Goal: Task Accomplishment & Management: Use online tool/utility

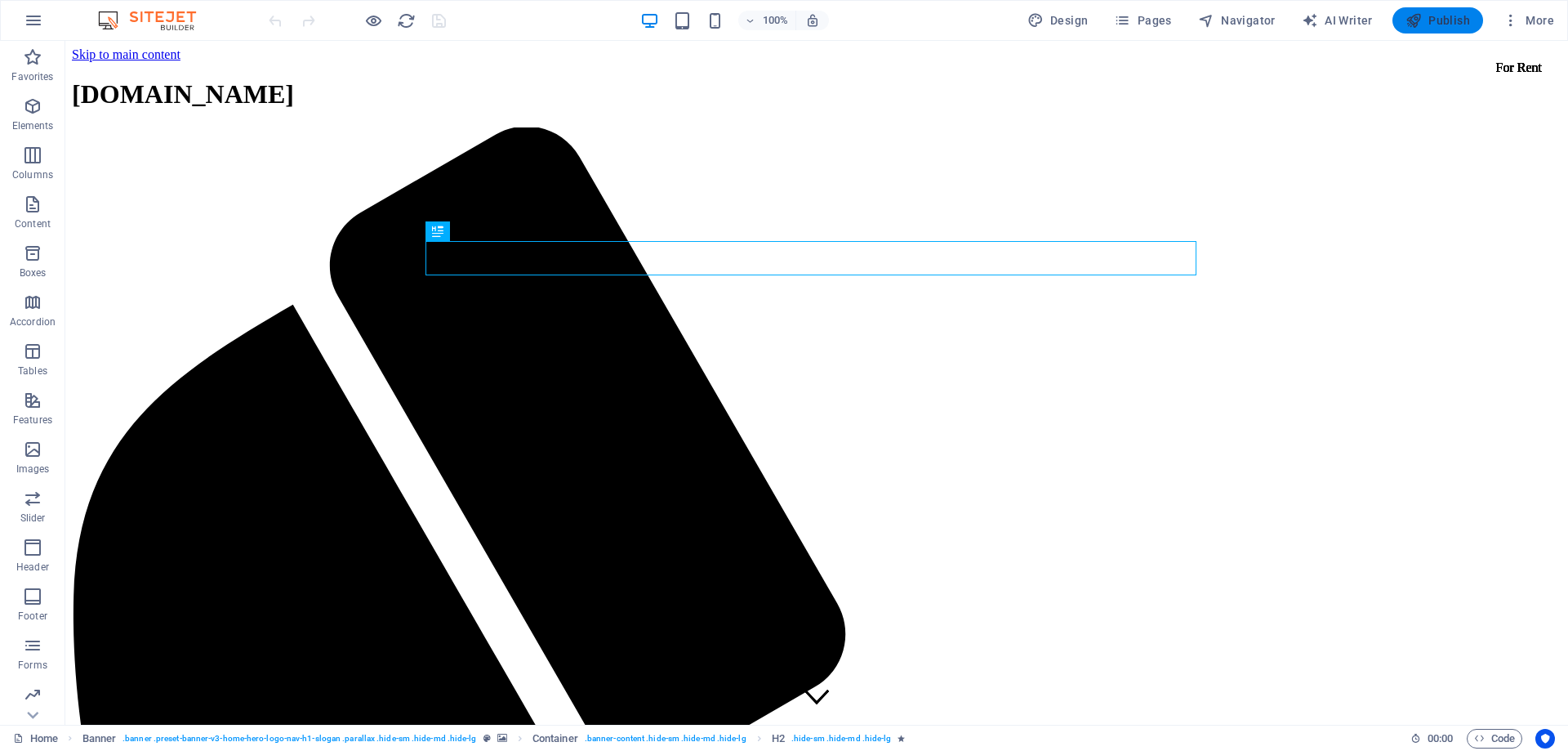
click at [1447, 21] on span "Publish" at bounding box center [1438, 19] width 64 height 16
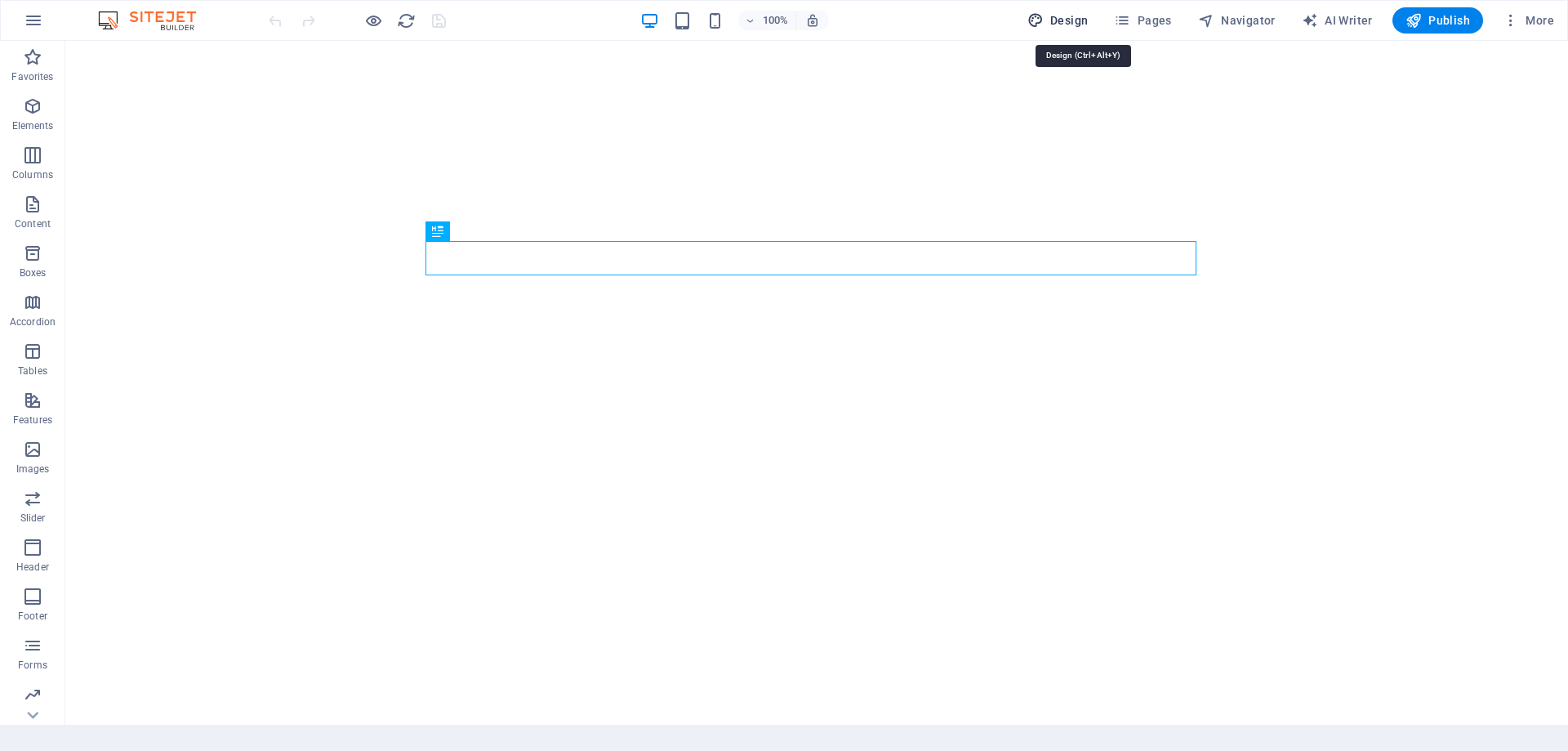
click at [1089, 24] on span "Design" at bounding box center [1057, 19] width 61 height 16
select select "px"
select select "200"
select select "px"
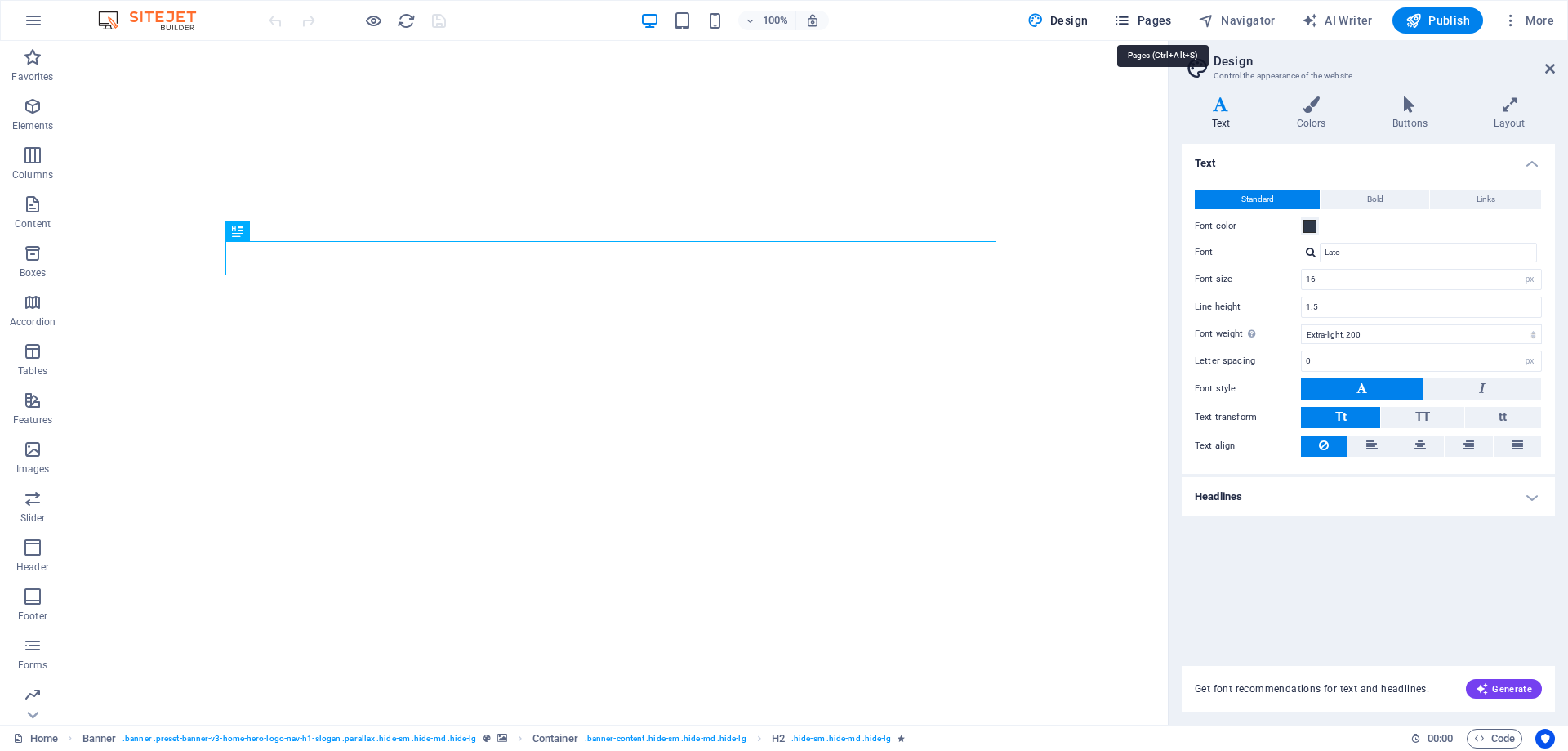
click at [1171, 22] on span "Pages" at bounding box center [1143, 19] width 57 height 16
click at [1171, 23] on span "Pages" at bounding box center [1143, 19] width 57 height 16
click at [1451, 15] on span "Publish" at bounding box center [1438, 19] width 64 height 16
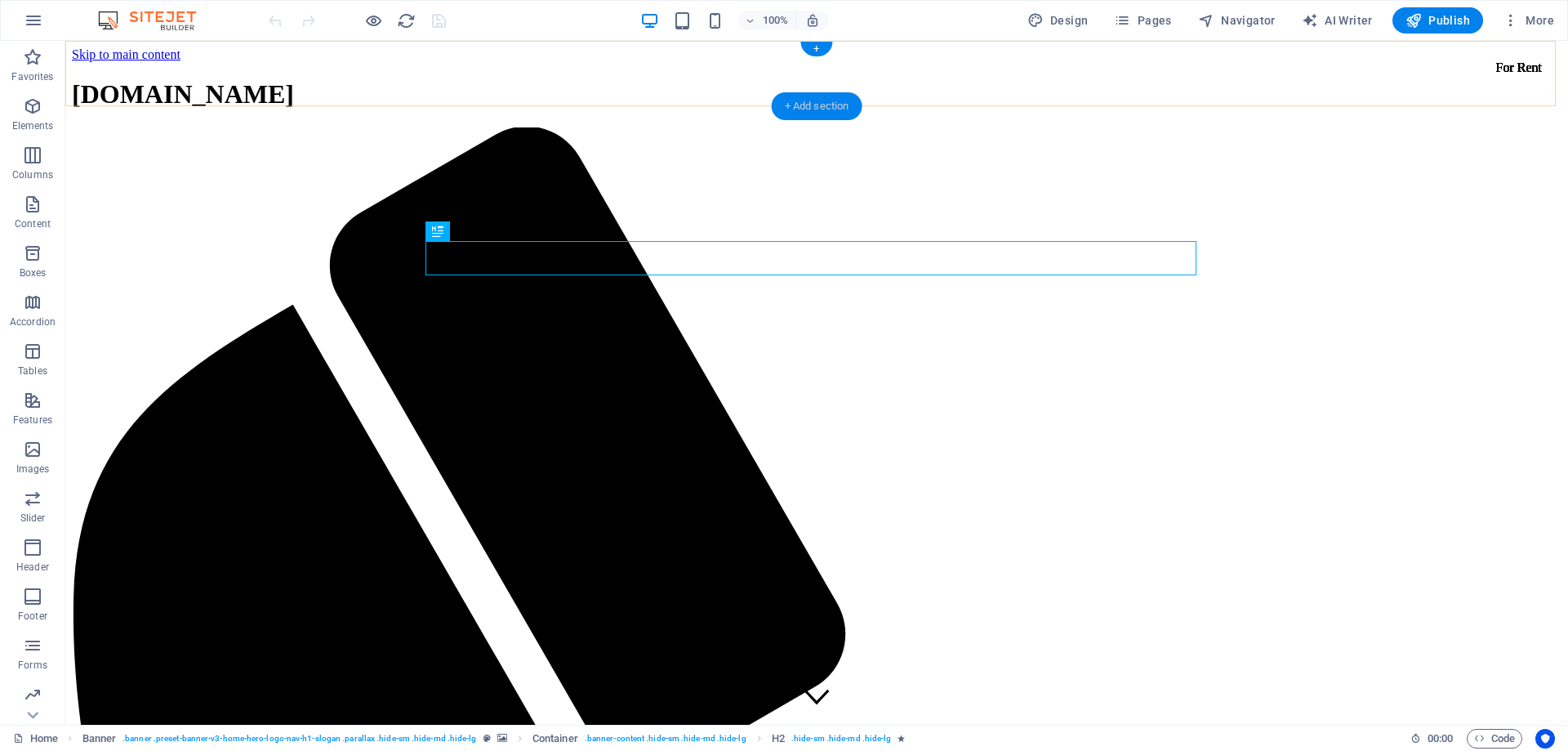
click at [806, 104] on div "+ Add section" at bounding box center [817, 106] width 90 height 28
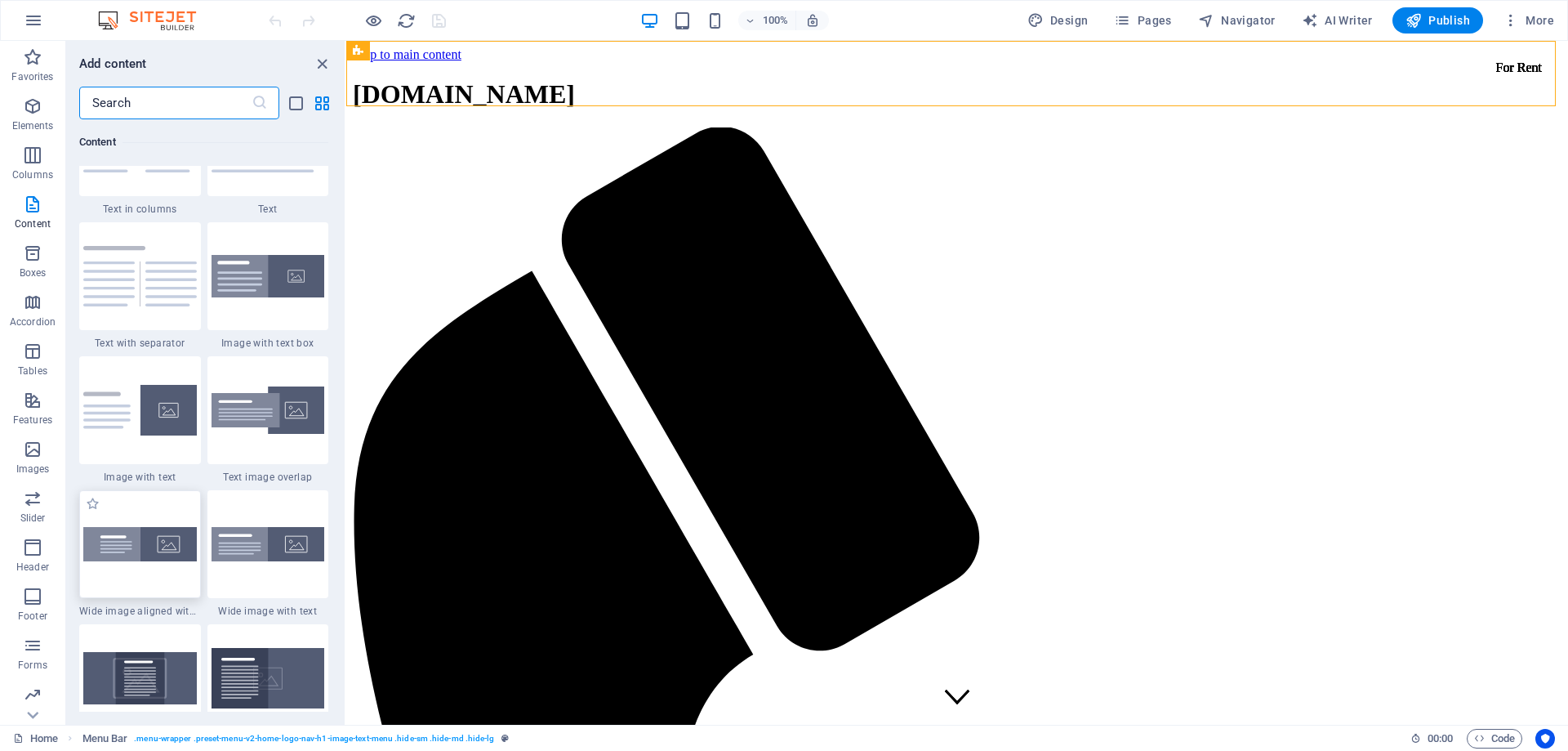
scroll to position [3023, 0]
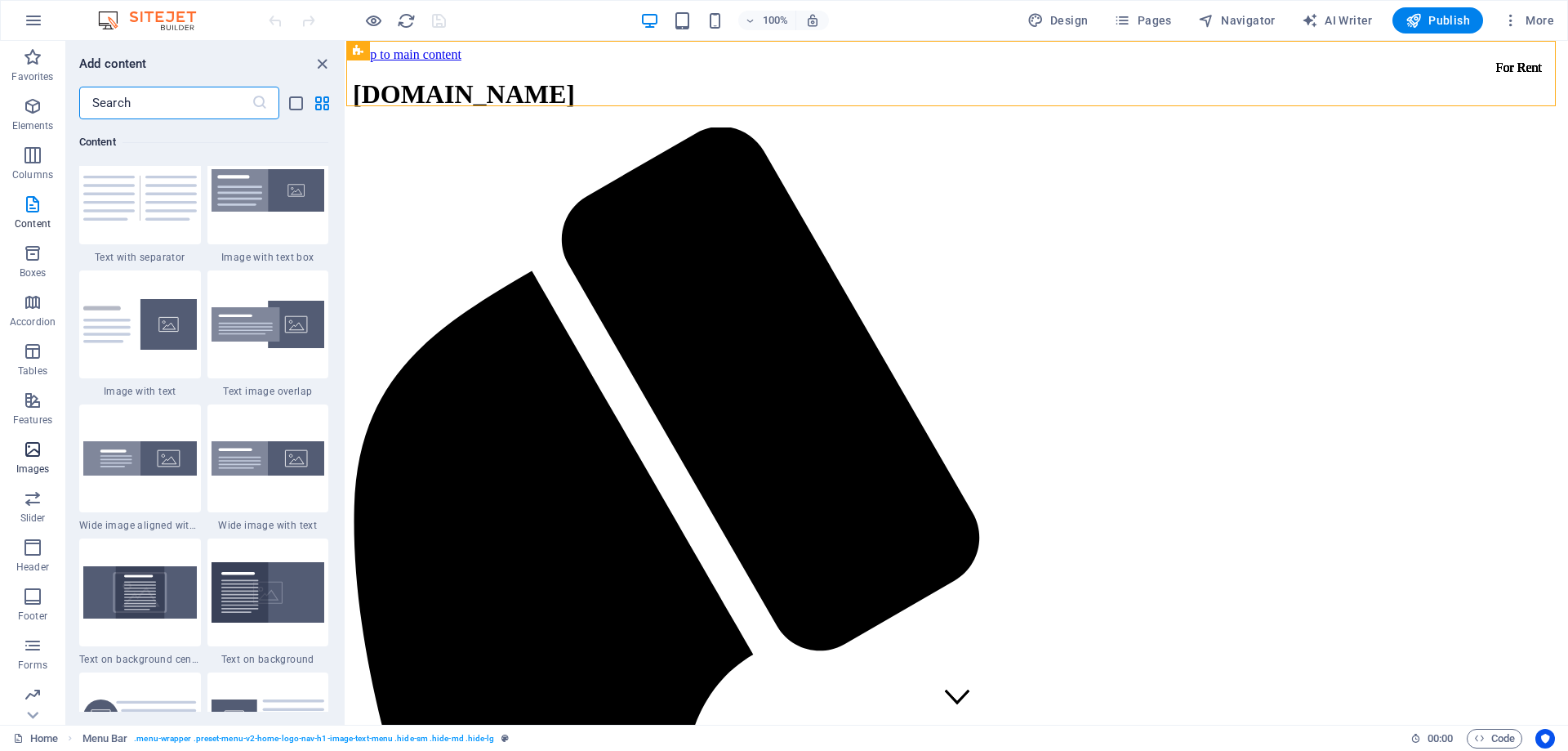
click at [39, 458] on icon "button" at bounding box center [32, 449] width 19 height 19
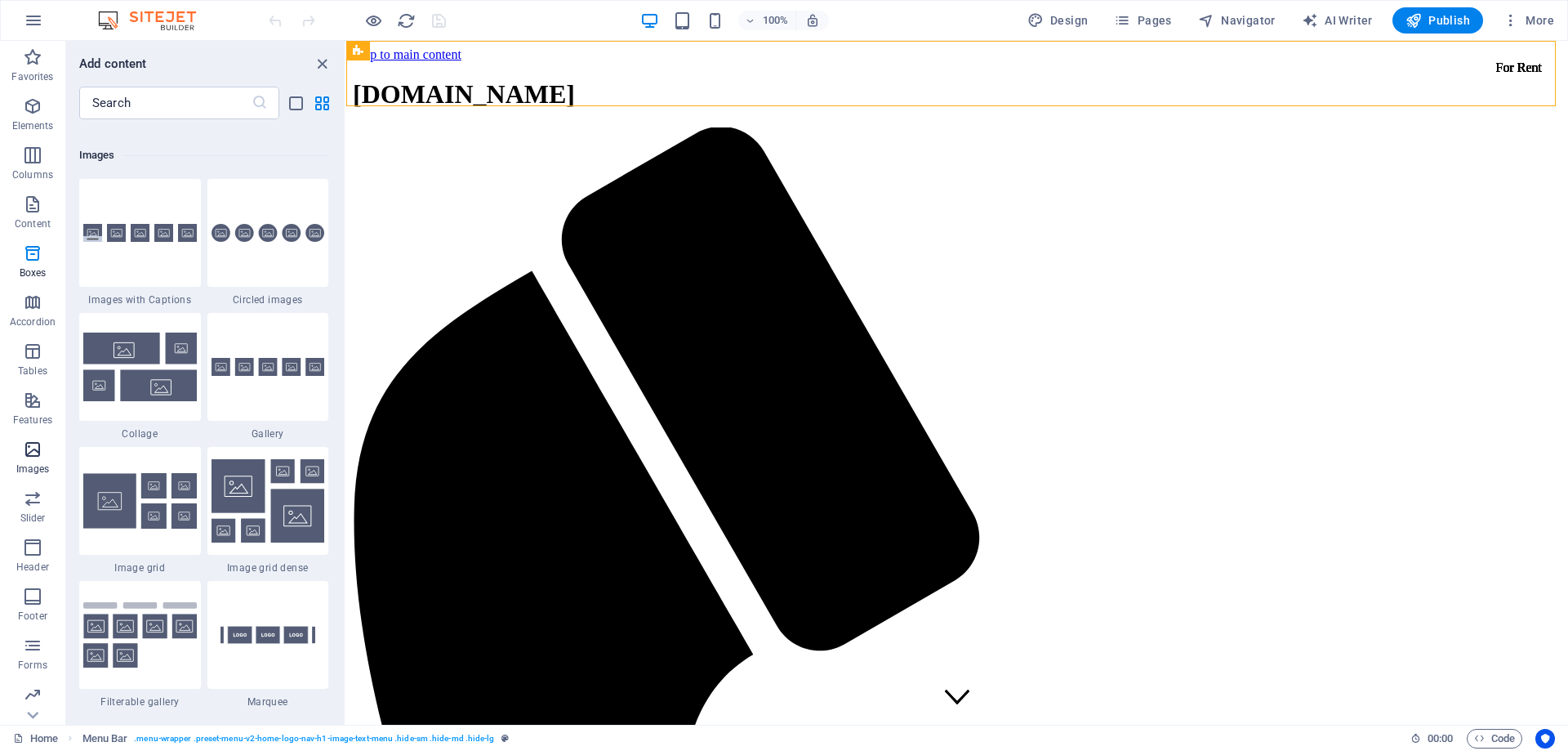
scroll to position [8286, 0]
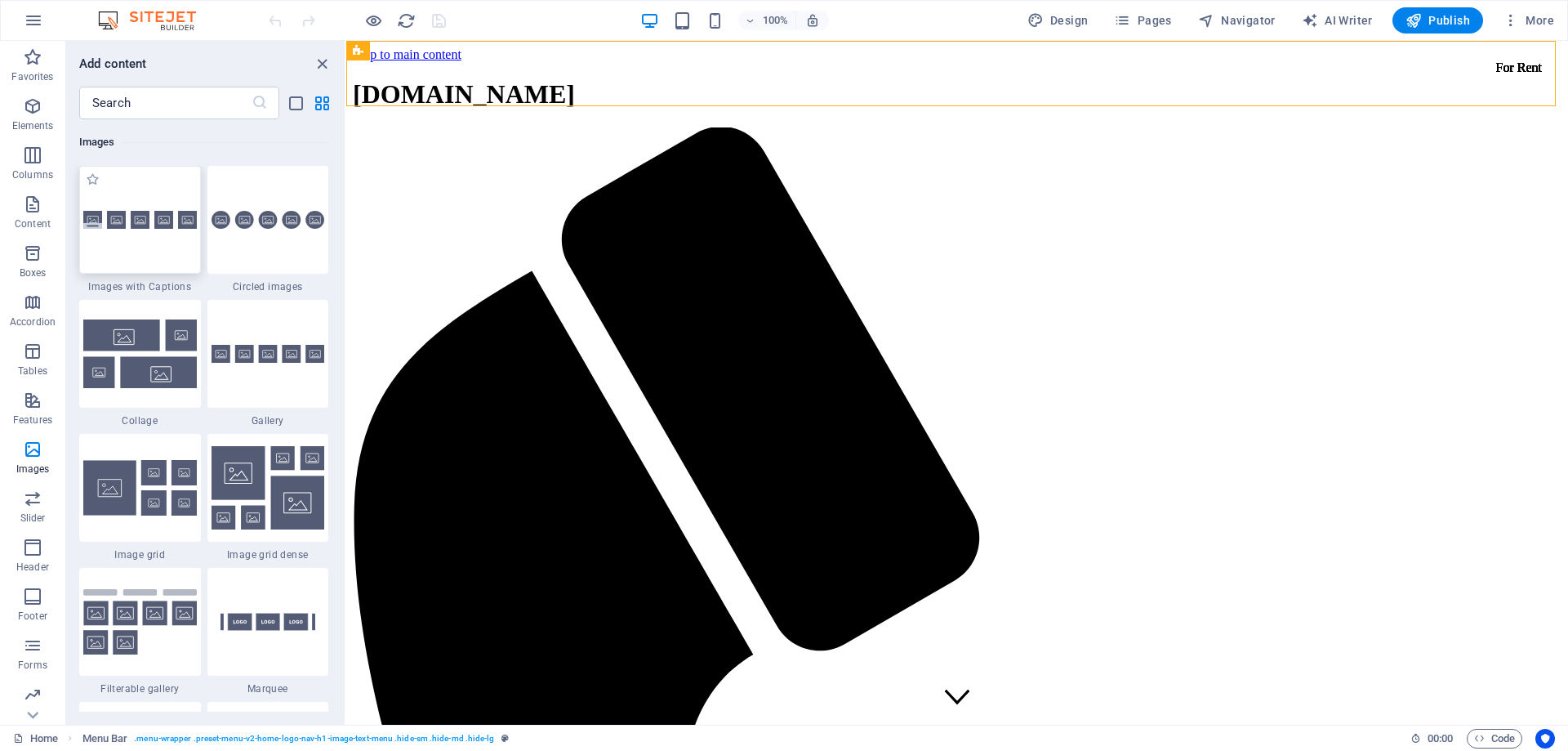
click at [120, 239] on div at bounding box center [140, 220] width 122 height 108
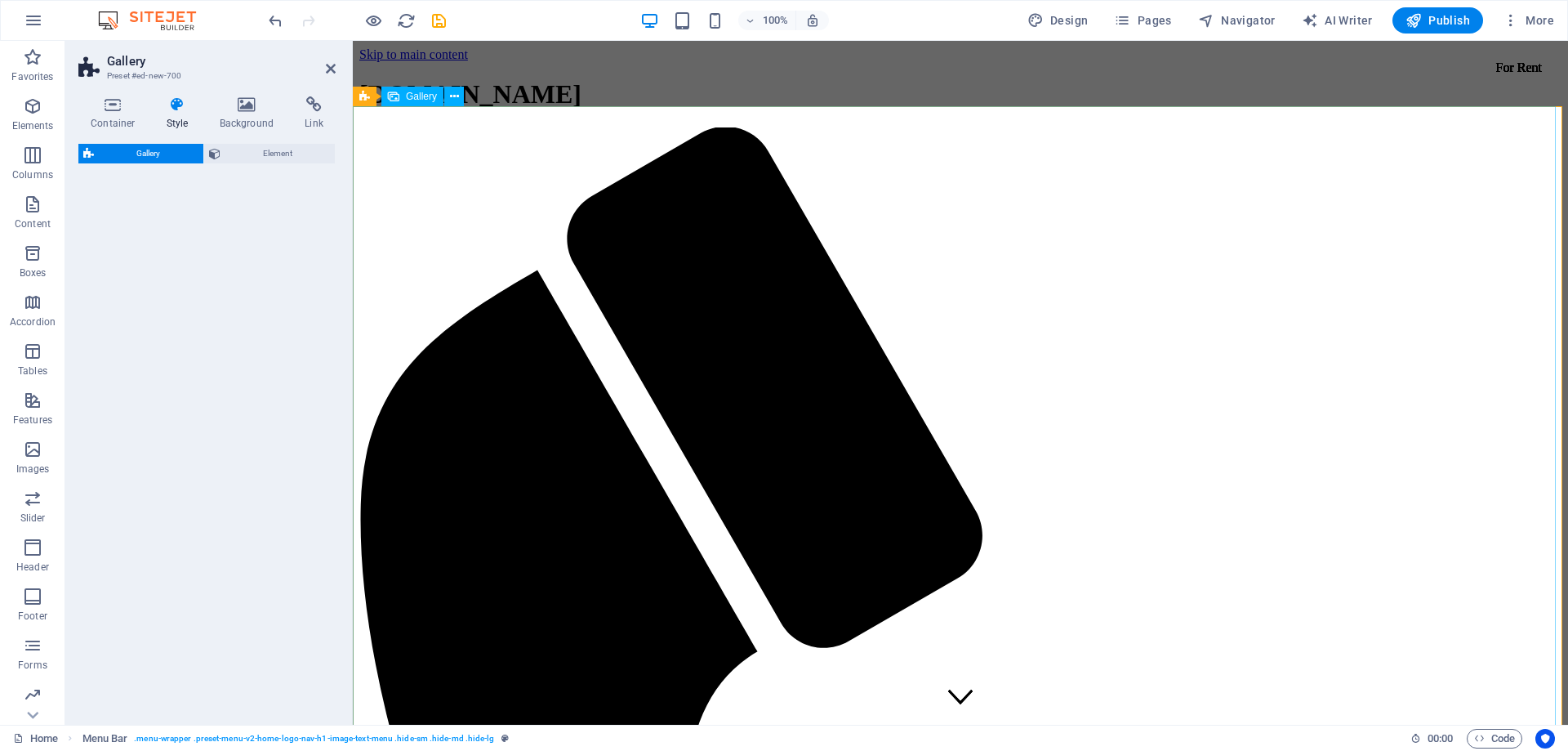
select select "rem"
select select "preset-gallery-v3-captions"
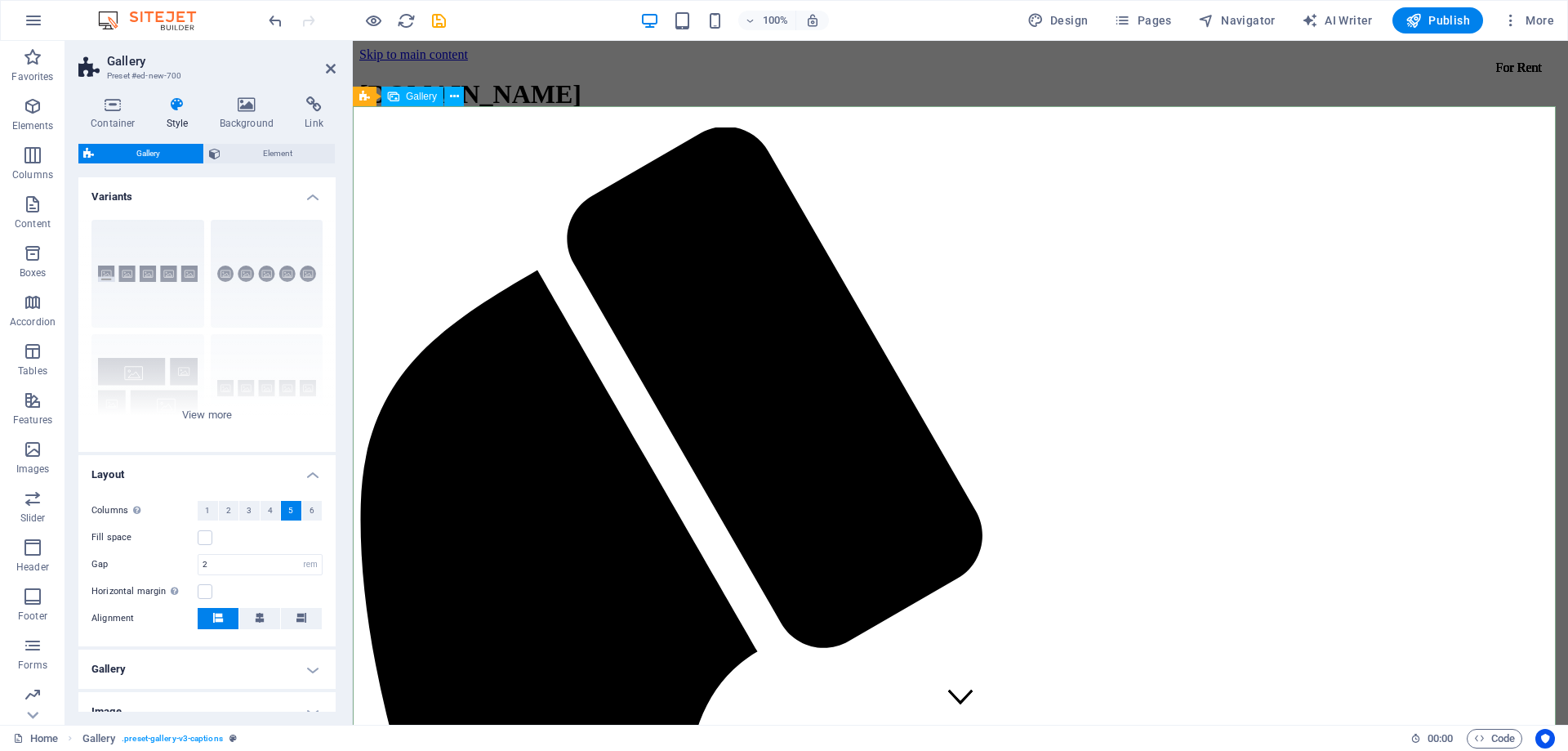
click at [1538, 21] on span "More" at bounding box center [1528, 19] width 52 height 16
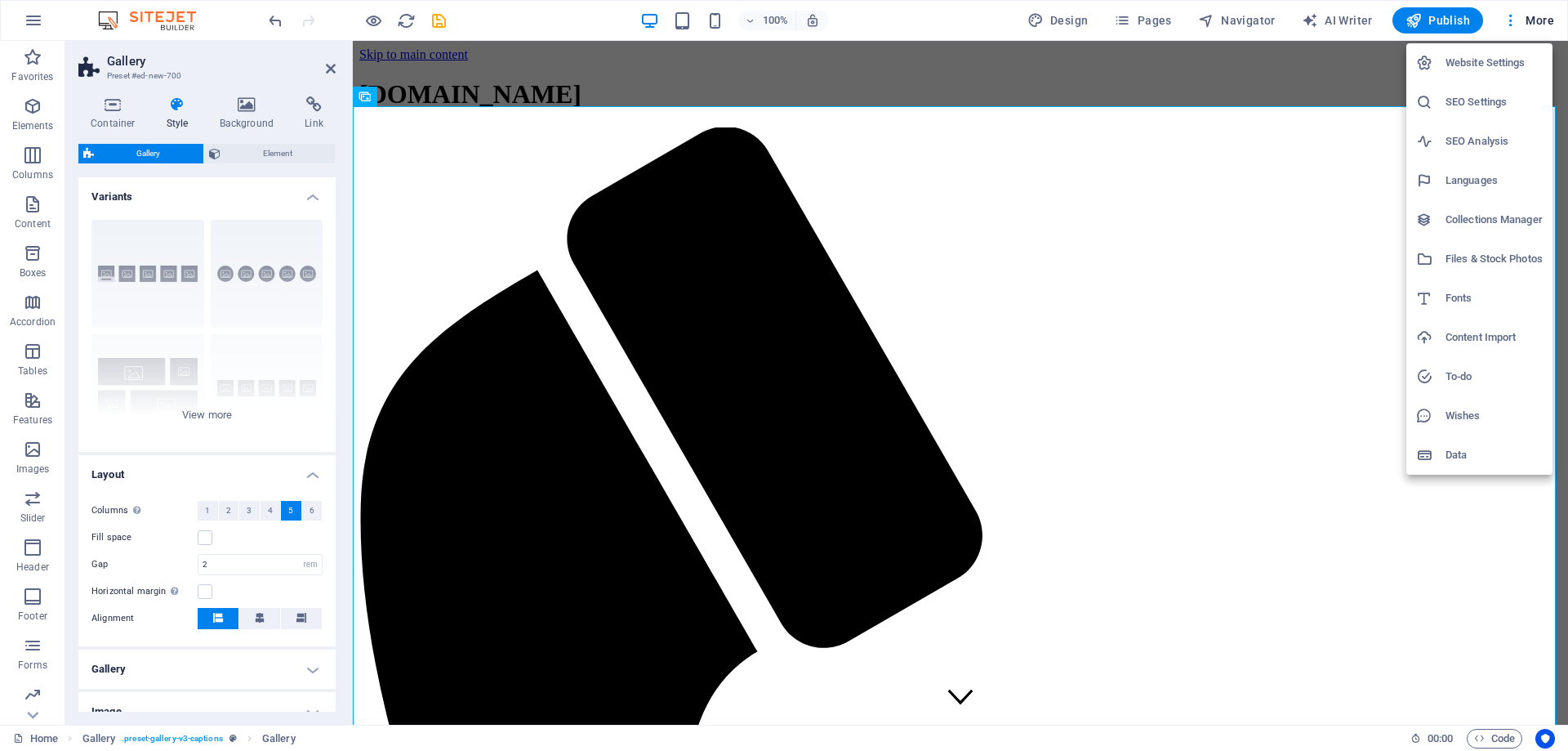
click at [362, 98] on div at bounding box center [784, 376] width 1568 height 751
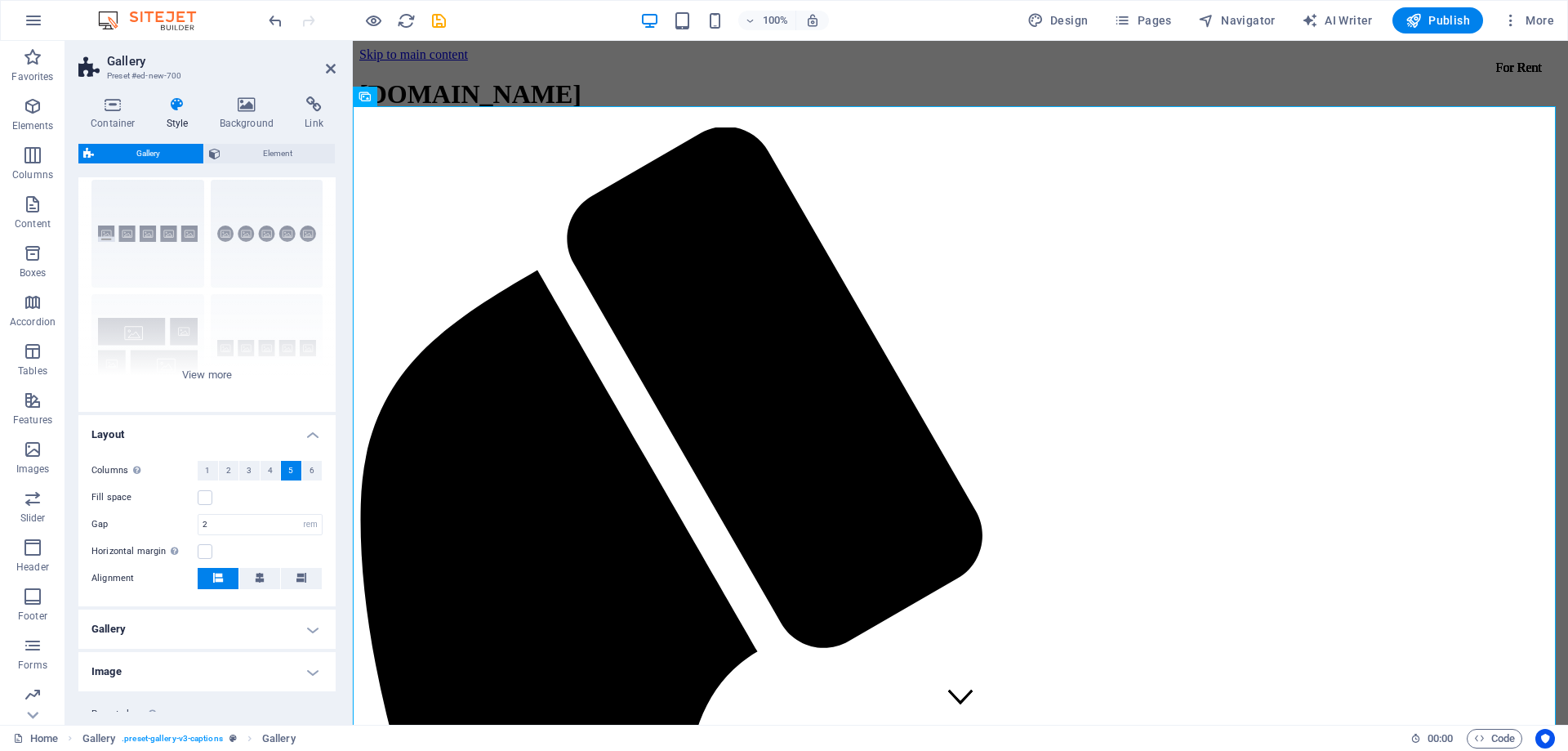
scroll to position [0, 0]
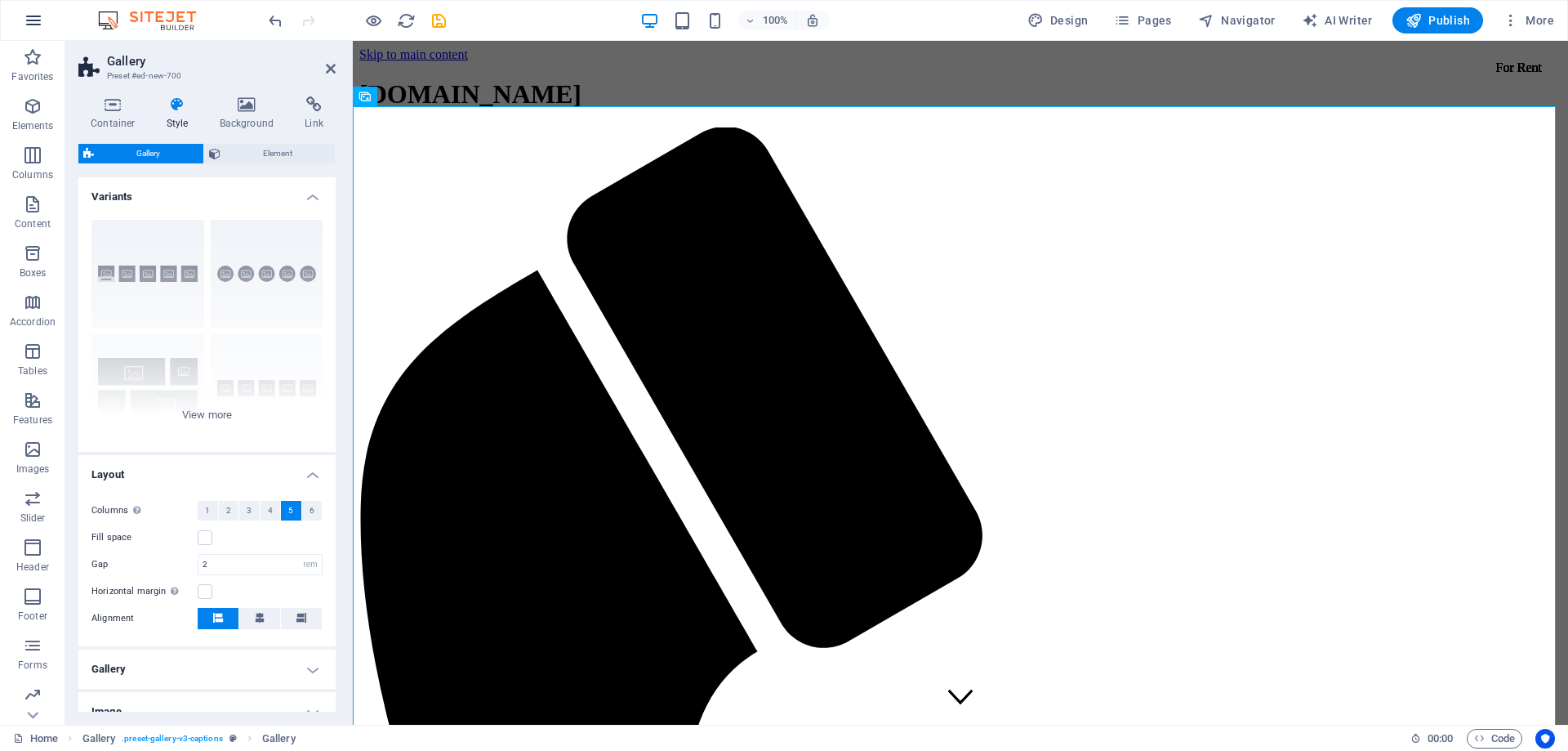
click at [30, 17] on icon "button" at bounding box center [33, 20] width 19 height 19
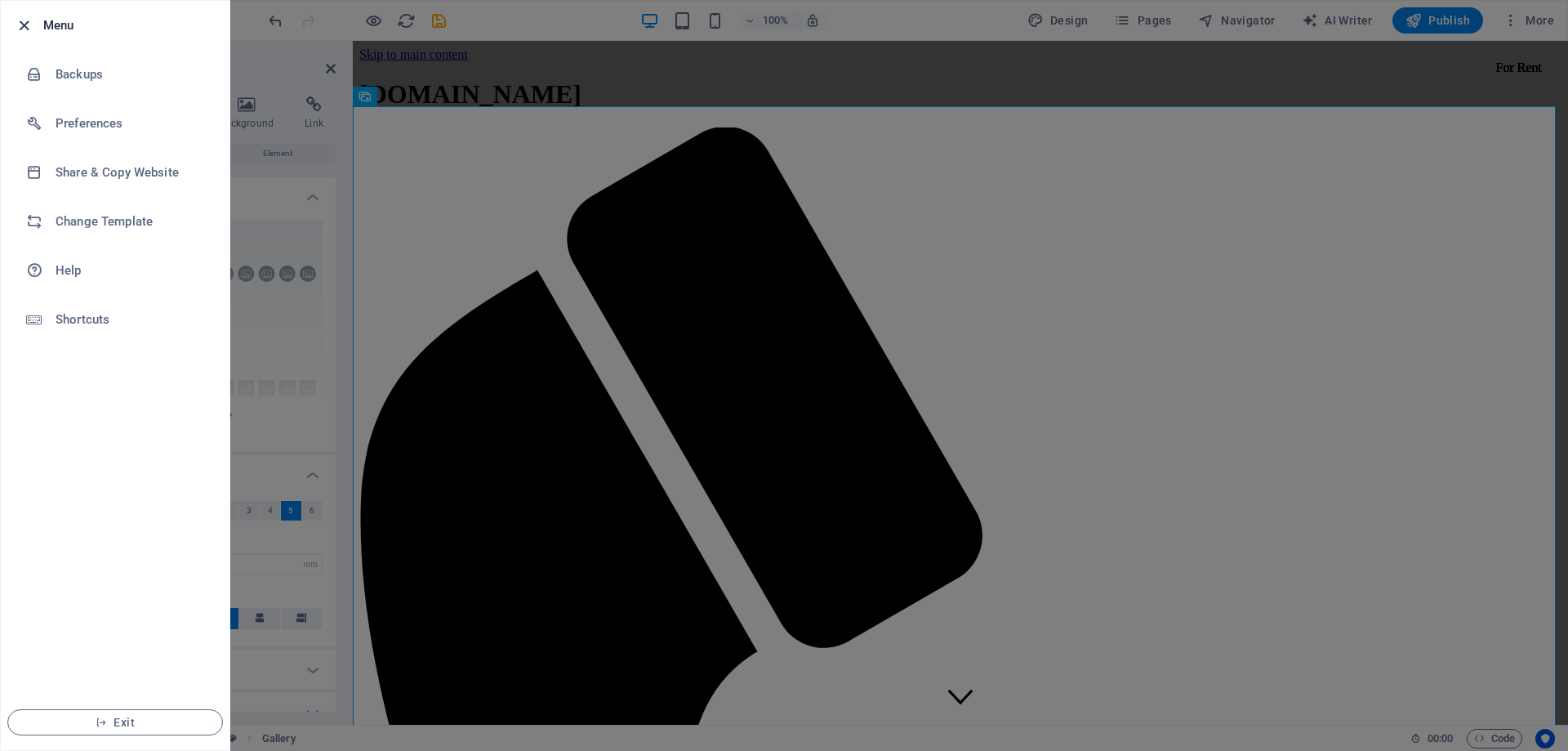
click at [21, 25] on icon "button" at bounding box center [24, 25] width 19 height 19
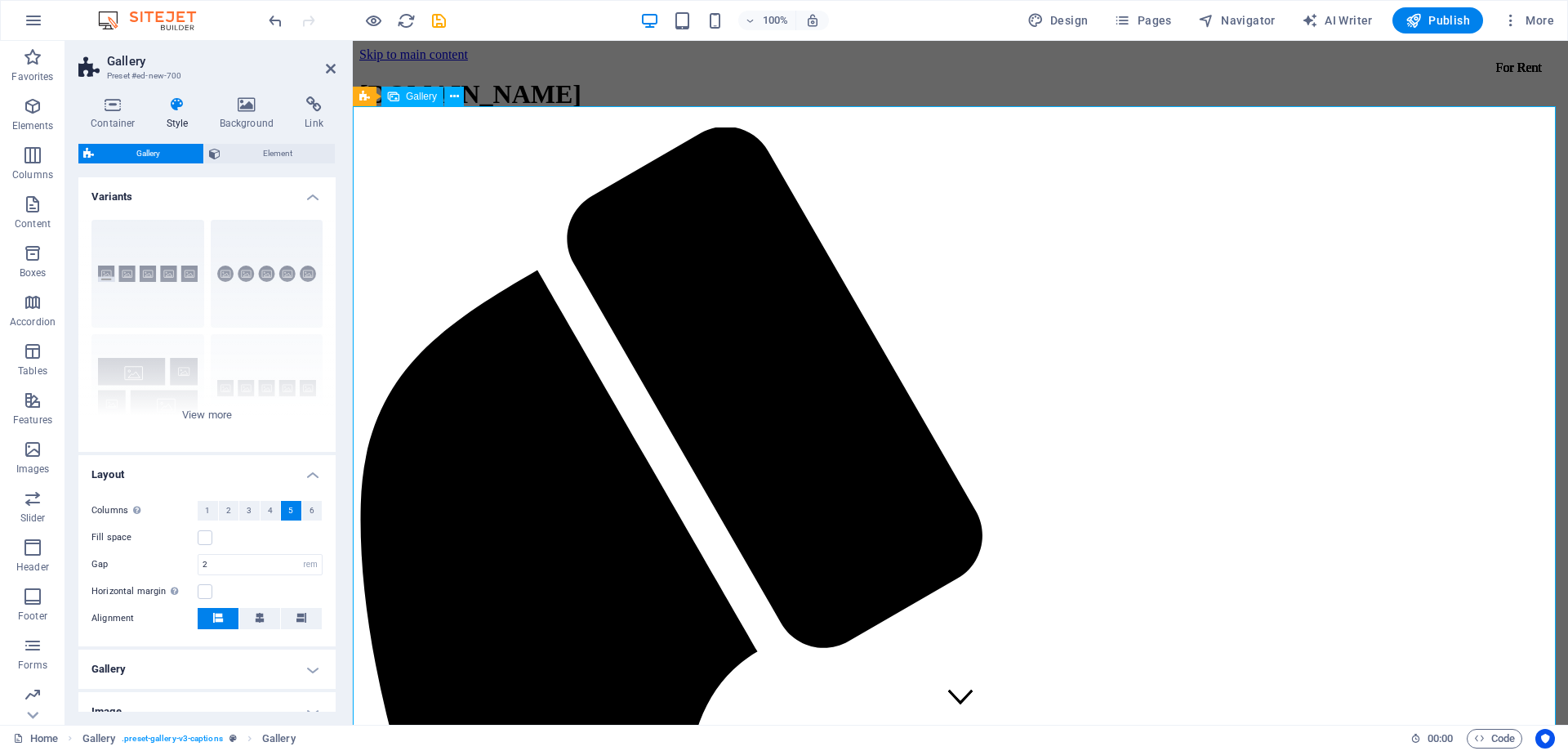
click at [1244, 18] on span "Navigator" at bounding box center [1237, 19] width 78 height 16
click at [283, 156] on span "Element" at bounding box center [278, 153] width 106 height 19
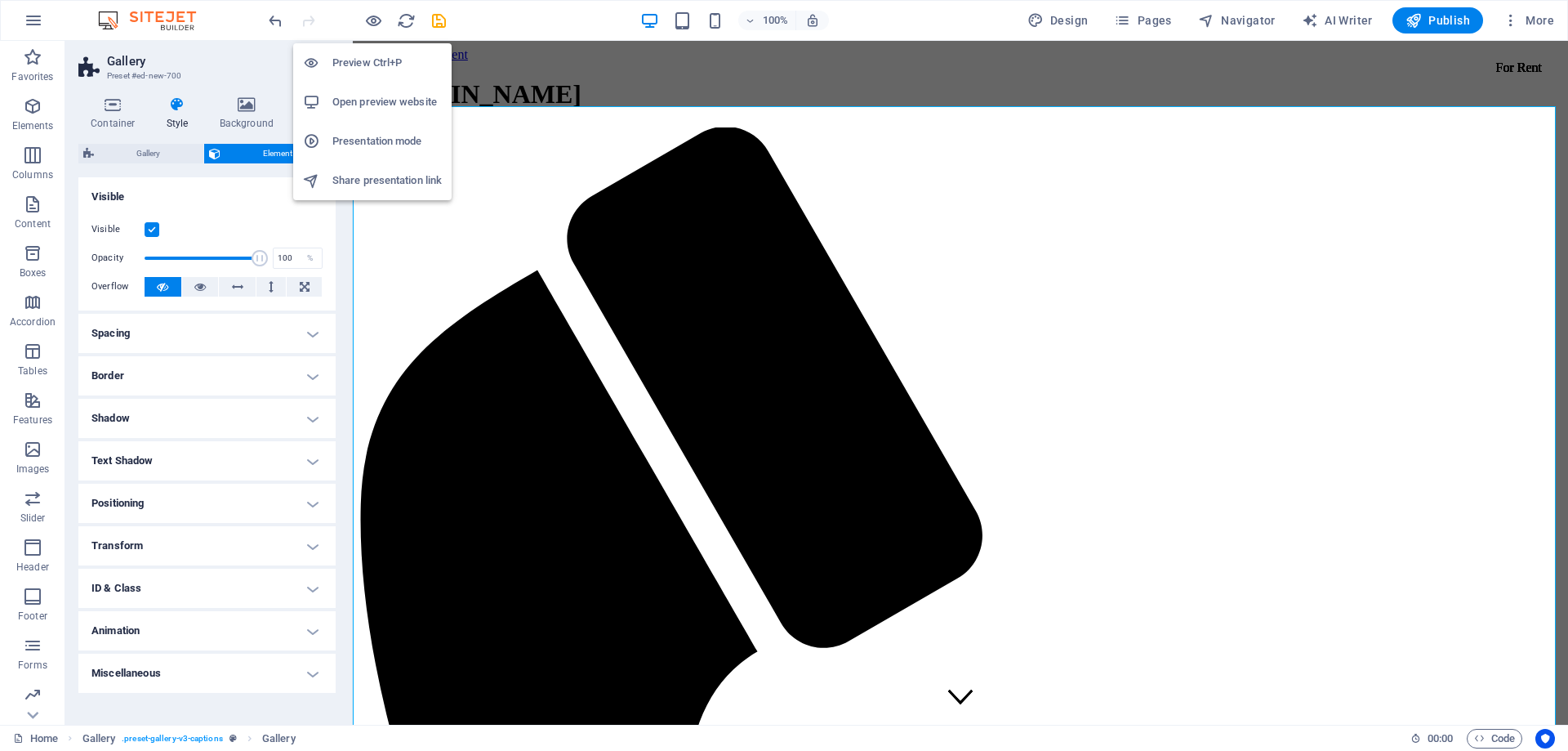
click at [375, 107] on h6 "Open preview website" at bounding box center [386, 101] width 109 height 19
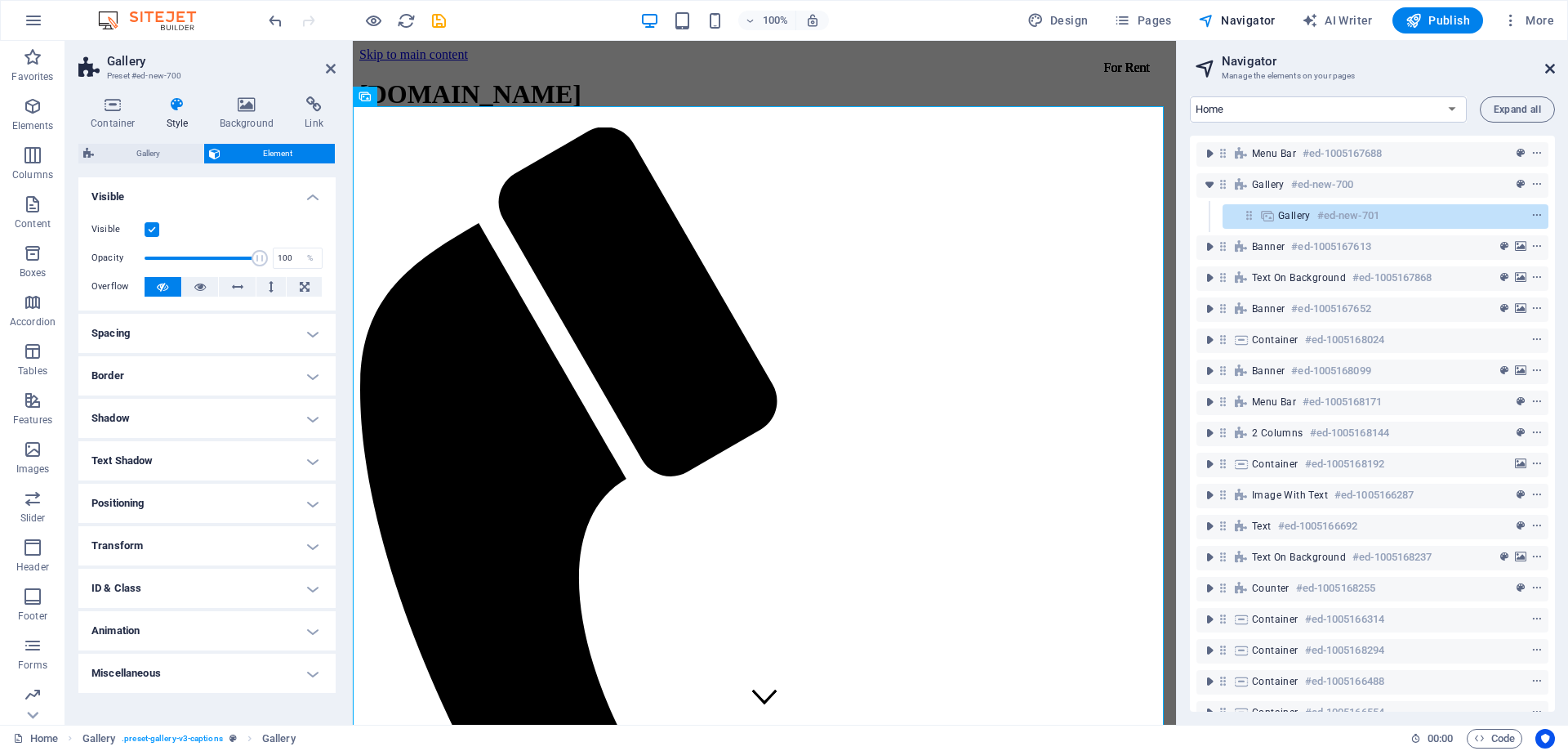
click at [1546, 70] on icon at bounding box center [1550, 68] width 10 height 13
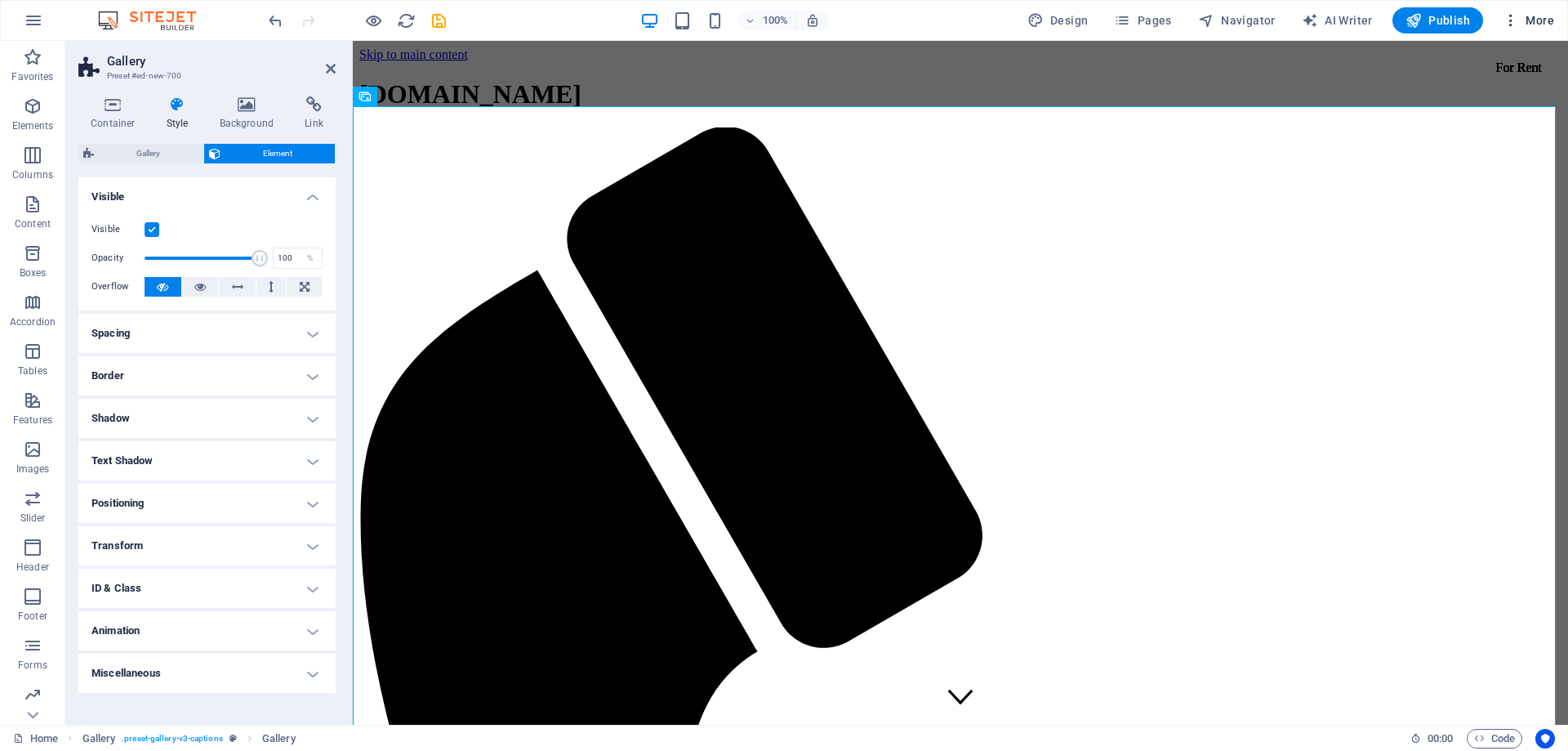
click at [1534, 14] on span "More" at bounding box center [1528, 19] width 52 height 16
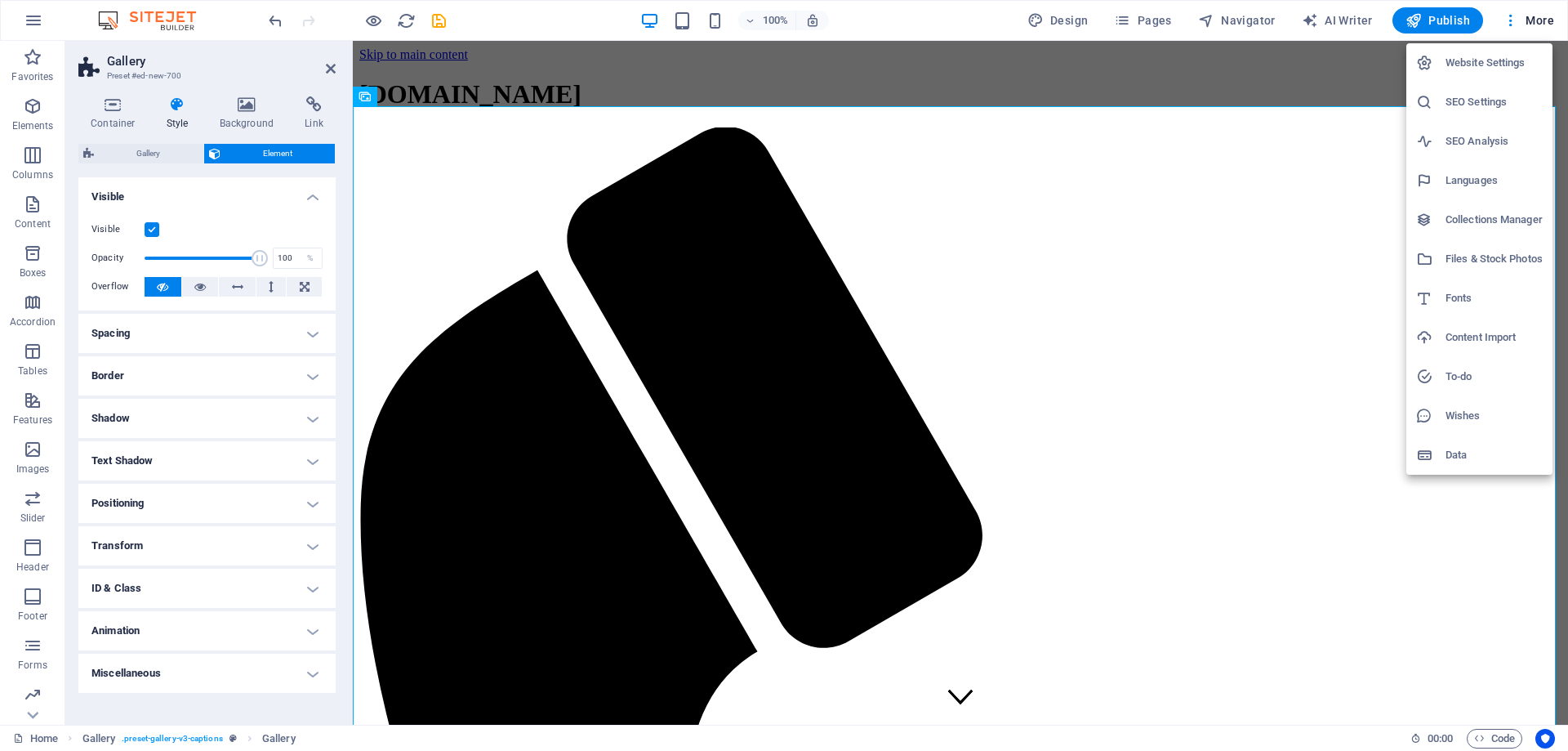
click at [1475, 60] on h6 "Website Settings" at bounding box center [1494, 63] width 97 height 19
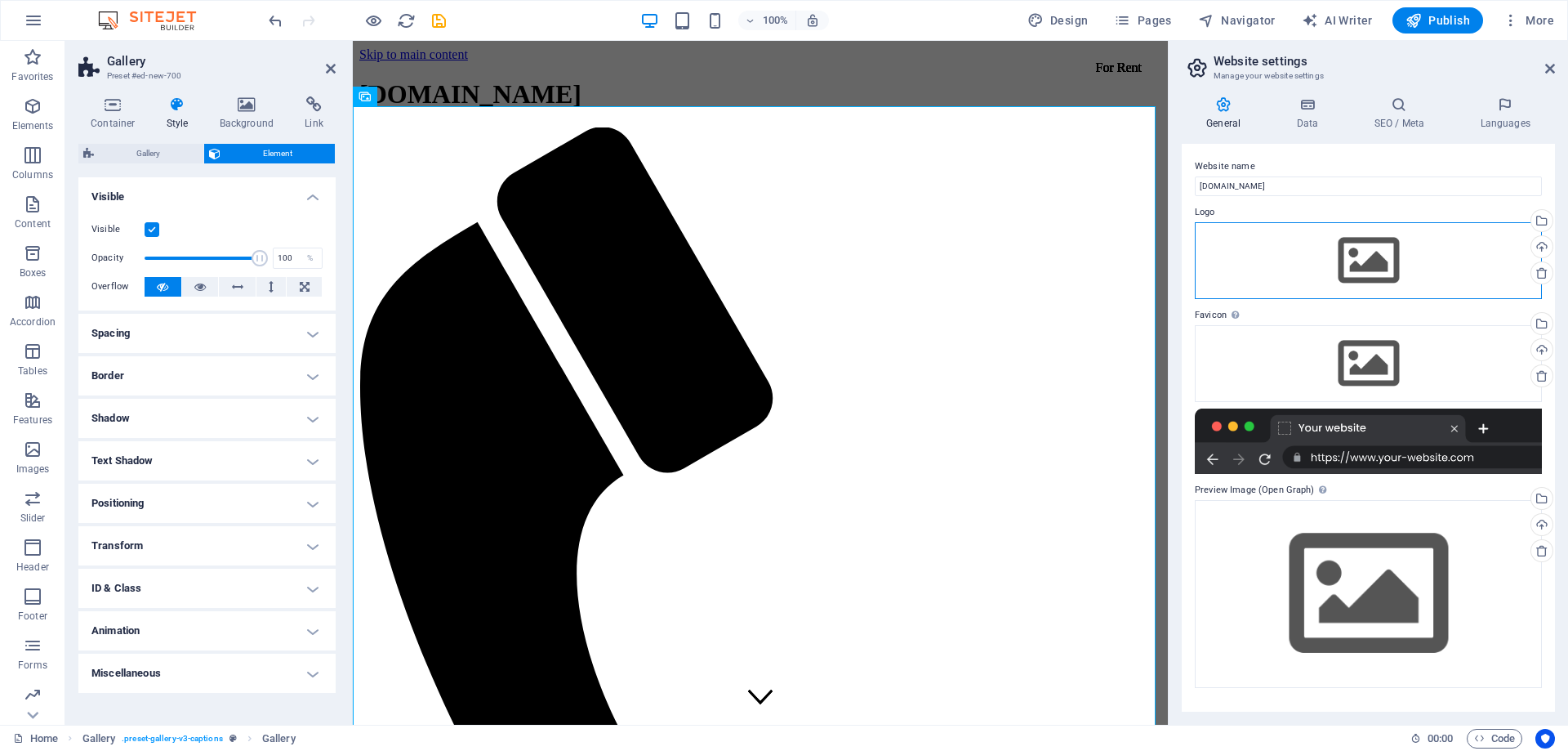
click at [1370, 268] on div "Drag files here, click to choose files or select files from Files or our free s…" at bounding box center [1368, 260] width 347 height 77
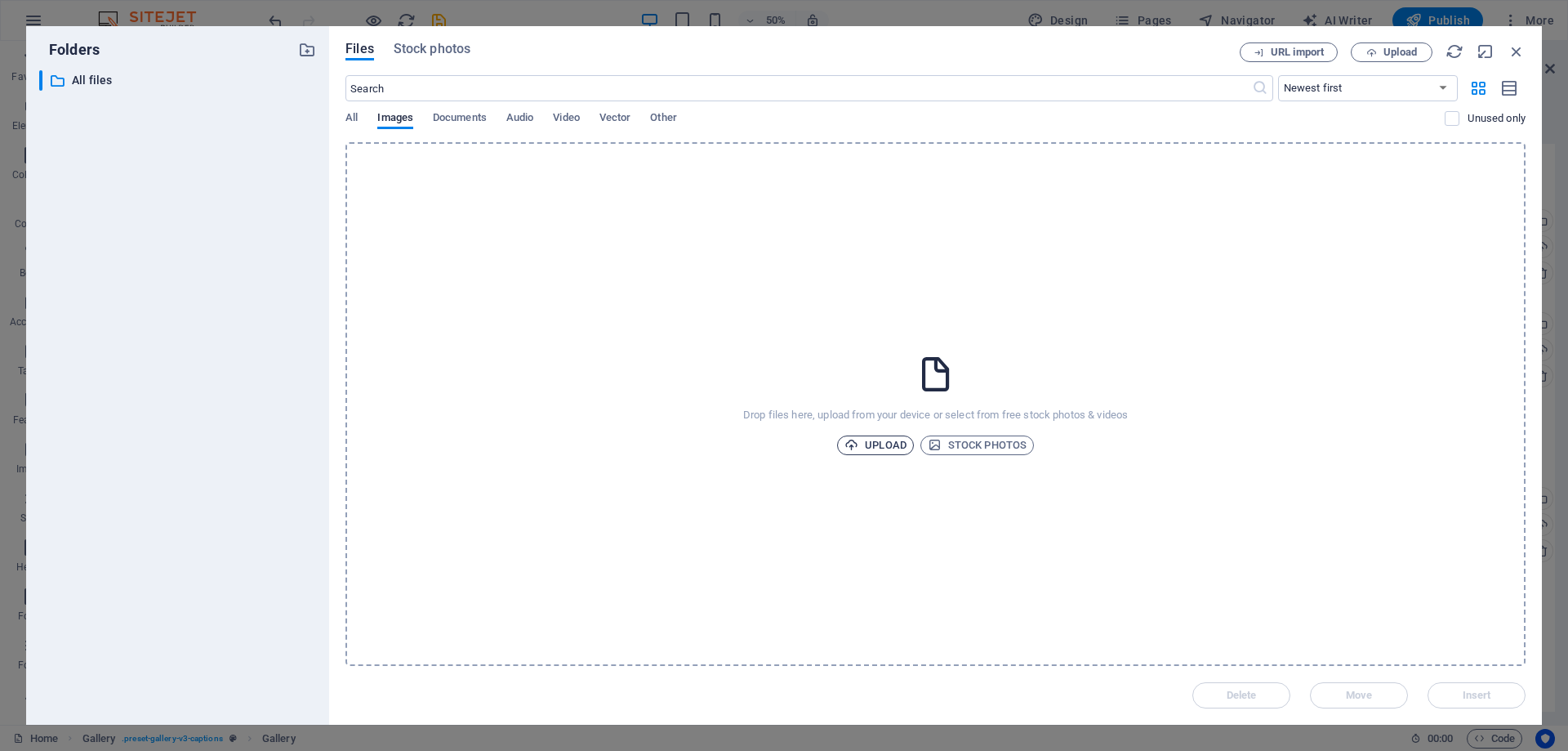
click at [891, 448] on span "Upload" at bounding box center [875, 445] width 62 height 19
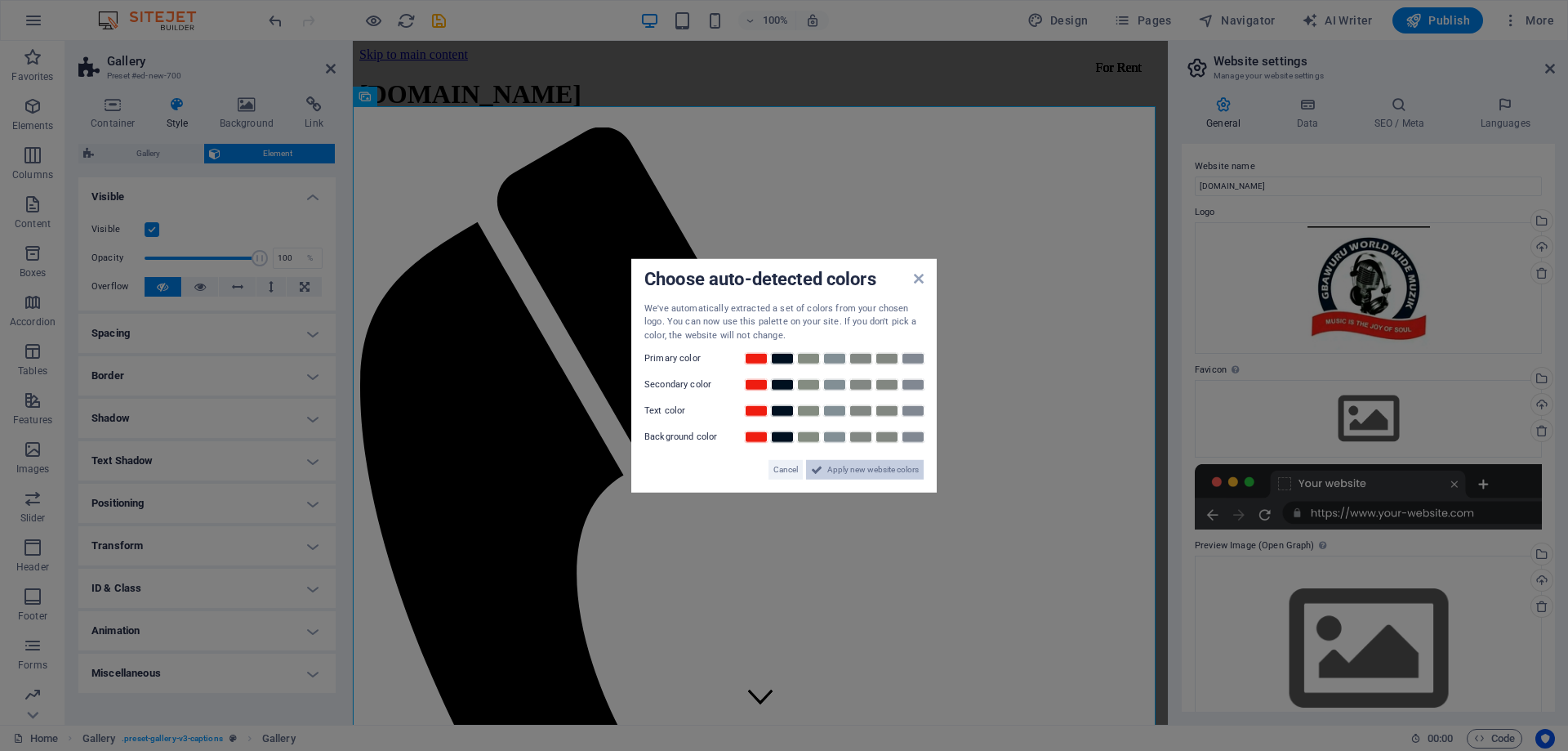
drag, startPoint x: 858, startPoint y: 473, endPoint x: 615, endPoint y: 411, distance: 250.8
click at [858, 473] on span "Apply new website colors" at bounding box center [873, 469] width 91 height 19
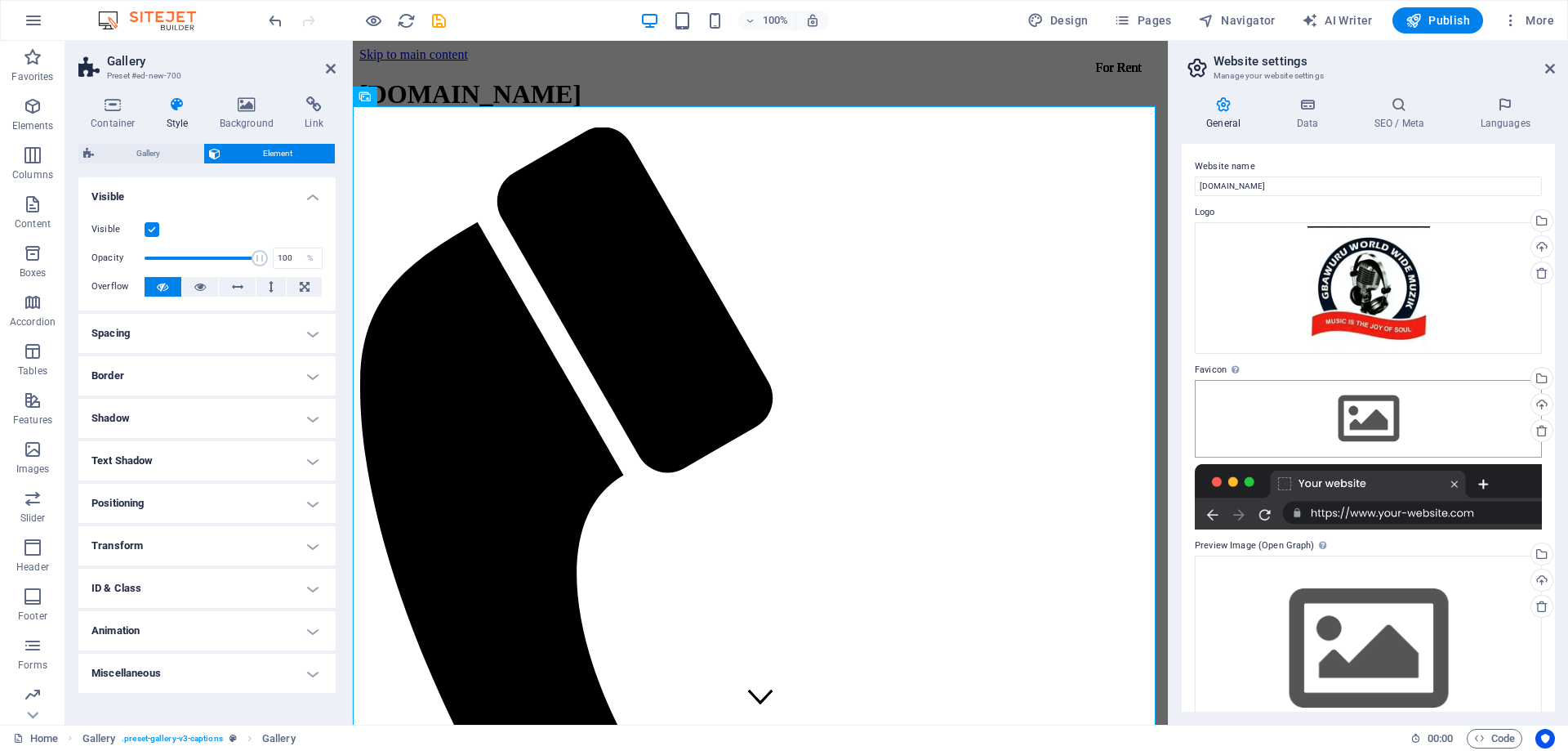
scroll to position [44, 0]
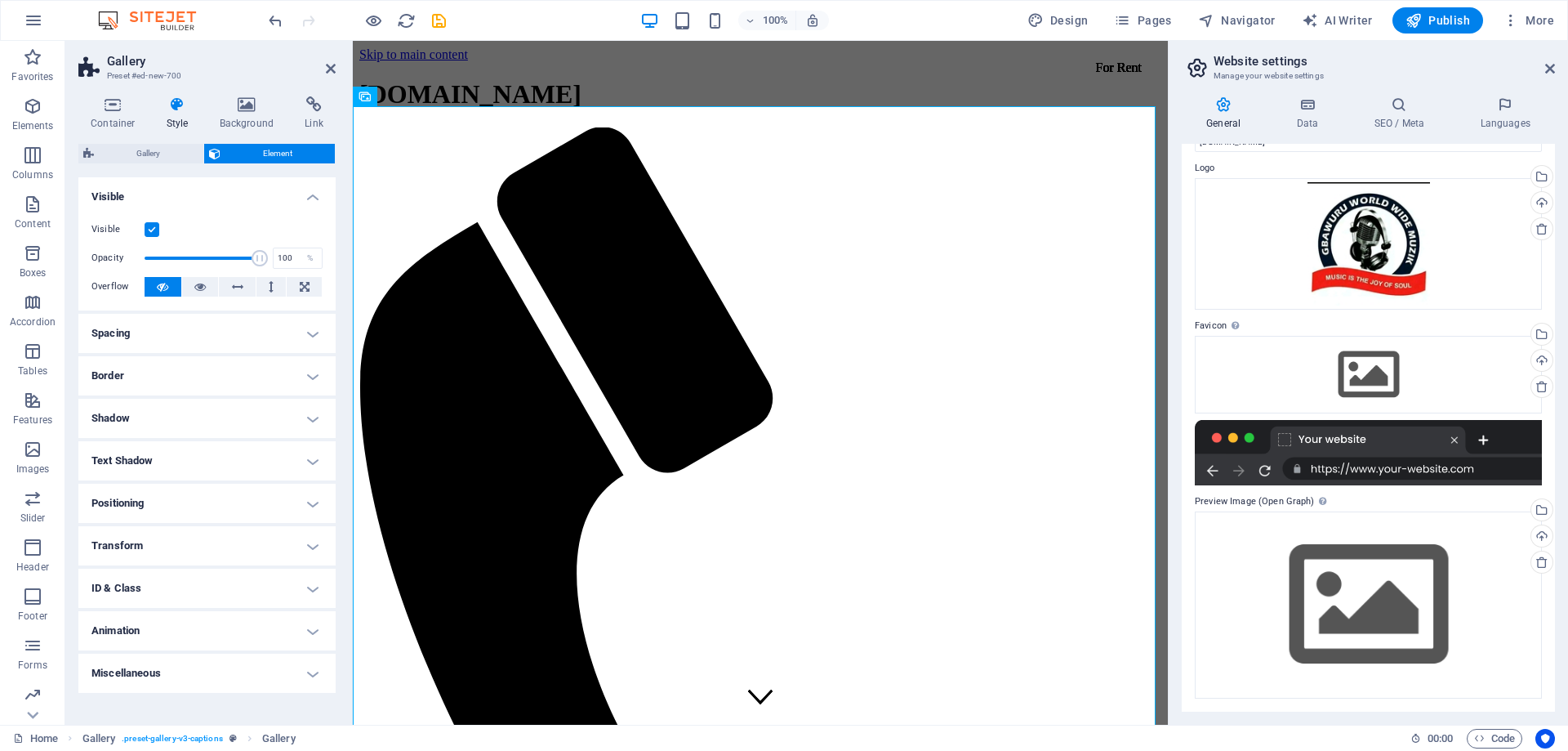
click at [1450, 469] on div at bounding box center [1368, 452] width 347 height 65
click at [1493, 469] on div at bounding box center [1368, 452] width 347 height 65
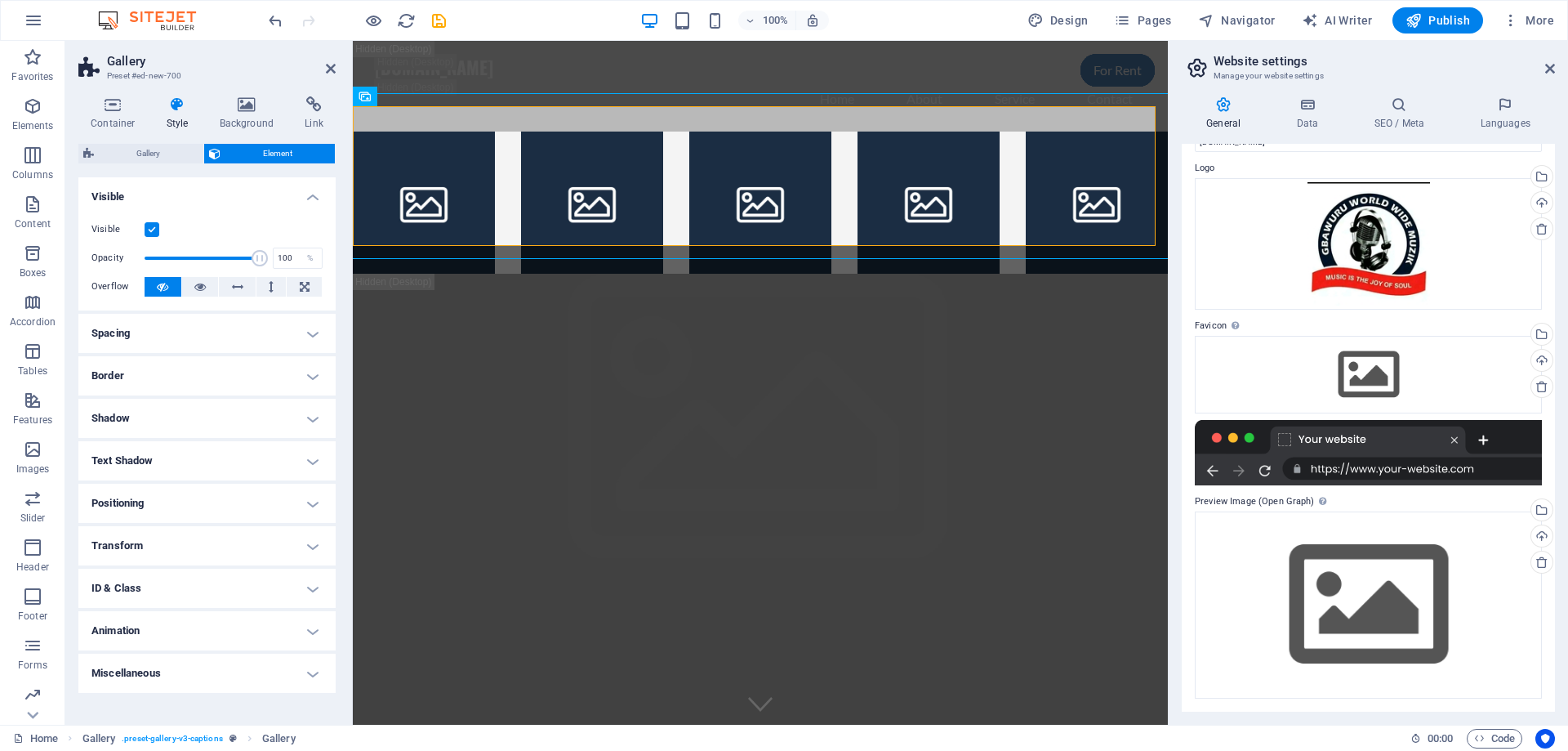
click at [1483, 439] on div at bounding box center [1368, 452] width 347 height 65
click at [1394, 377] on div "Drag files here, click to choose files or select files from Files or our free s…" at bounding box center [1368, 374] width 347 height 77
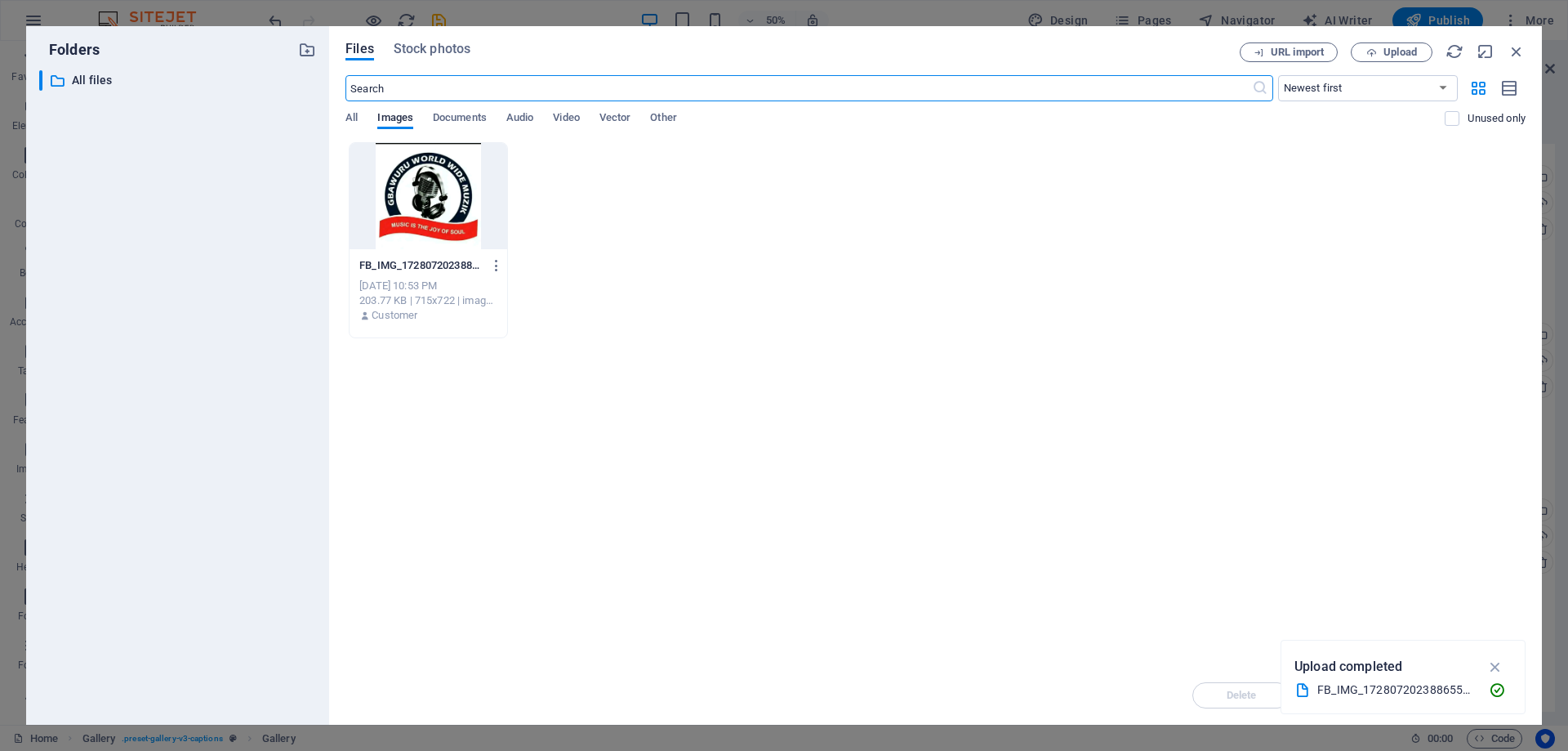
click at [441, 236] on div at bounding box center [429, 196] width 157 height 107
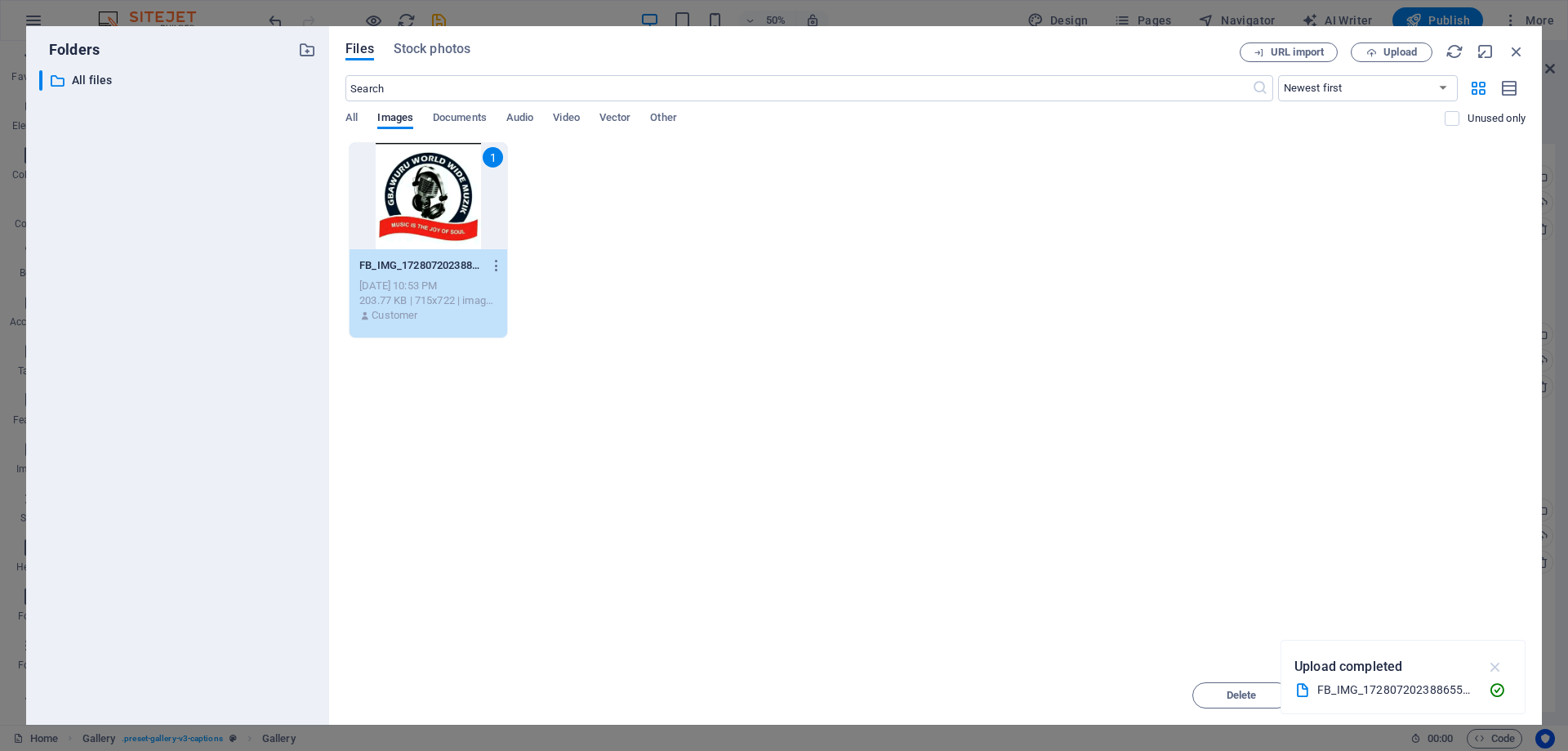
click at [1494, 667] on icon "button" at bounding box center [1495, 666] width 19 height 18
click at [1489, 692] on span "Insert" at bounding box center [1477, 695] width 29 height 10
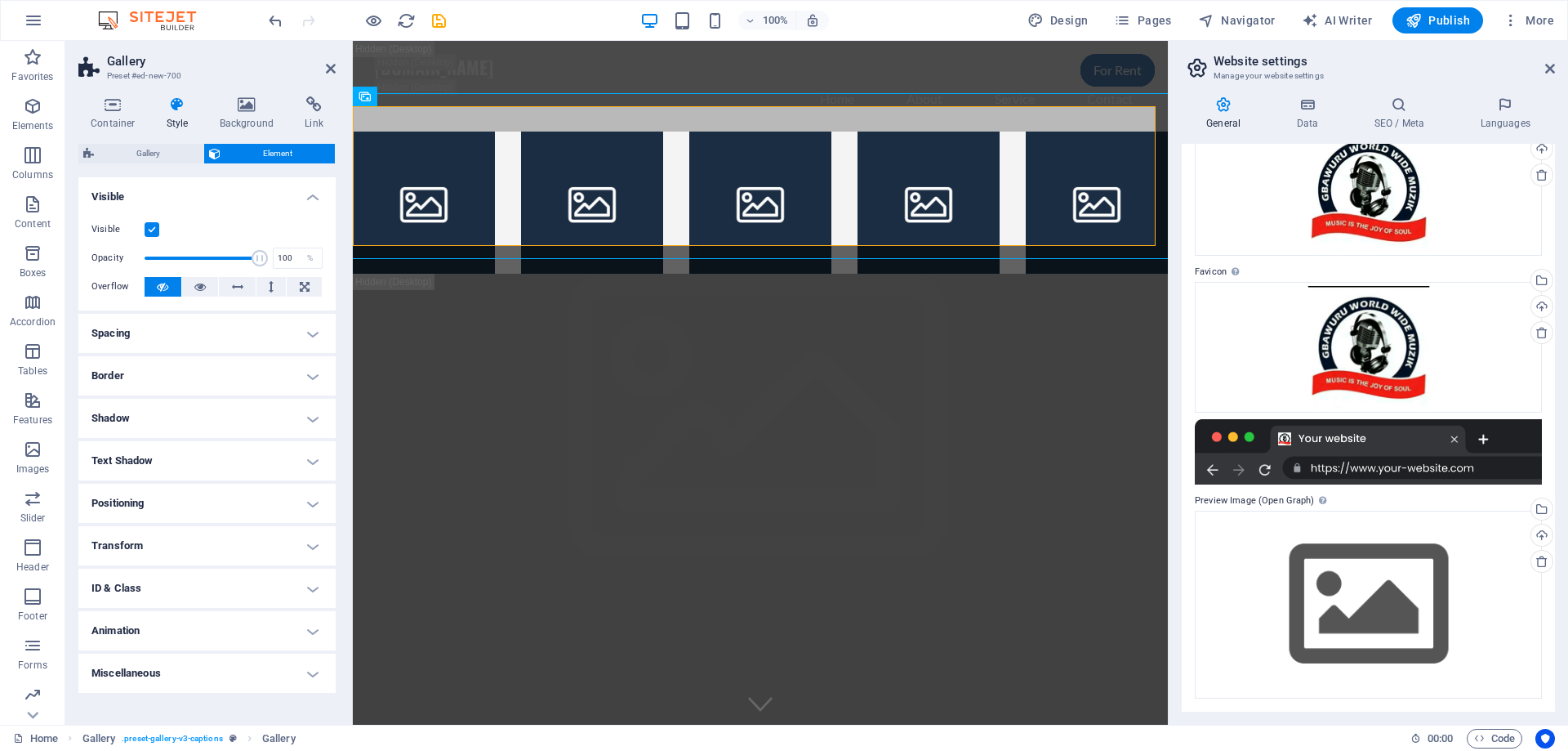
scroll to position [0, 0]
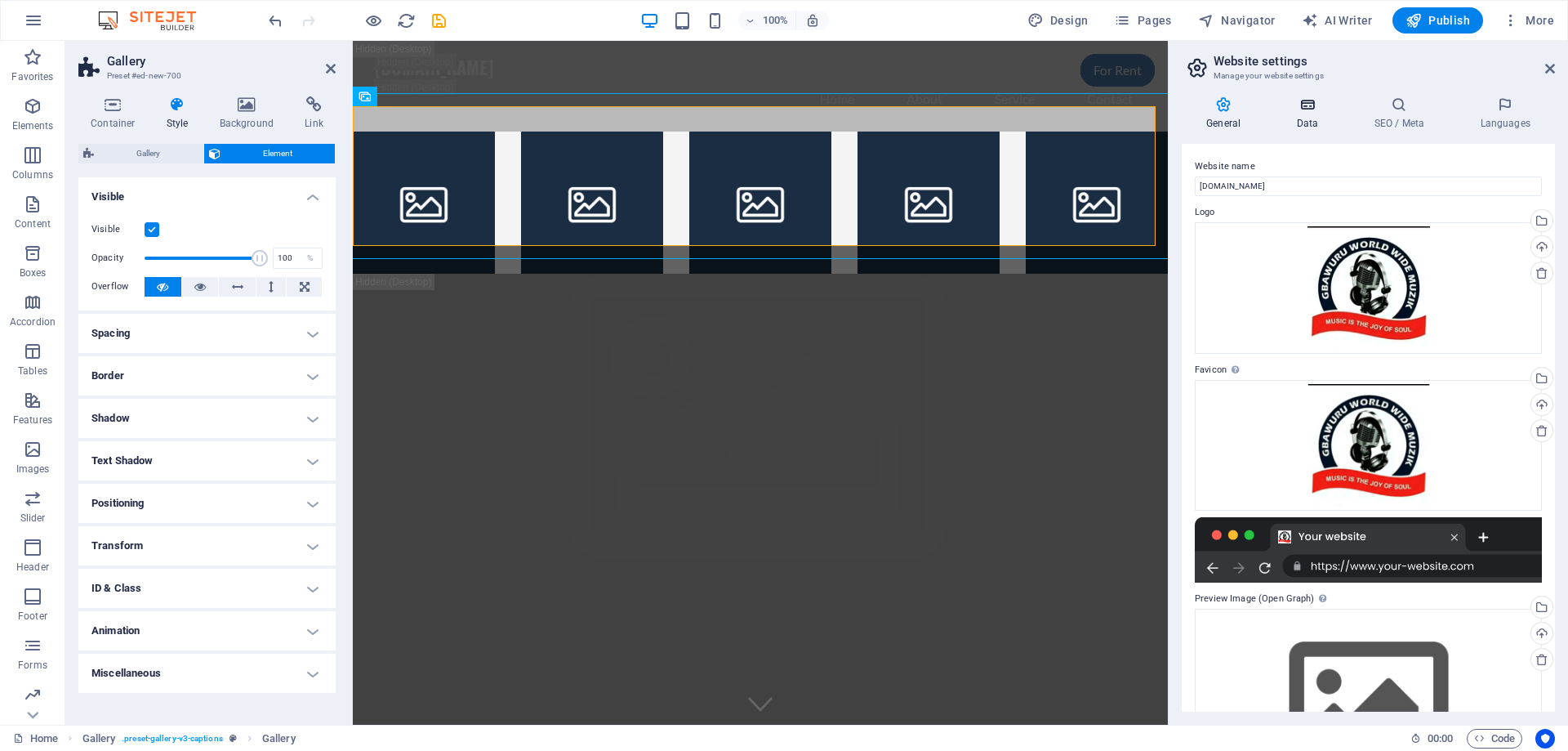
click at [1316, 118] on h4 "Data" at bounding box center [1310, 113] width 78 height 35
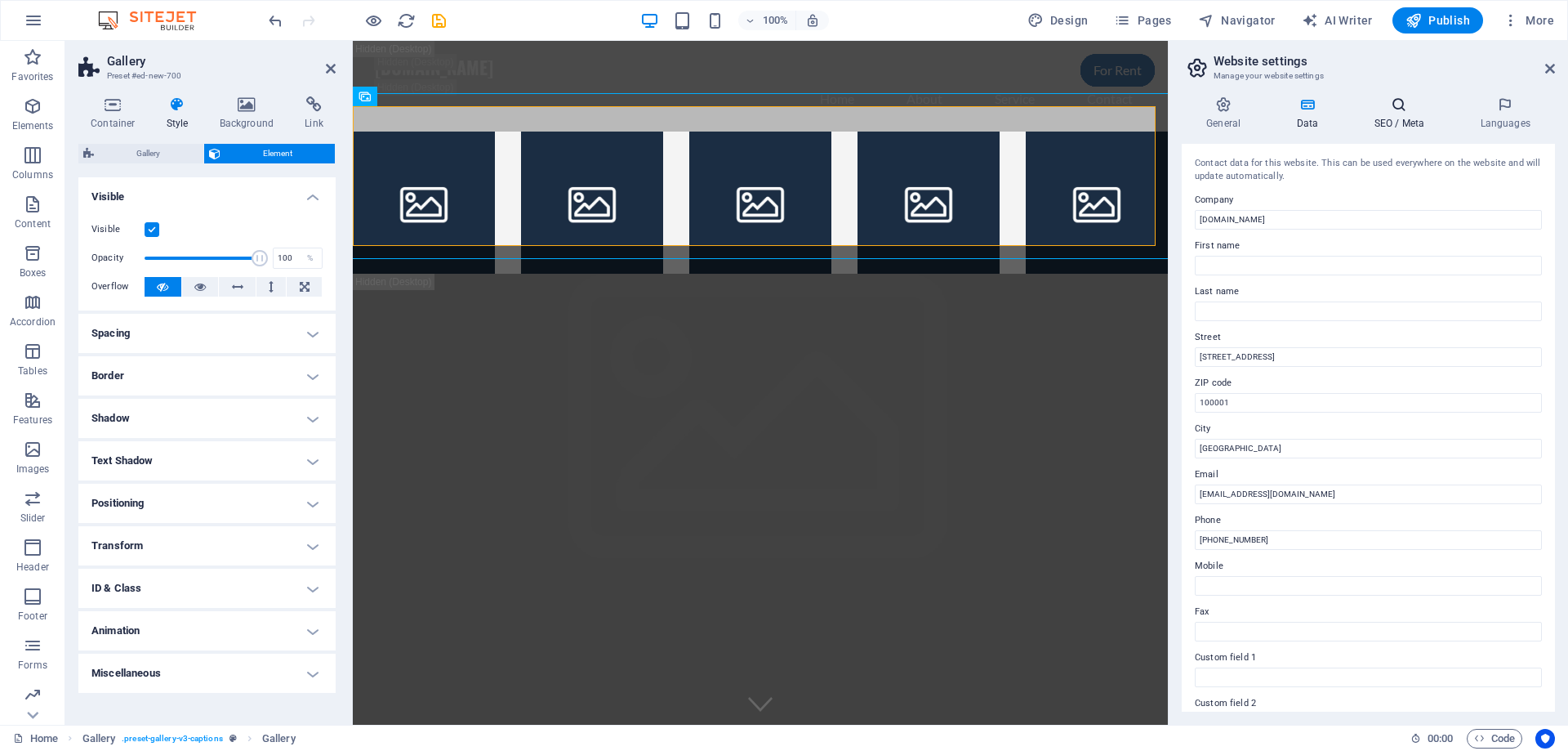
click at [1409, 123] on h4 "SEO / Meta" at bounding box center [1402, 113] width 107 height 35
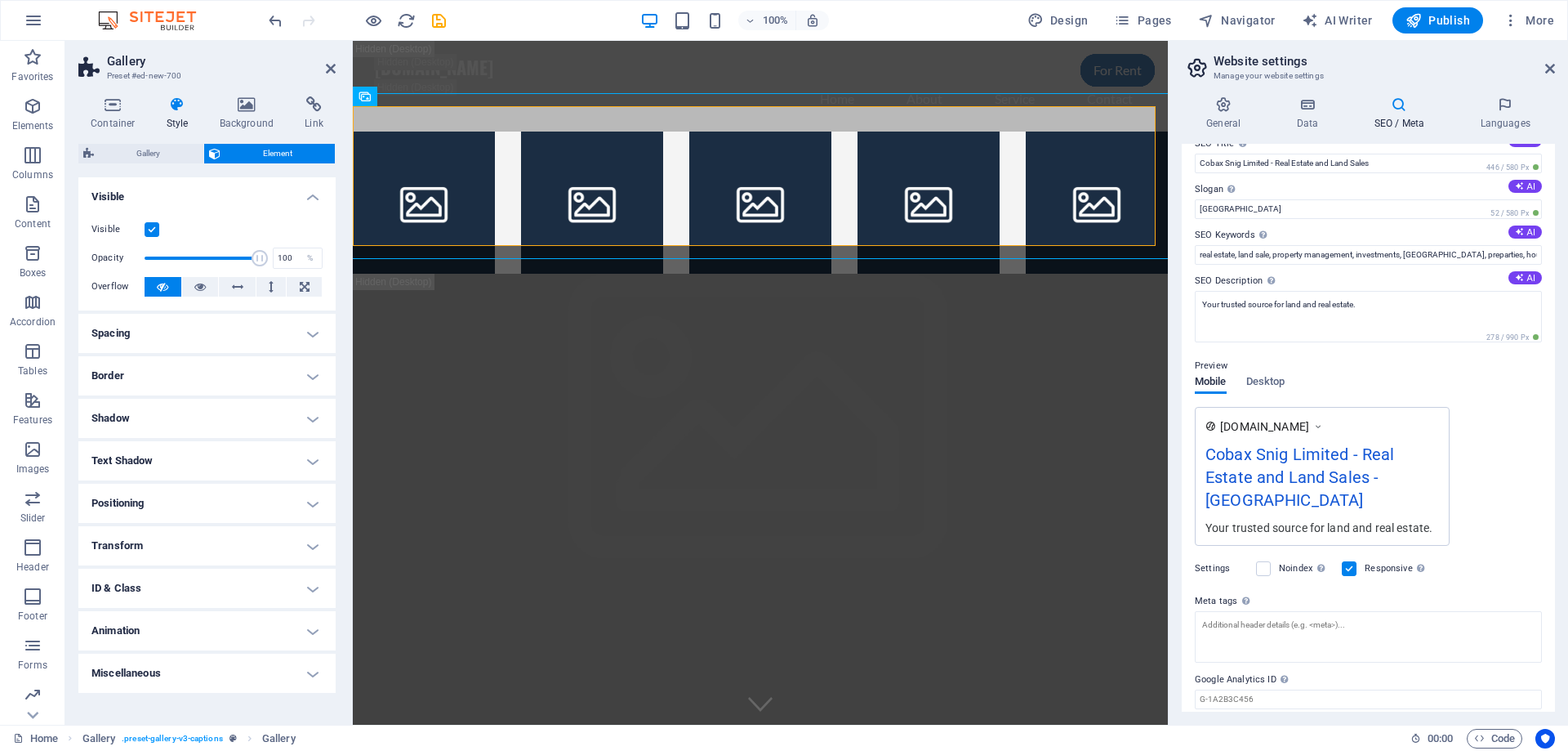
scroll to position [57, 0]
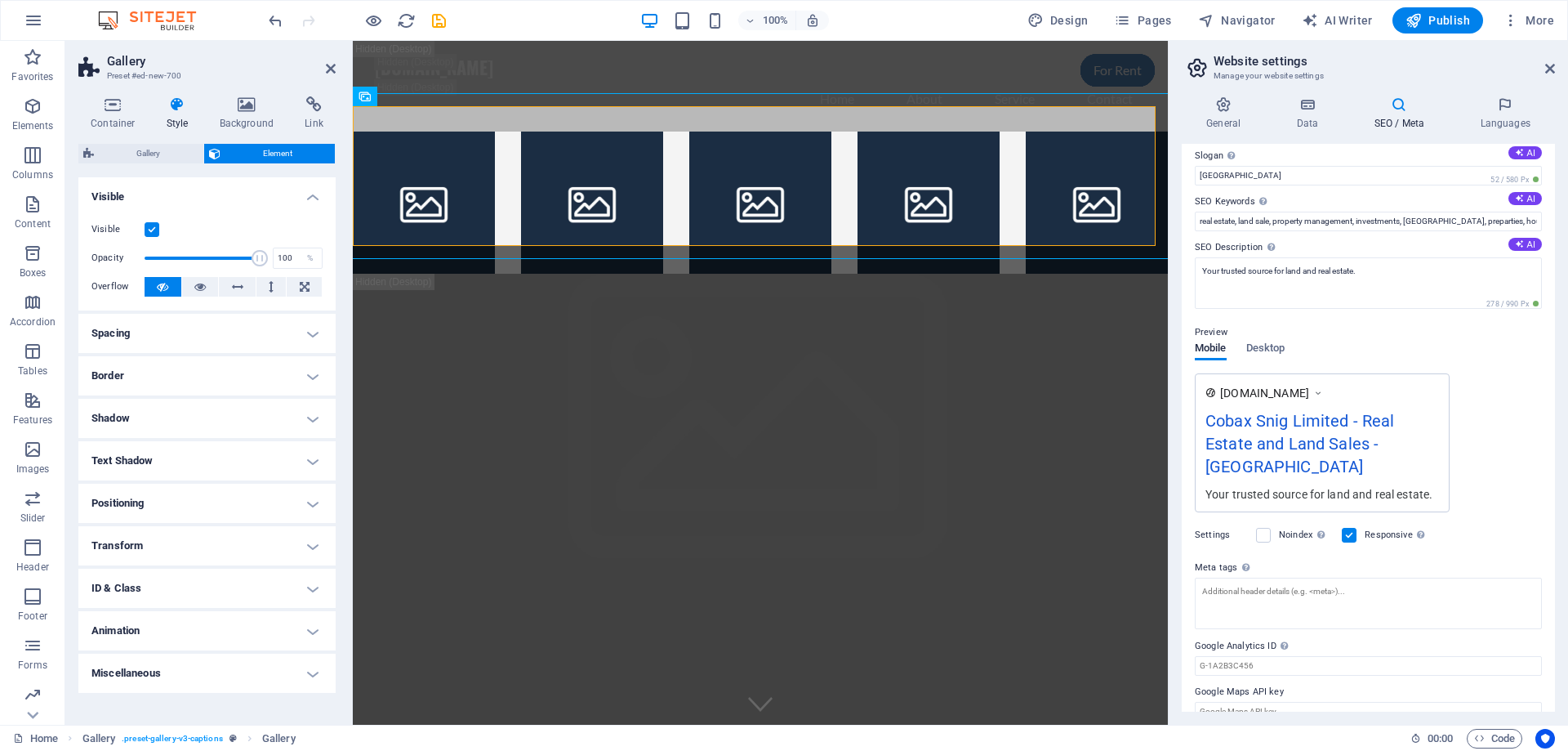
click at [1259, 425] on div "Cobax Snig Limited - Real Estate and Land Sales - [GEOGRAPHIC_DATA]" at bounding box center [1322, 447] width 233 height 78
click at [1268, 349] on span "Desktop" at bounding box center [1265, 349] width 39 height 23
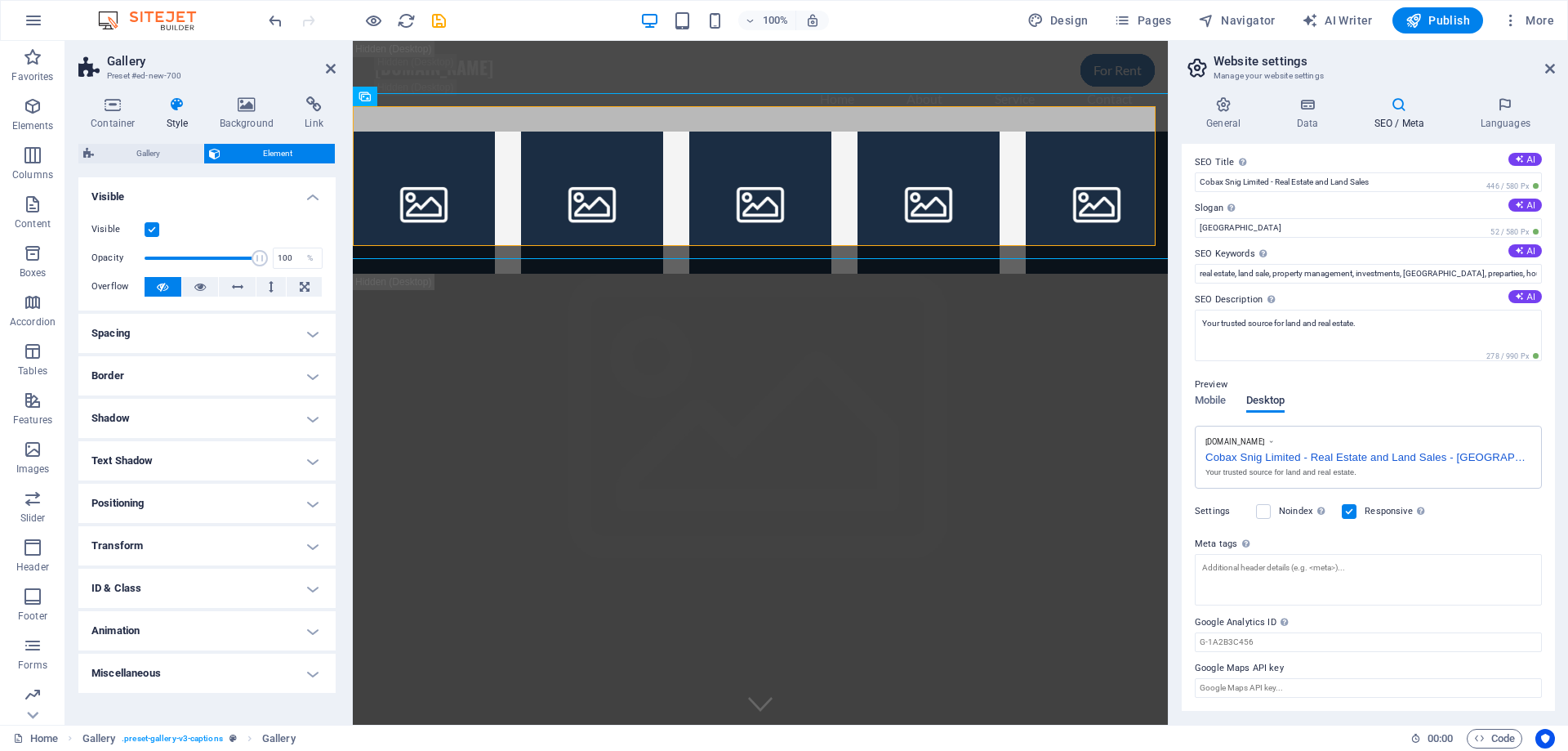
scroll to position [4, 0]
click at [1206, 398] on span "Mobile" at bounding box center [1210, 402] width 32 height 23
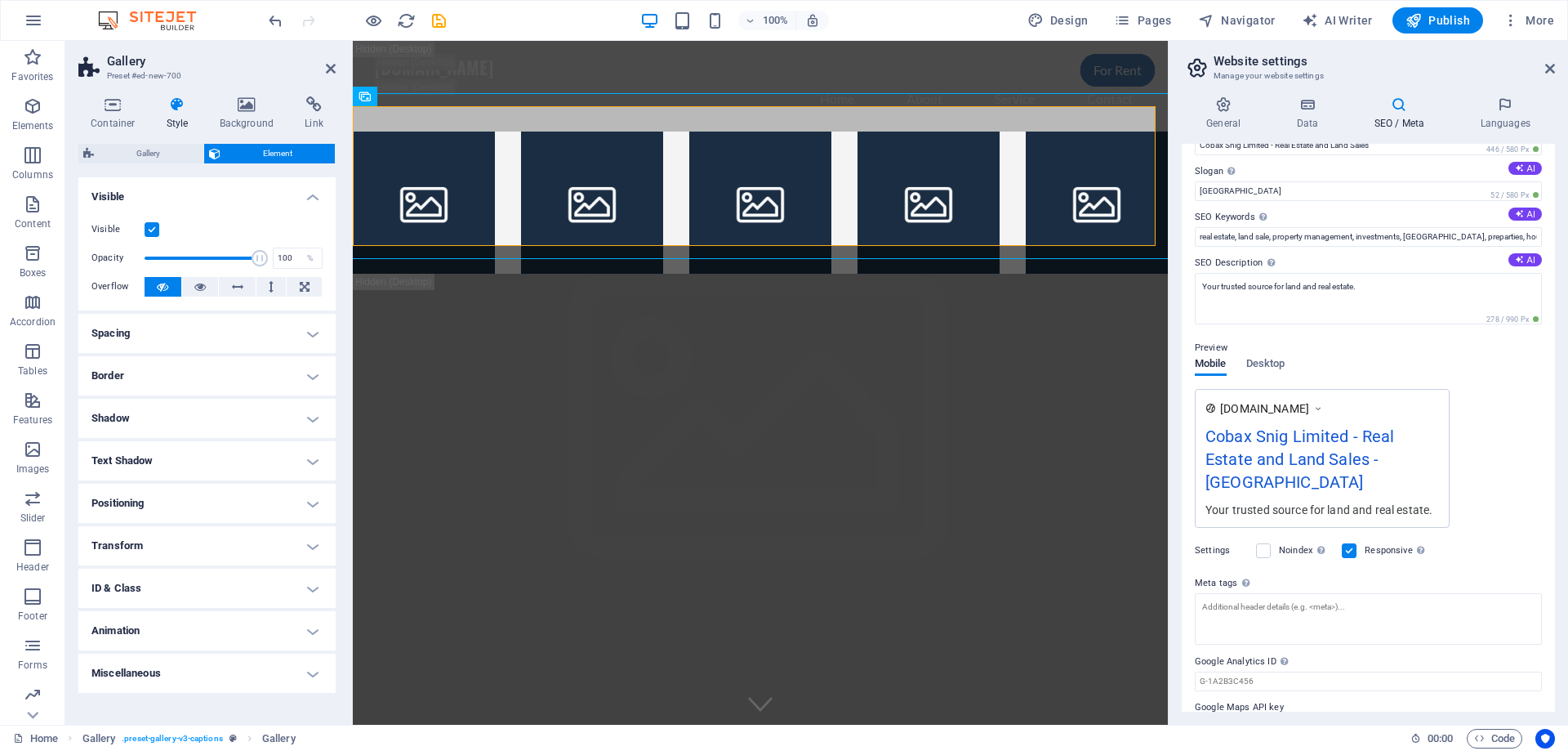
scroll to position [57, 0]
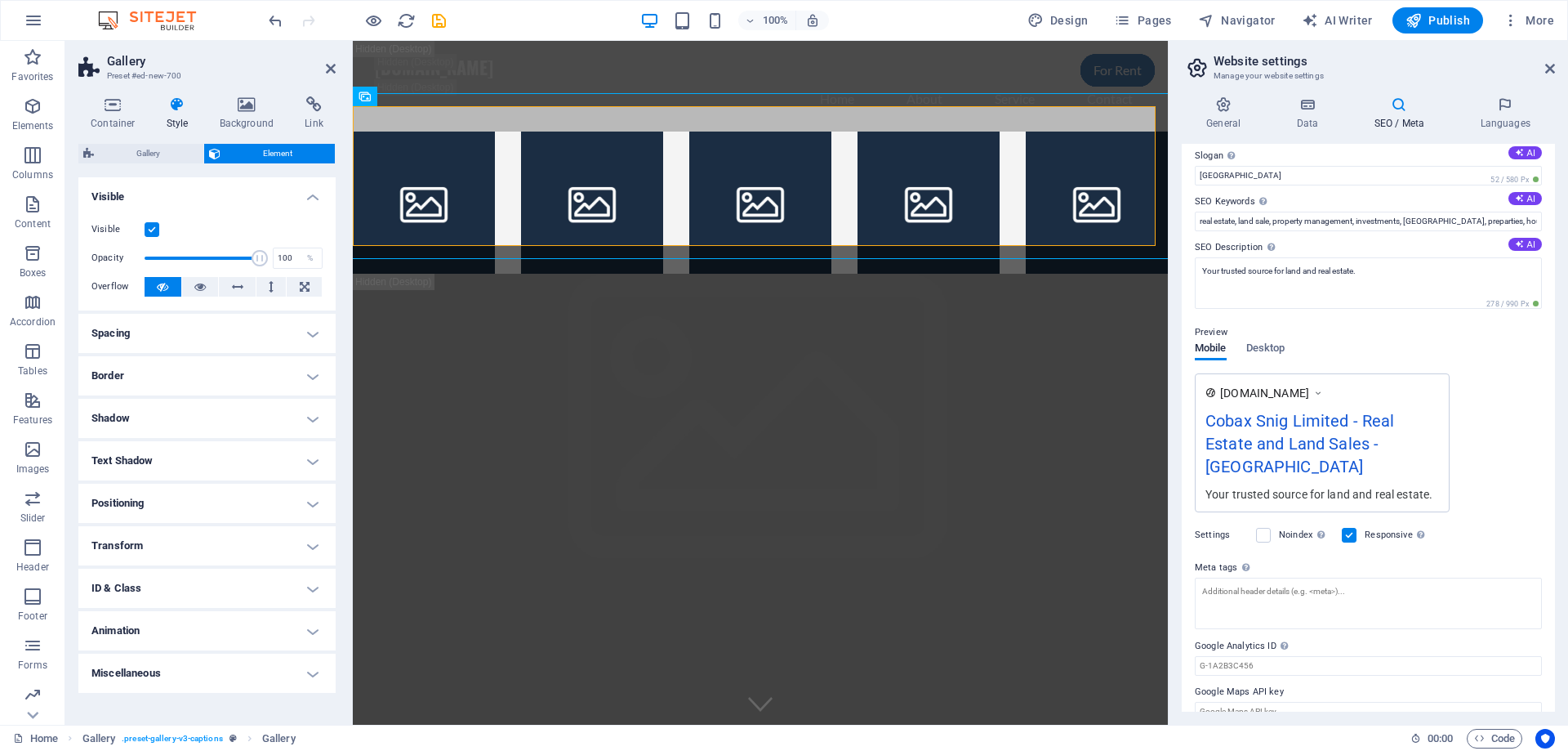
click at [1219, 525] on label "Settings" at bounding box center [1221, 534] width 53 height 19
click at [1268, 528] on label at bounding box center [1263, 534] width 14 height 14
click at [0, 0] on input "Noindex Instruct search engines to exclude this website from search results." at bounding box center [0, 0] width 0 height 0
click at [1263, 528] on label at bounding box center [1263, 534] width 14 height 14
click at [0, 0] on input "Noindex Instruct search engines to exclude this website from search results." at bounding box center [0, 0] width 0 height 0
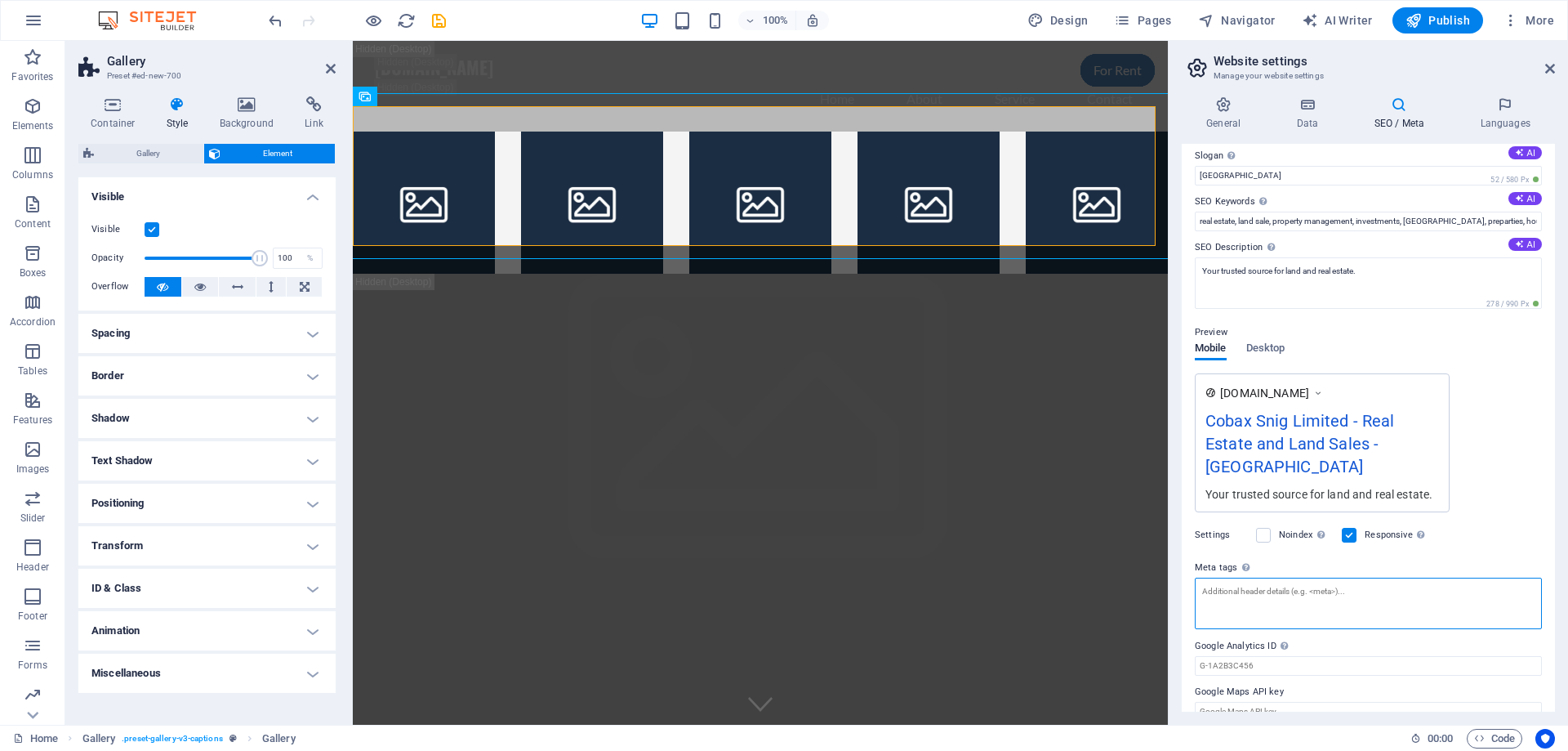
click at [1253, 581] on textarea "Meta tags Enter HTML code here that will be placed inside the tags of your webs…" at bounding box center [1368, 603] width 347 height 52
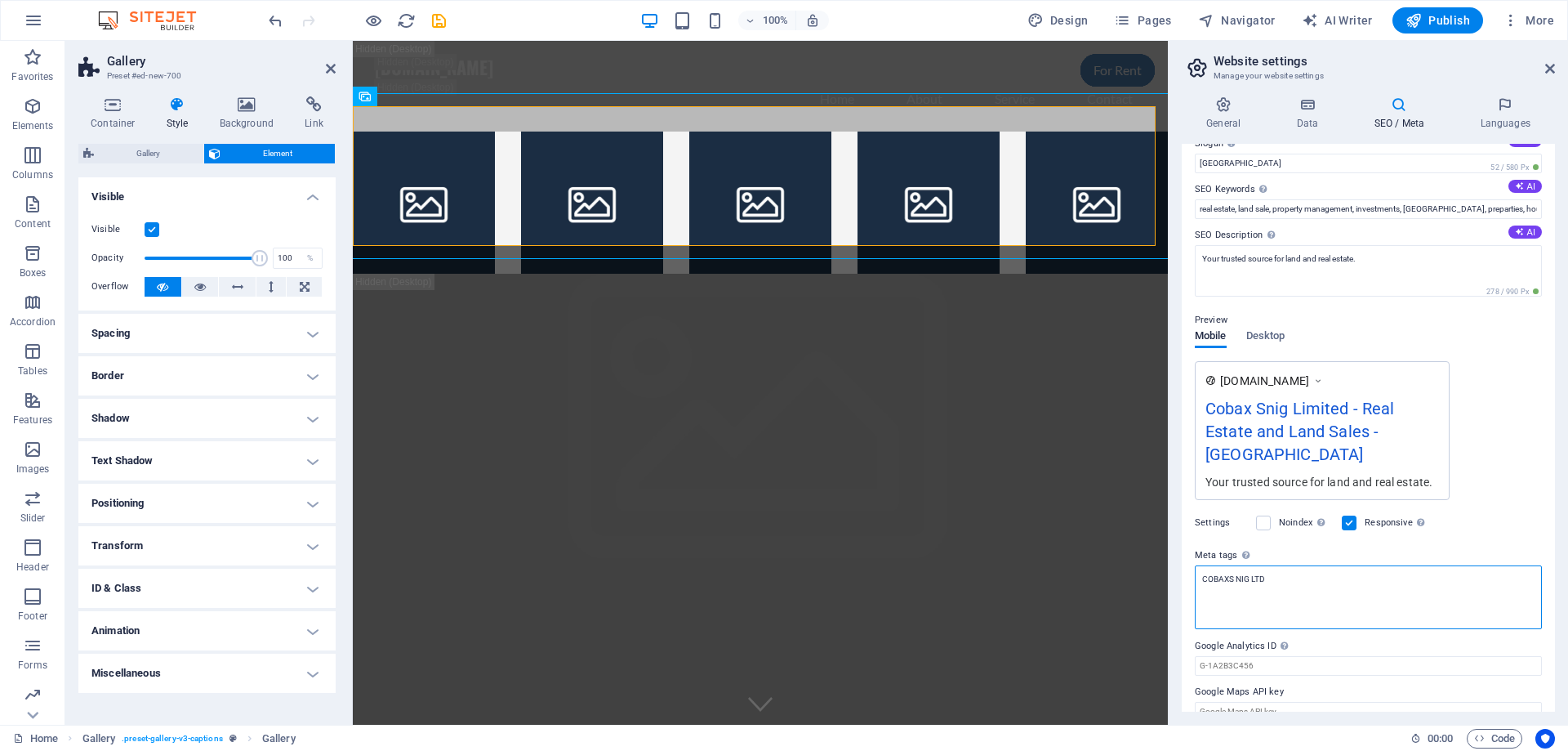
scroll to position [0, 0]
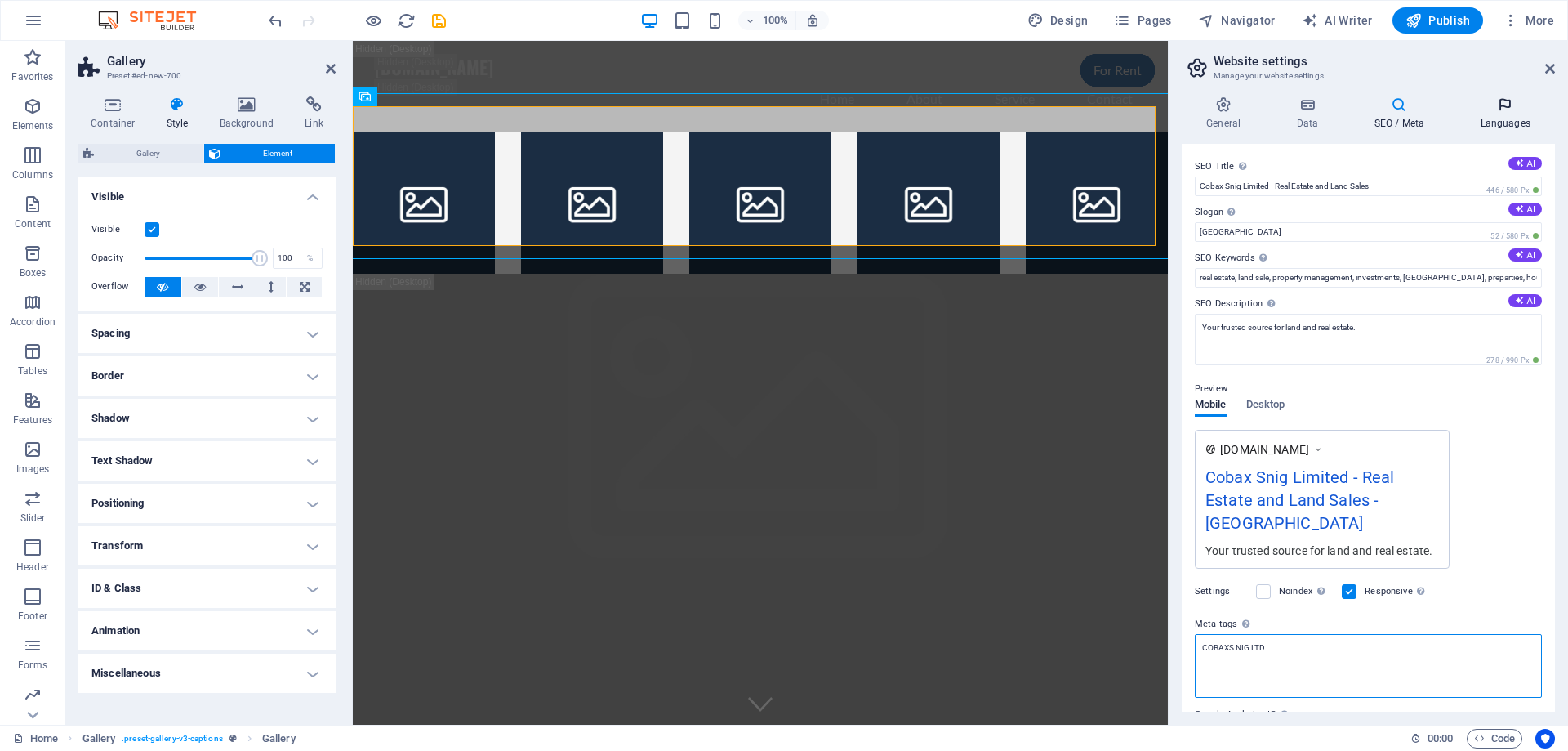
type textarea "COBAXS NIG LTD"
click at [1494, 112] on body "[DOMAIN_NAME] Home Favorites Elements Columns Content Boxes Accordion Tables Fe…" at bounding box center [784, 376] width 1568 height 751
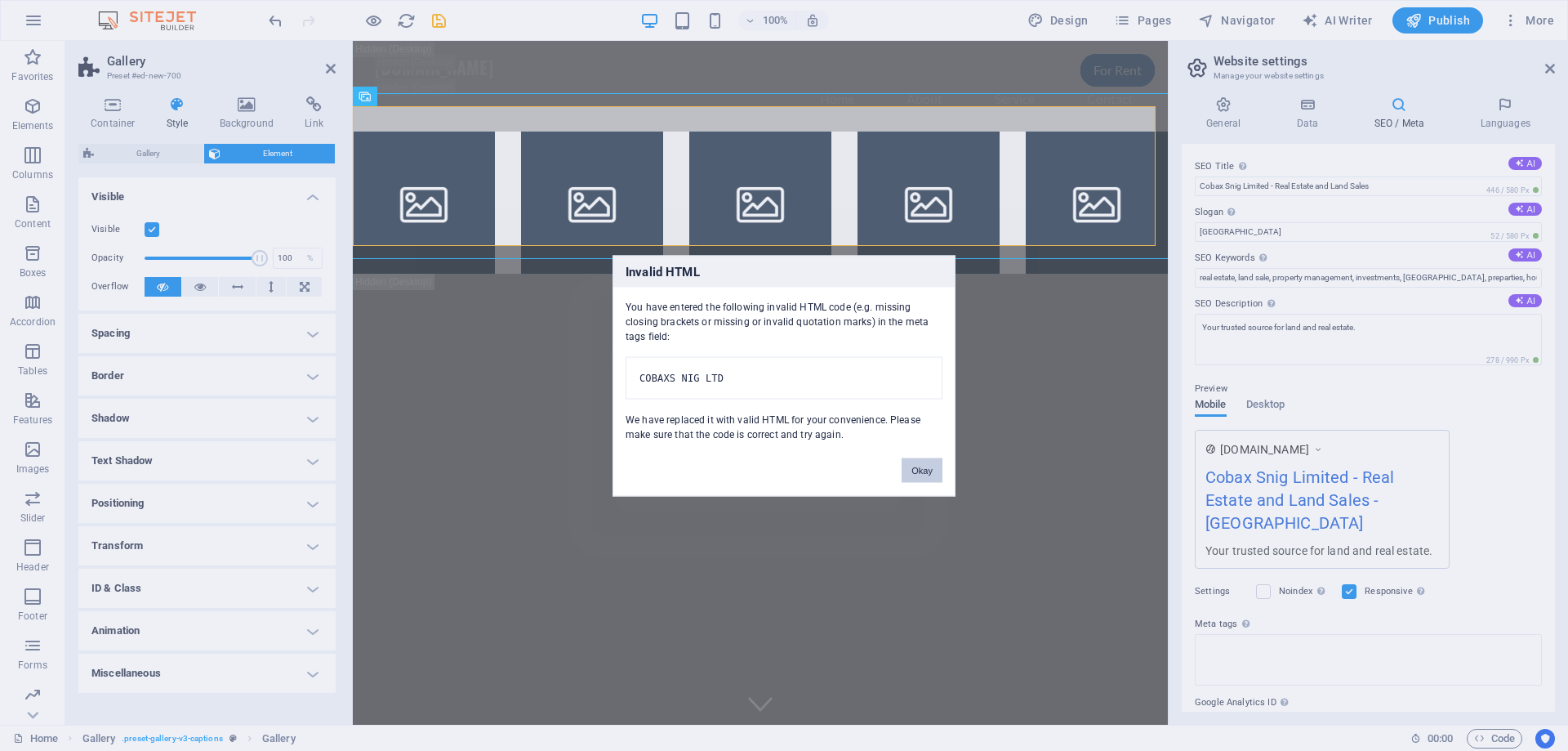
click at [920, 474] on button "Okay" at bounding box center [922, 469] width 41 height 25
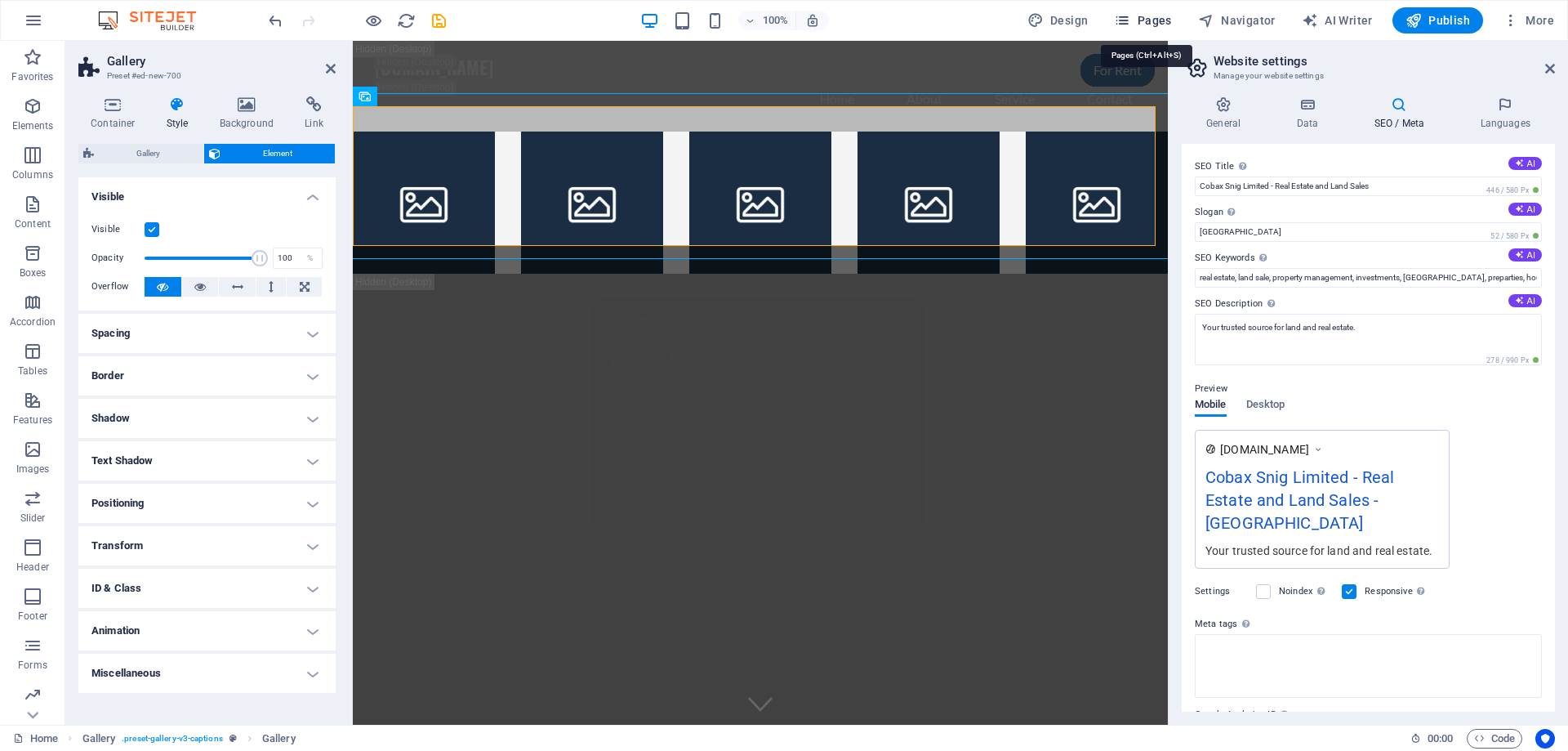
click at [1130, 20] on icon "button" at bounding box center [1122, 19] width 16 height 16
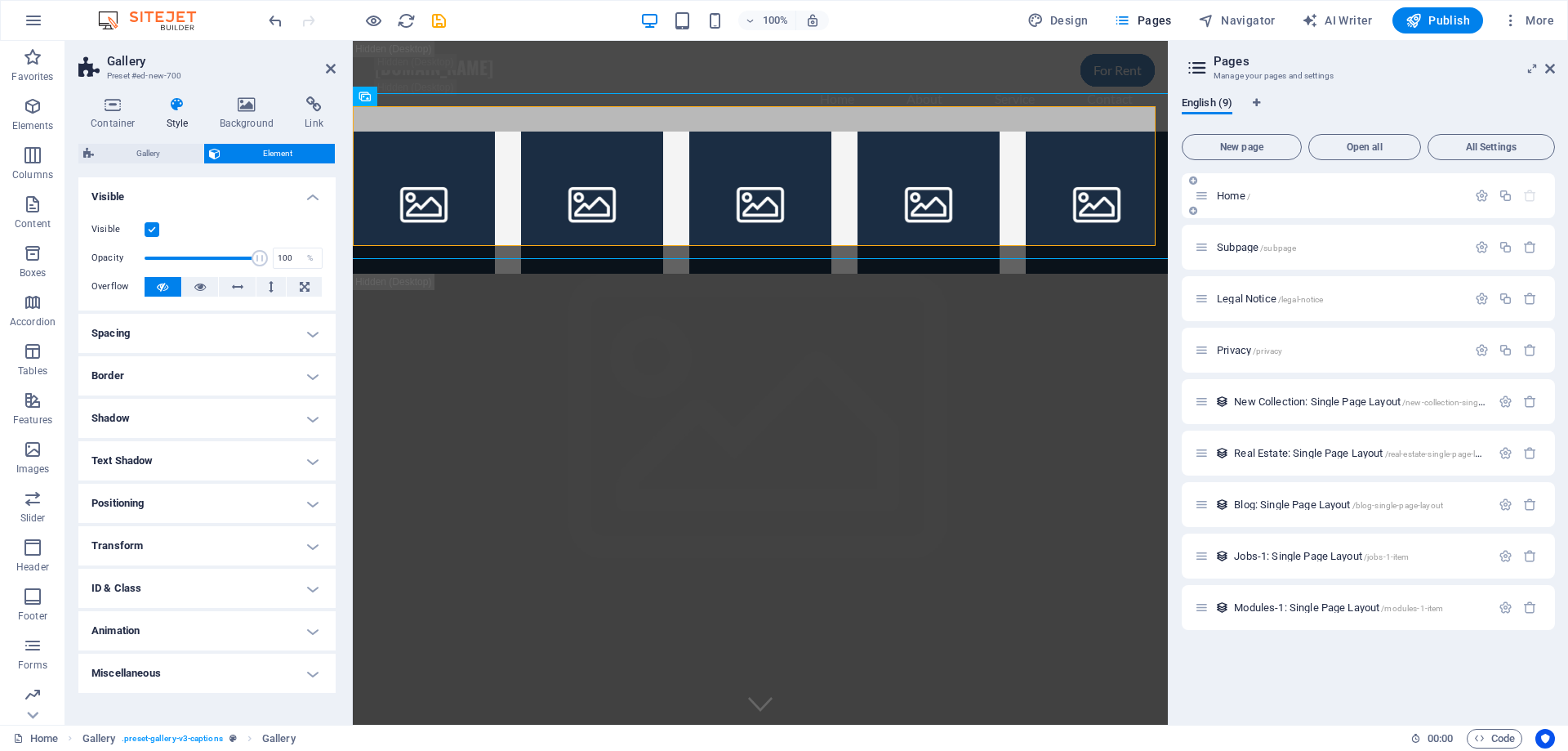
click at [1235, 205] on div "Home /" at bounding box center [1330, 195] width 272 height 19
drag, startPoint x: 1068, startPoint y: 19, endPoint x: 526, endPoint y: 389, distance: 656.2
click at [1068, 19] on span "Design" at bounding box center [1057, 19] width 61 height 16
select select "px"
select select "200"
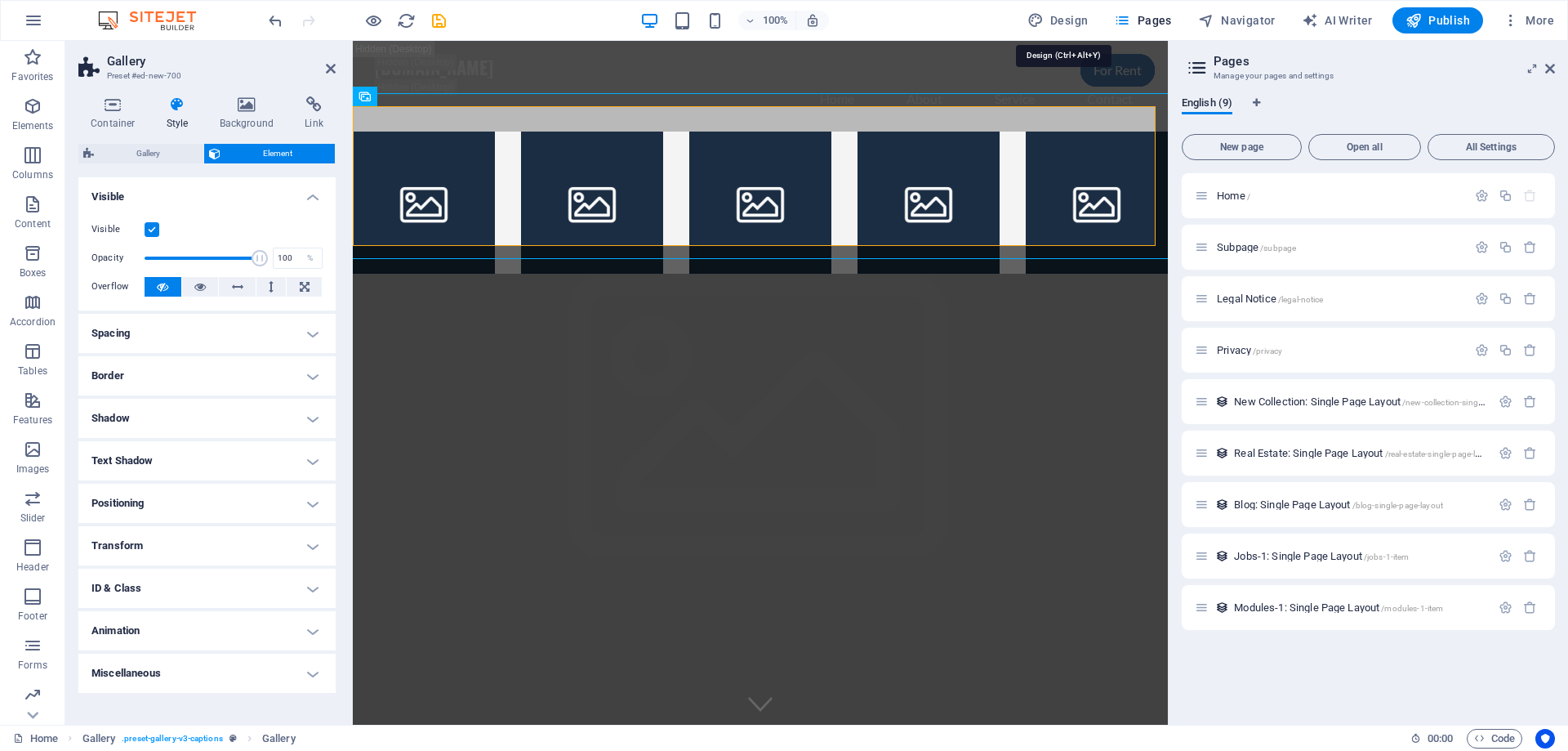
select select "px"
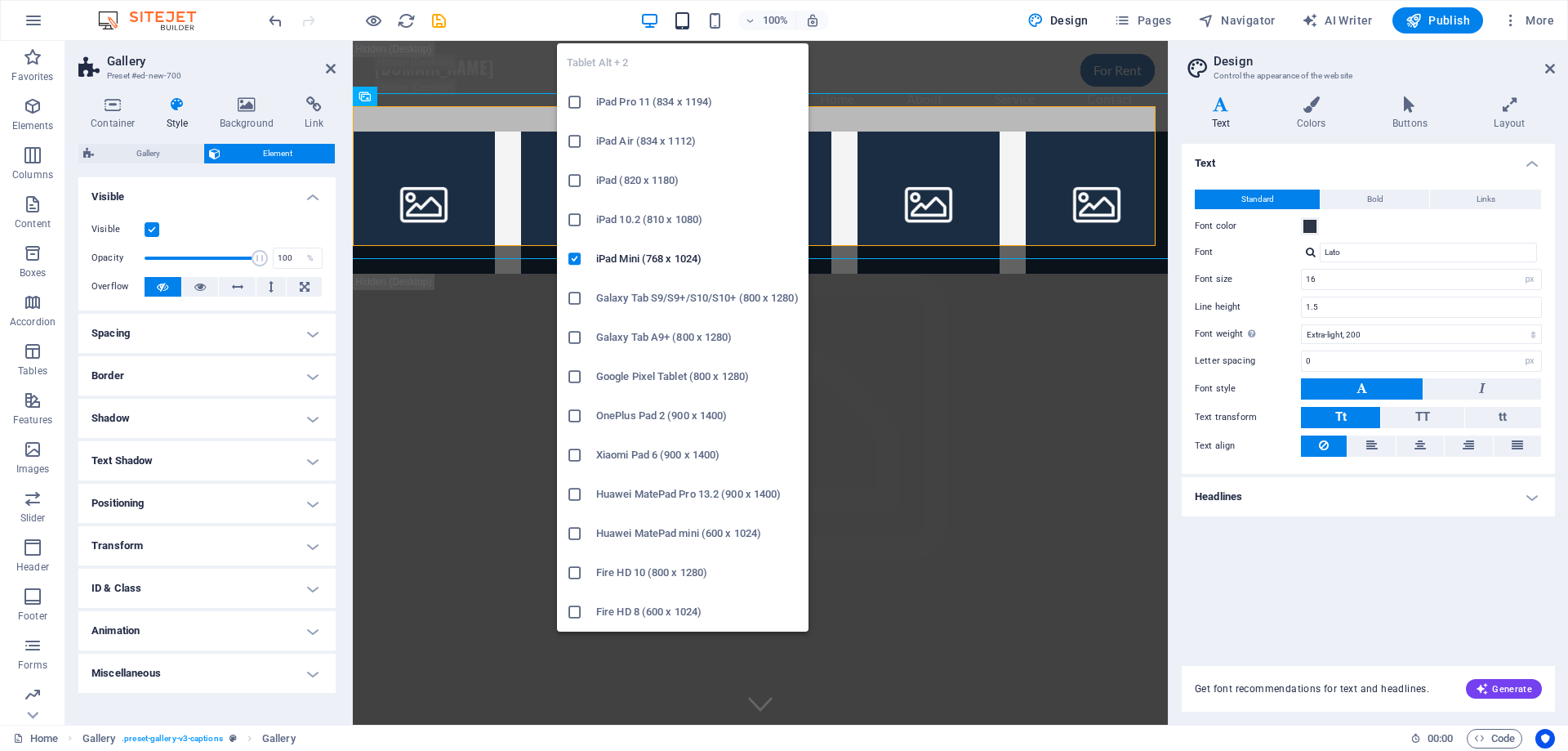
click at [687, 20] on icon "button" at bounding box center [682, 21] width 19 height 19
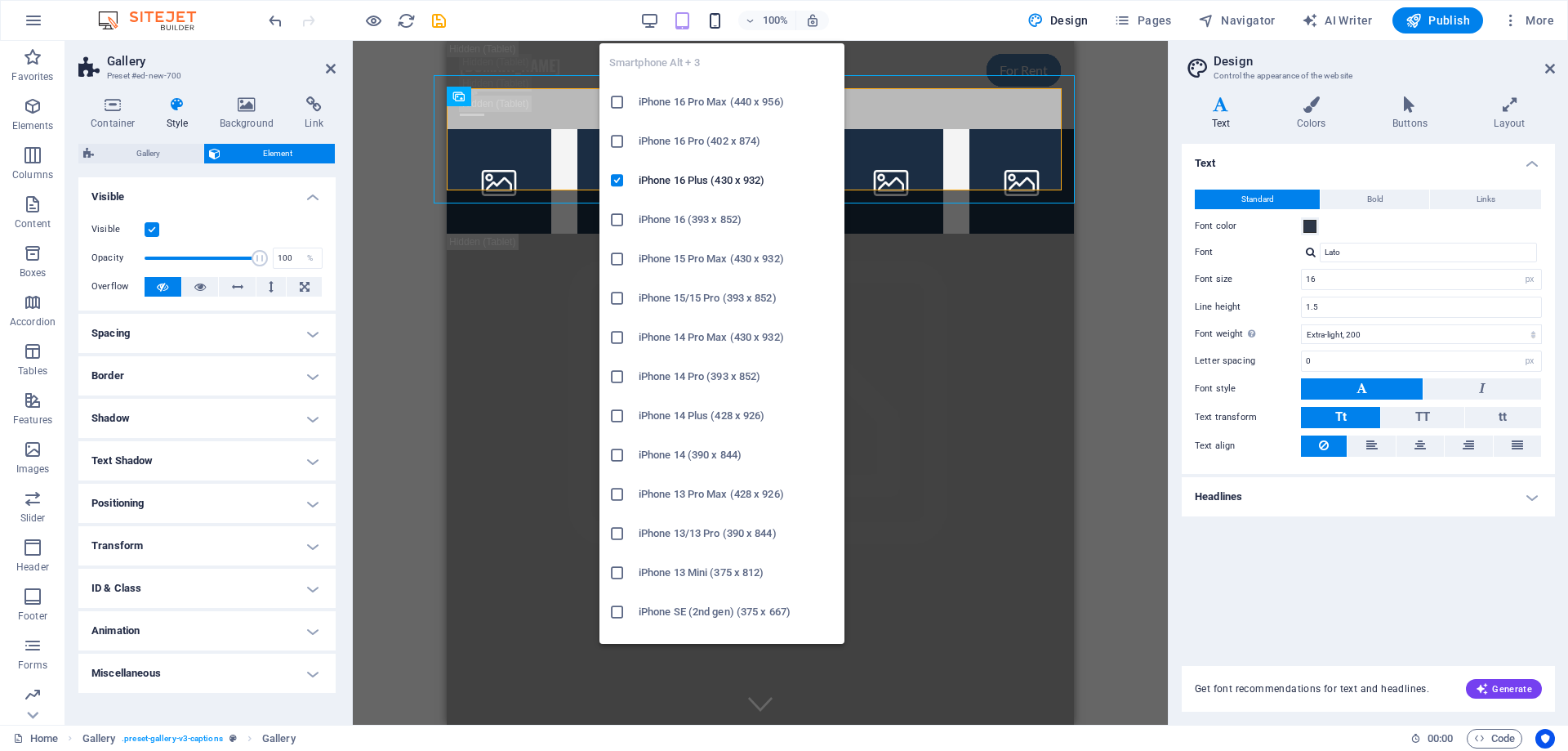
click at [715, 21] on icon "button" at bounding box center [715, 21] width 19 height 19
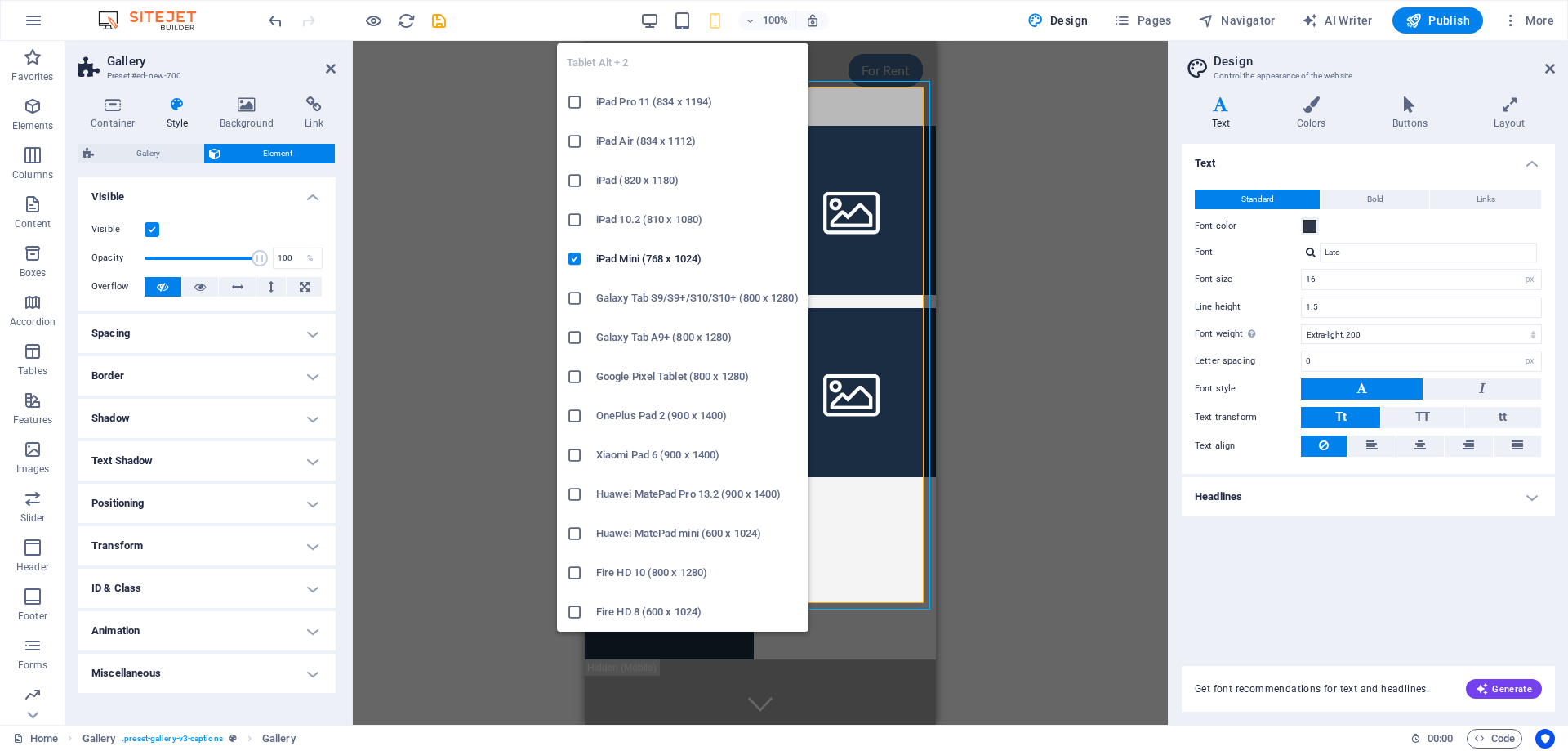
drag, startPoint x: 572, startPoint y: 221, endPoint x: 159, endPoint y: 179, distance: 415.1
click at [572, 221] on icon at bounding box center [574, 219] width 16 height 16
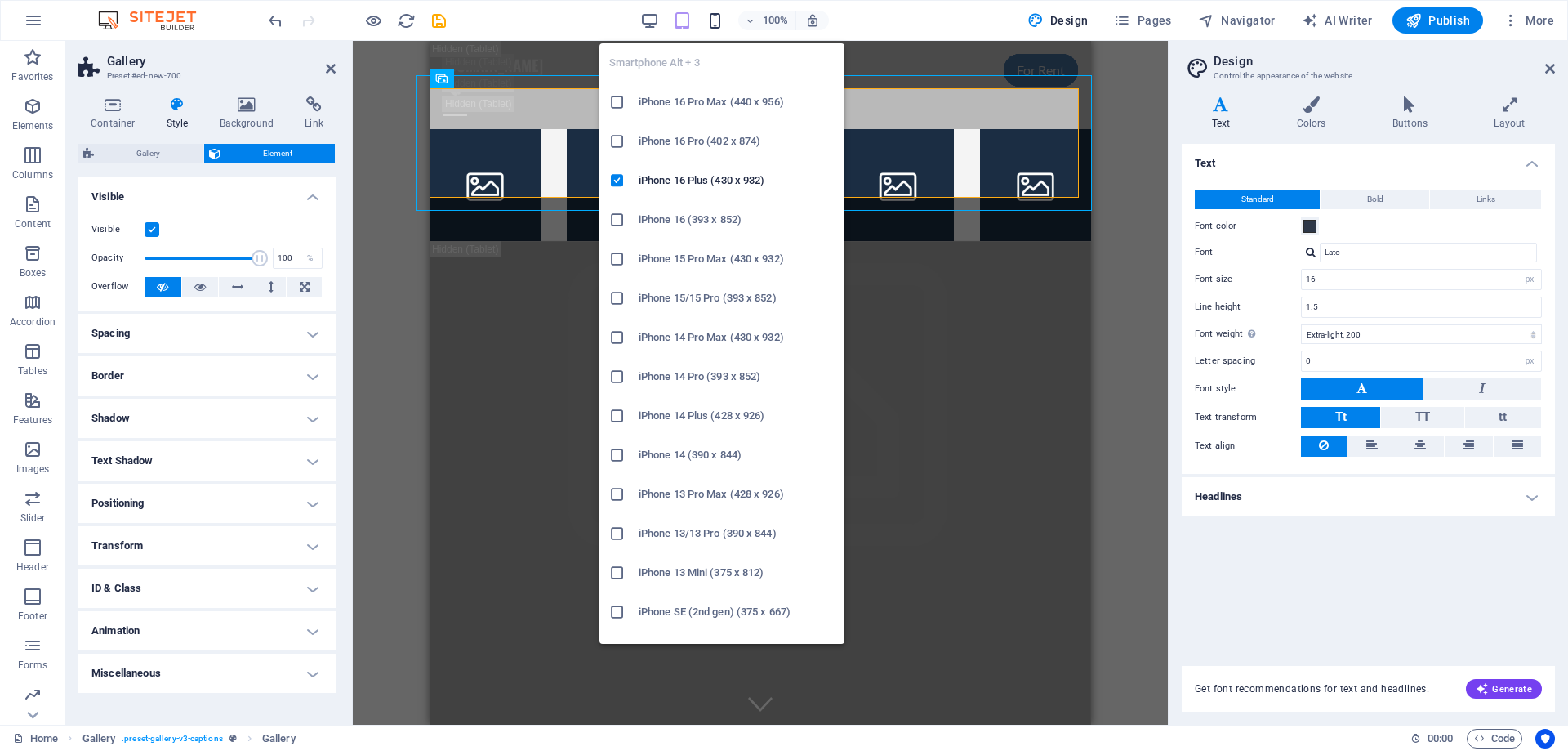
click at [717, 20] on icon "button" at bounding box center [715, 21] width 19 height 19
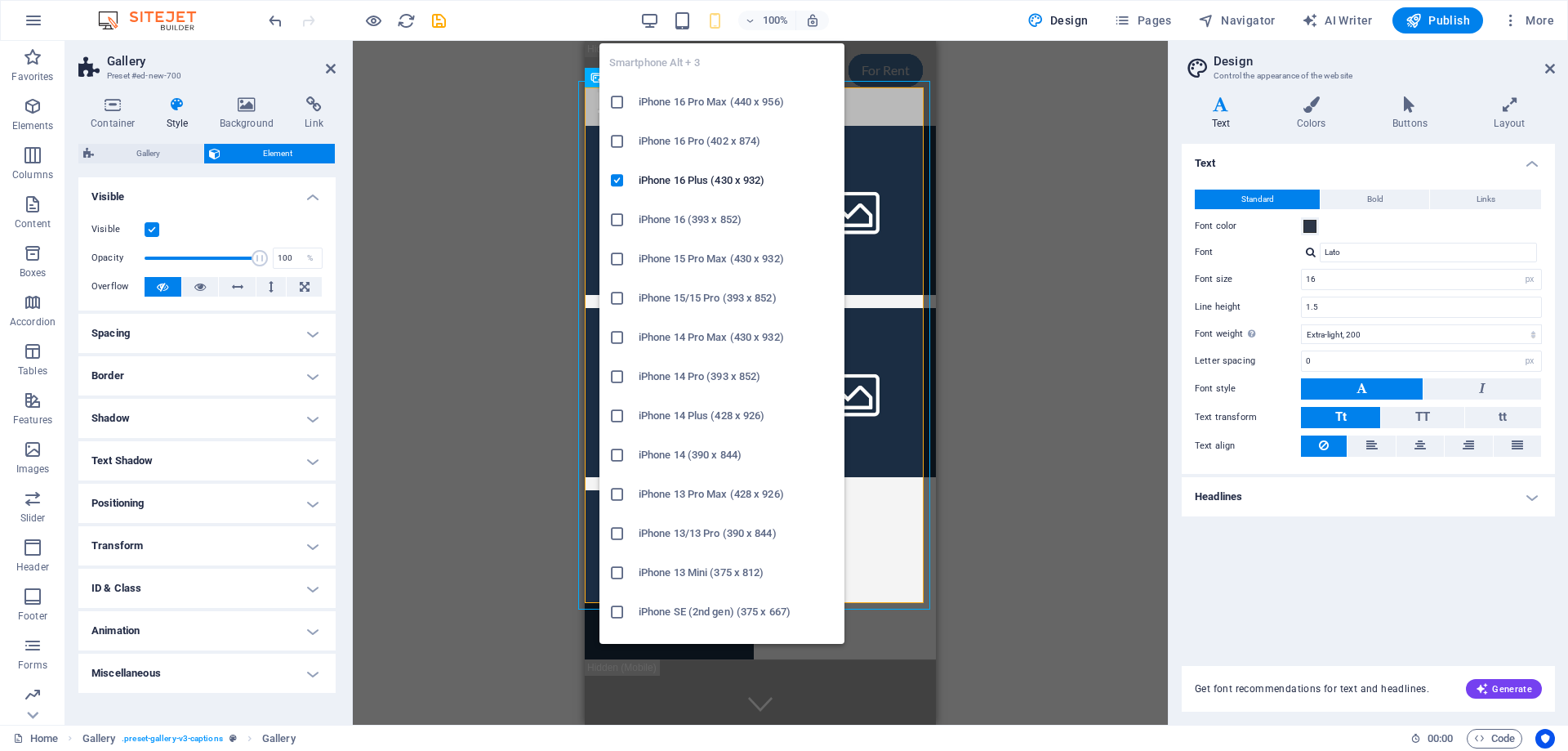
click at [615, 454] on icon at bounding box center [617, 454] width 16 height 16
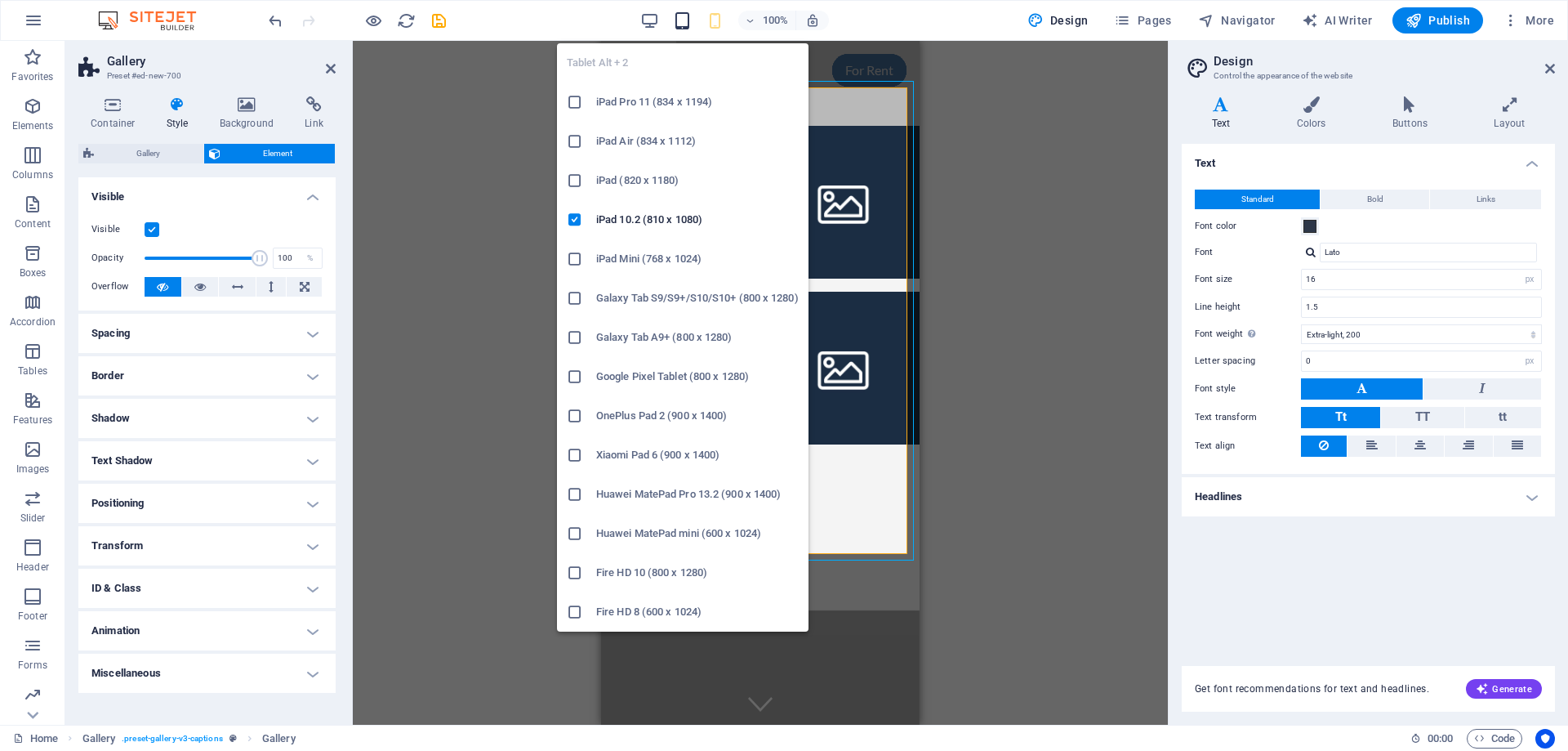
click at [680, 19] on icon "button" at bounding box center [682, 21] width 19 height 19
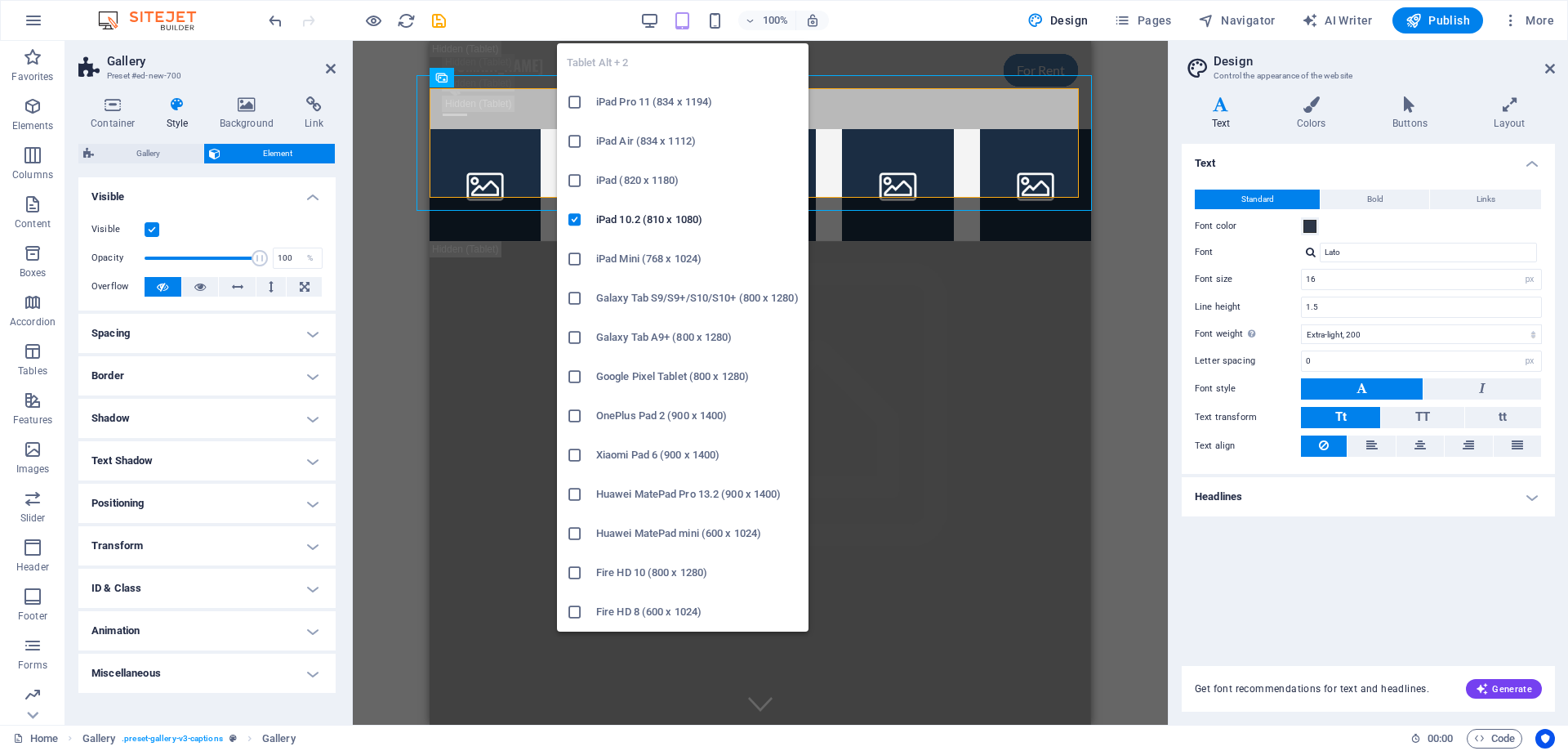
click at [578, 498] on icon at bounding box center [574, 494] width 16 height 16
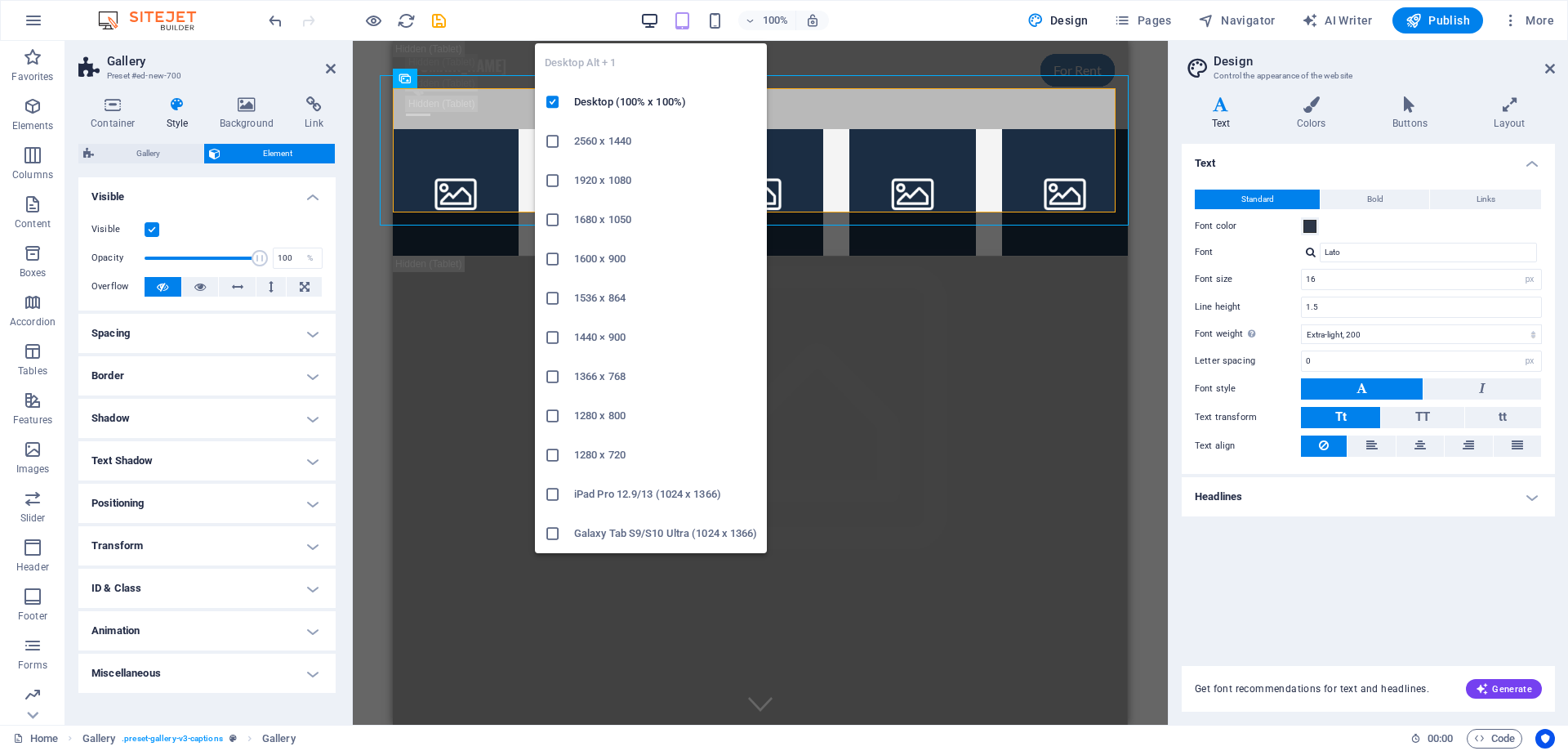
click at [645, 21] on icon "button" at bounding box center [649, 21] width 19 height 19
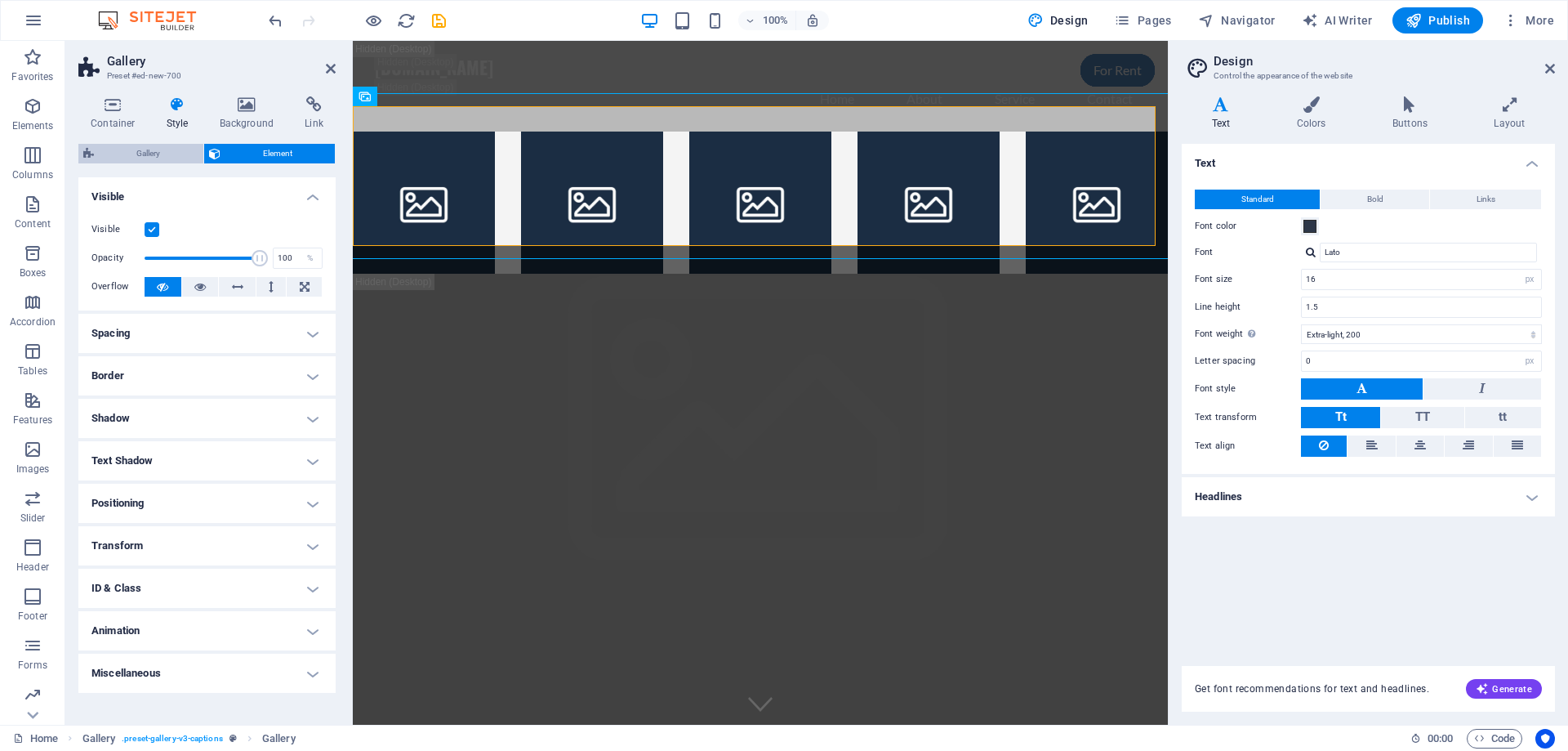
click at [156, 151] on span "Gallery" at bounding box center [149, 153] width 100 height 19
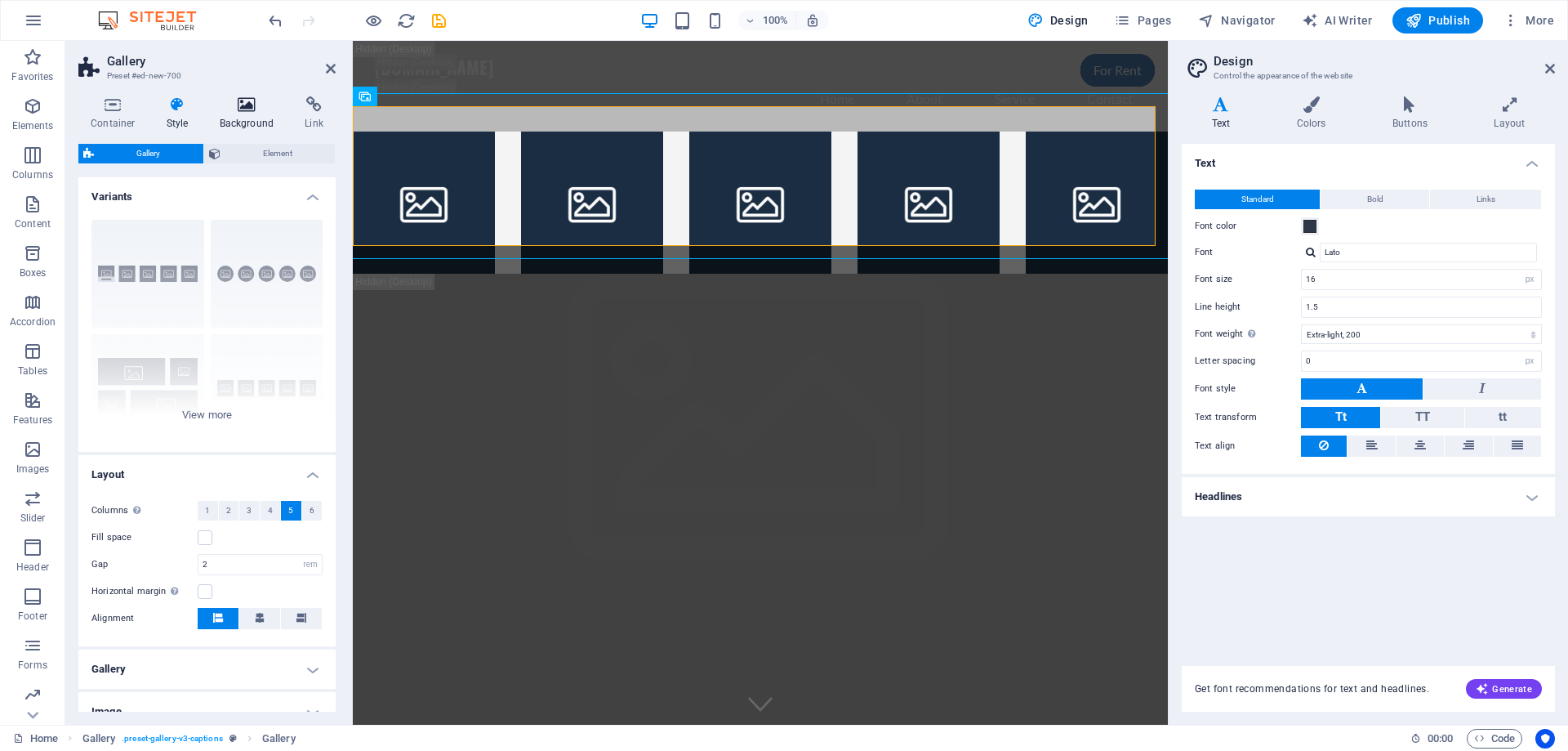
click at [236, 112] on icon at bounding box center [247, 104] width 79 height 16
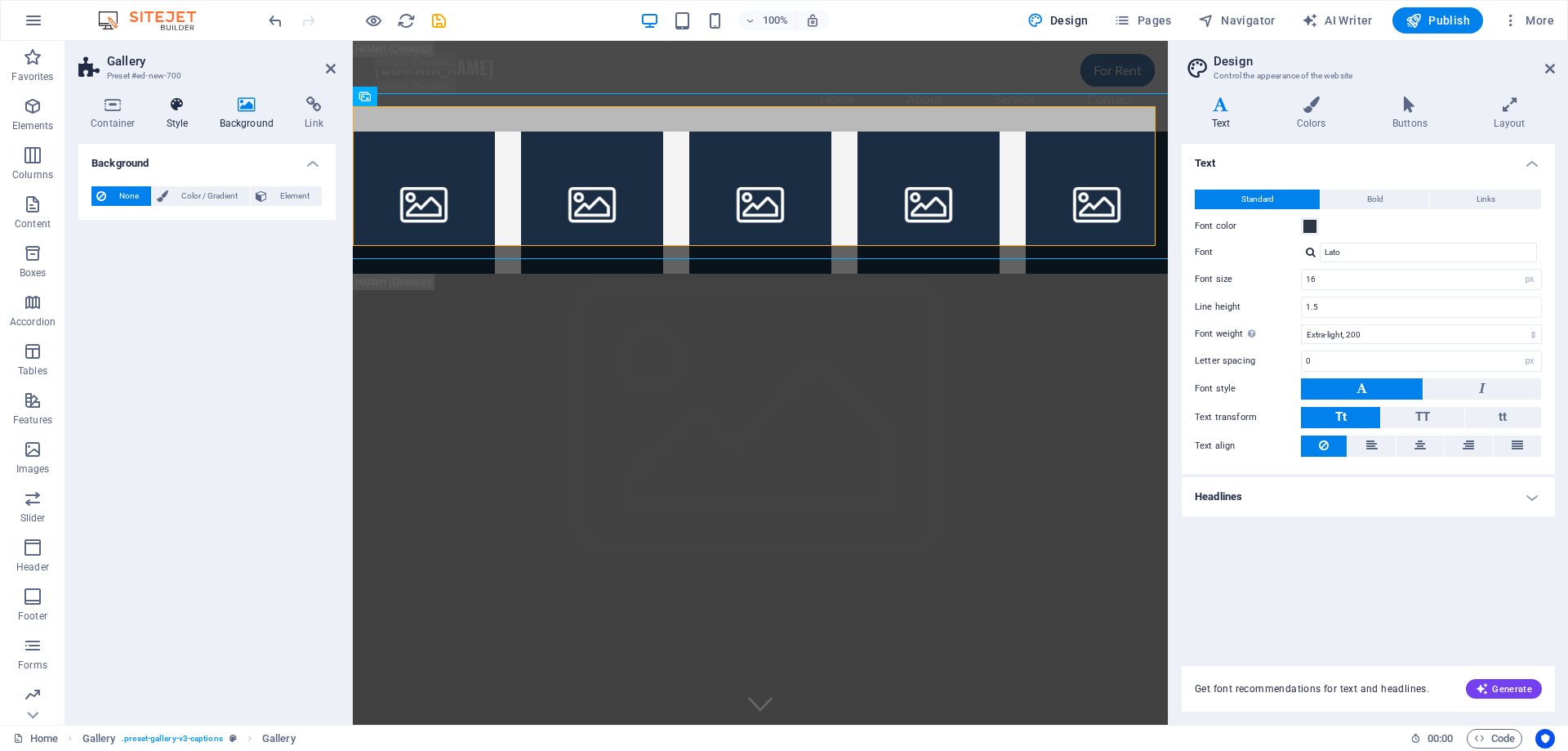
click at [178, 114] on h4 "Style" at bounding box center [181, 113] width 53 height 35
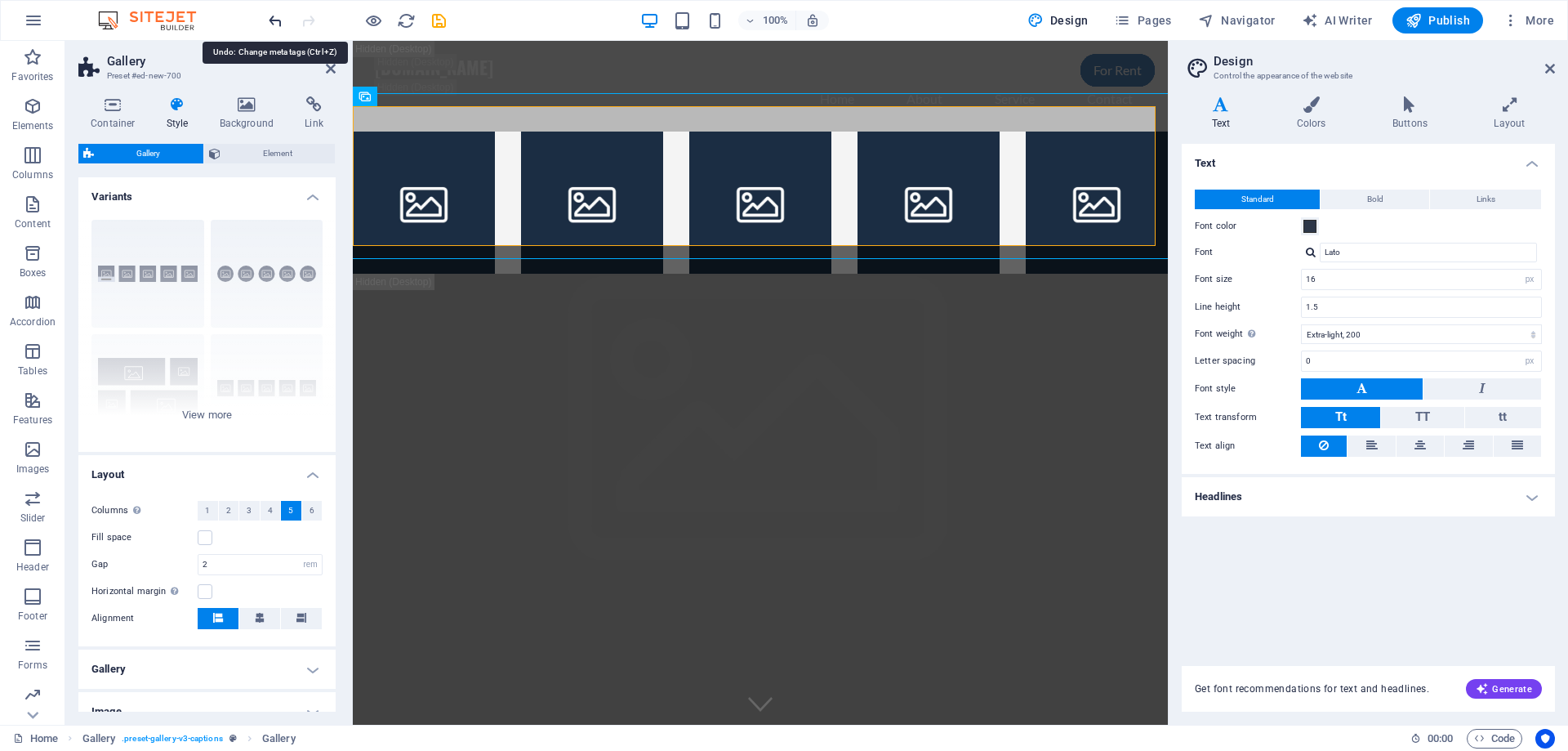
click at [275, 20] on icon "undo" at bounding box center [276, 21] width 19 height 19
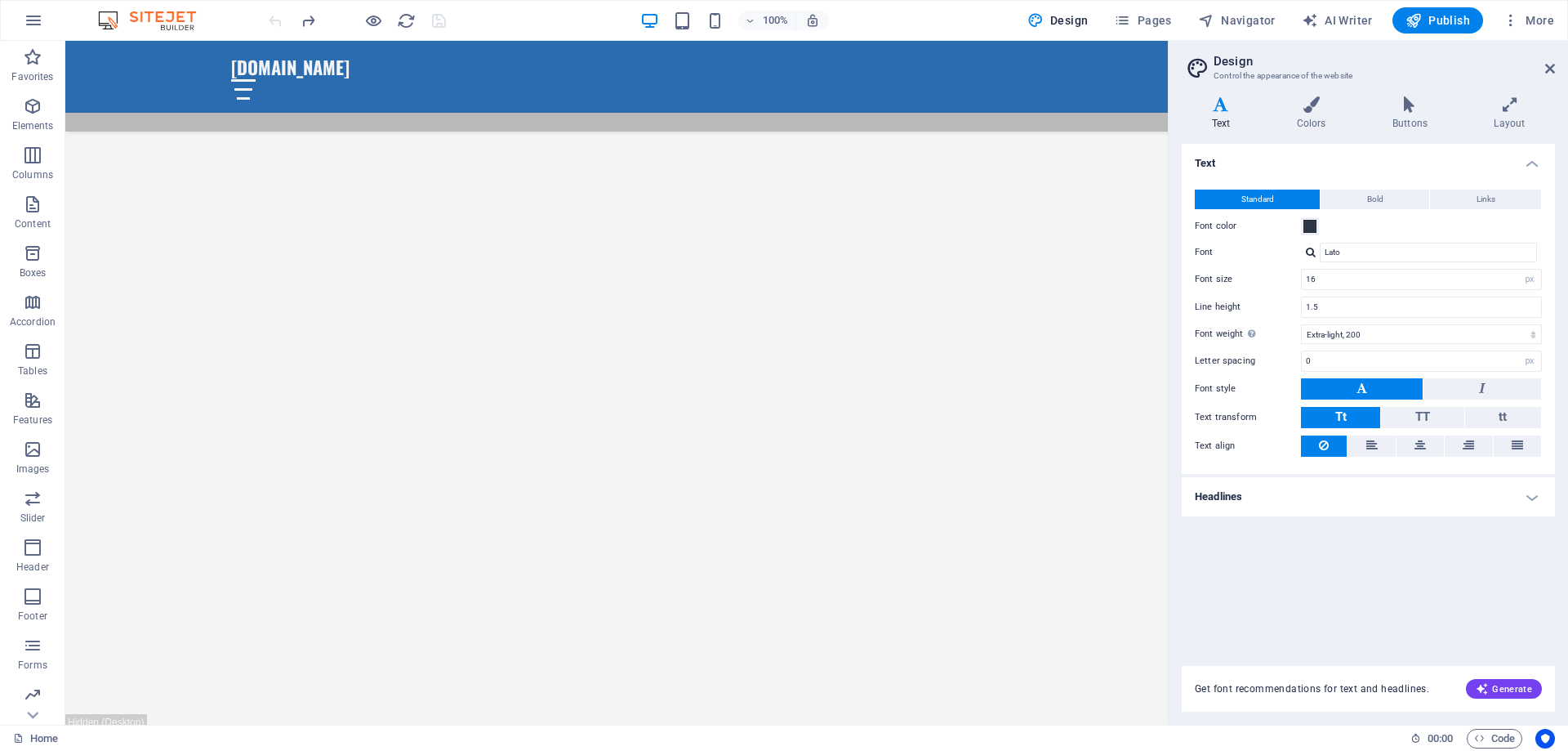
scroll to position [2370, 0]
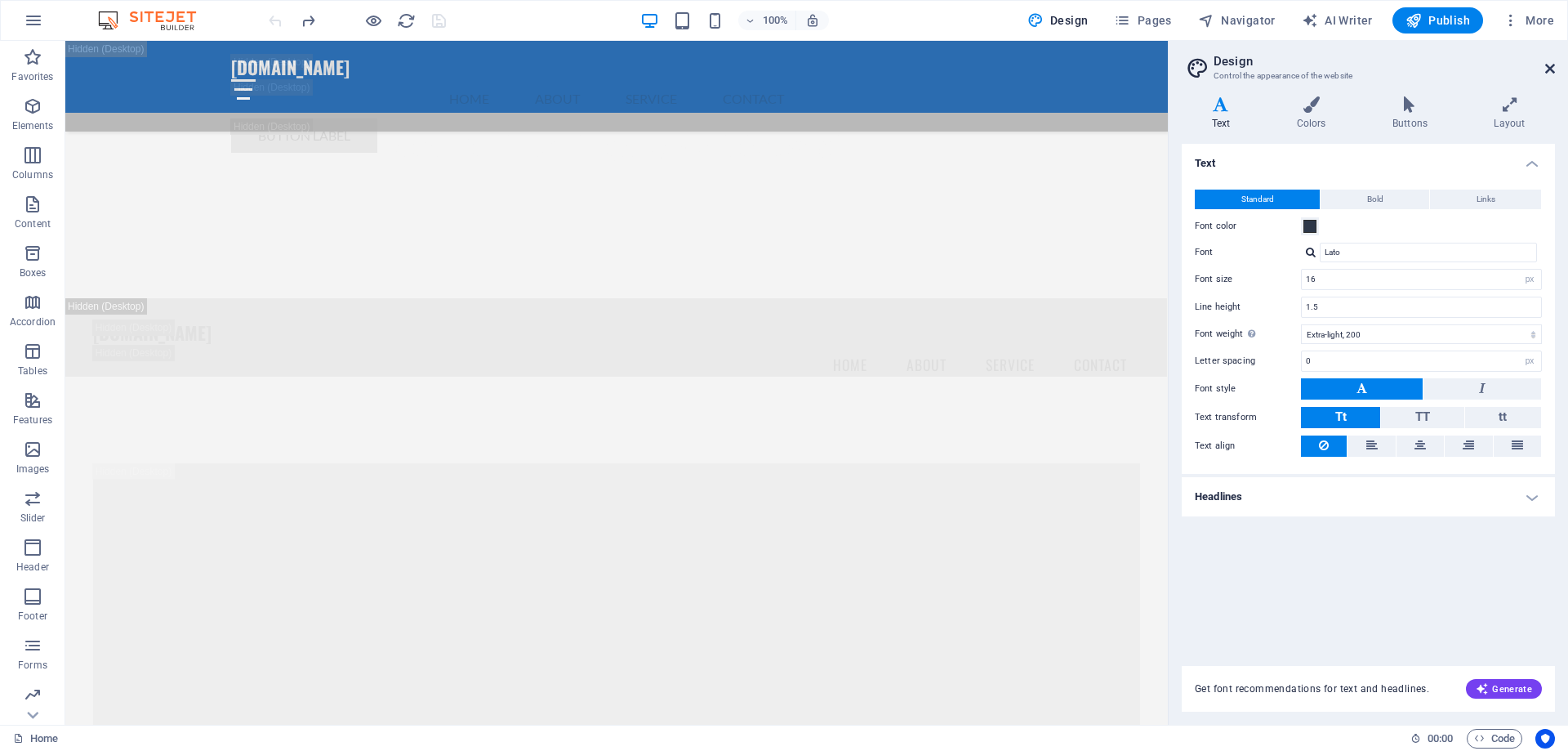
click at [1553, 69] on icon at bounding box center [1550, 68] width 10 height 13
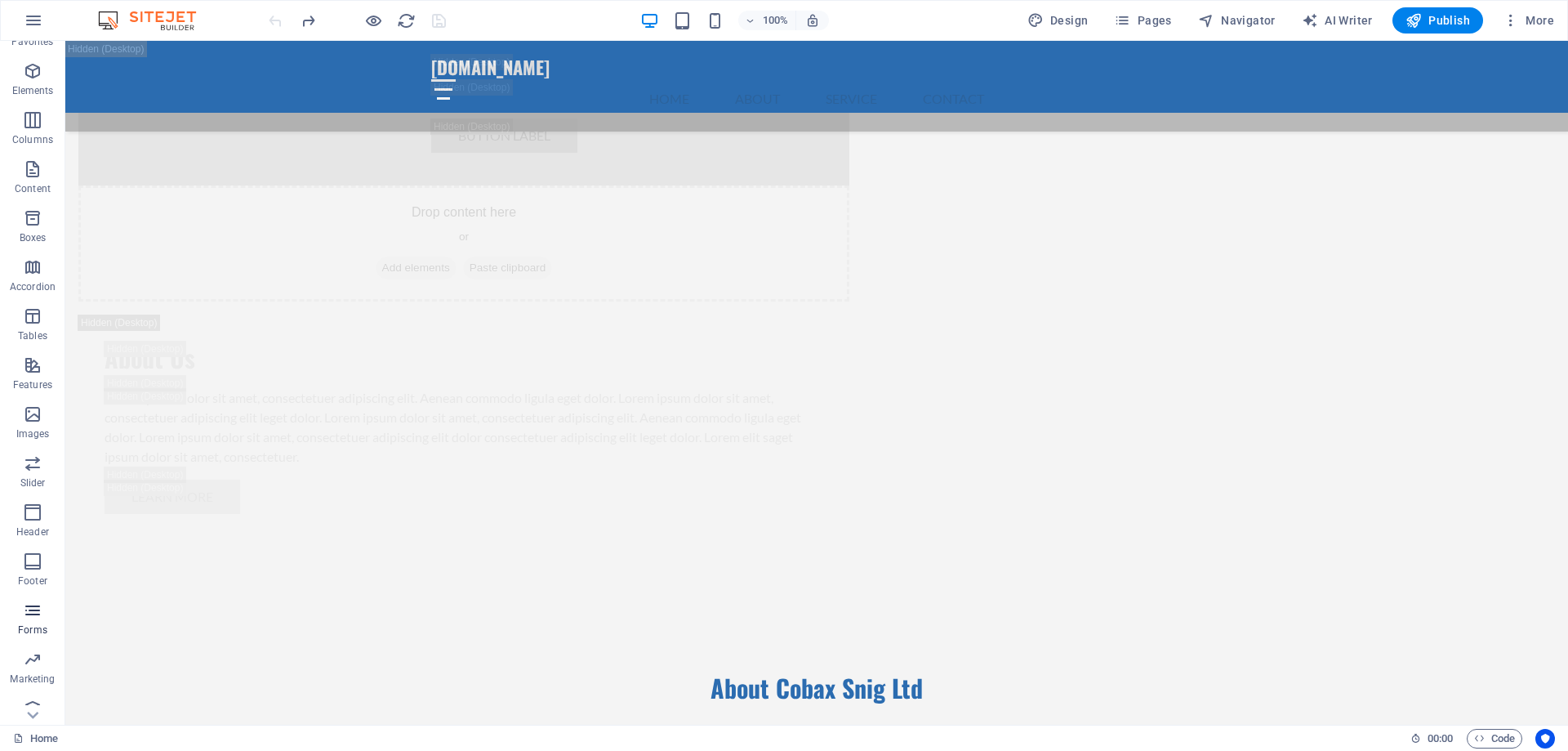
scroll to position [52, 0]
drag, startPoint x: 33, startPoint y: 651, endPoint x: 454, endPoint y: 303, distance: 546.2
click at [33, 651] on icon "button" at bounding box center [32, 643] width 19 height 19
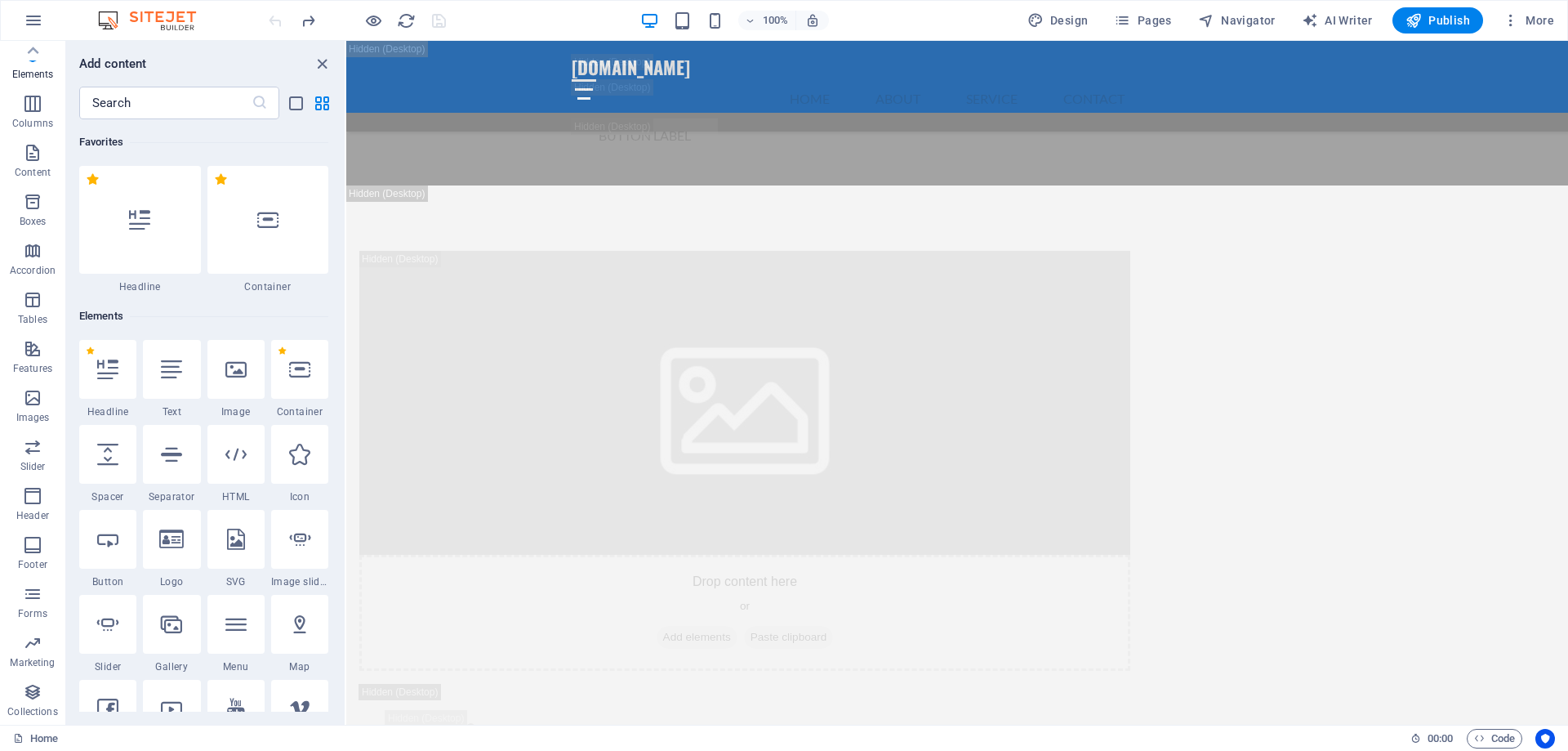
scroll to position [13309, 0]
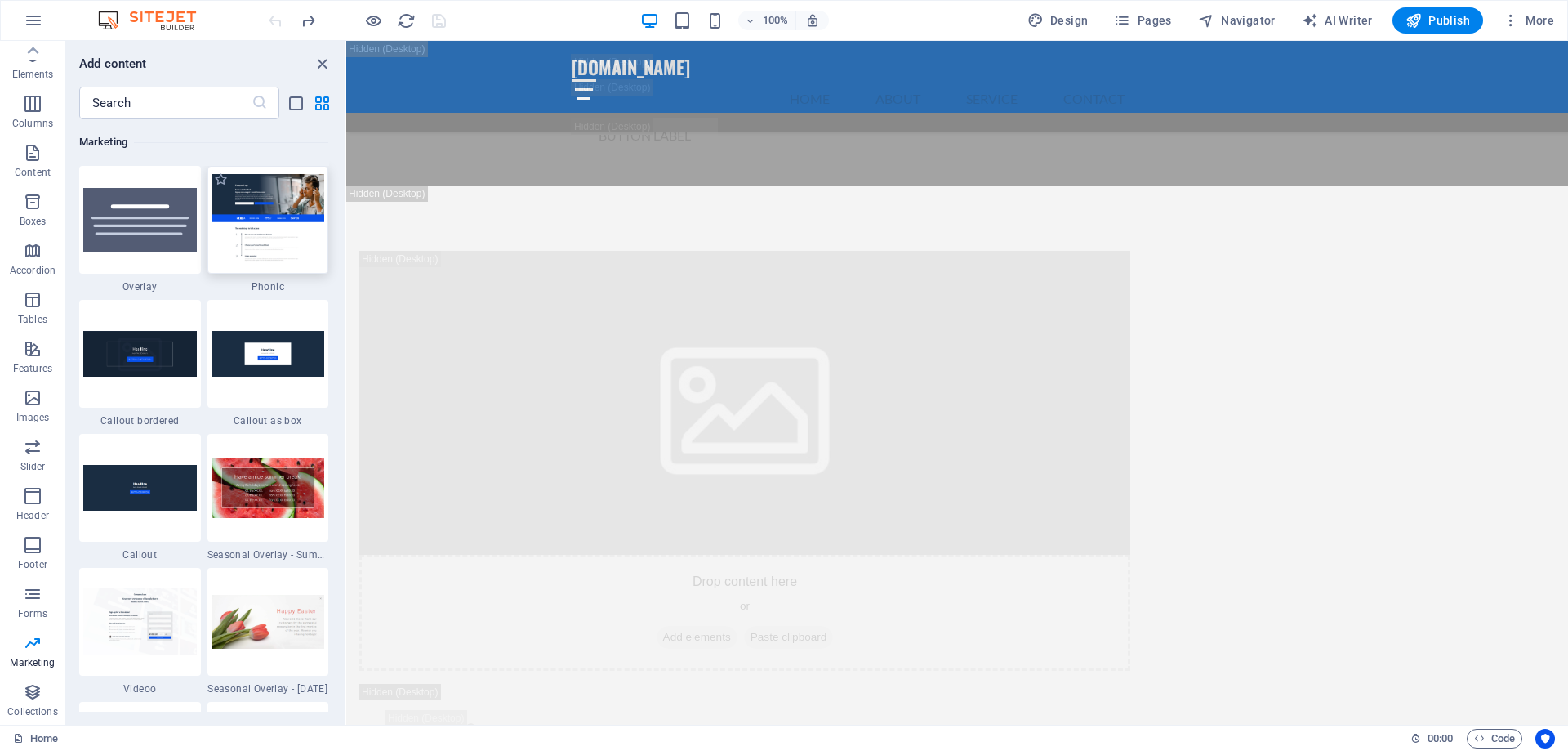
click at [307, 201] on img at bounding box center [268, 219] width 113 height 90
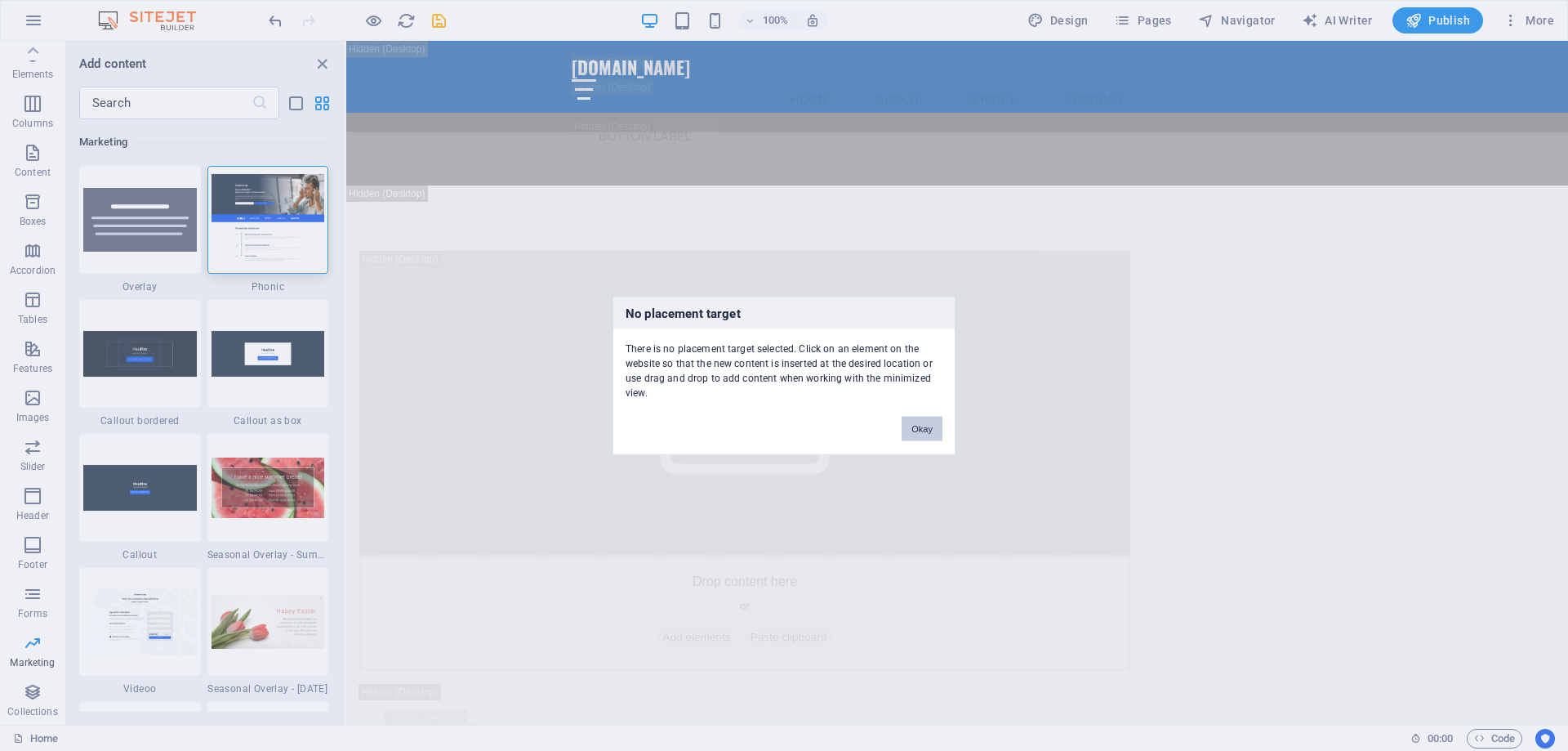
click at [586, 205] on div "No placement target There is no placement target selected. Click on an element …" at bounding box center [784, 376] width 1568 height 751
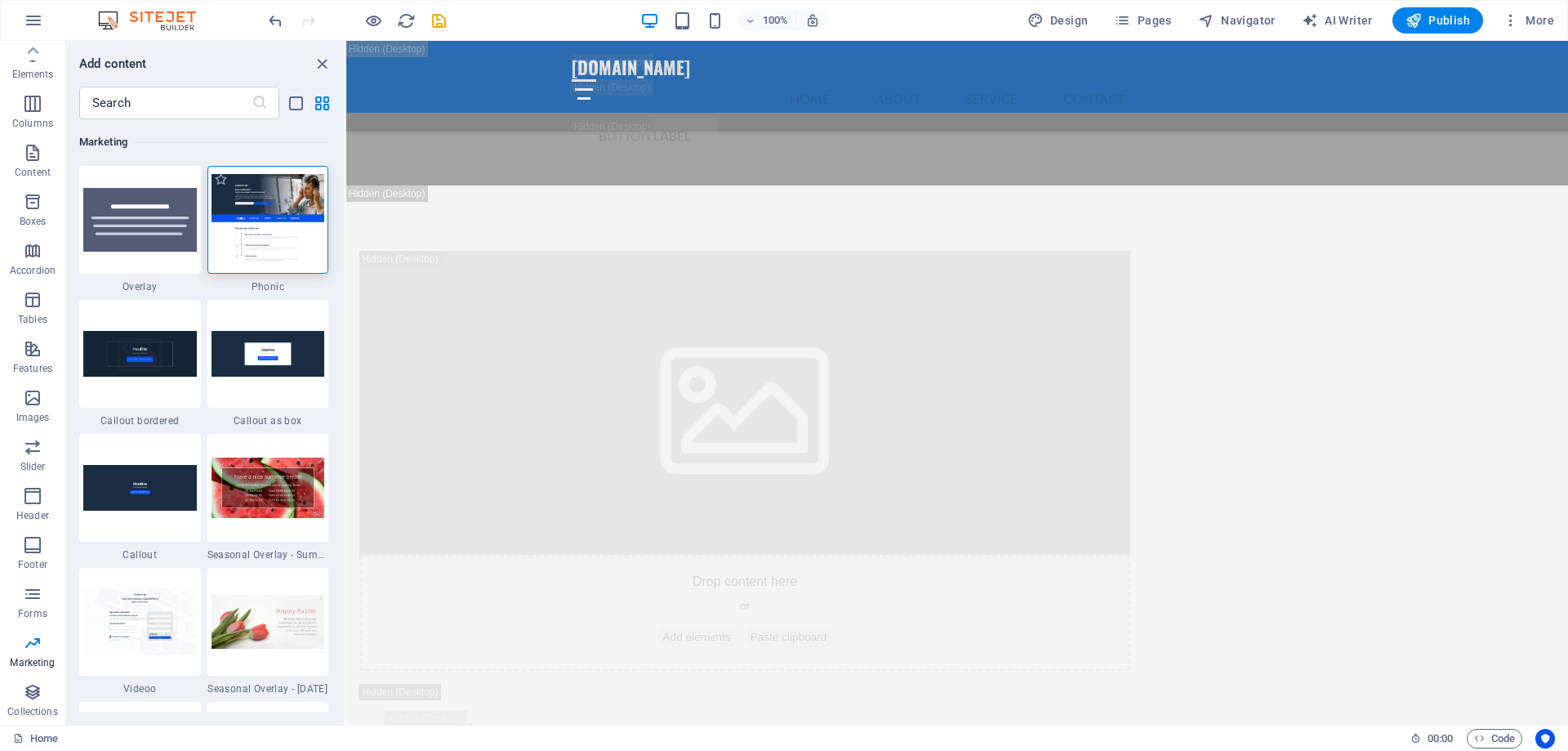
click at [270, 234] on img at bounding box center [268, 219] width 113 height 90
click at [279, 232] on img at bounding box center [268, 219] width 113 height 90
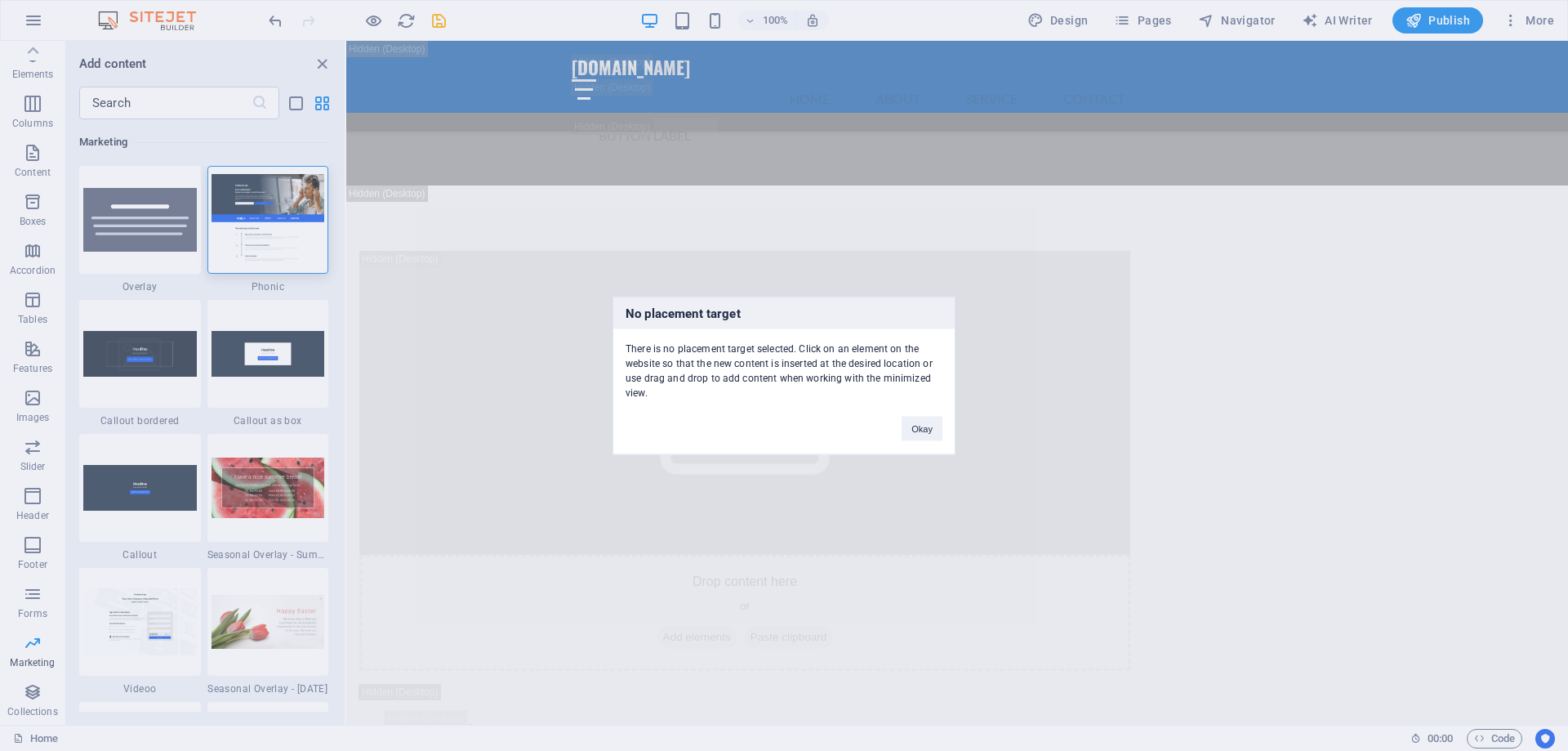
drag, startPoint x: 674, startPoint y: 62, endPoint x: 1020, endPoint y: 103, distance: 348.4
click at [1020, 103] on div "No placement target There is no placement target selected. Click on an element …" at bounding box center [784, 376] width 1568 height 751
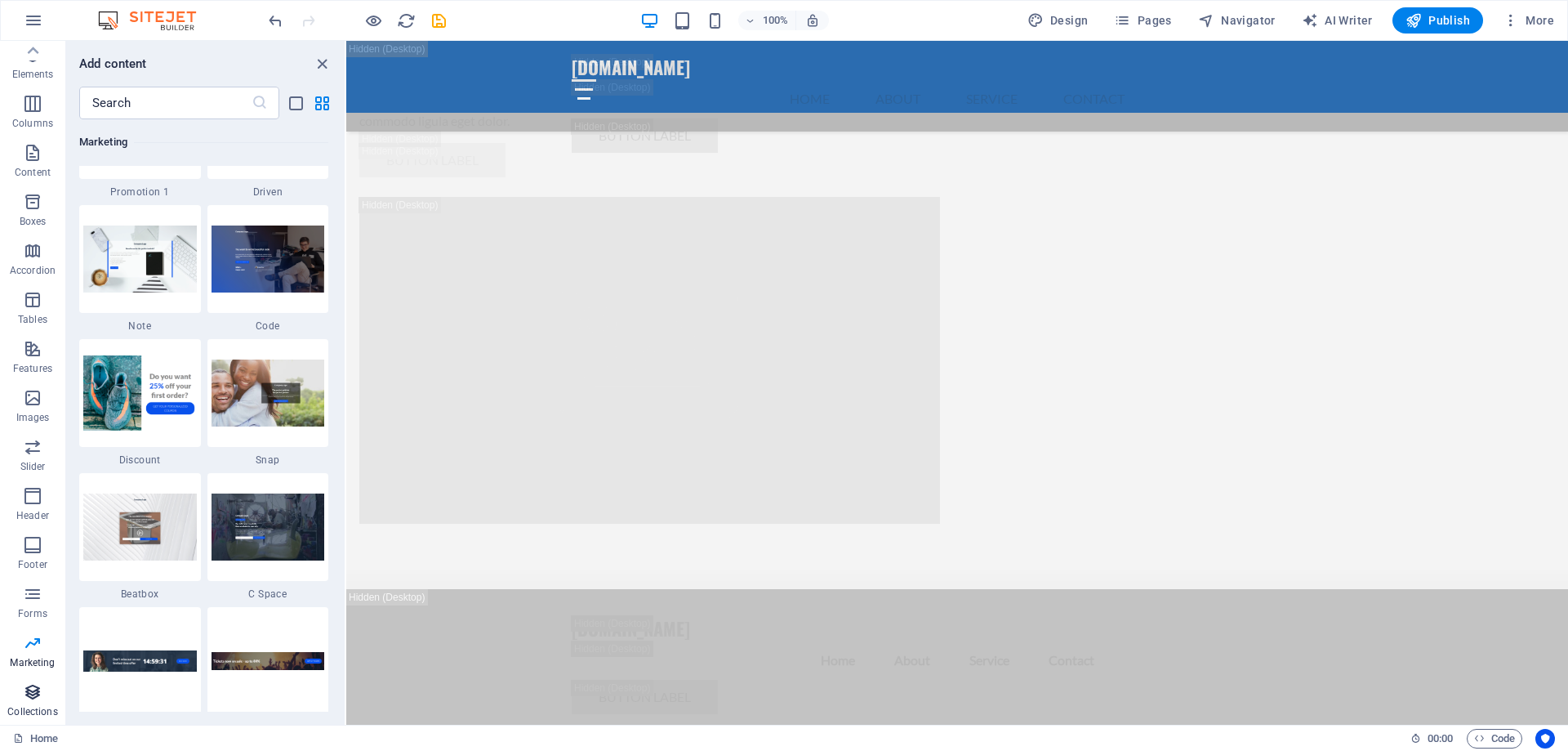
scroll to position [3637, 0]
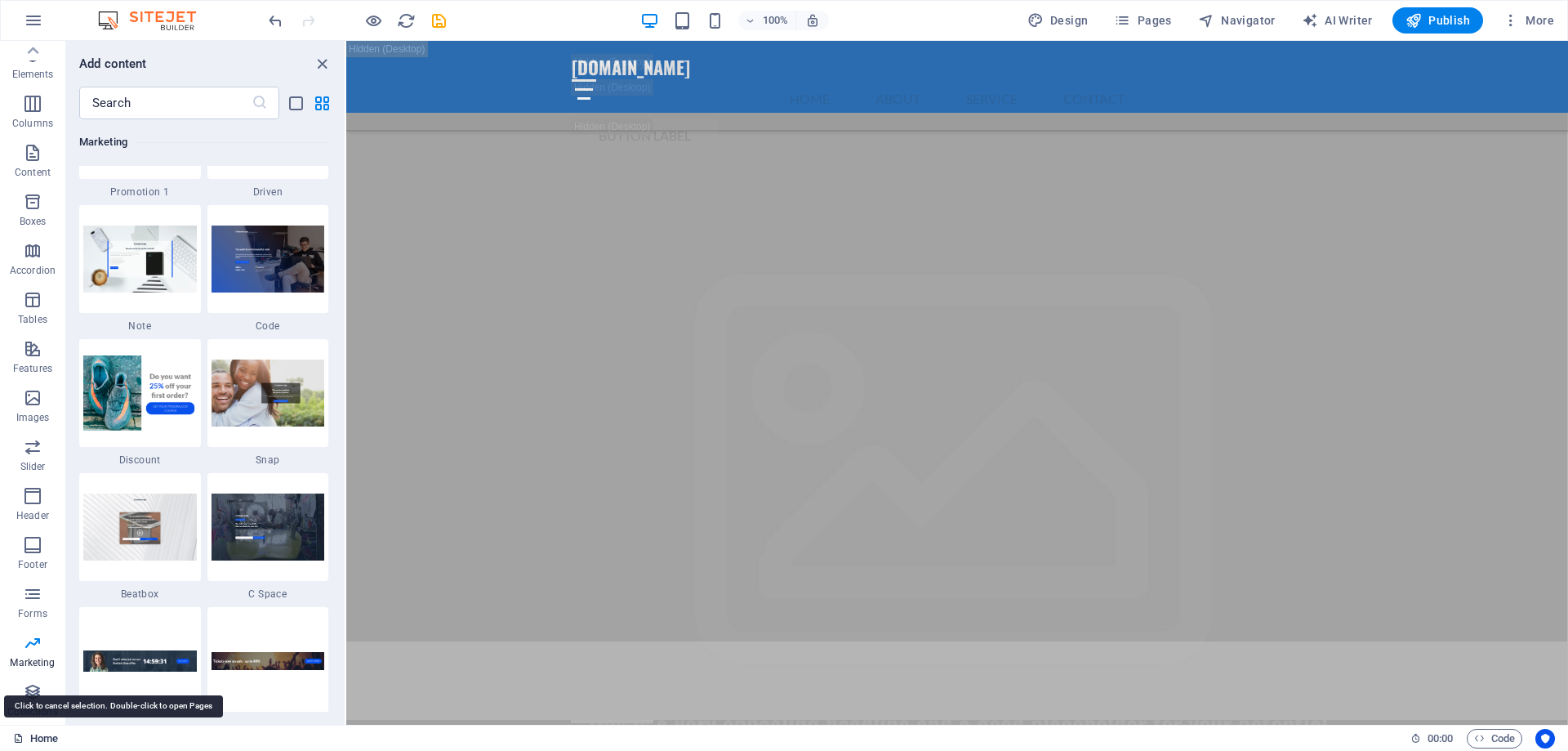
click at [25, 740] on link "Home" at bounding box center [35, 738] width 45 height 19
click at [43, 738] on link "Home" at bounding box center [35, 738] width 45 height 19
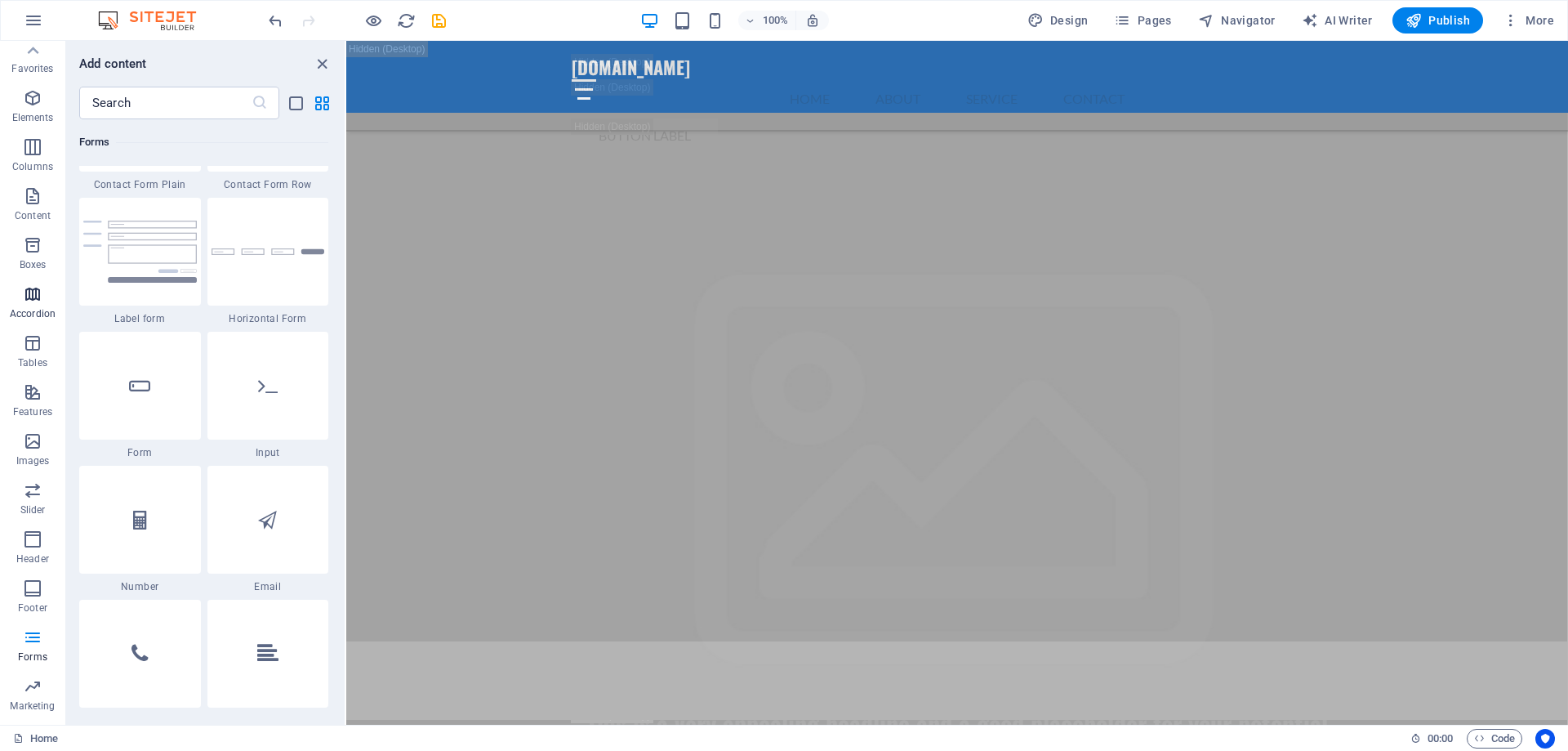
scroll to position [0, 0]
click at [34, 19] on icon "button" at bounding box center [33, 20] width 19 height 19
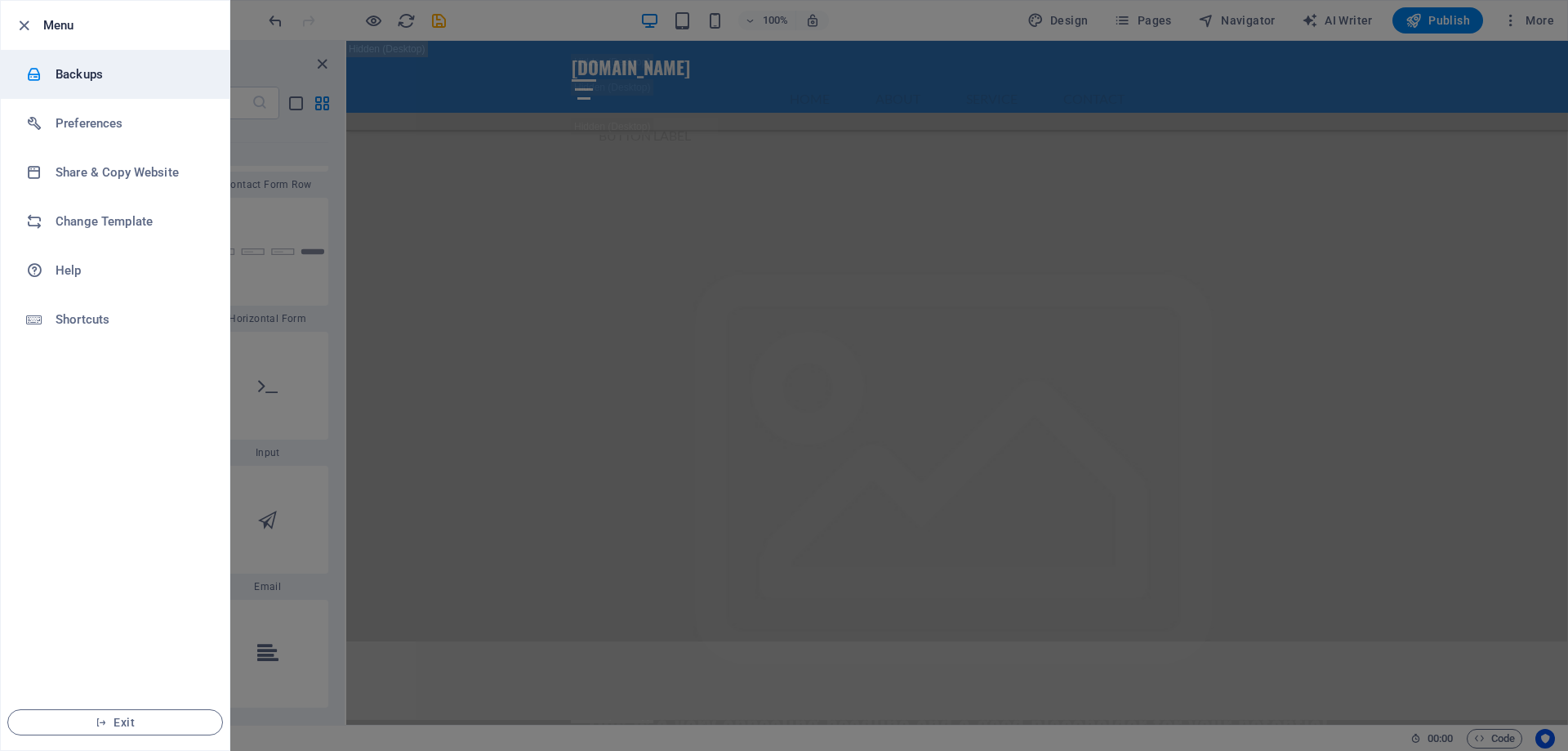
click at [67, 74] on h6 "Backups" at bounding box center [131, 74] width 151 height 19
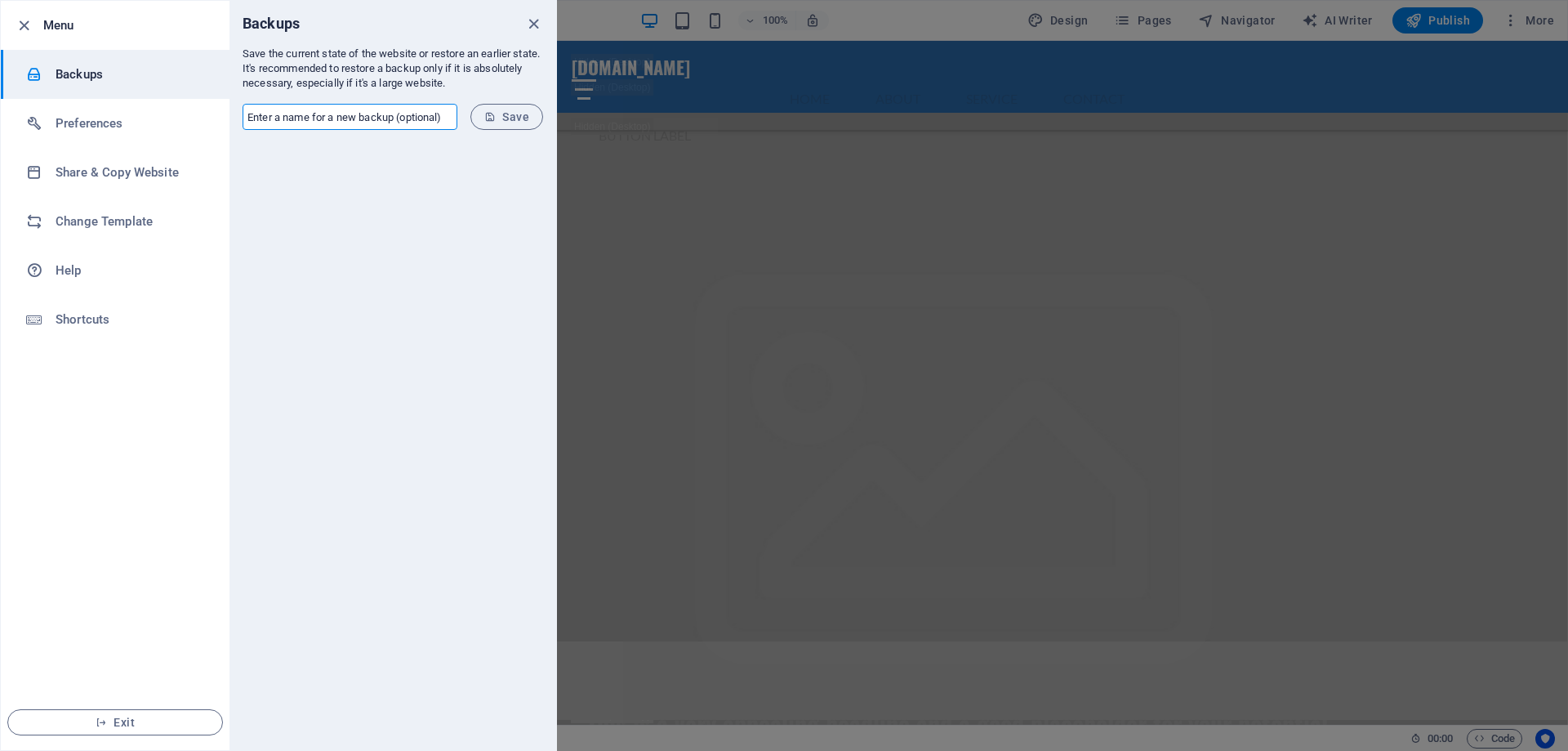
click at [391, 123] on input "text" at bounding box center [350, 117] width 215 height 26
type input "Gbawuru Worldwide Muzik and Enterprises"
click at [510, 115] on span "Save" at bounding box center [506, 116] width 45 height 13
click at [697, 68] on div at bounding box center [784, 376] width 1568 height 751
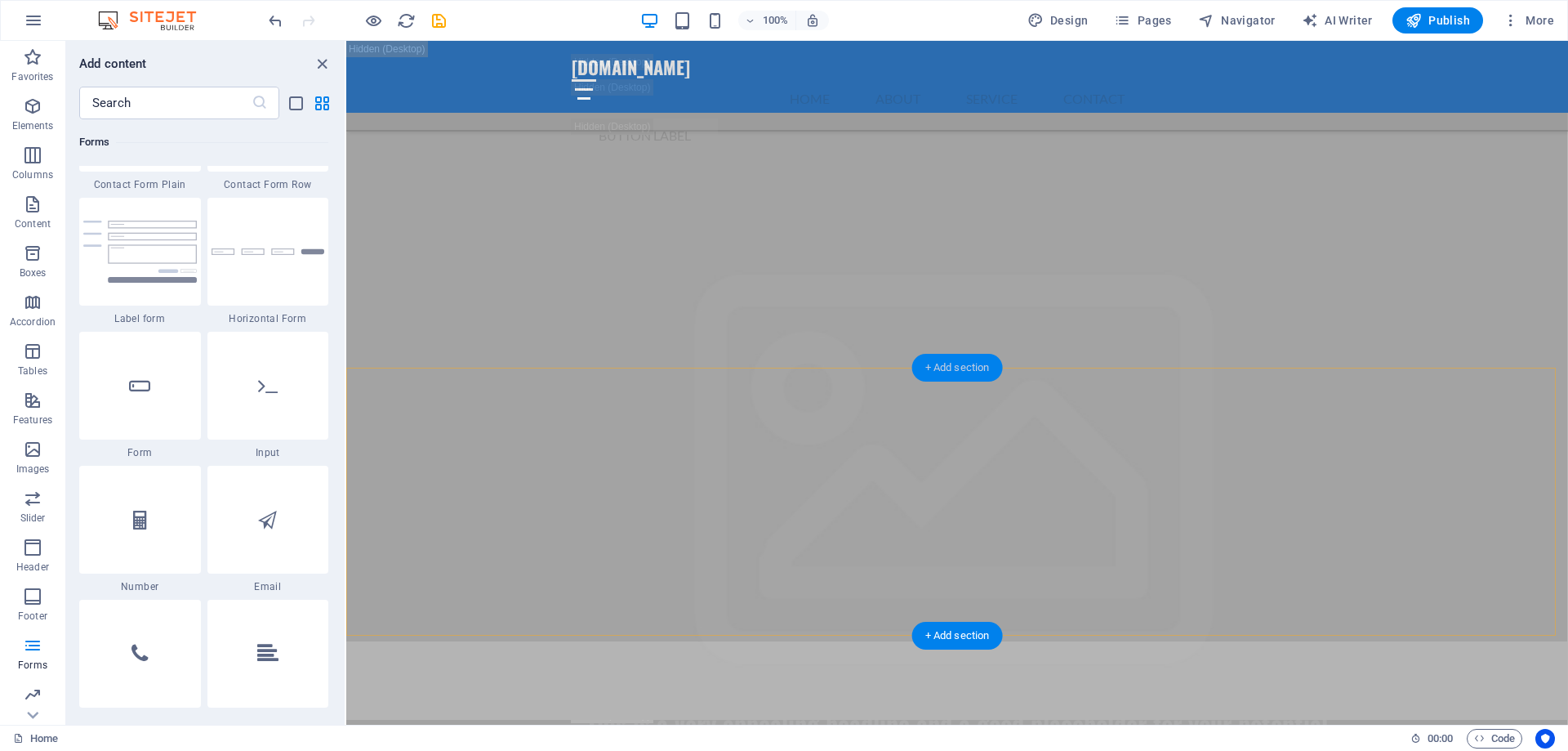
click at [943, 370] on div "+ Add section" at bounding box center [957, 367] width 90 height 28
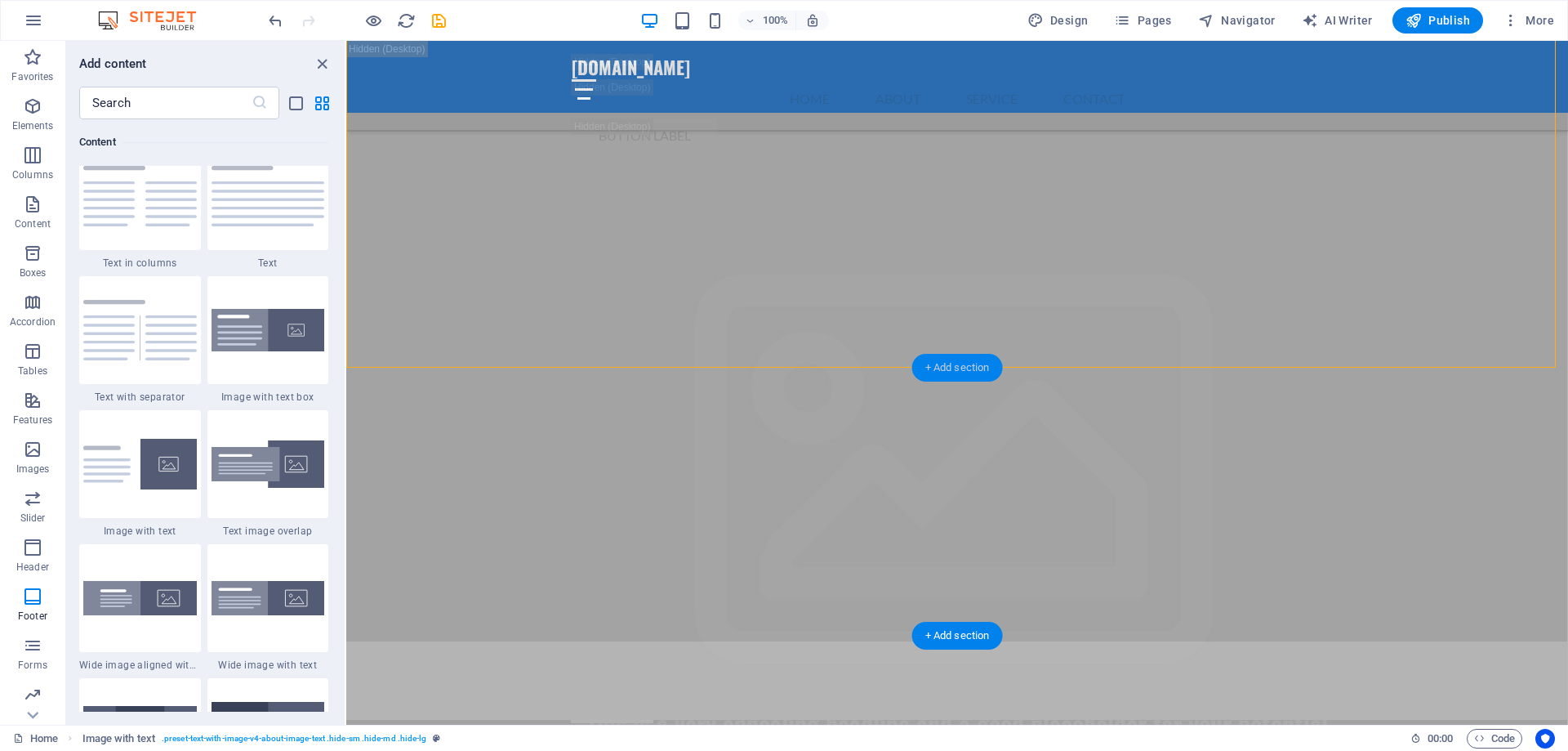
scroll to position [2859, 0]
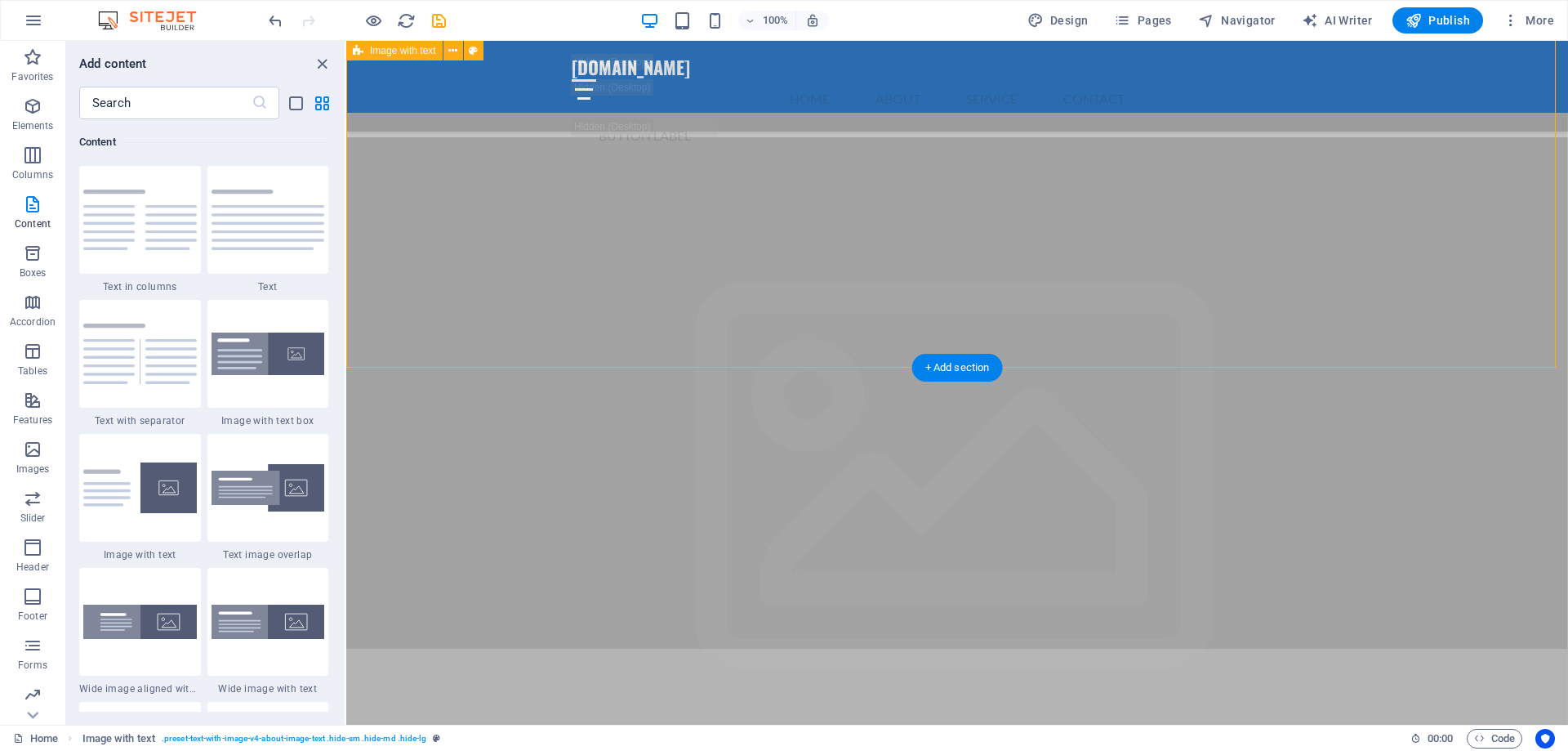
click at [910, 79] on nav "Home About Service Contact" at bounding box center [957, 99] width 771 height 39
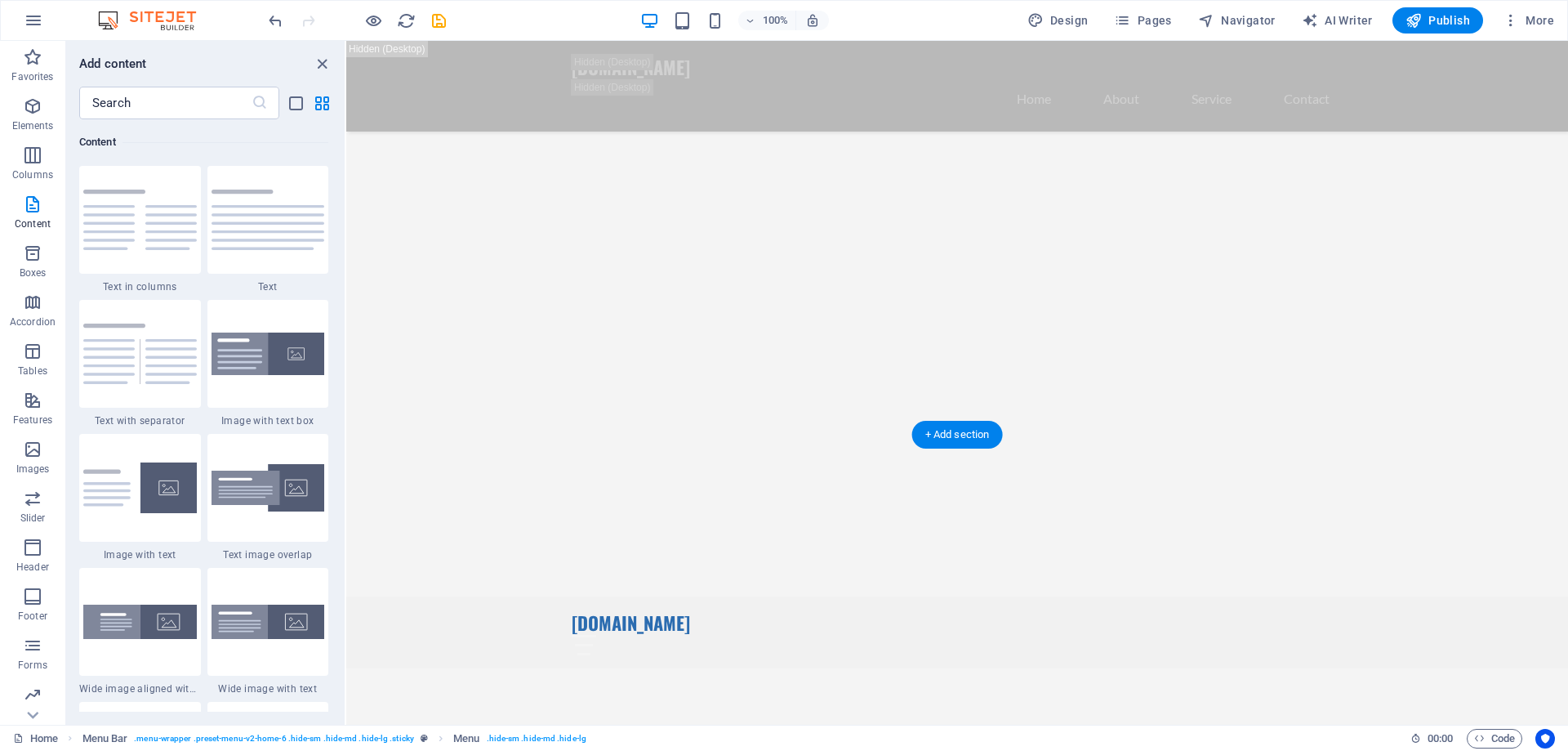
scroll to position [0, 0]
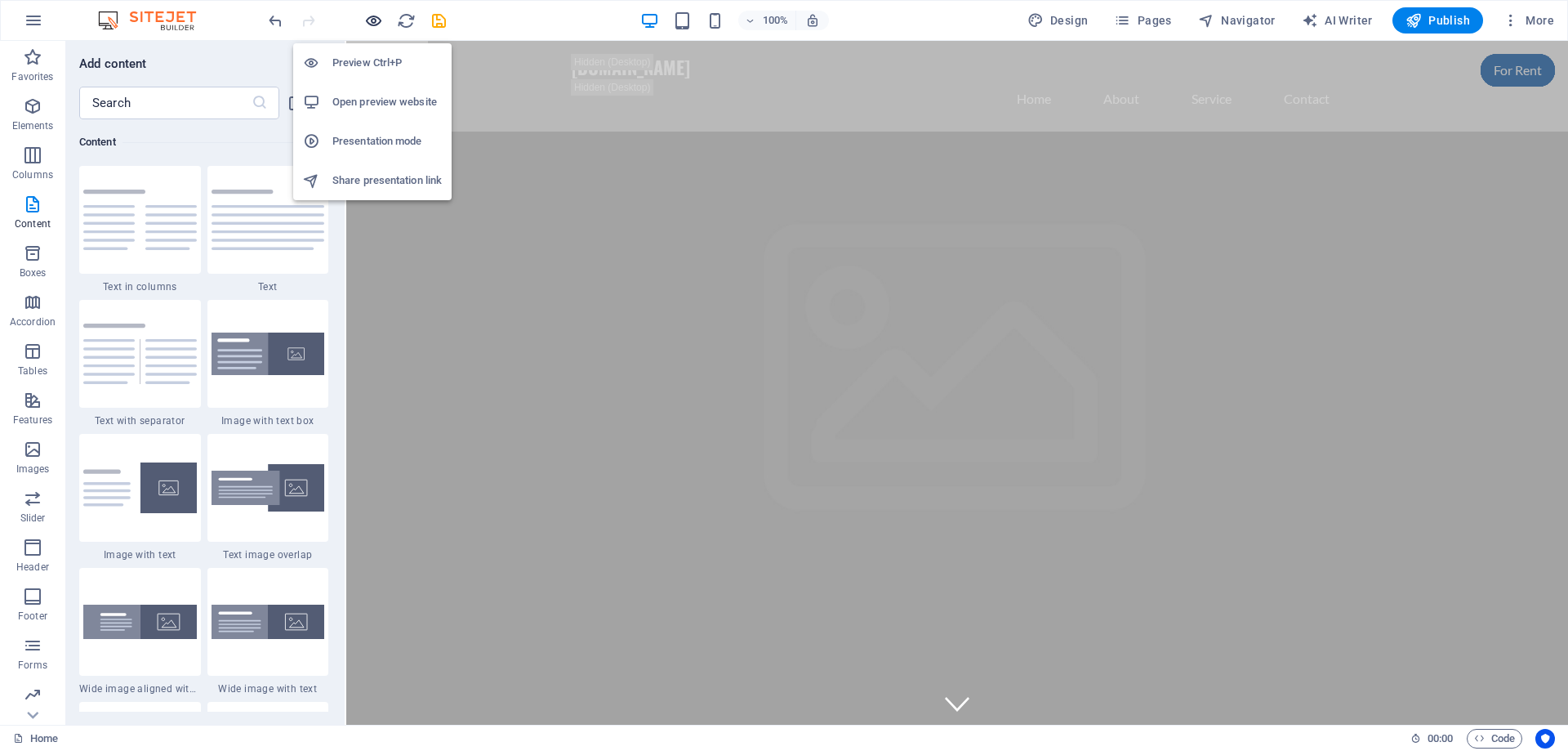
click at [374, 22] on icon "button" at bounding box center [374, 21] width 19 height 19
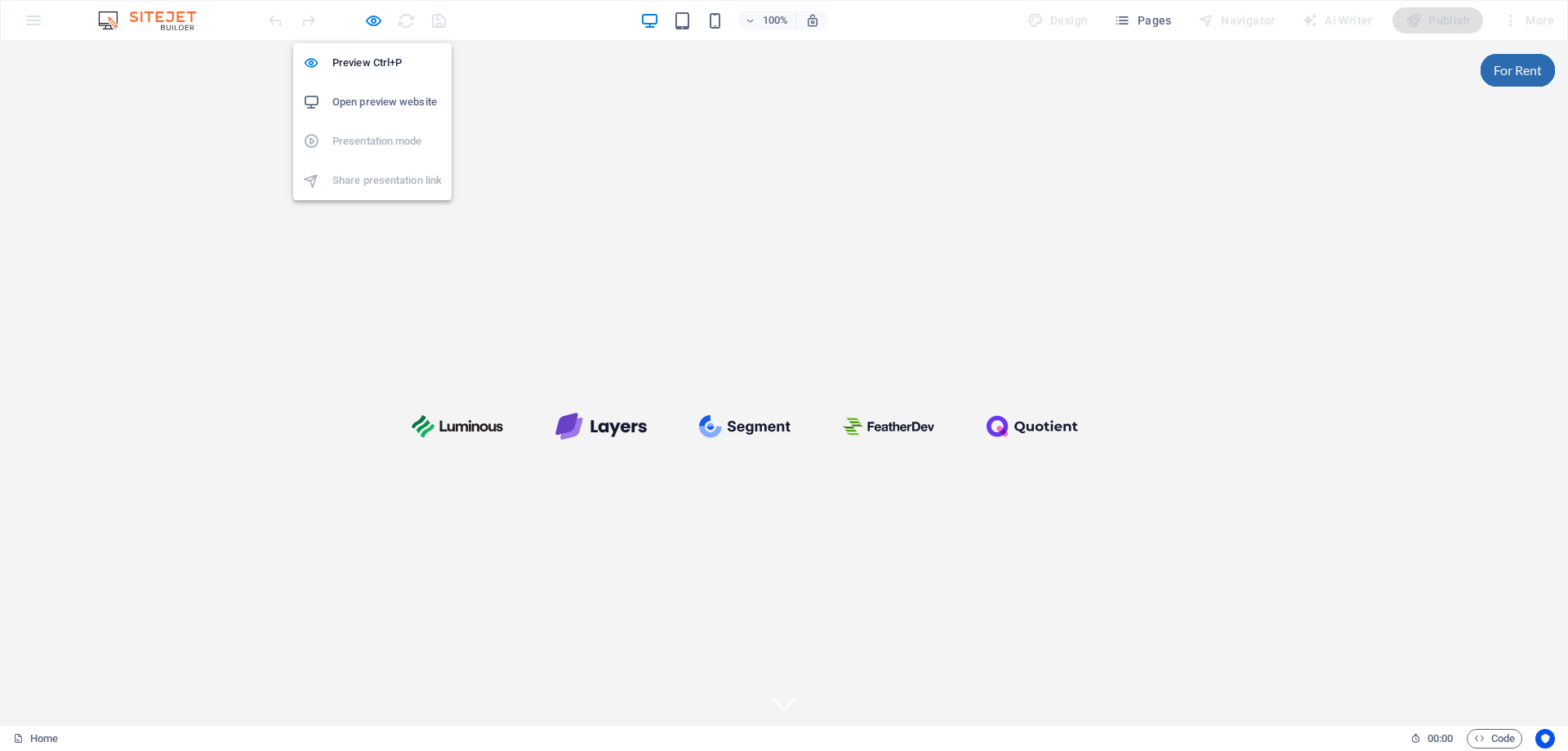
click at [373, 98] on h6 "Open preview website" at bounding box center [386, 101] width 109 height 19
click at [1156, 17] on span "Pages" at bounding box center [1143, 19] width 57 height 16
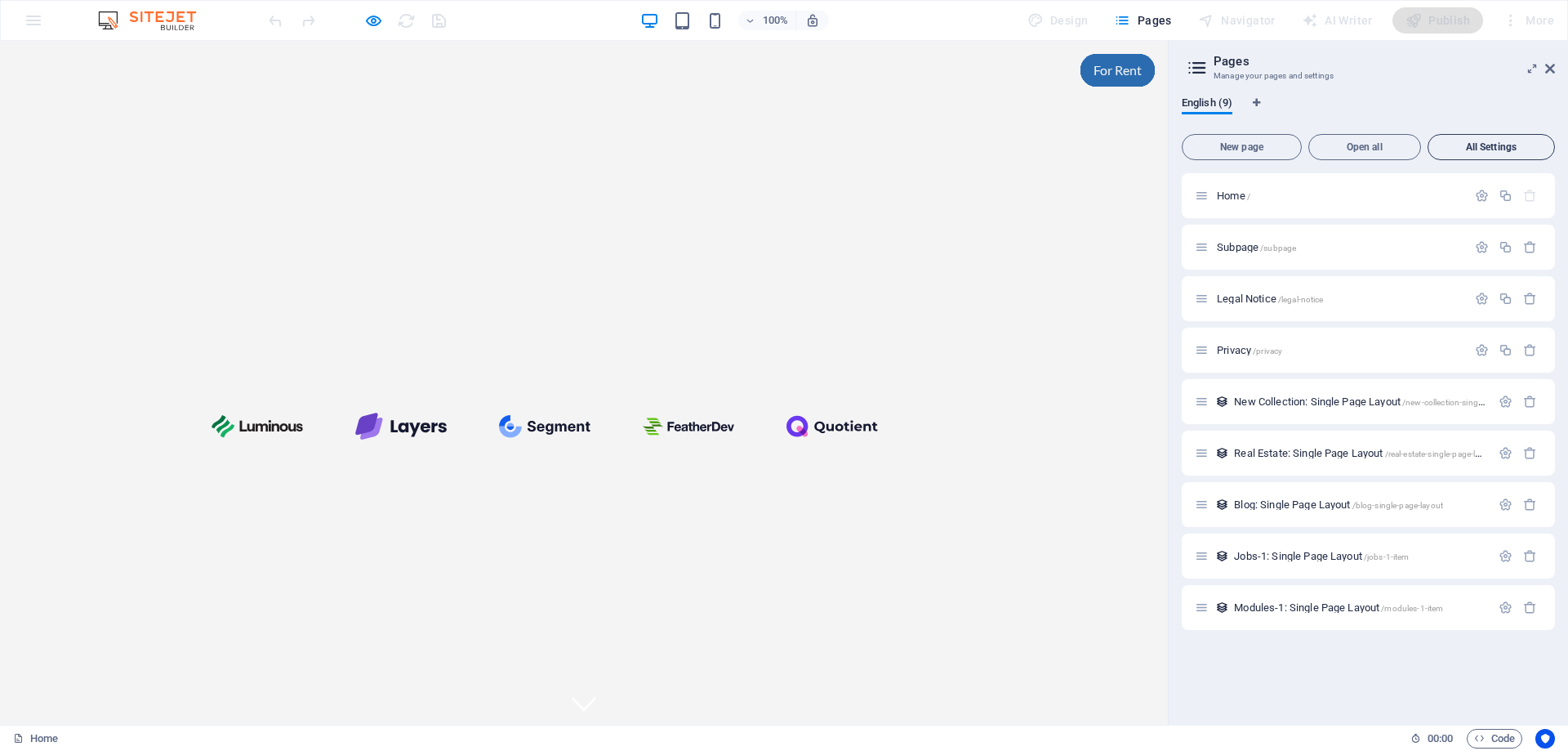
click at [1508, 145] on span "All Settings" at bounding box center [1490, 147] width 112 height 10
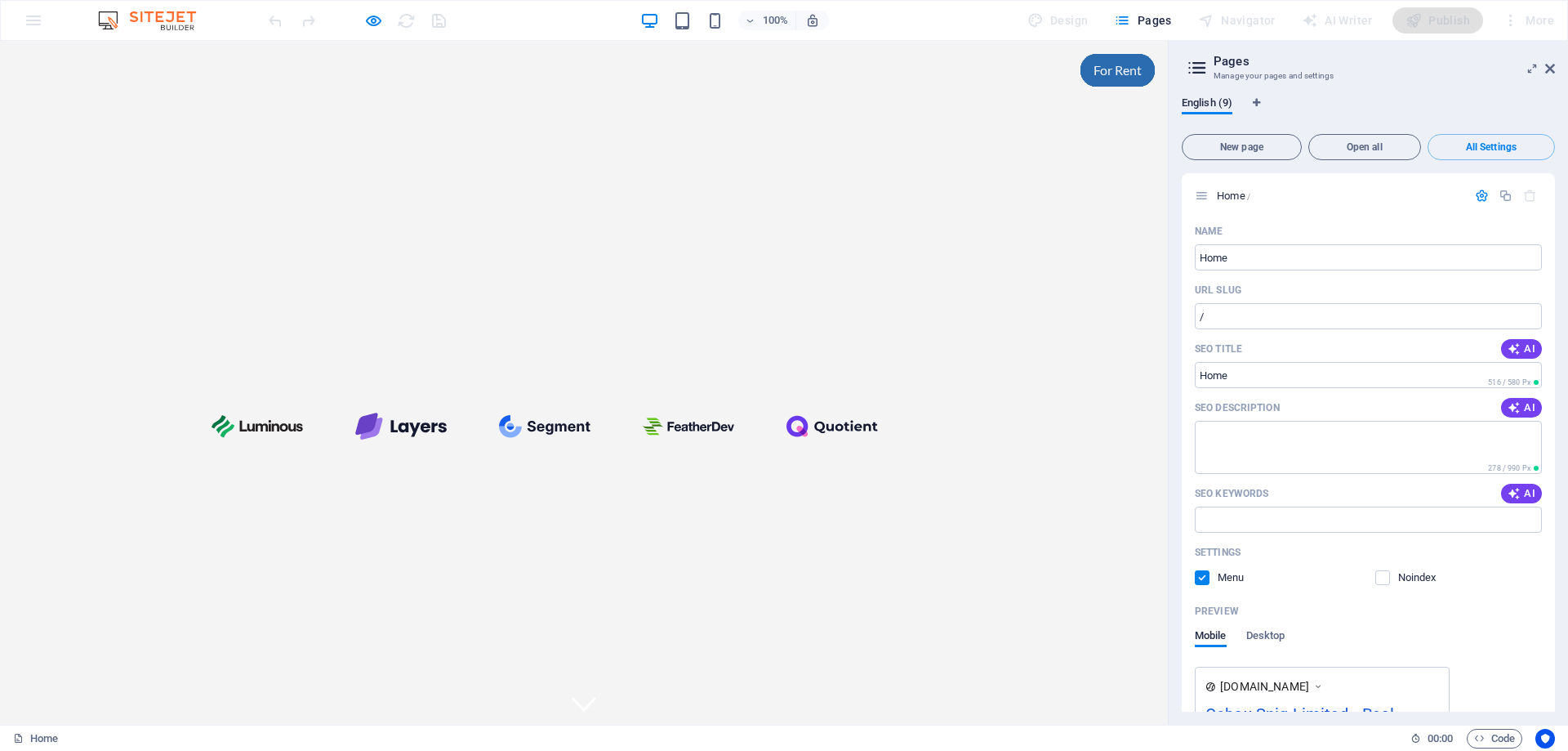
scroll to position [3031, 0]
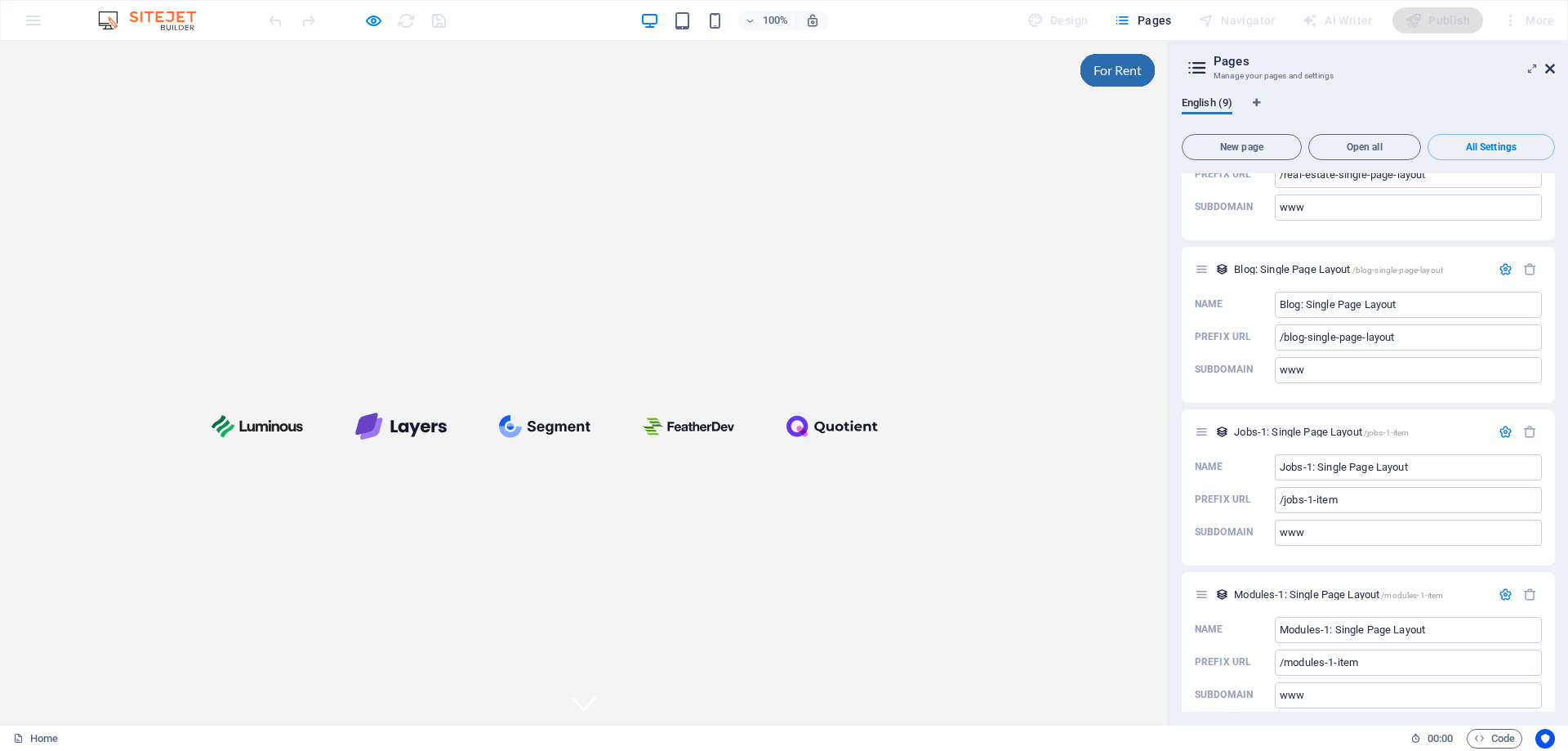
drag, startPoint x: 1552, startPoint y: 66, endPoint x: 1363, endPoint y: 36, distance: 191.4
click at [1552, 66] on icon at bounding box center [1550, 68] width 10 height 13
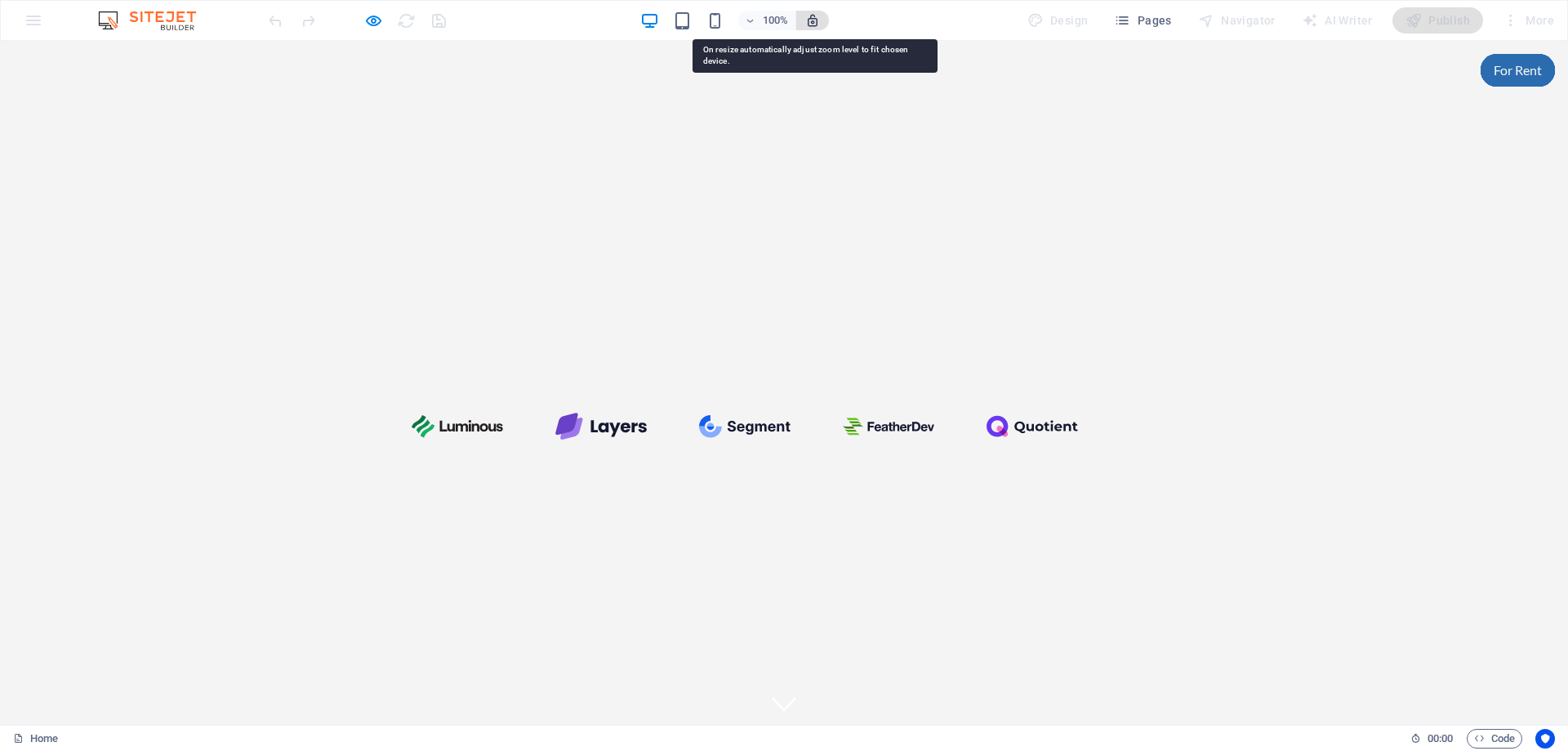
click at [819, 19] on icon "button" at bounding box center [812, 19] width 14 height 14
drag, startPoint x: 811, startPoint y: 24, endPoint x: 835, endPoint y: 33, distance: 25.6
click at [811, 23] on icon "button" at bounding box center [812, 19] width 14 height 14
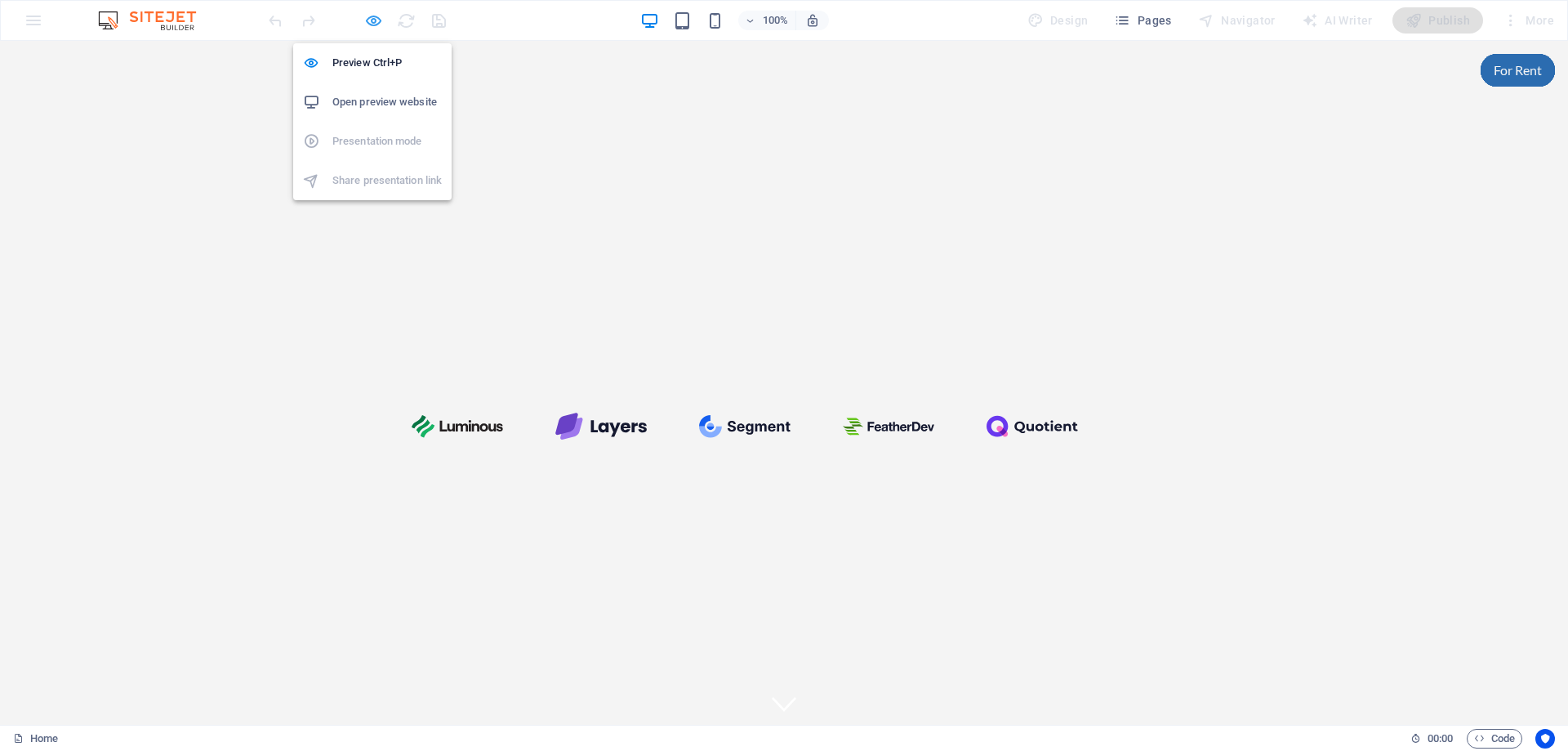
click at [378, 22] on icon "button" at bounding box center [374, 21] width 19 height 19
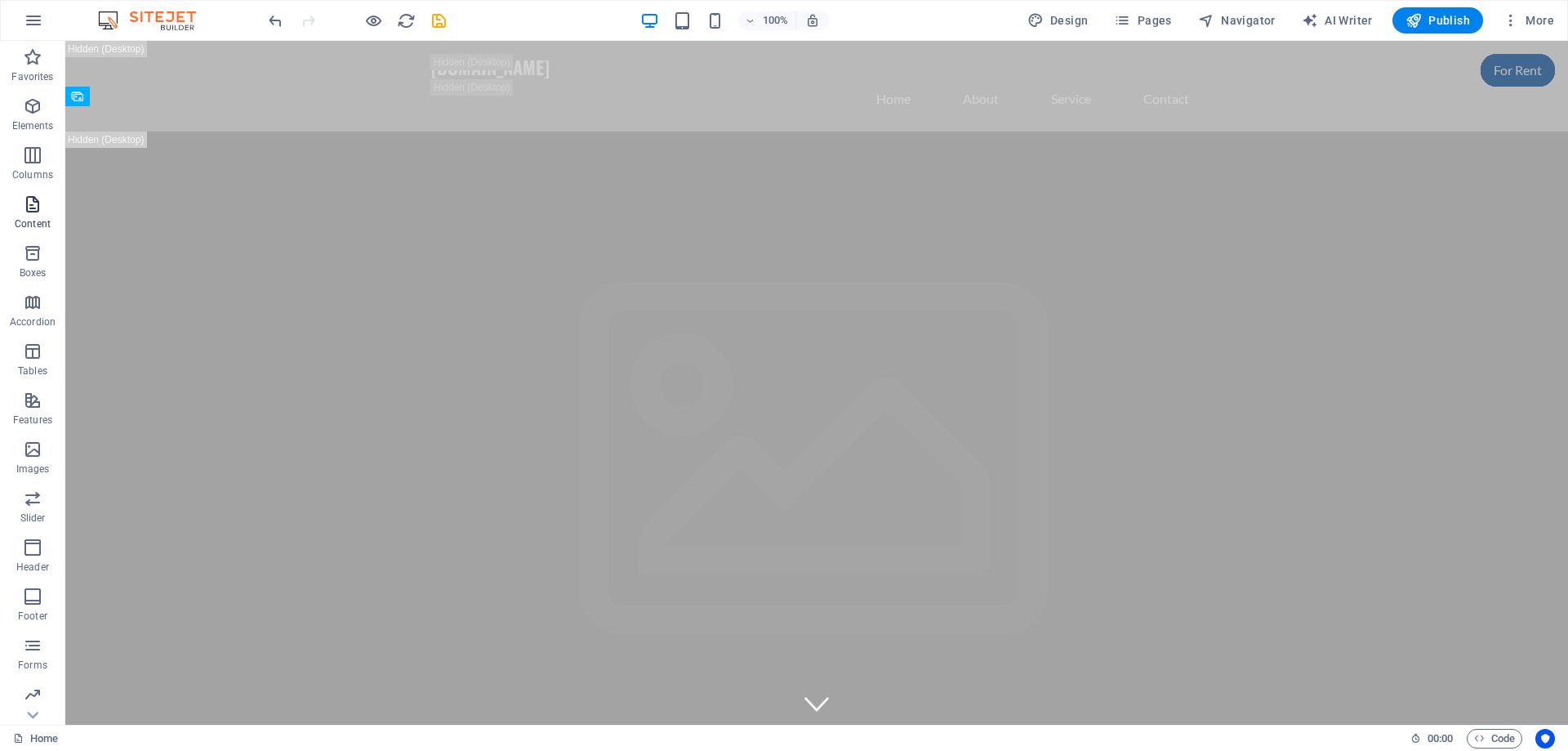
click at [33, 216] on span "Content" at bounding box center [32, 214] width 65 height 39
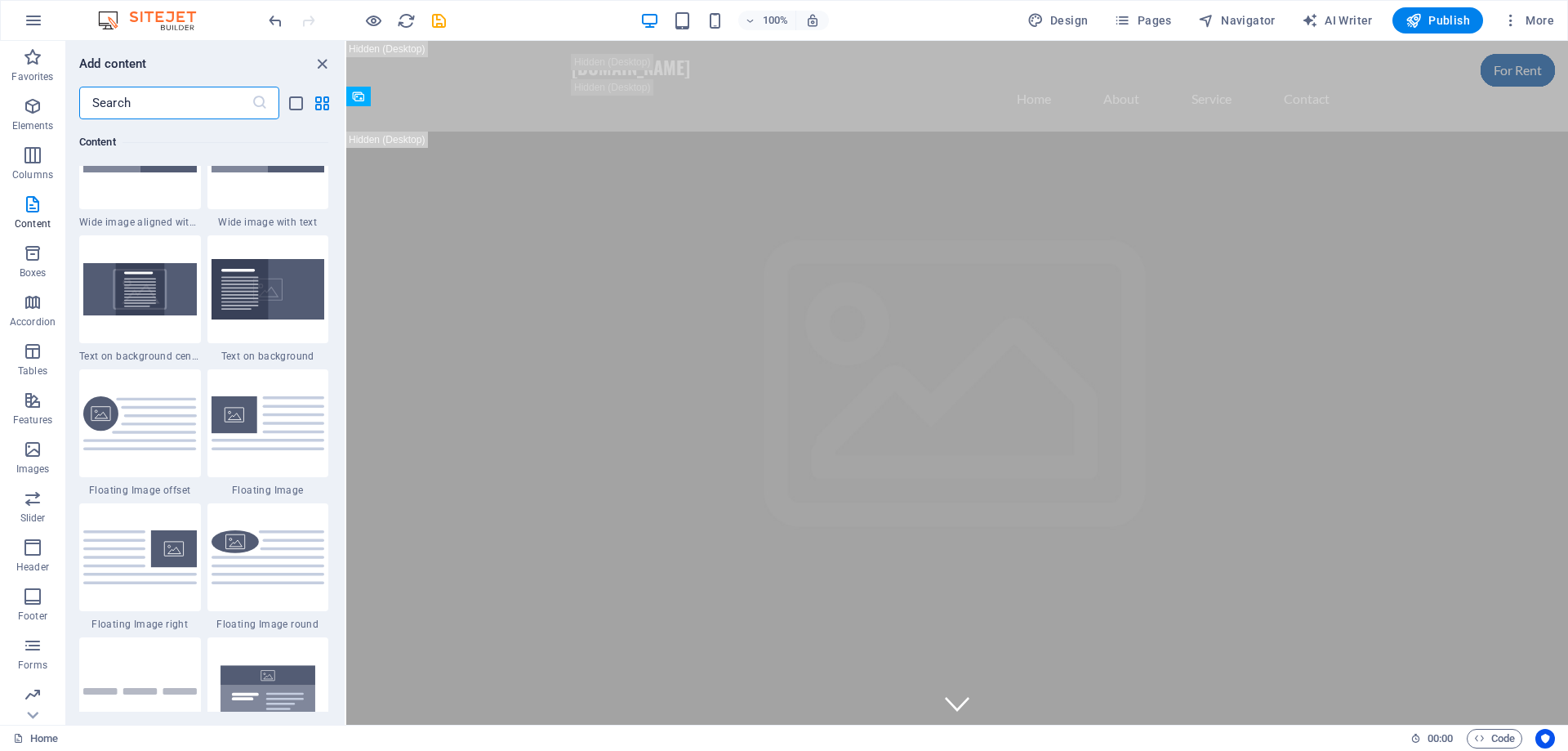
scroll to position [3349, 0]
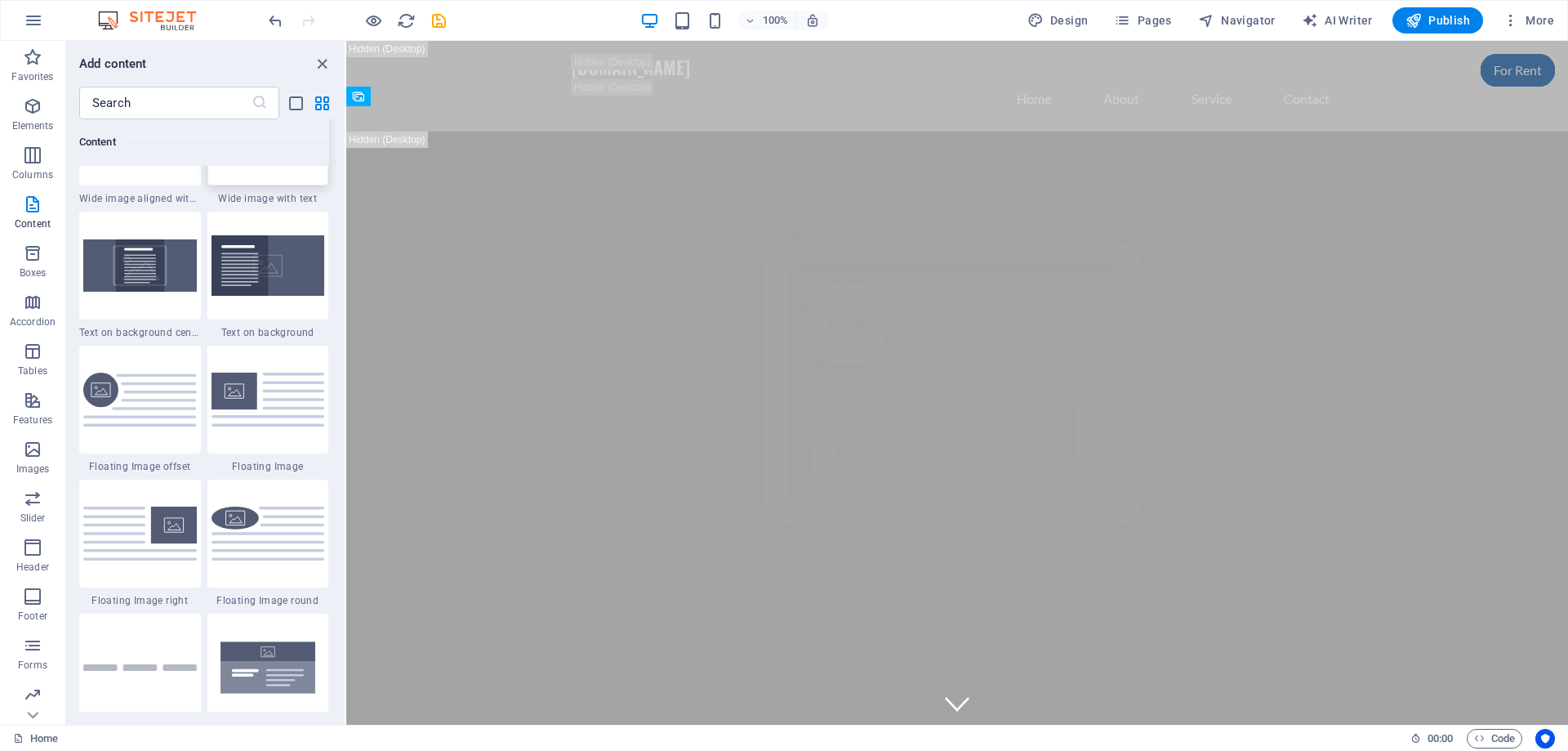
click at [284, 169] on div at bounding box center [268, 132] width 122 height 108
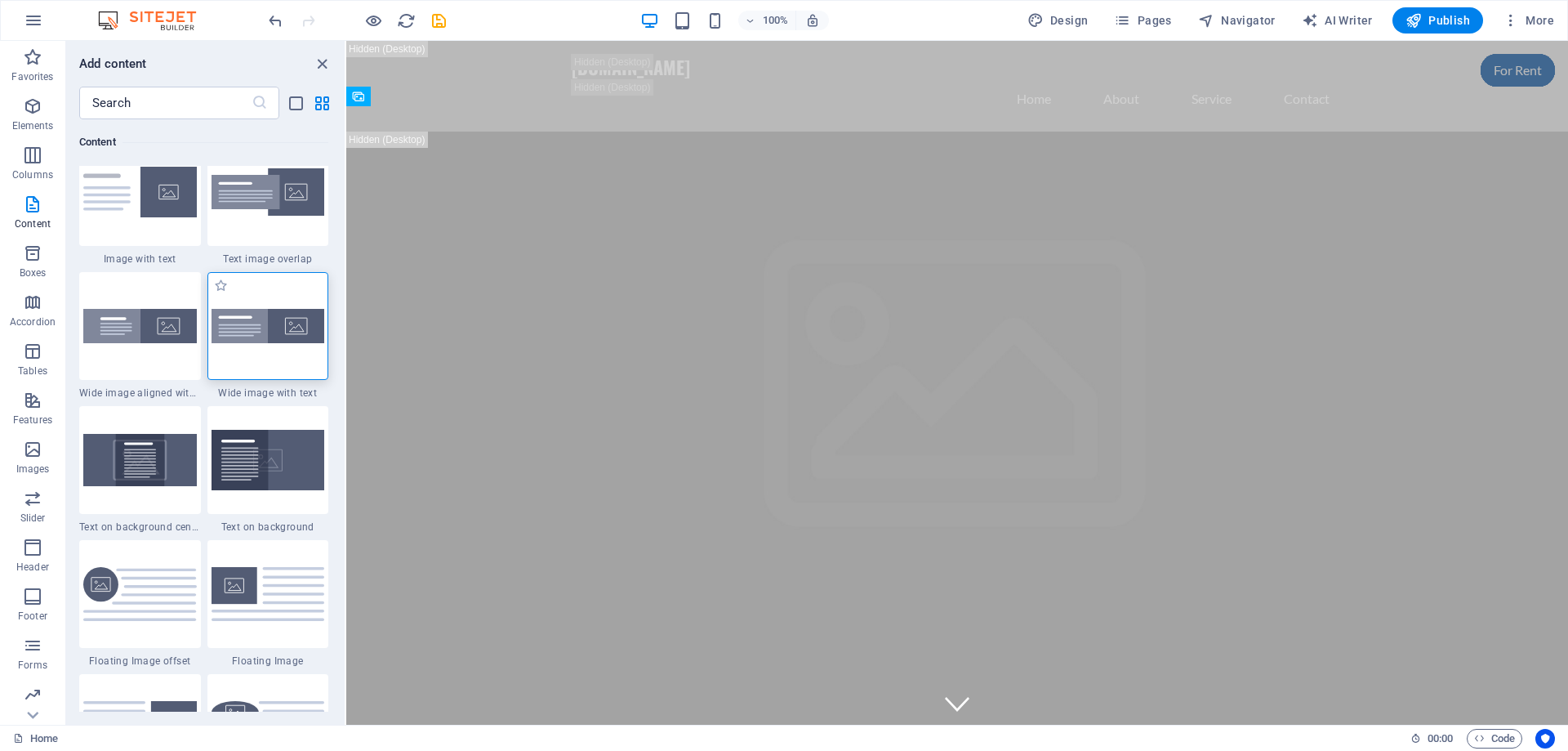
scroll to position [3104, 0]
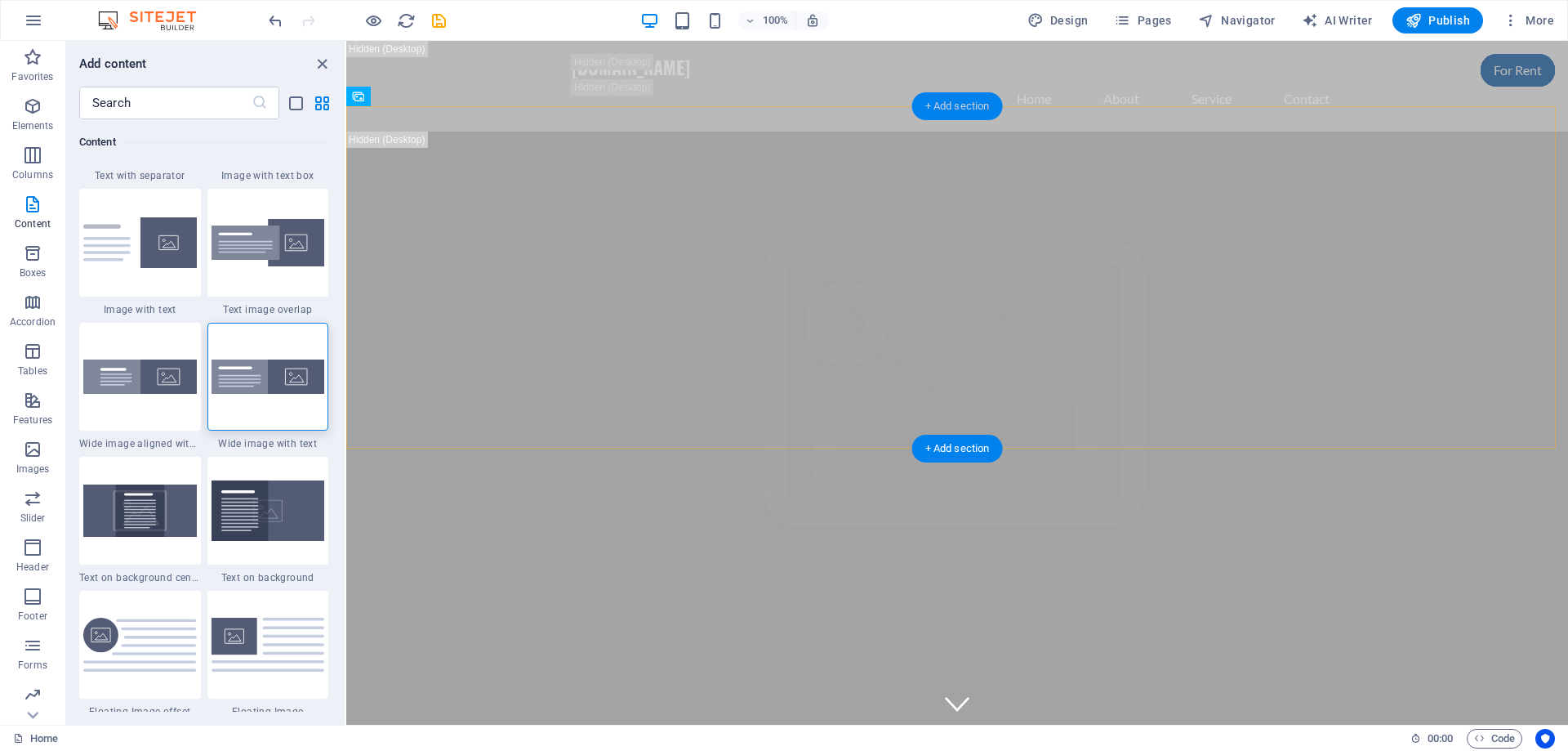
click at [957, 99] on div "+ Add section" at bounding box center [957, 106] width 90 height 28
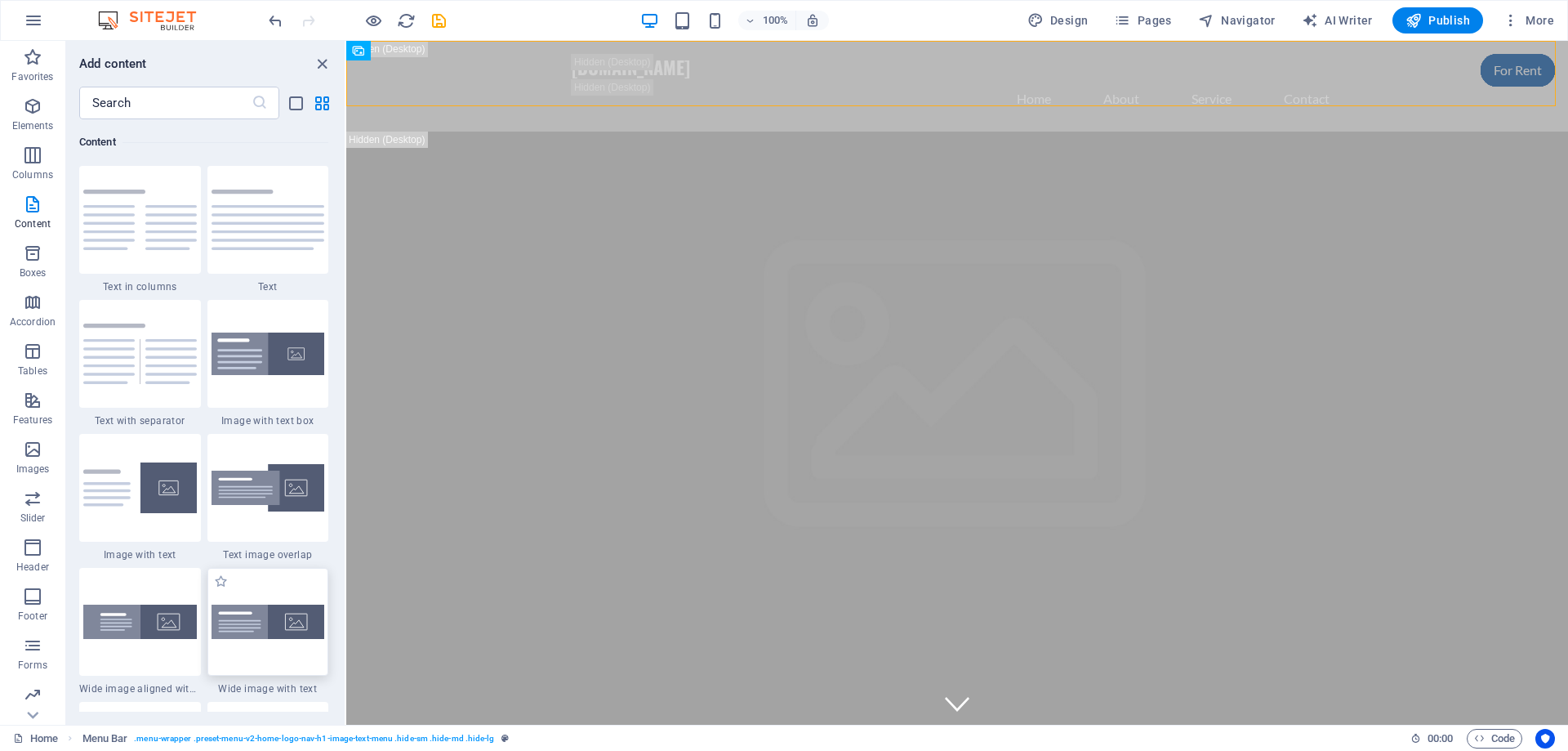
click at [275, 630] on img at bounding box center [268, 622] width 113 height 35
click at [347, 630] on div "Drag here to replace the existing content. Press “Ctrl” if you want to create a…" at bounding box center [957, 382] width 1221 height 684
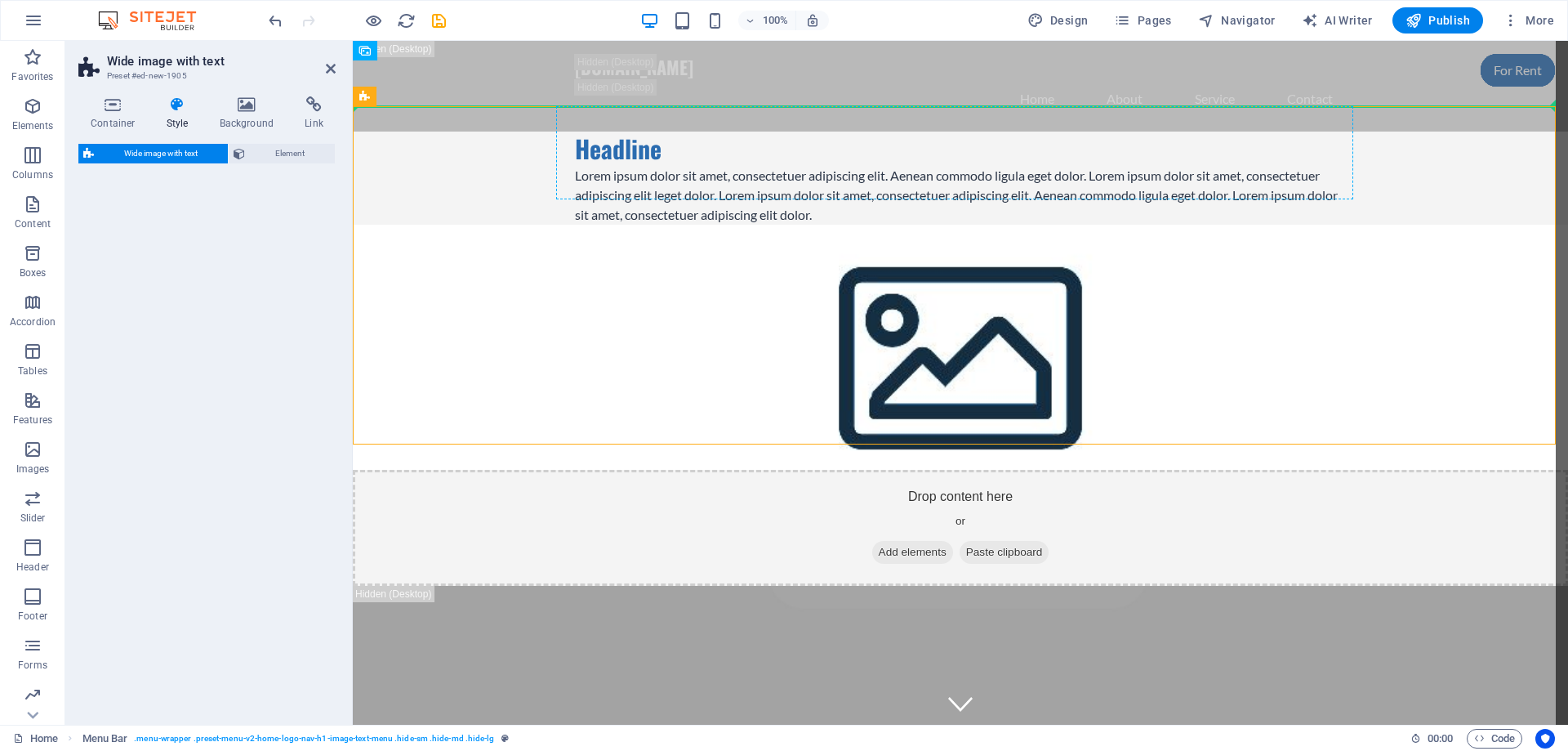
select select "%"
select select "rem"
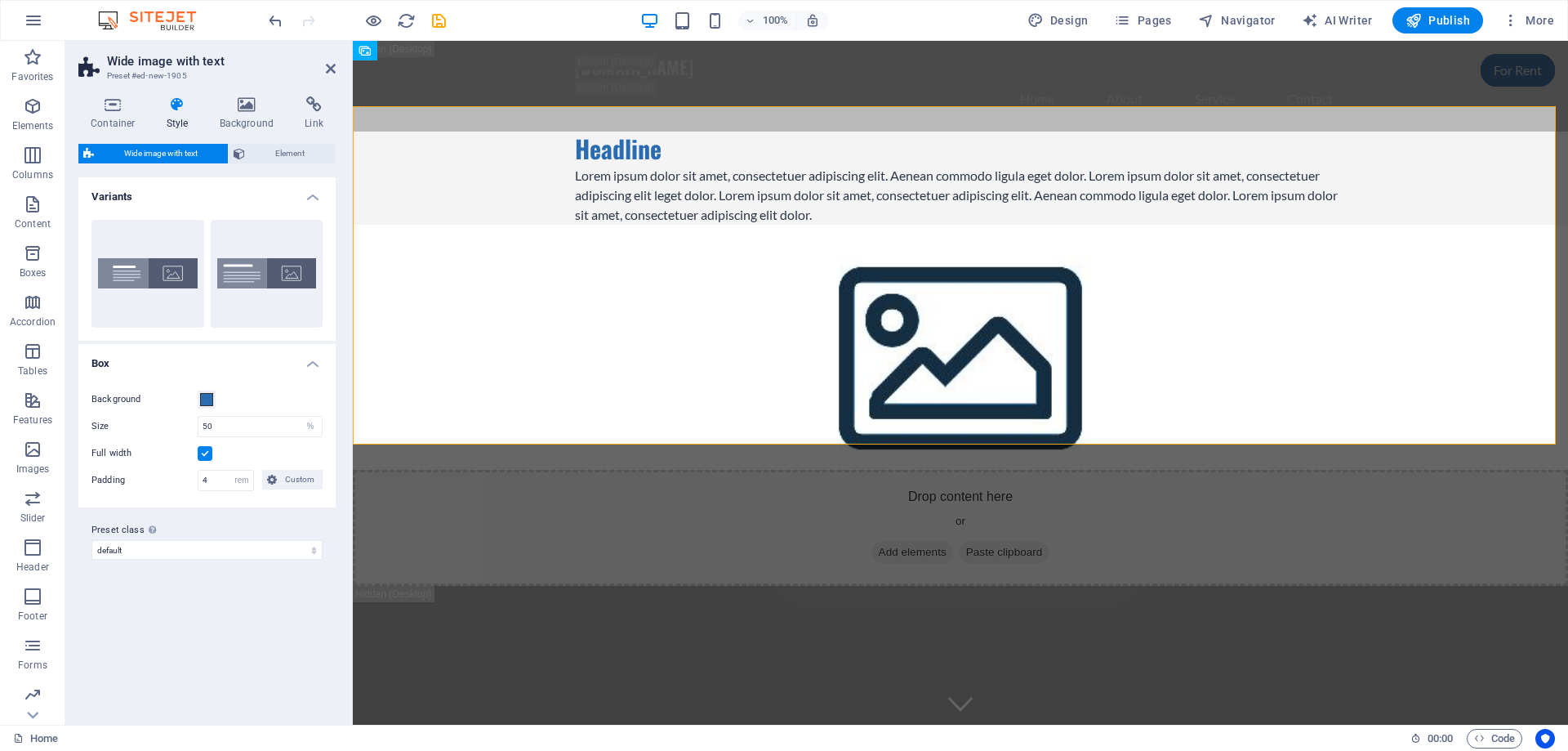
click at [161, 152] on span "Wide image with text" at bounding box center [161, 153] width 124 height 19
click at [205, 402] on span at bounding box center [206, 399] width 13 height 13
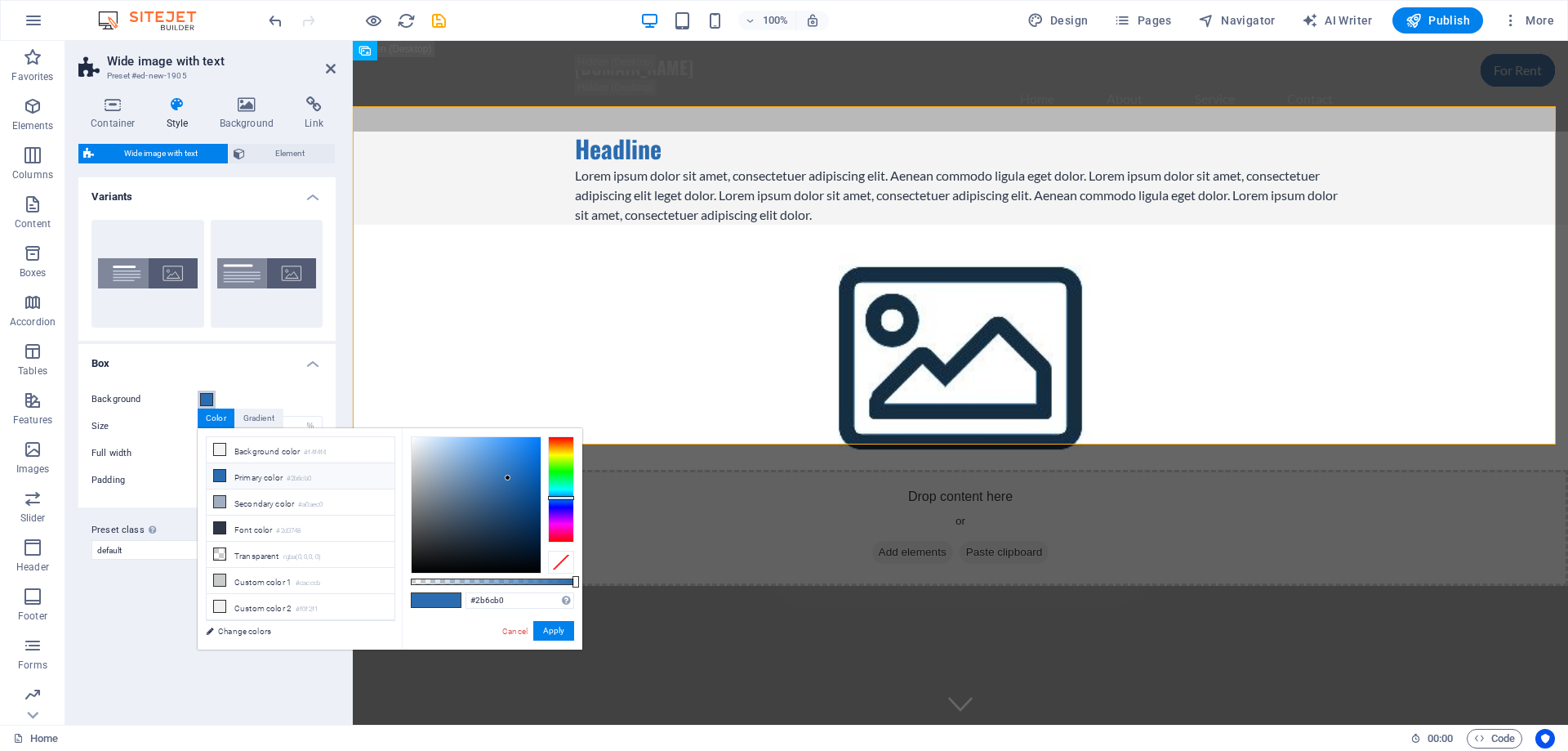
click at [555, 469] on div at bounding box center [560, 490] width 26 height 107
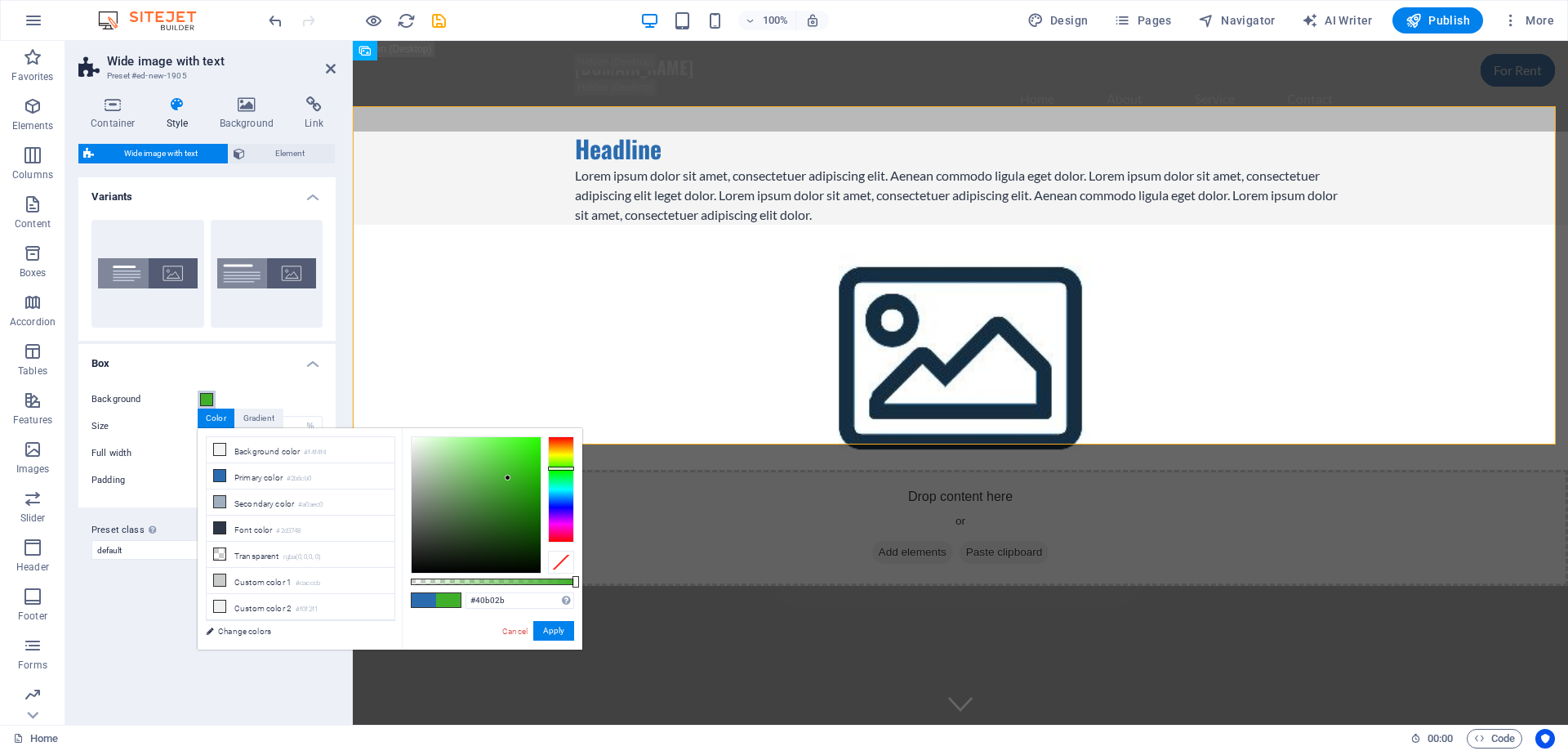
type input "#2bb080"
click at [567, 482] on div at bounding box center [560, 490] width 26 height 107
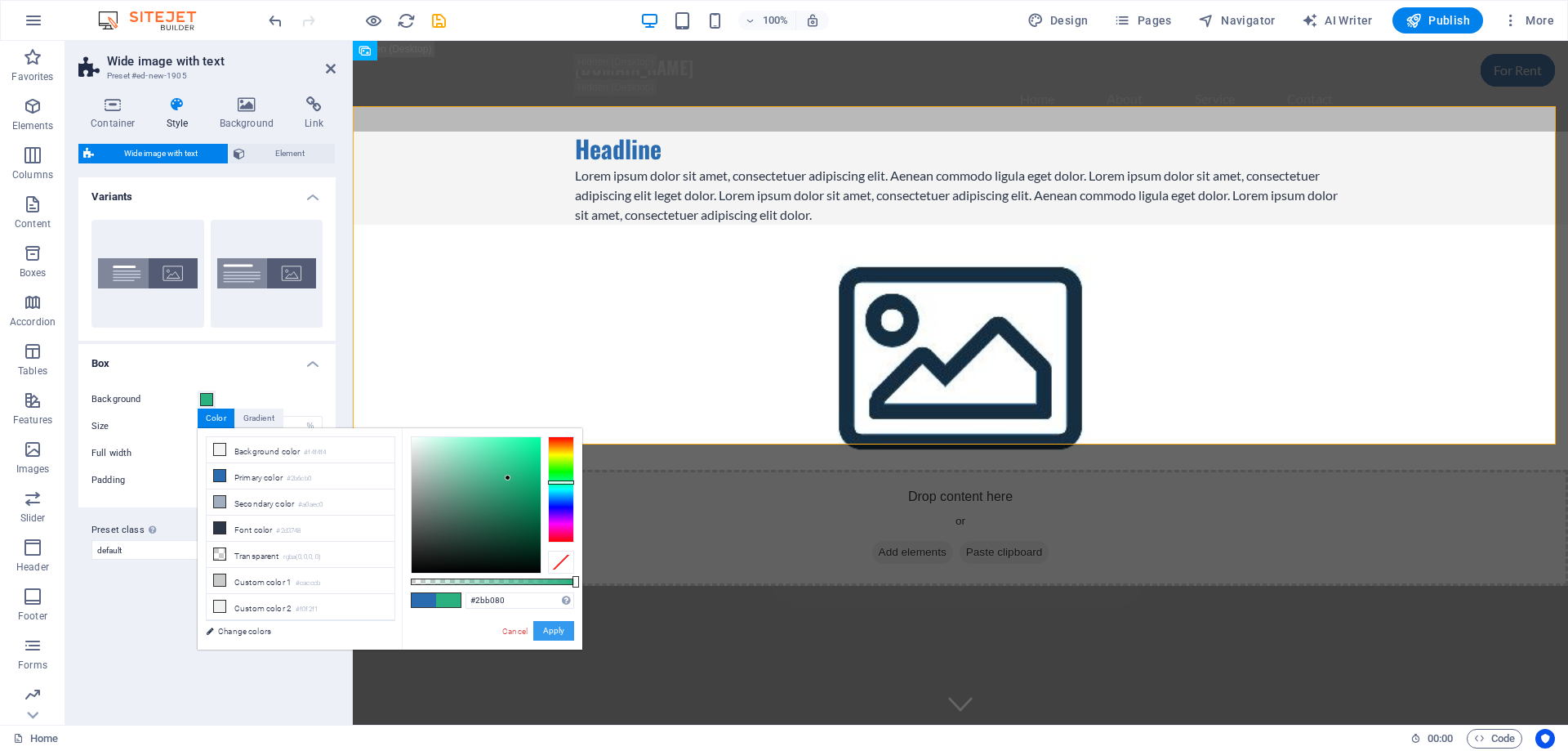
click at [555, 633] on button "Apply" at bounding box center [554, 630] width 41 height 19
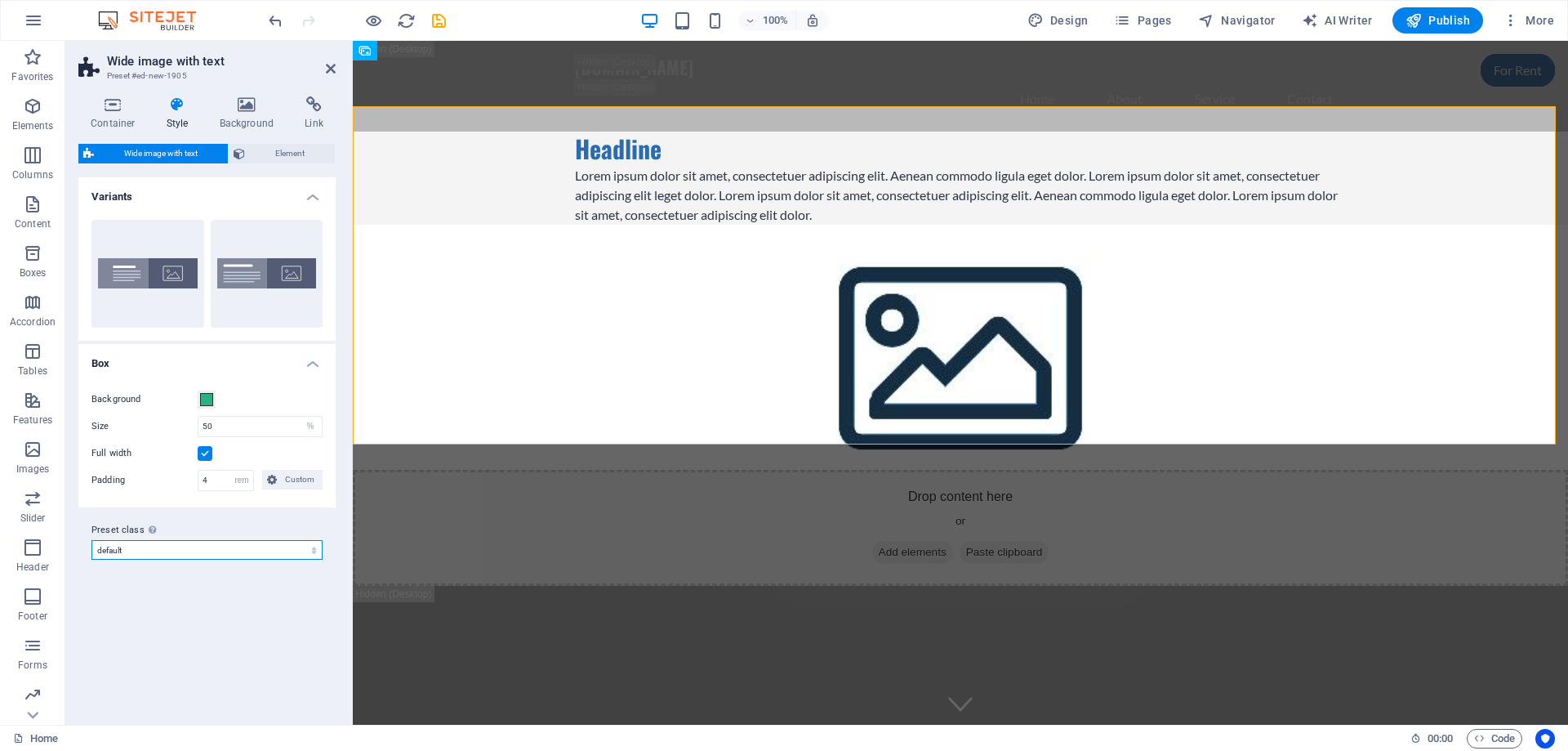
click at [120, 553] on select "default Add preset class" at bounding box center [206, 550] width 231 height 19
click at [91, 540] on select "default Add preset class" at bounding box center [206, 550] width 231 height 19
click at [168, 272] on button "Aligned" at bounding box center [147, 274] width 112 height 108
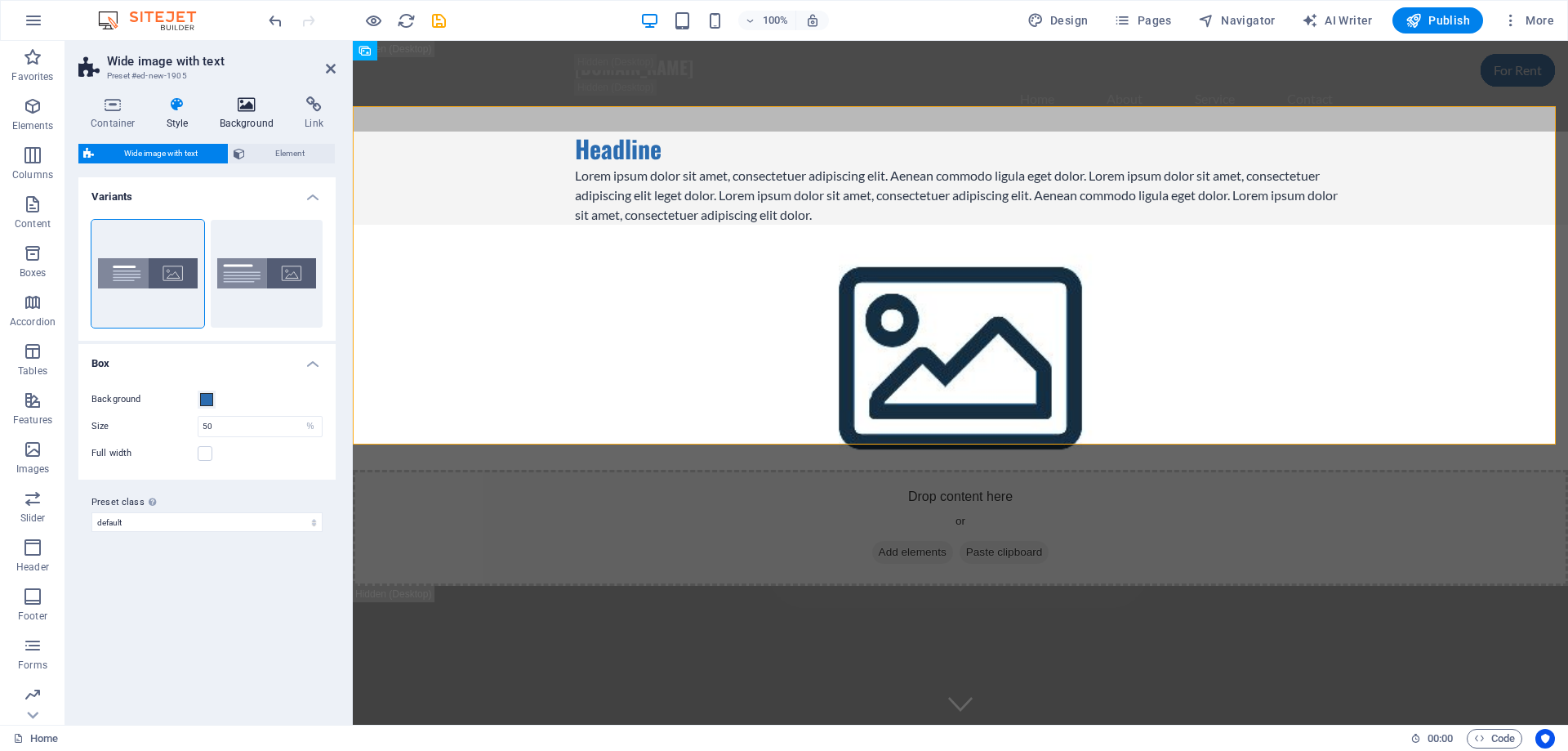
click at [260, 118] on h4 "Background" at bounding box center [249, 113] width 85 height 35
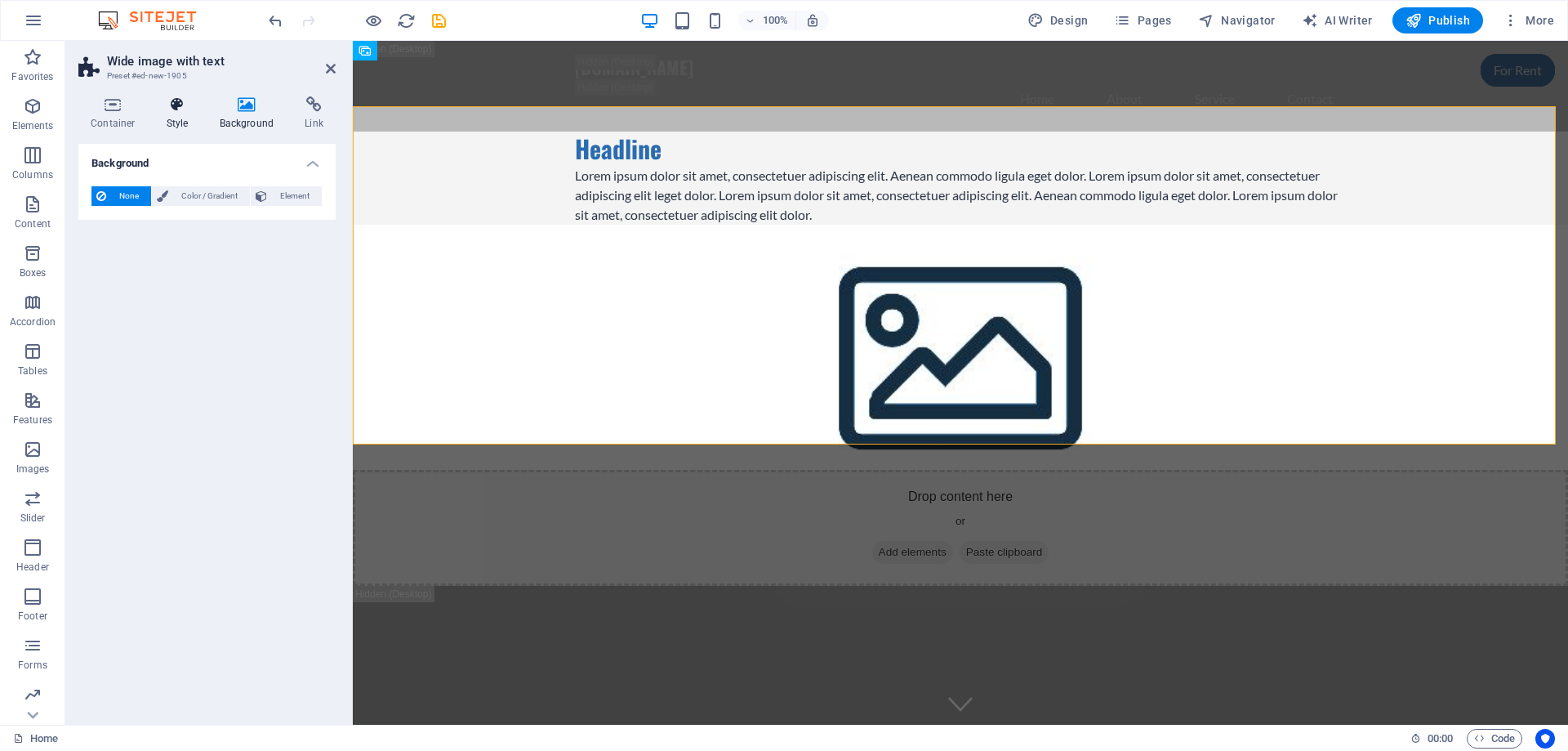
click at [180, 113] on h4 "Style" at bounding box center [181, 113] width 53 height 35
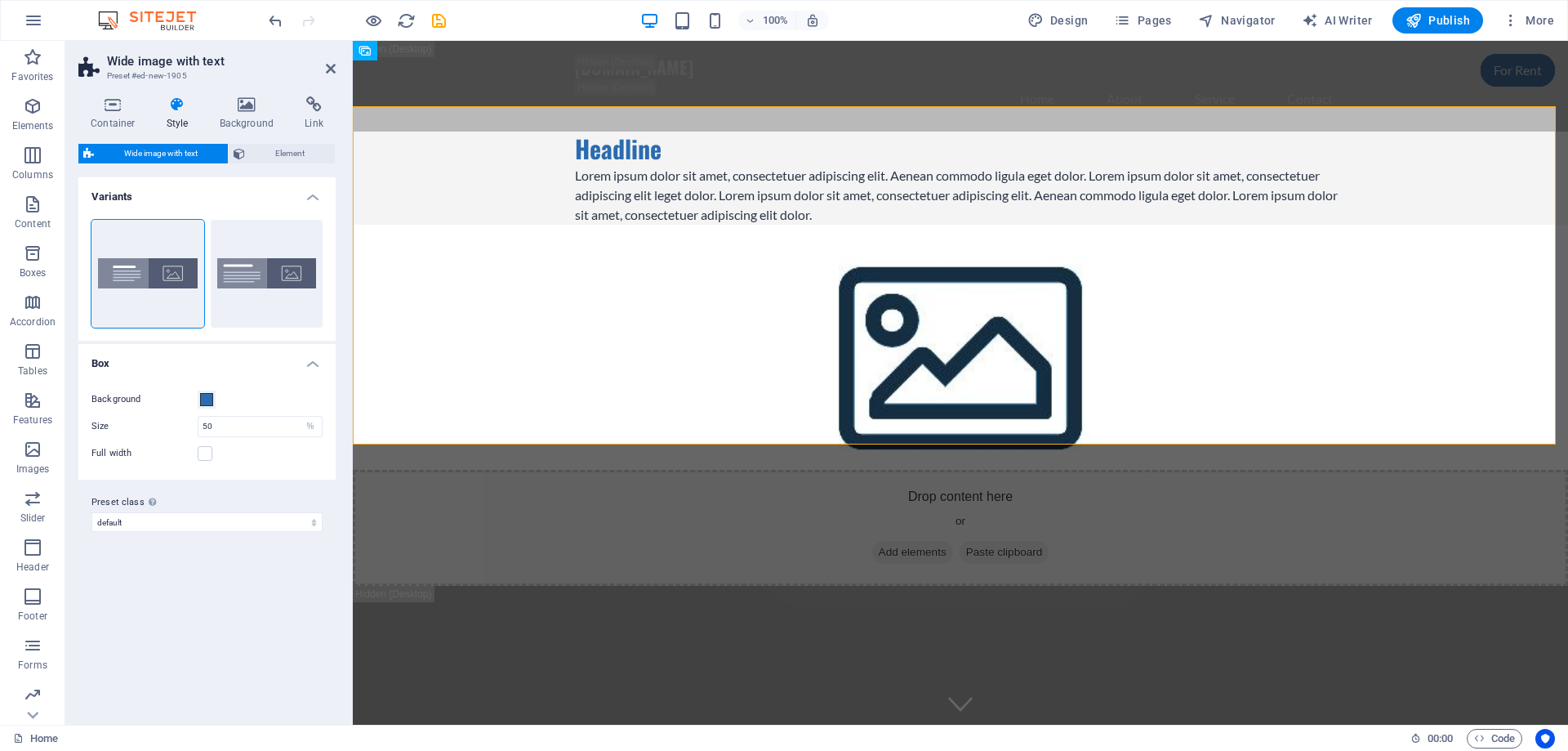
click at [188, 157] on span "Wide image with text" at bounding box center [161, 153] width 124 height 19
click at [46, 118] on span "Elements" at bounding box center [32, 116] width 65 height 39
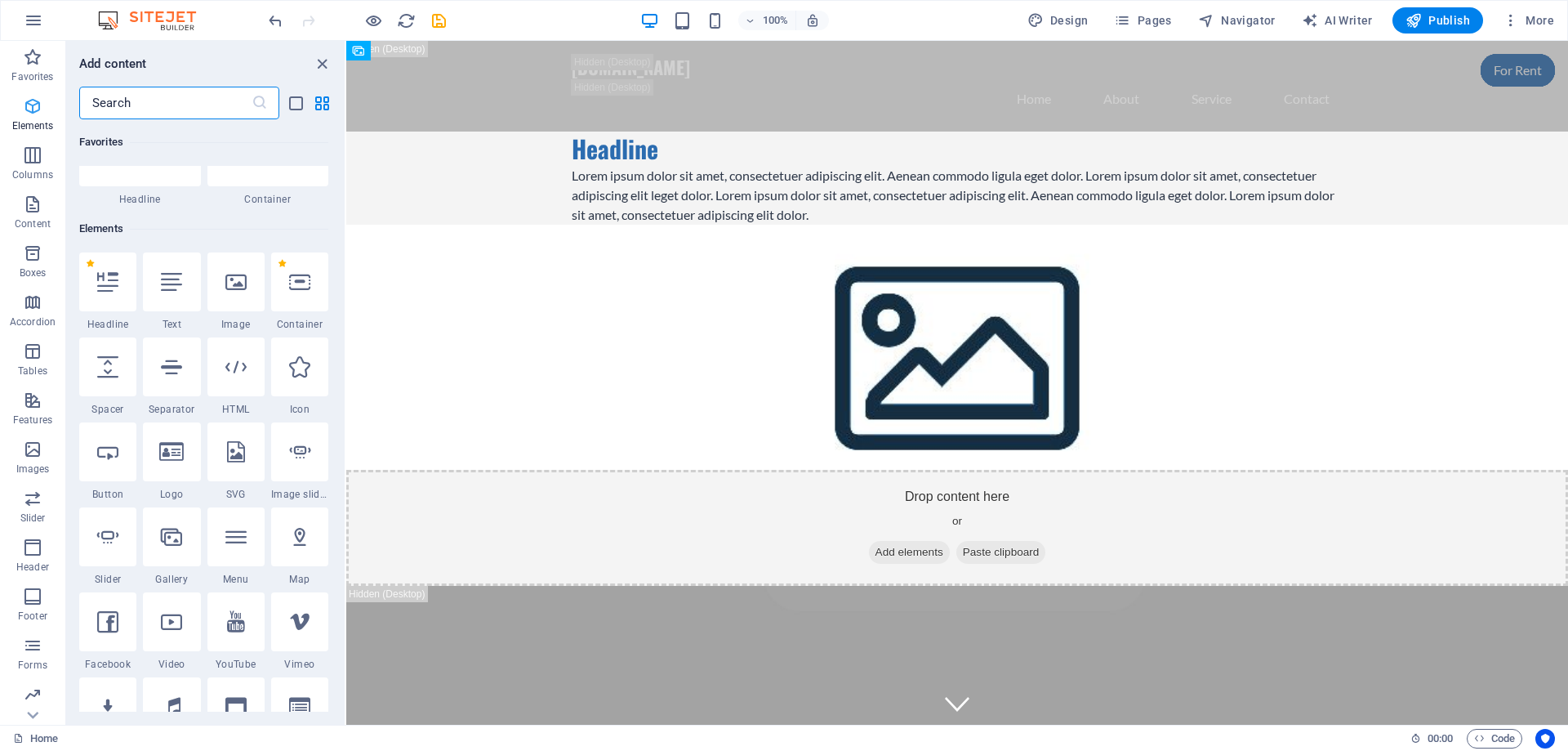
scroll to position [174, 0]
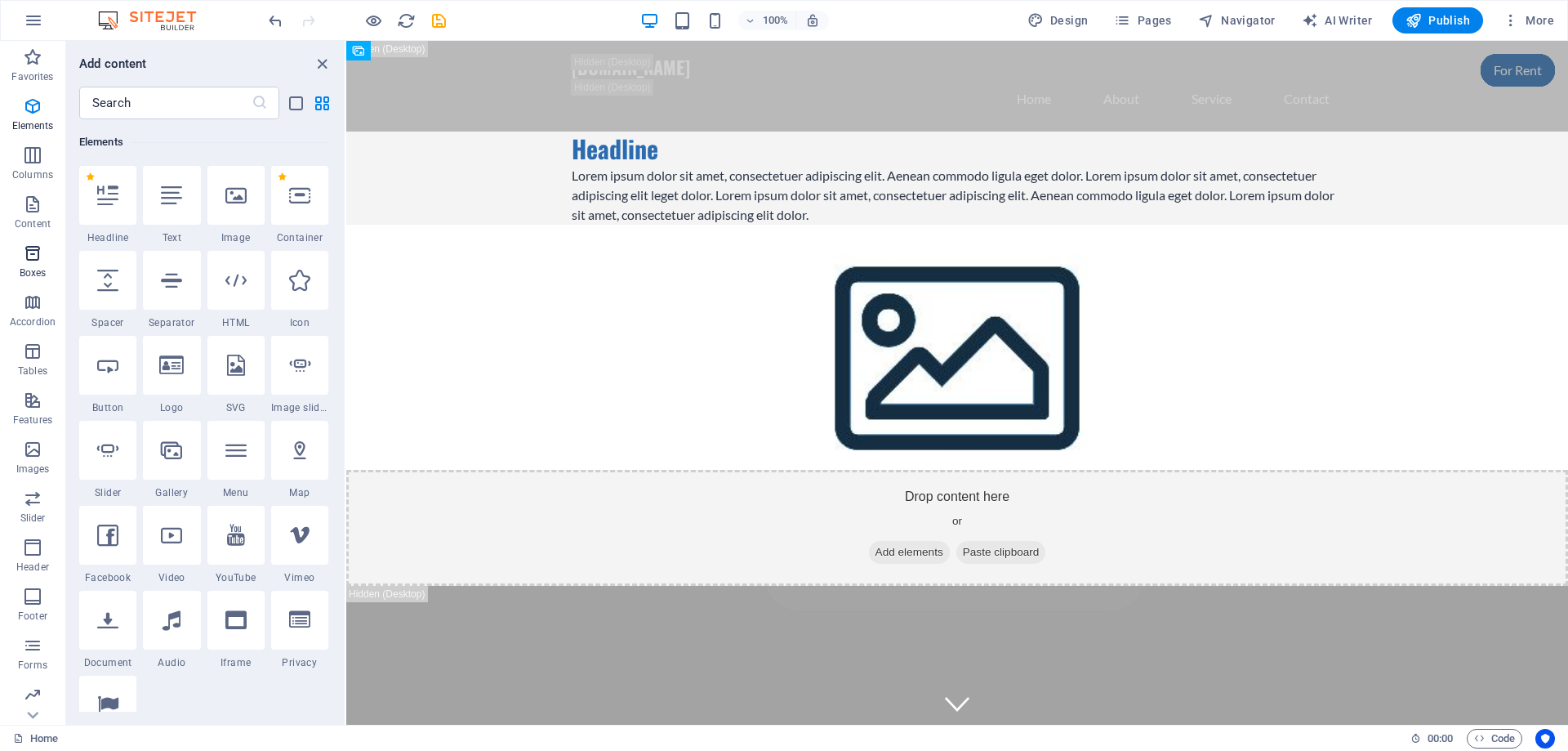
click at [23, 253] on icon "button" at bounding box center [32, 253] width 19 height 19
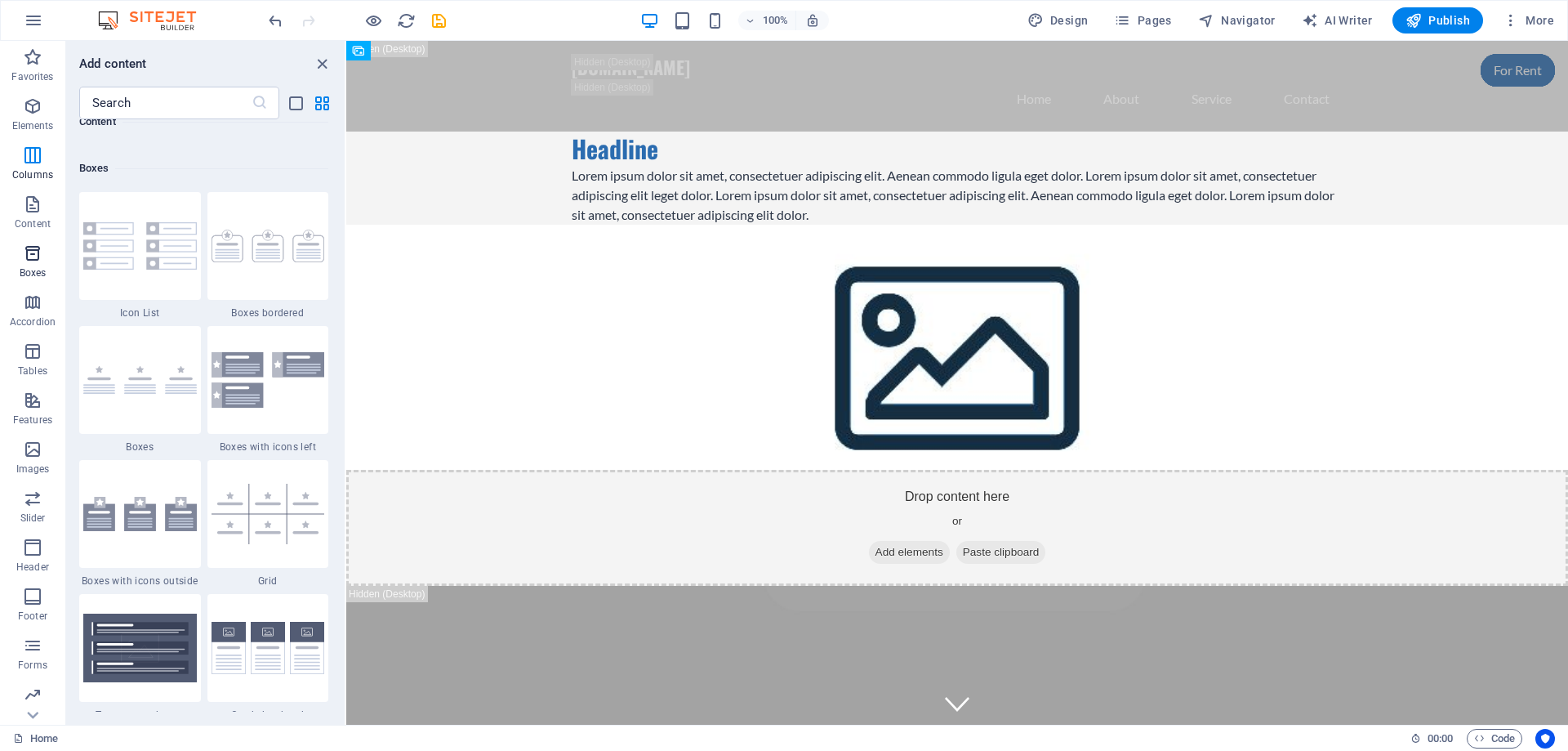
scroll to position [4507, 0]
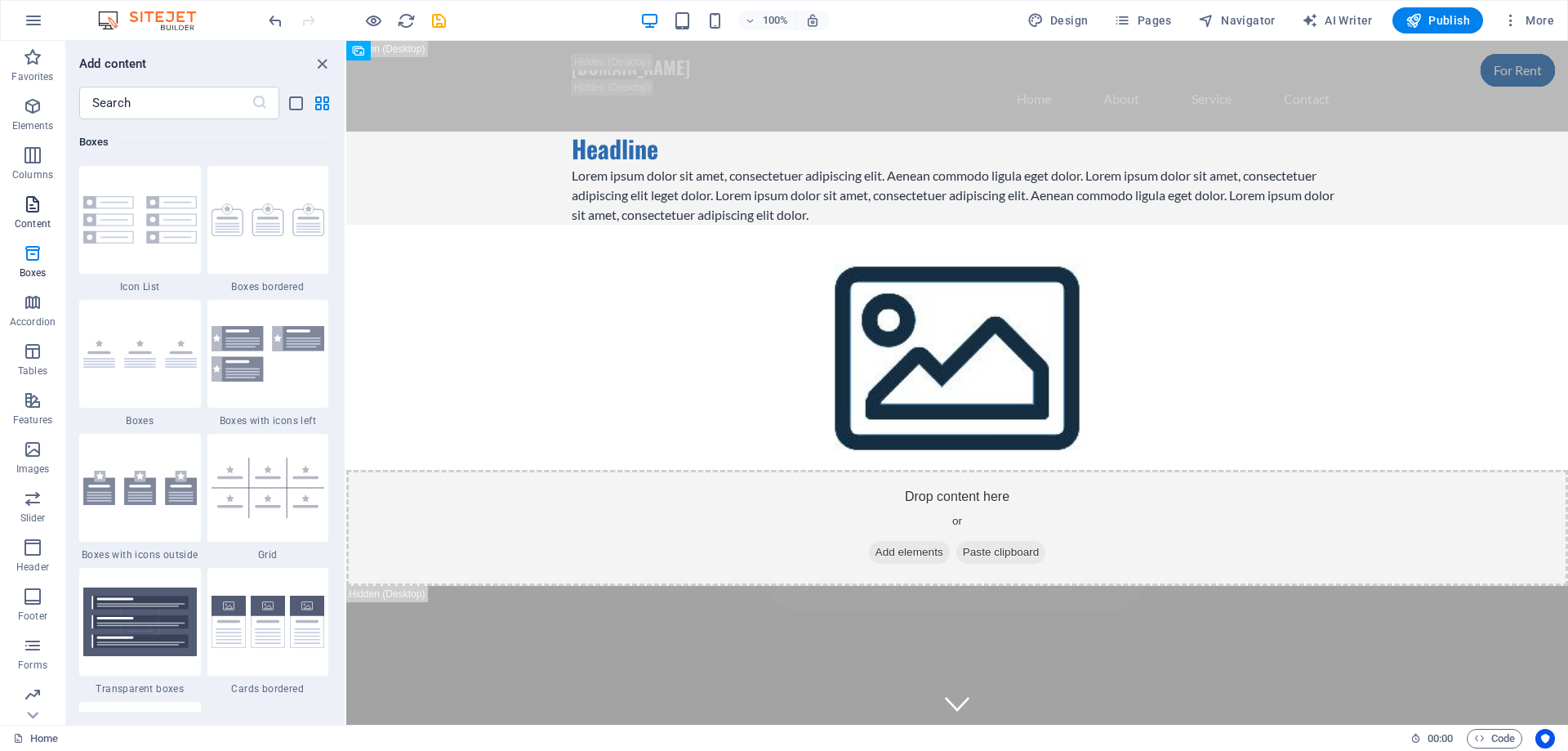
click at [30, 230] on span "Content" at bounding box center [32, 214] width 65 height 39
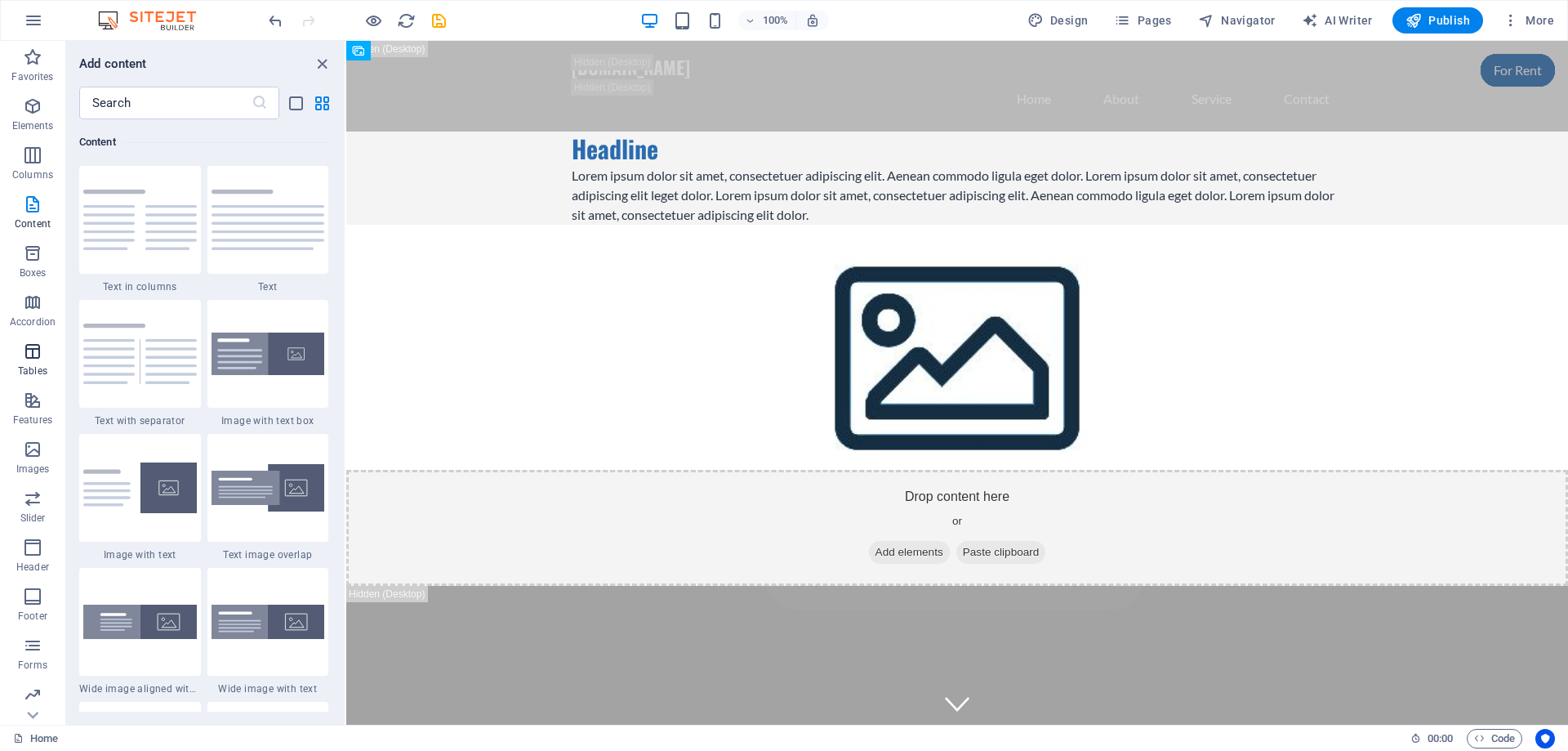
click at [35, 368] on p "Tables" at bounding box center [32, 370] width 30 height 13
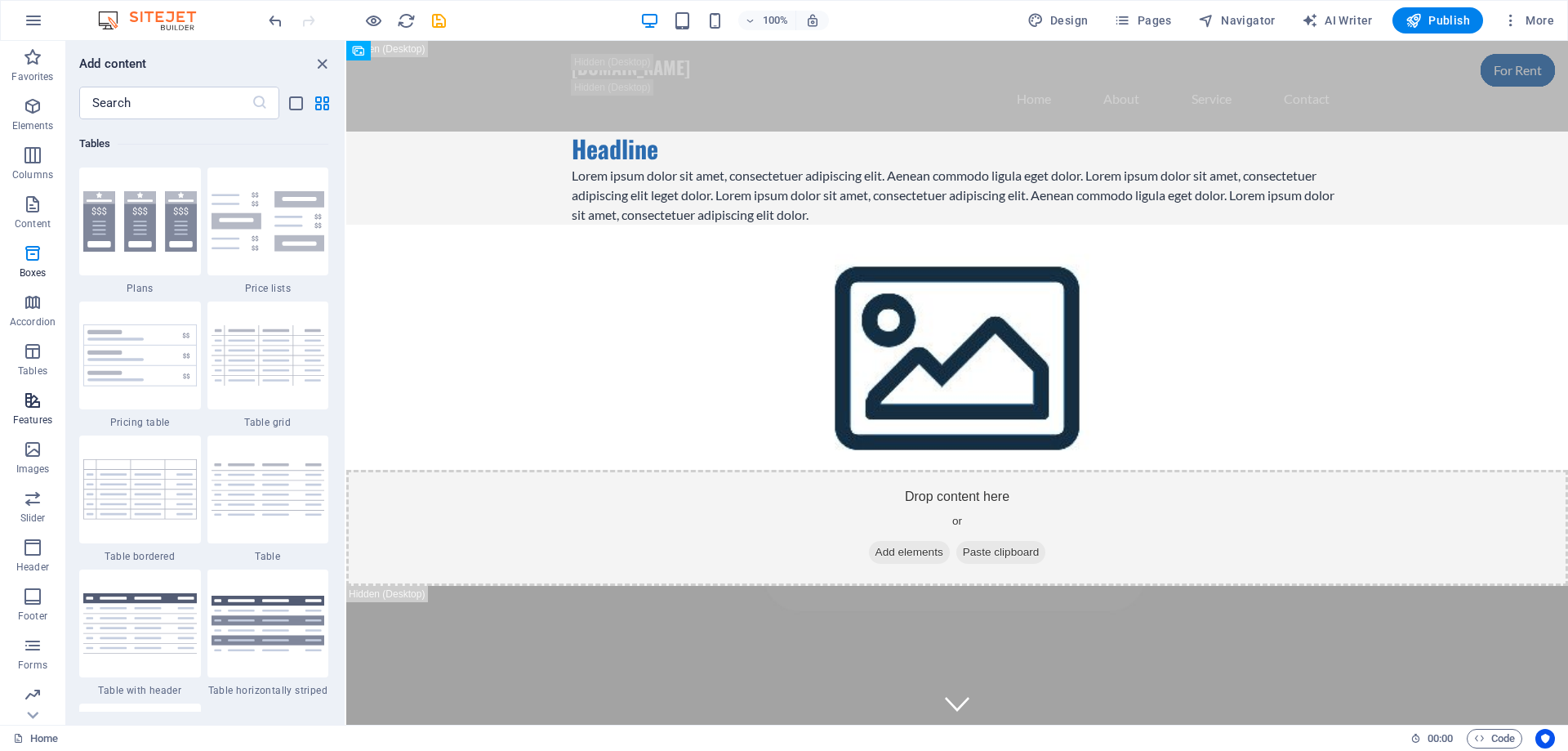
click at [35, 399] on icon "button" at bounding box center [32, 400] width 19 height 19
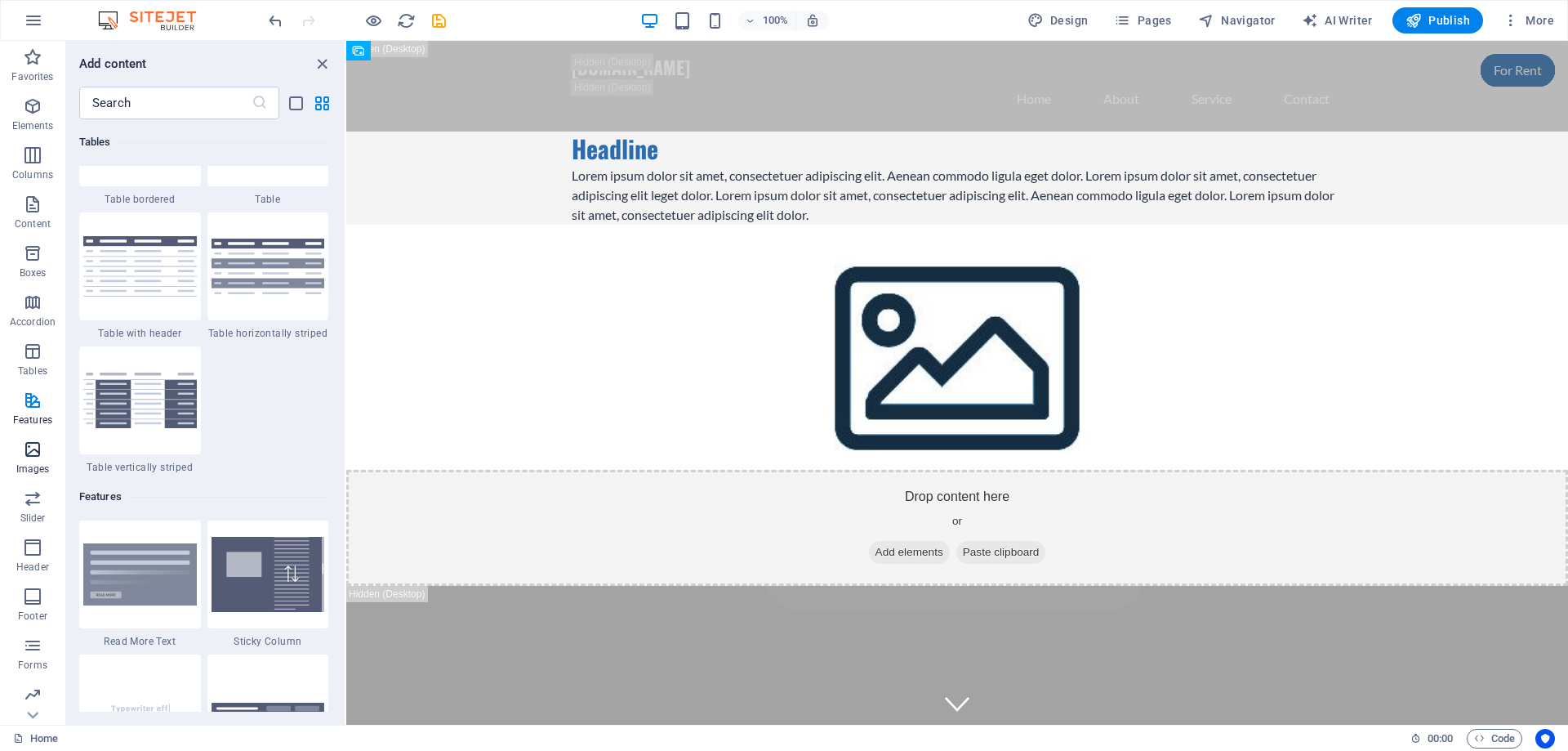
click at [36, 455] on icon "button" at bounding box center [32, 449] width 19 height 19
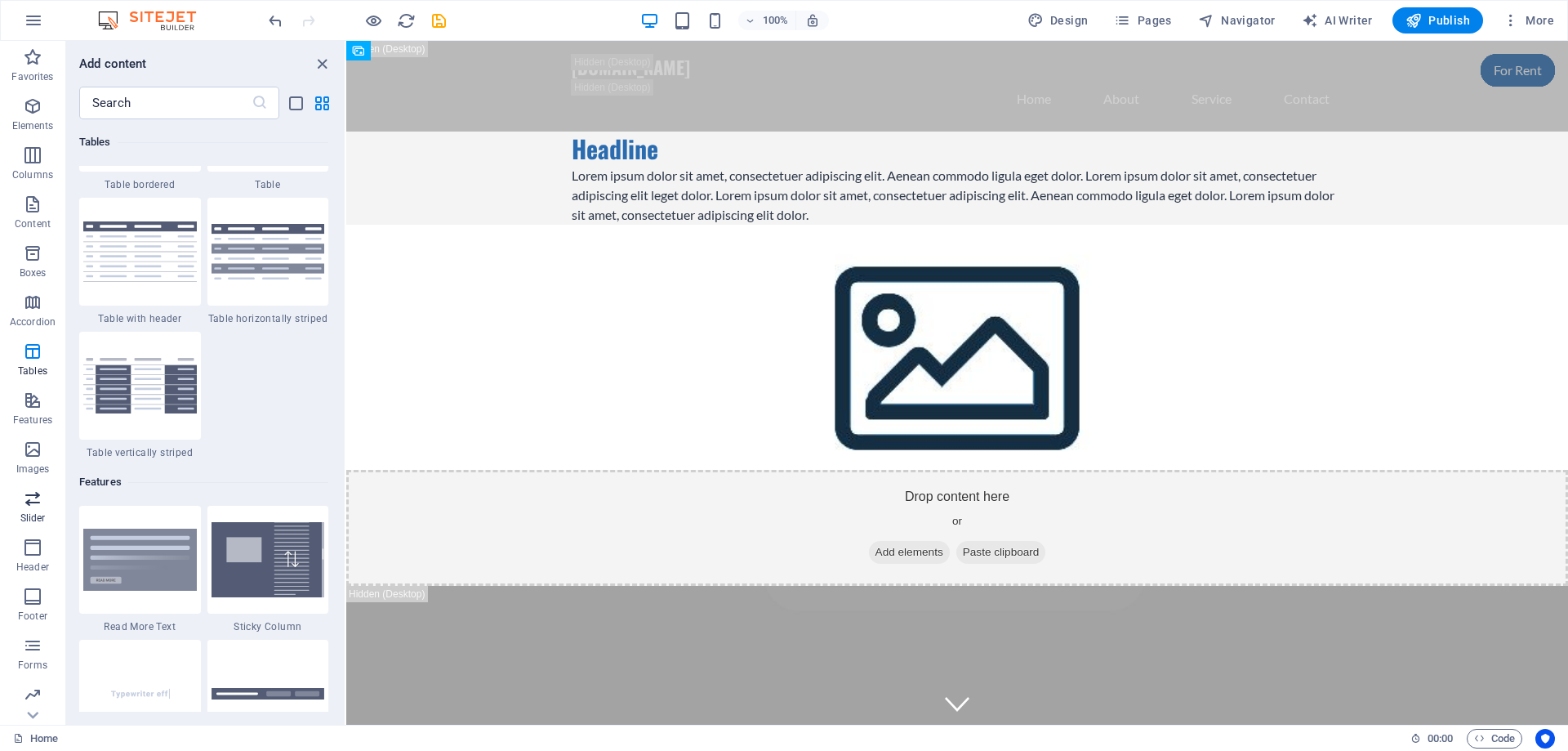
click at [30, 507] on icon "button" at bounding box center [32, 498] width 19 height 19
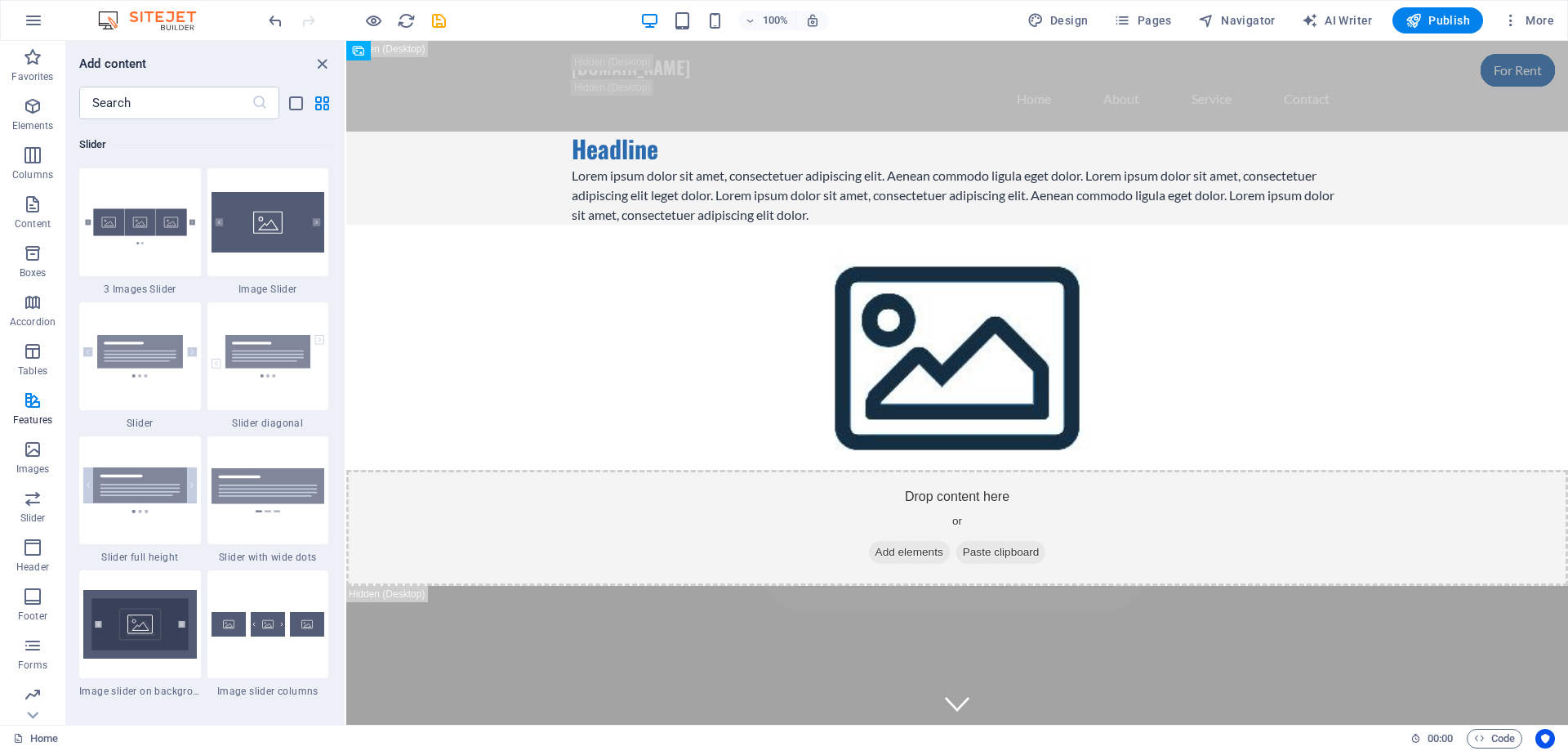
scroll to position [9263, 0]
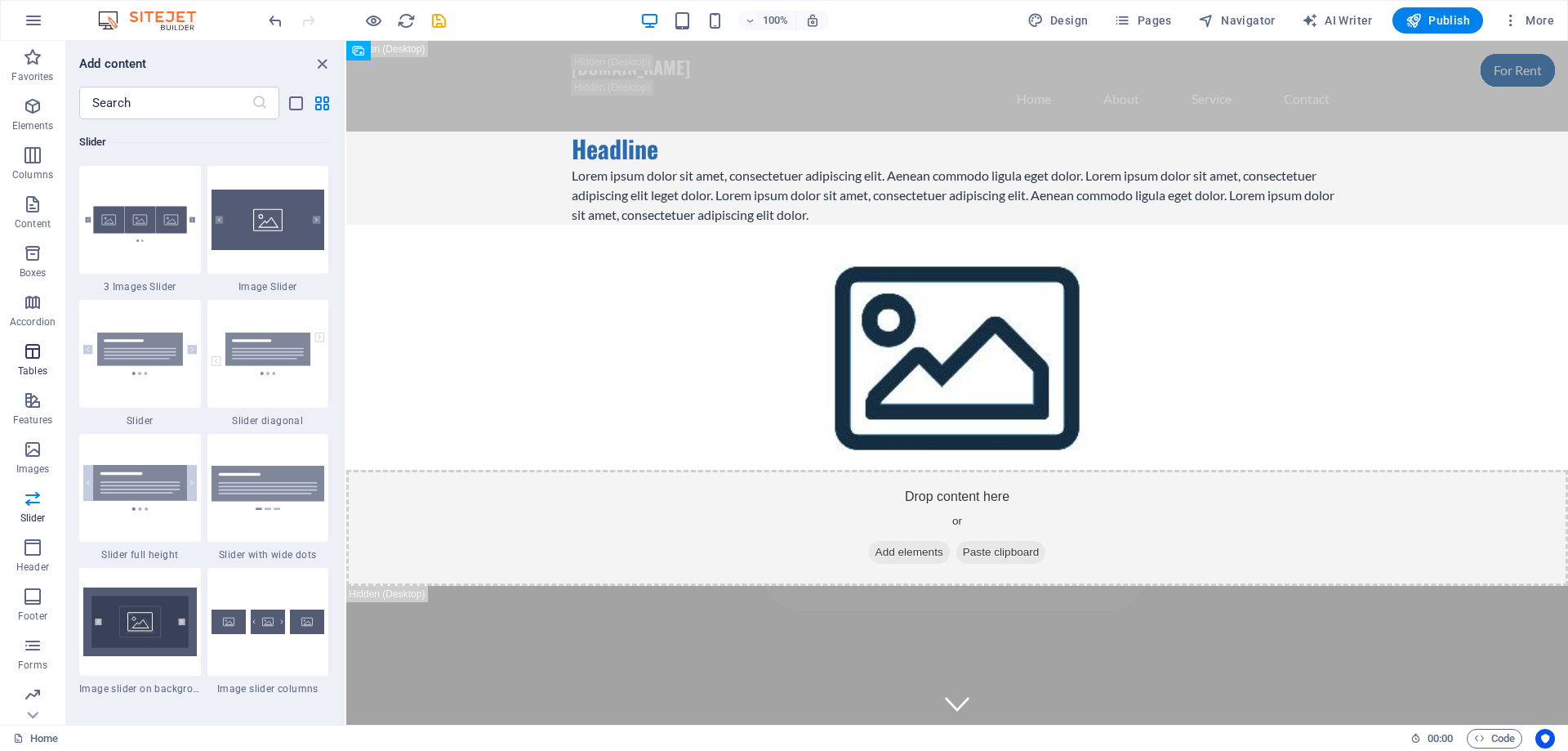
click at [14, 355] on span "Tables" at bounding box center [32, 361] width 65 height 39
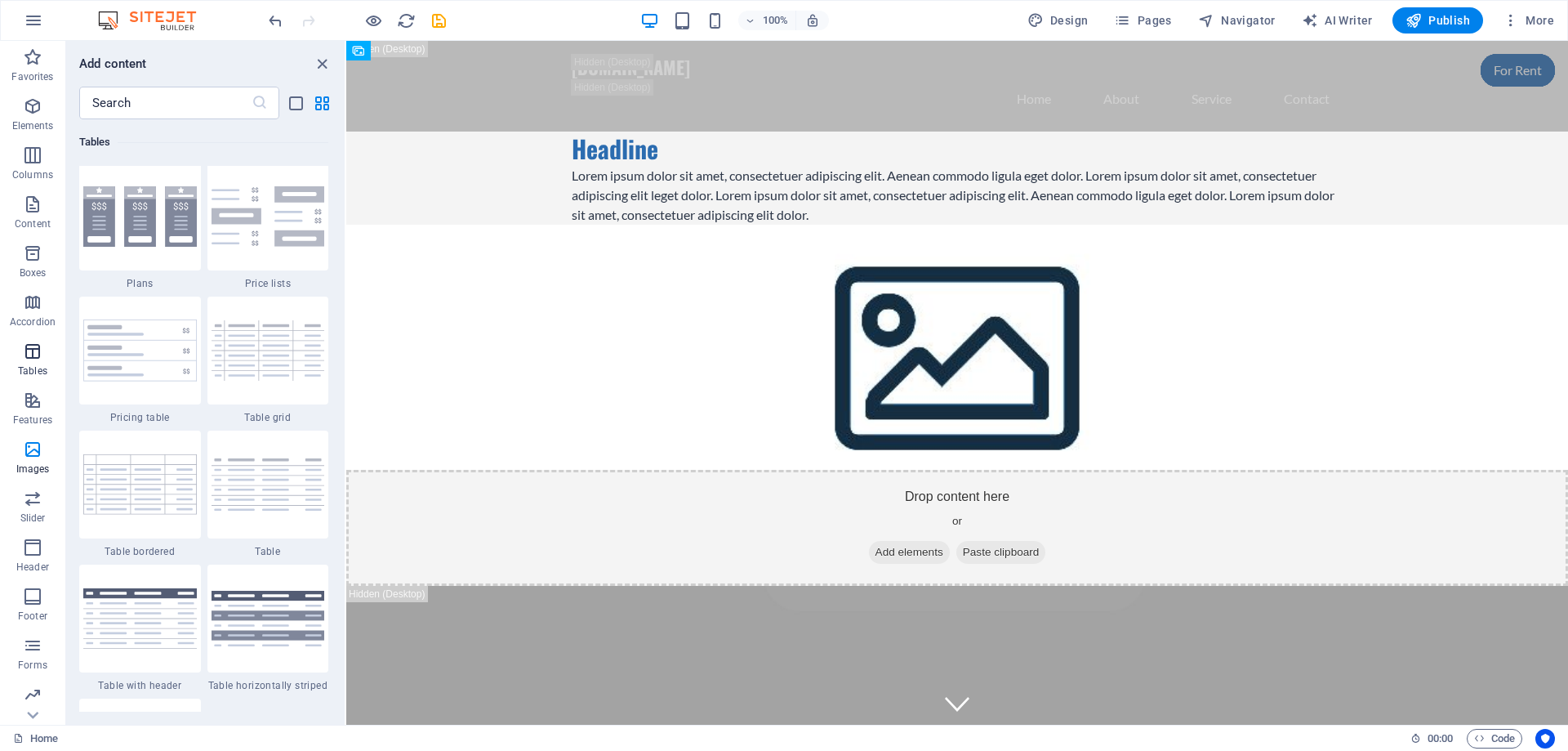
scroll to position [5659, 0]
click at [37, 422] on p "Features" at bounding box center [32, 419] width 39 height 13
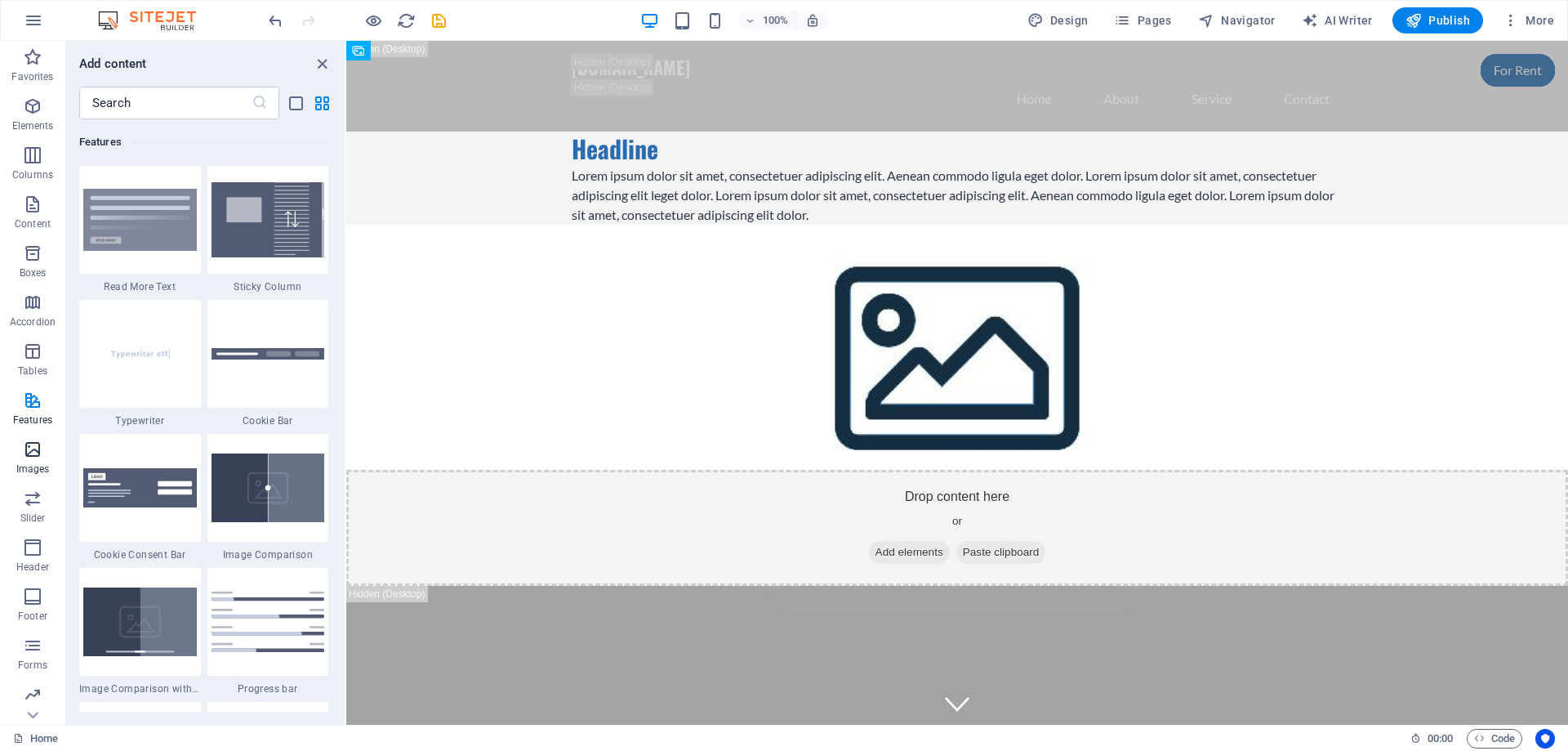
click at [25, 469] on p "Images" at bounding box center [33, 469] width 34 height 13
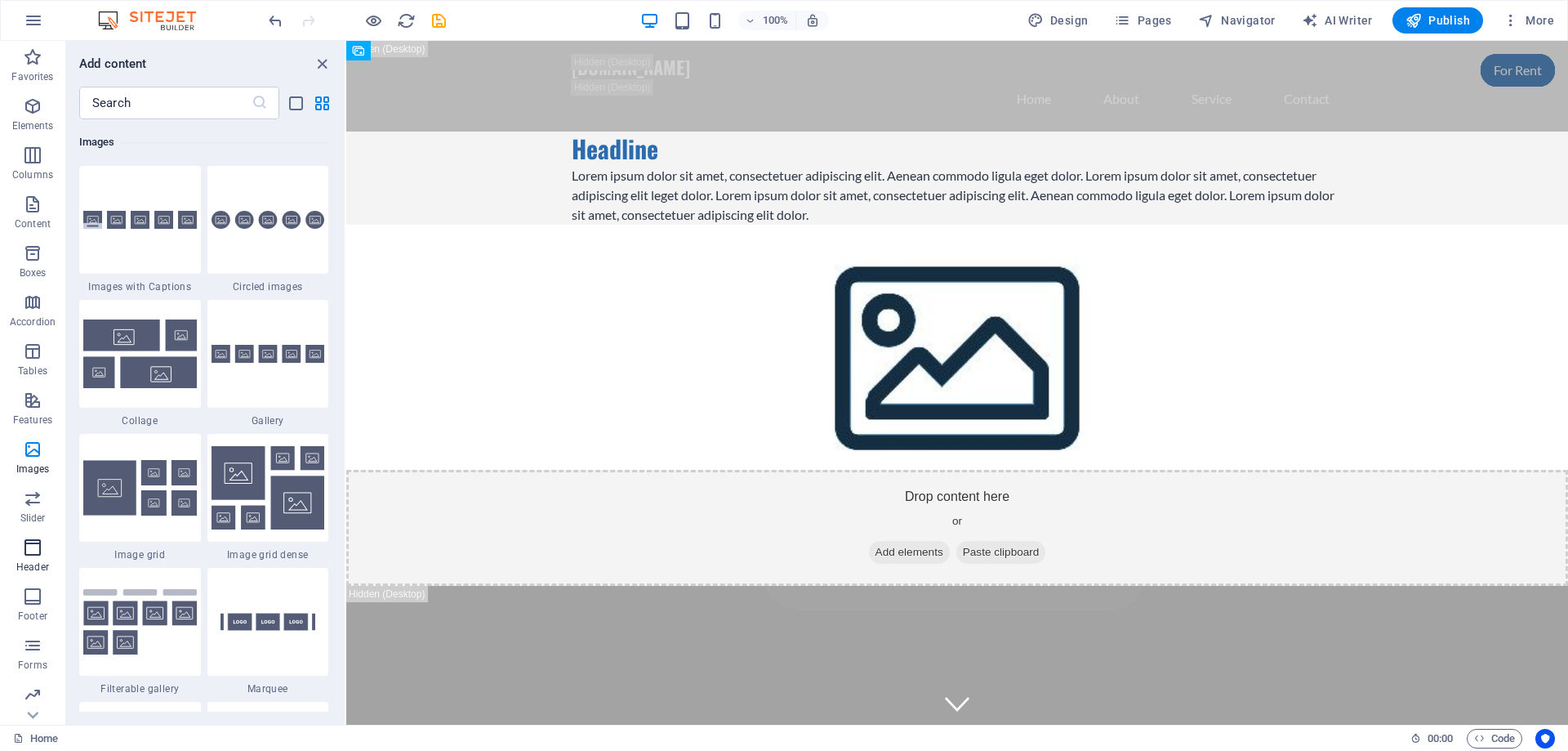
click at [26, 534] on button "Header" at bounding box center [32, 556] width 65 height 49
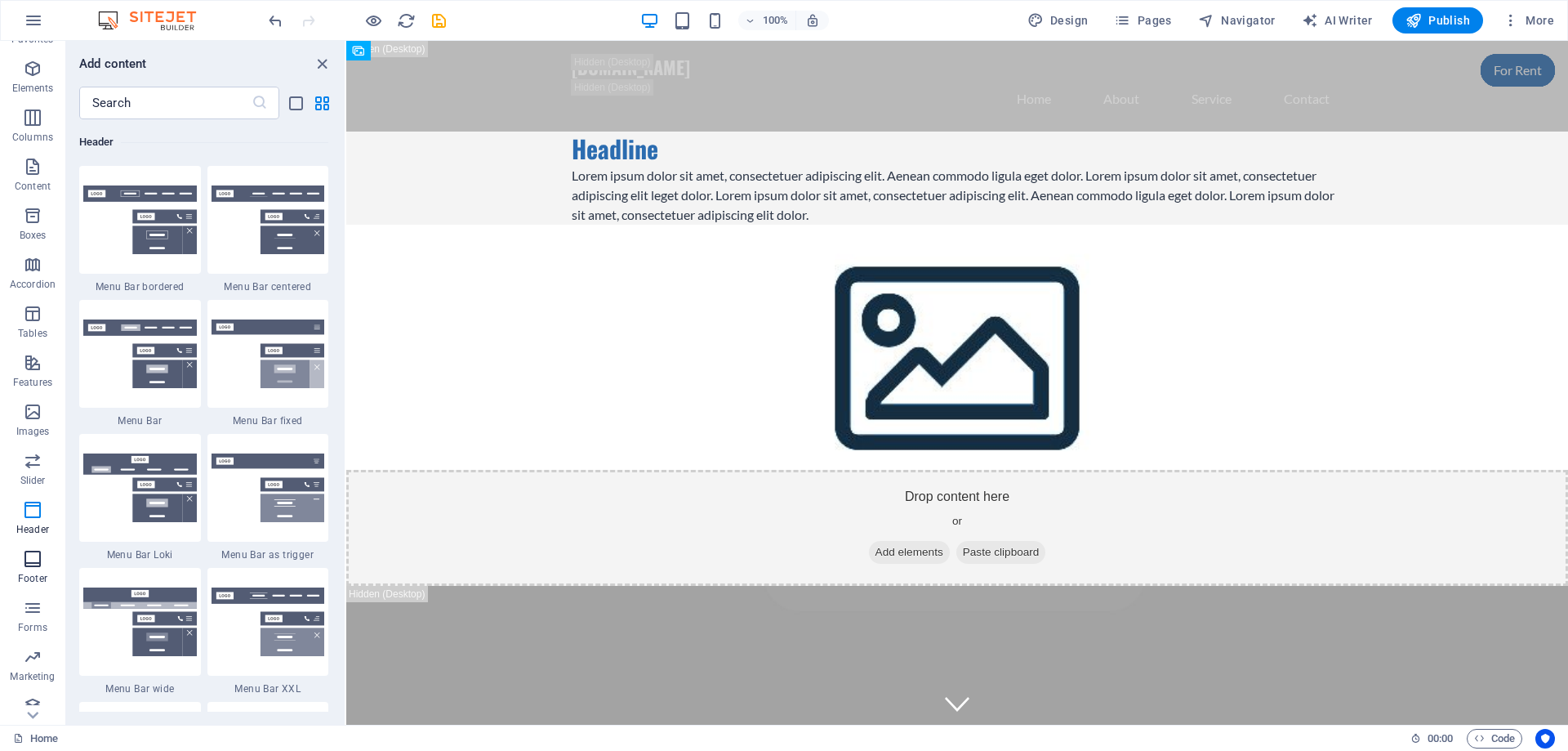
scroll to position [52, 0]
click at [28, 547] on icon "button" at bounding box center [32, 545] width 19 height 19
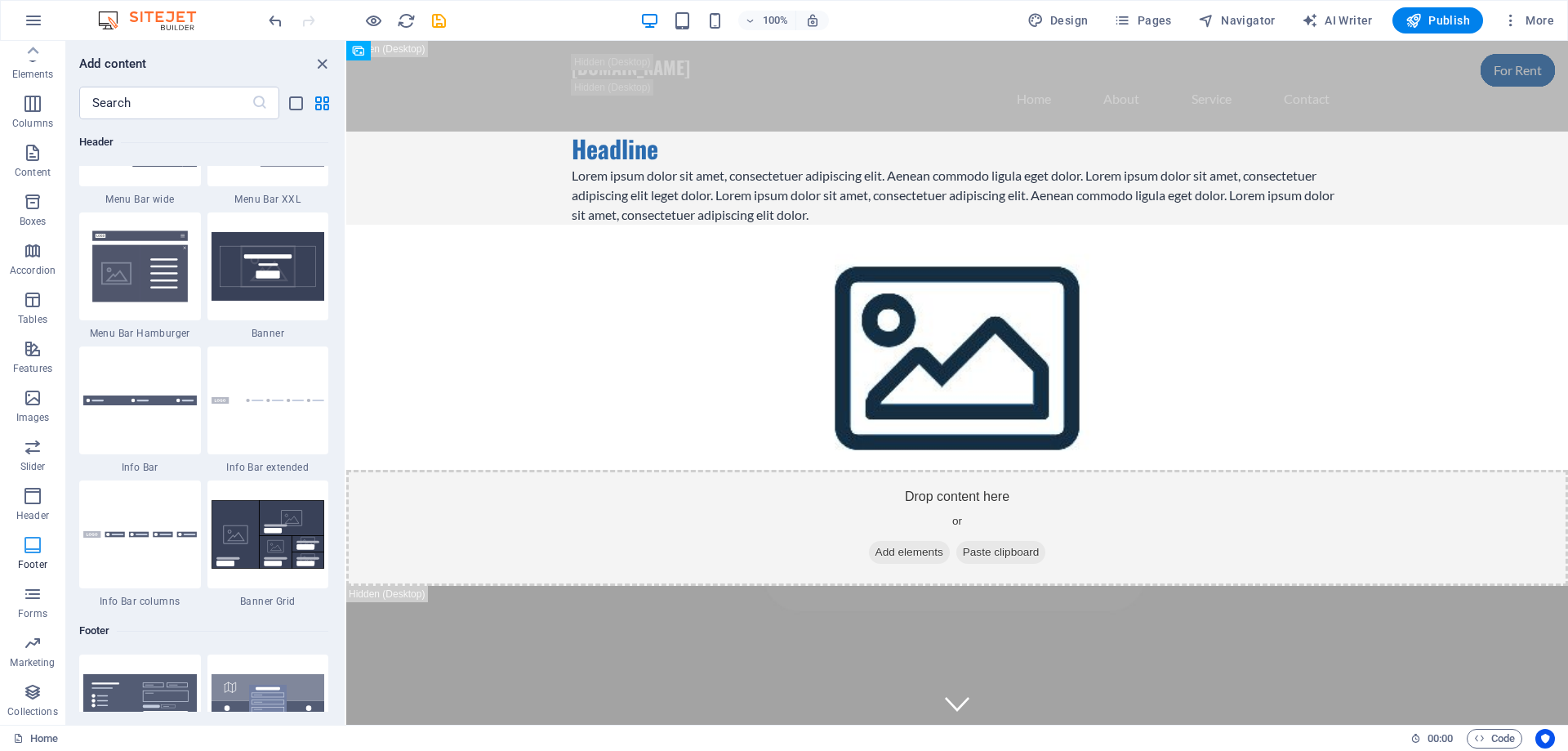
scroll to position [10818, 0]
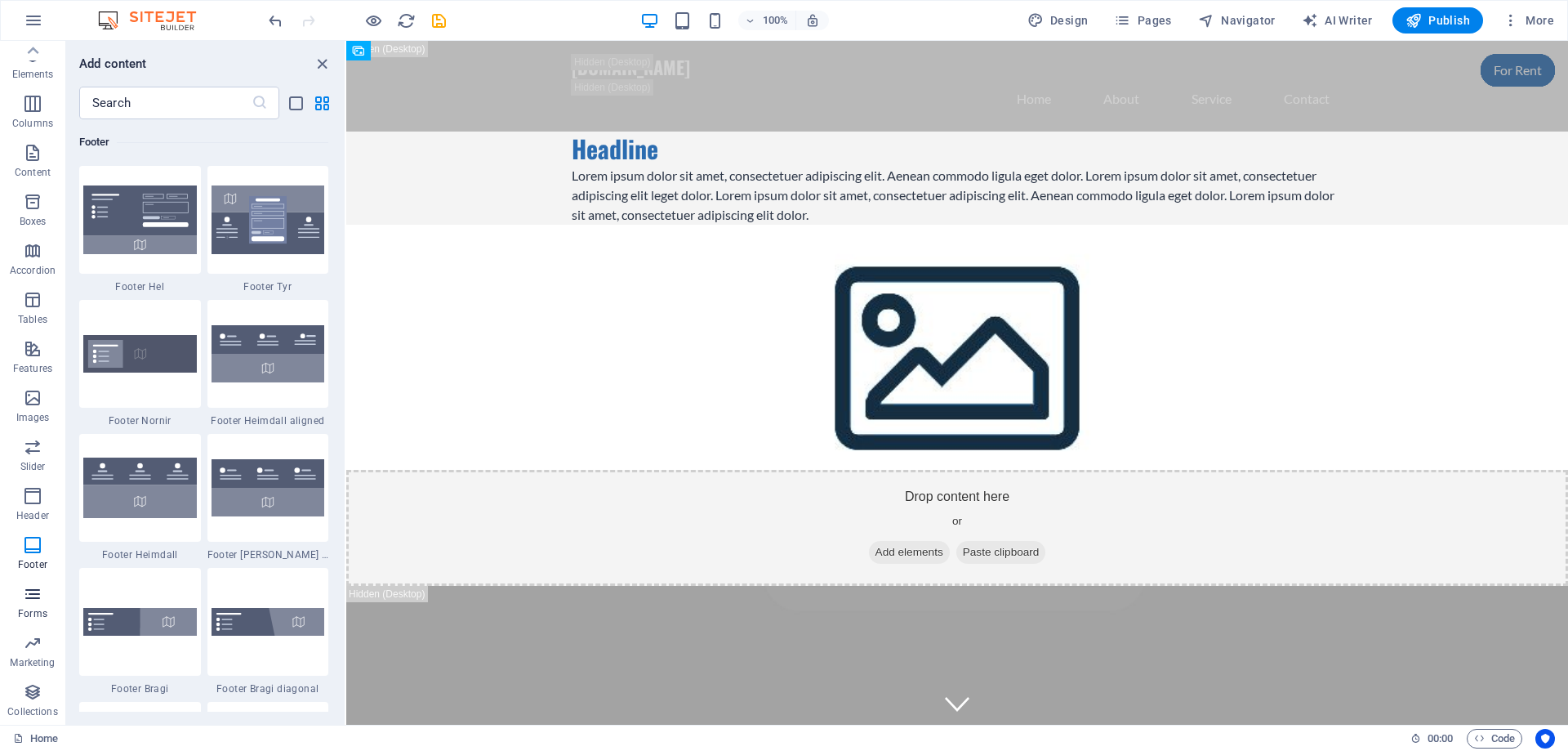
click at [35, 603] on icon "button" at bounding box center [32, 594] width 19 height 19
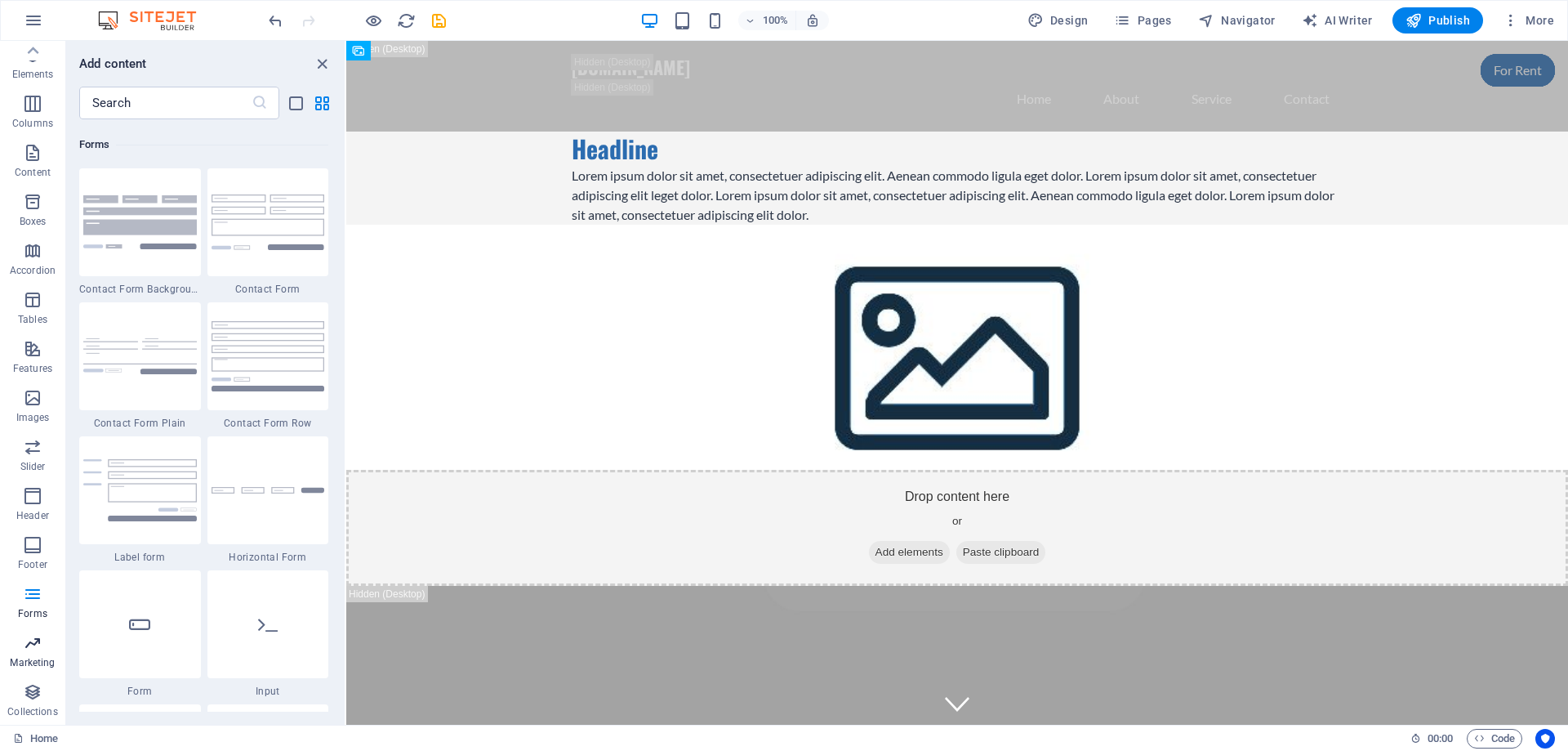
scroll to position [11929, 0]
click at [20, 703] on span "Collections" at bounding box center [32, 702] width 65 height 39
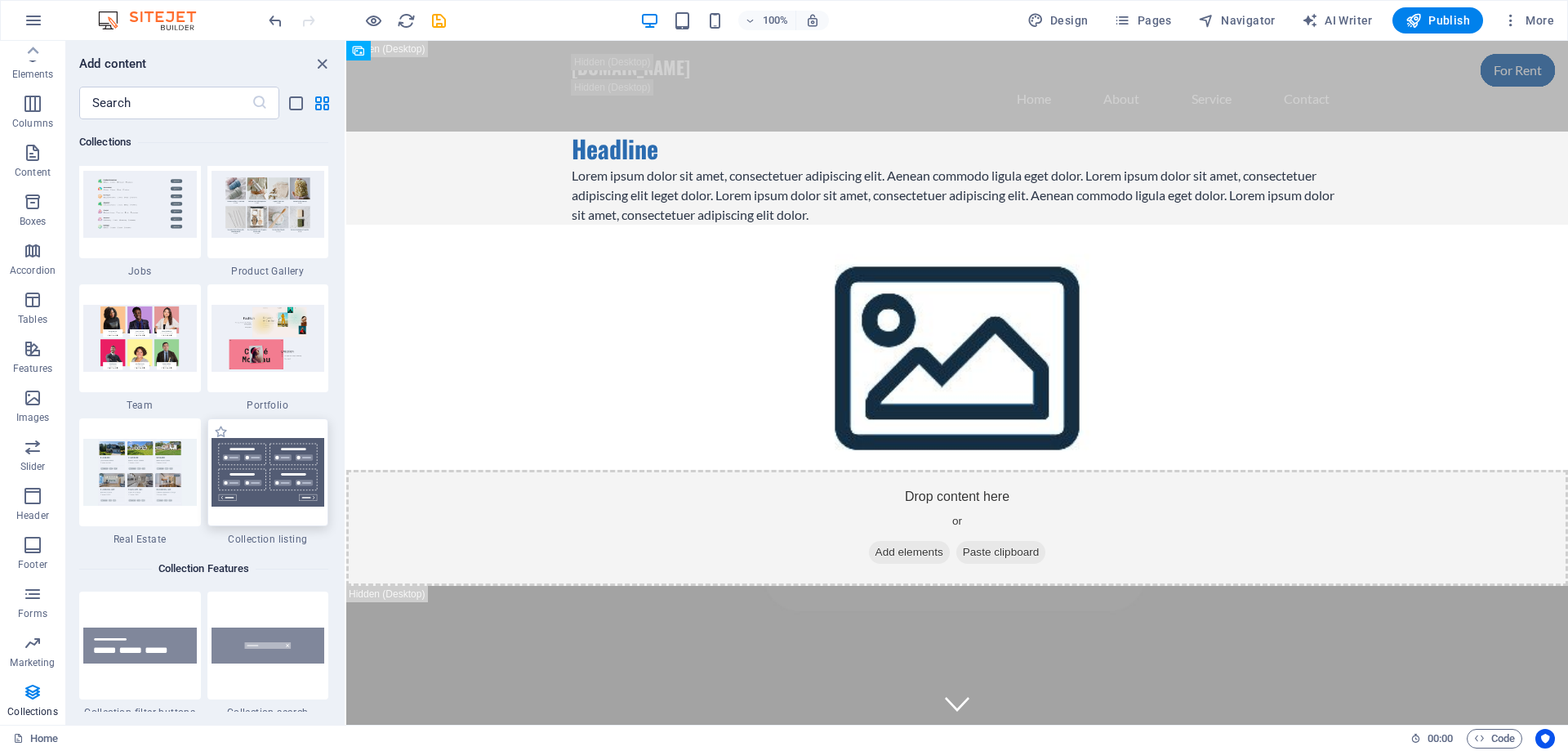
scroll to position [15284, 0]
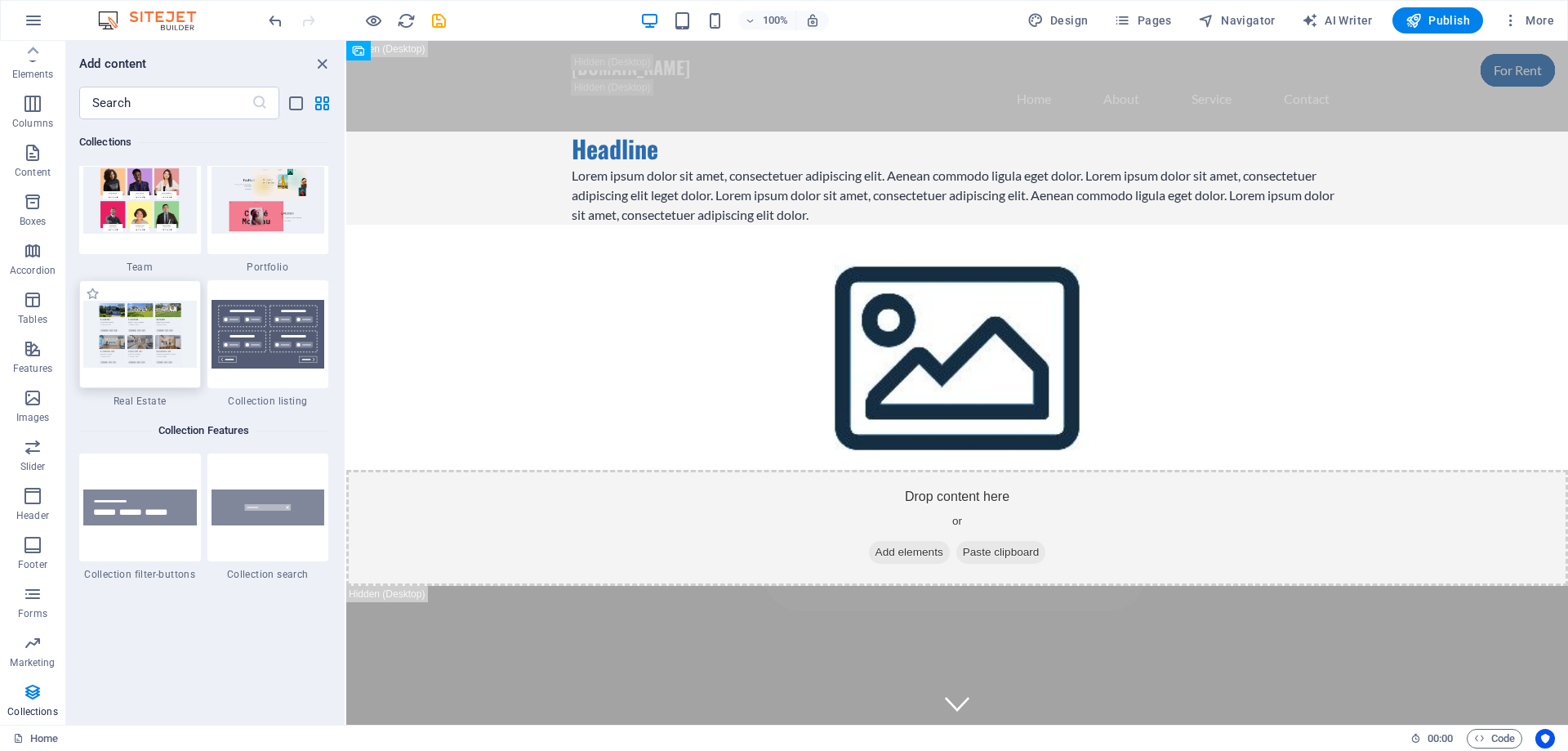
click at [156, 358] on img at bounding box center [140, 334] width 113 height 66
click at [145, 350] on img at bounding box center [140, 334] width 113 height 66
click at [141, 347] on img at bounding box center [140, 334] width 113 height 66
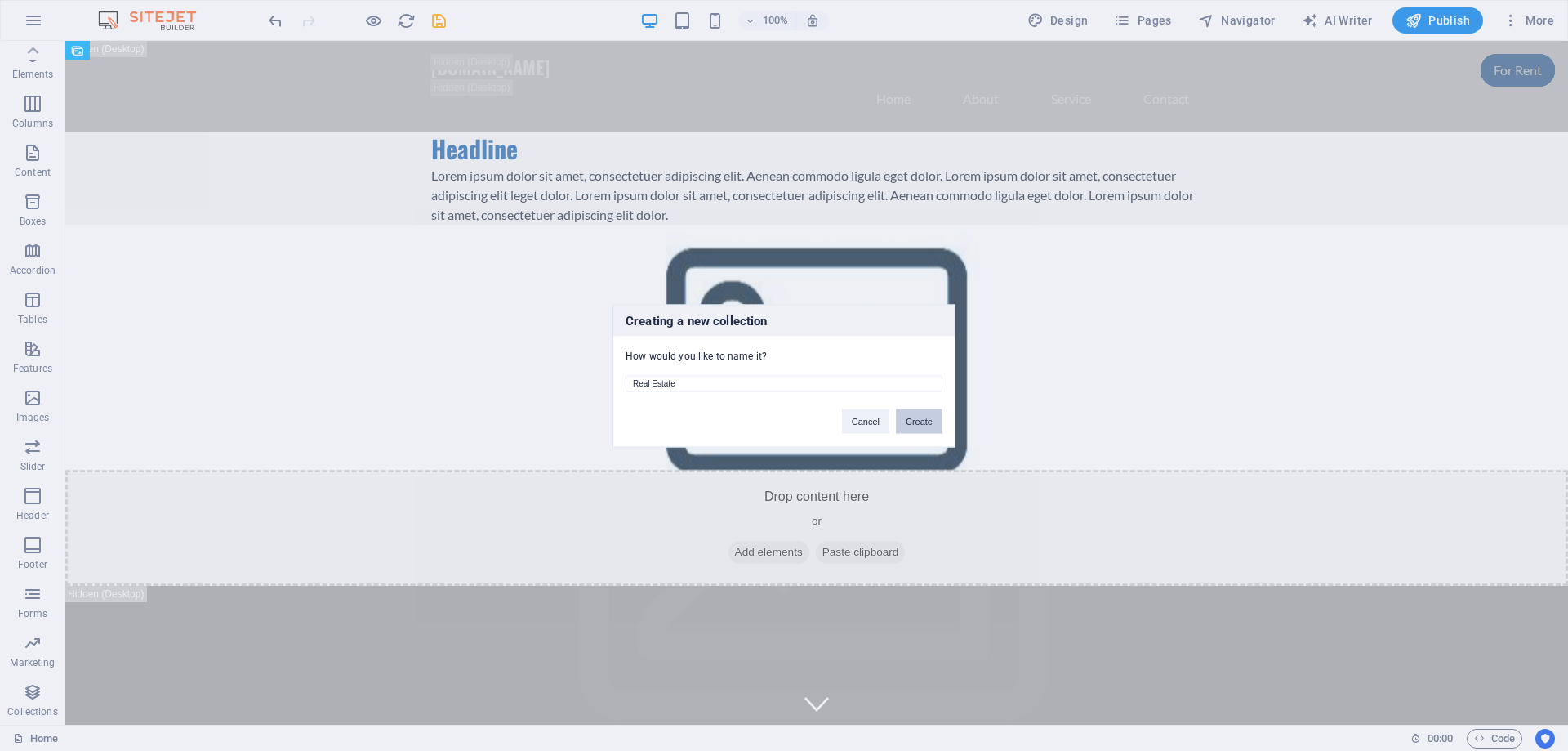
click at [911, 422] on button "Create" at bounding box center [919, 420] width 46 height 25
click at [902, 425] on button "Delete and re-create" at bounding box center [892, 420] width 101 height 25
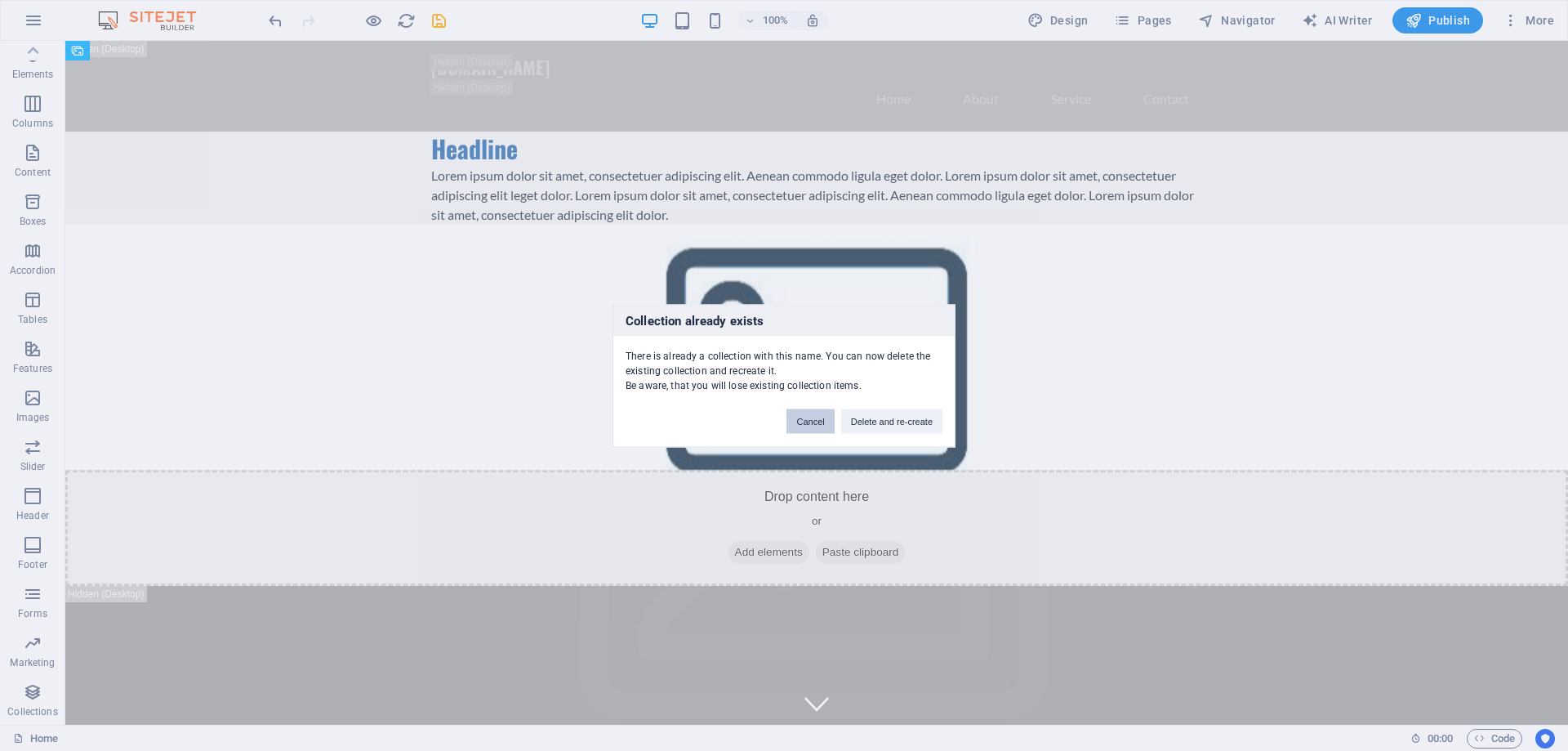
drag, startPoint x: 820, startPoint y: 423, endPoint x: 729, endPoint y: 386, distance: 98.2
click at [820, 423] on button "Cancel" at bounding box center [810, 420] width 47 height 25
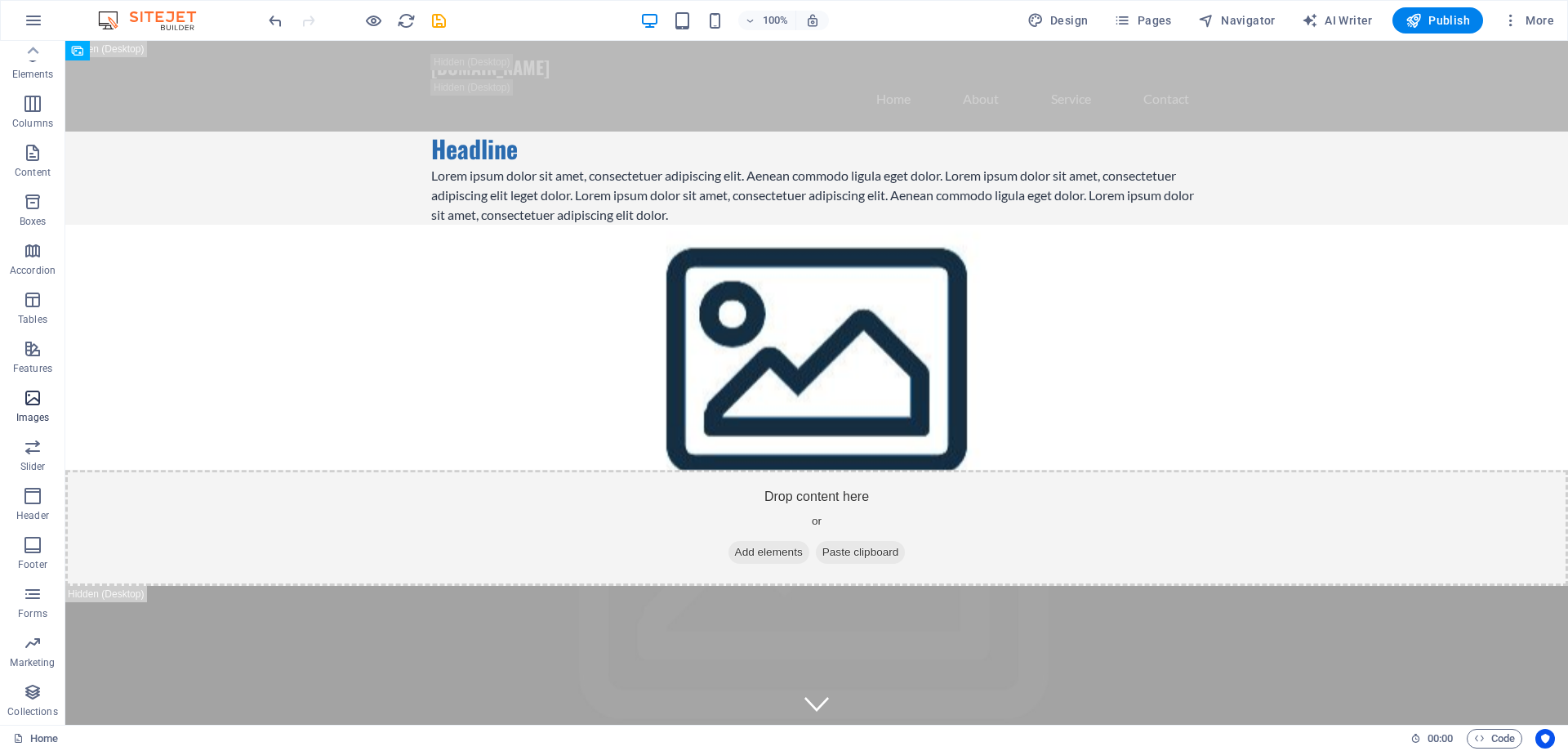
scroll to position [0, 0]
click at [1250, 25] on span "Navigator" at bounding box center [1237, 19] width 78 height 16
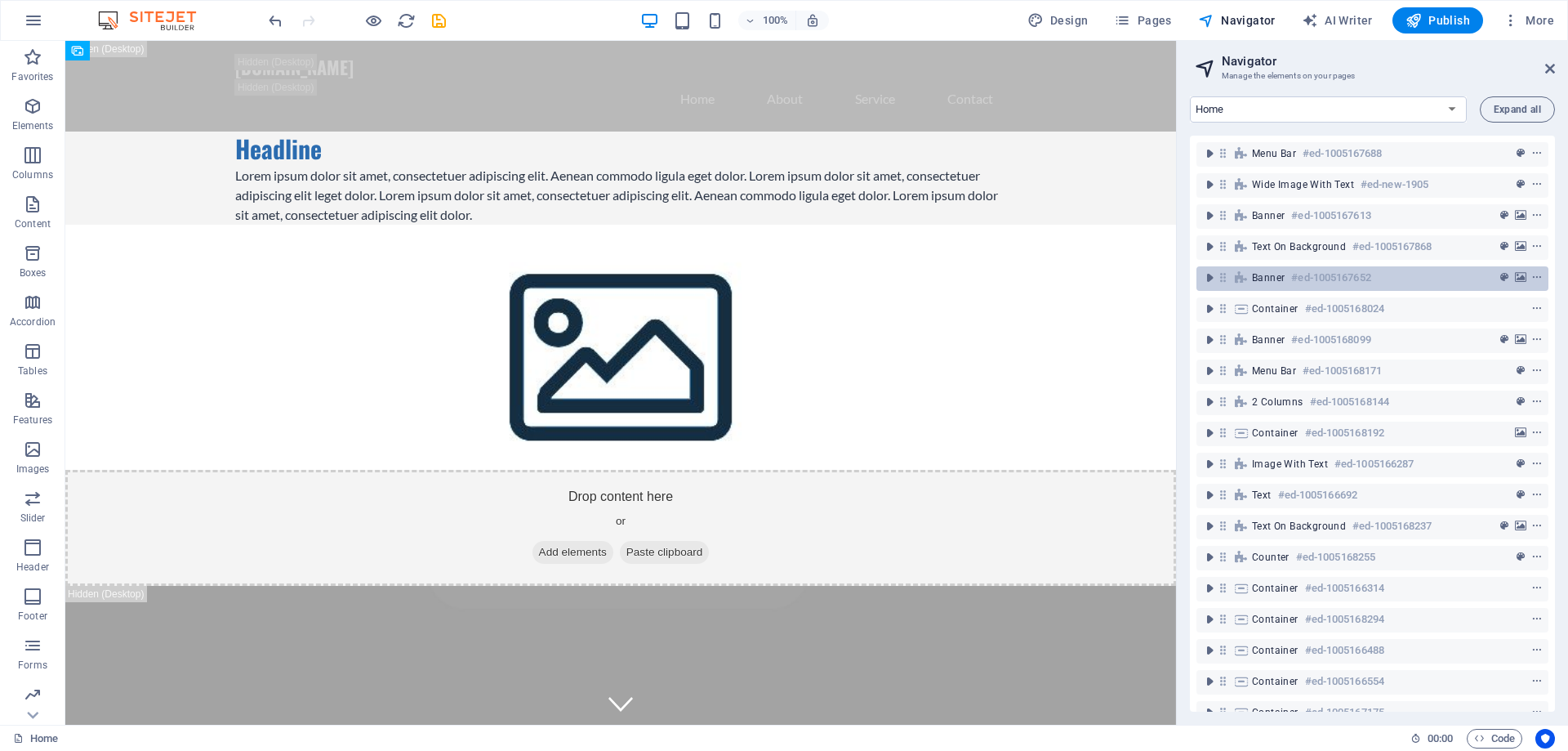
click at [1338, 277] on h6 "#ed-1005167652" at bounding box center [1330, 277] width 79 height 19
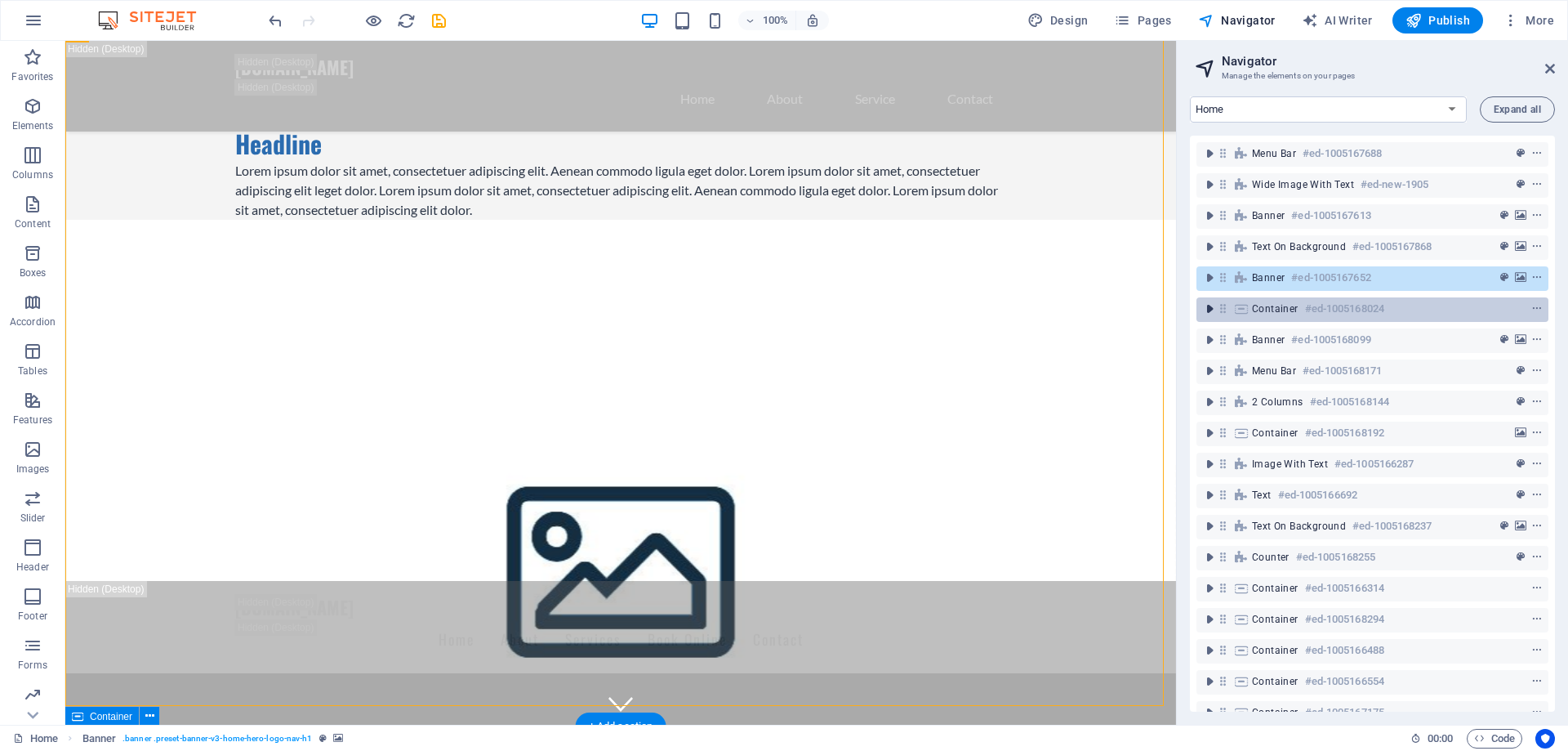
scroll to position [1185, 0]
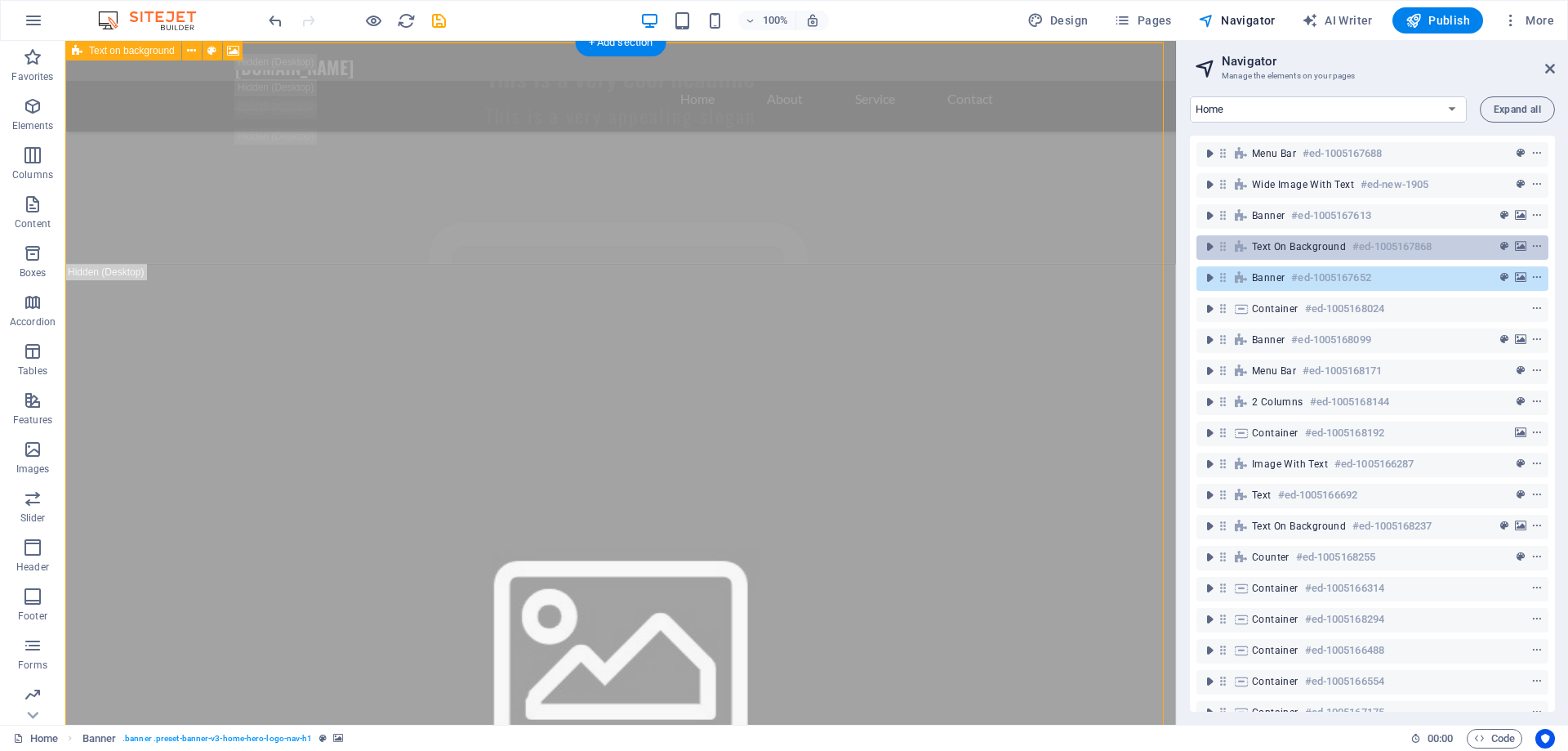
click at [1308, 242] on span "Text on background" at bounding box center [1298, 246] width 94 height 13
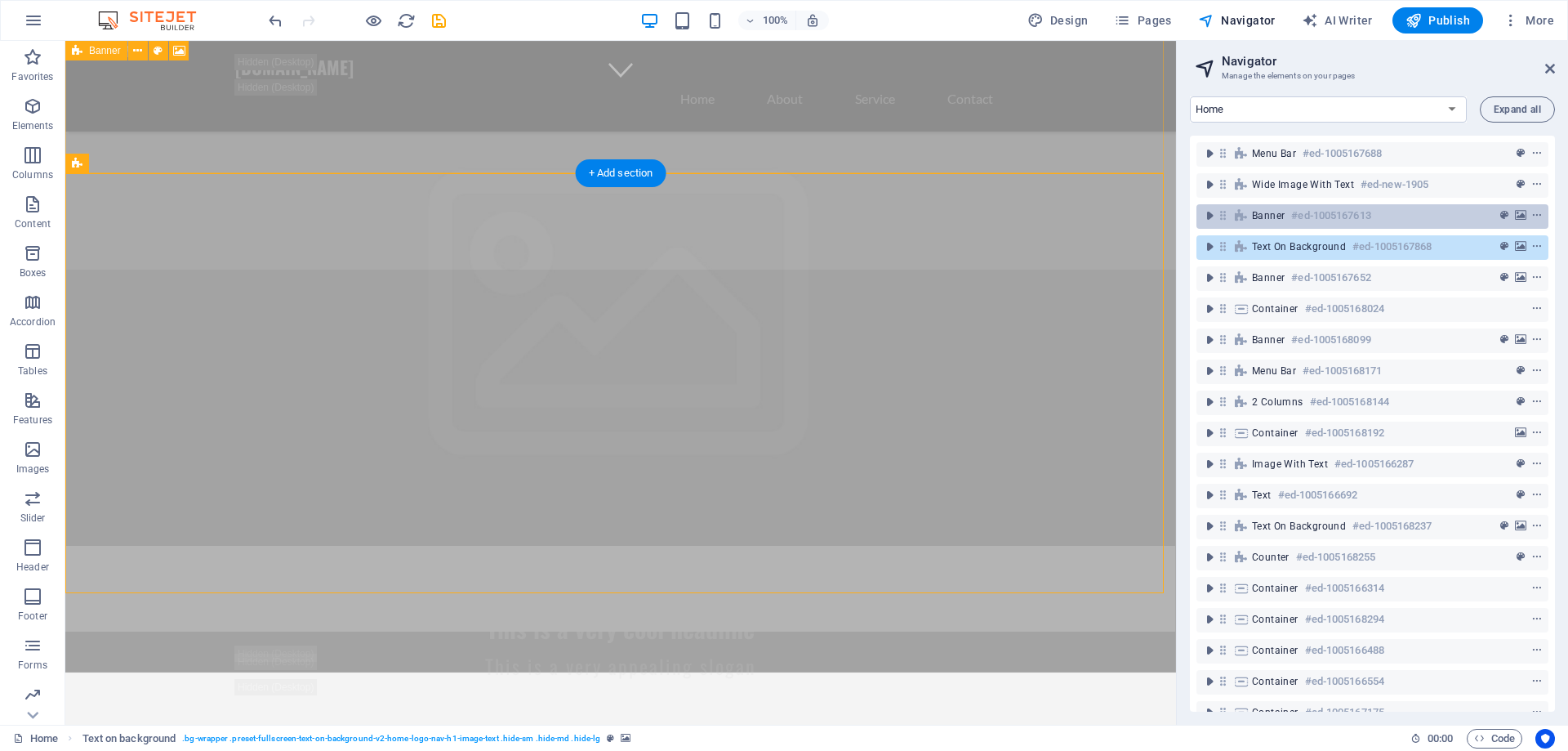
click at [1304, 213] on h6 "#ed-1005167613" at bounding box center [1330, 215] width 79 height 19
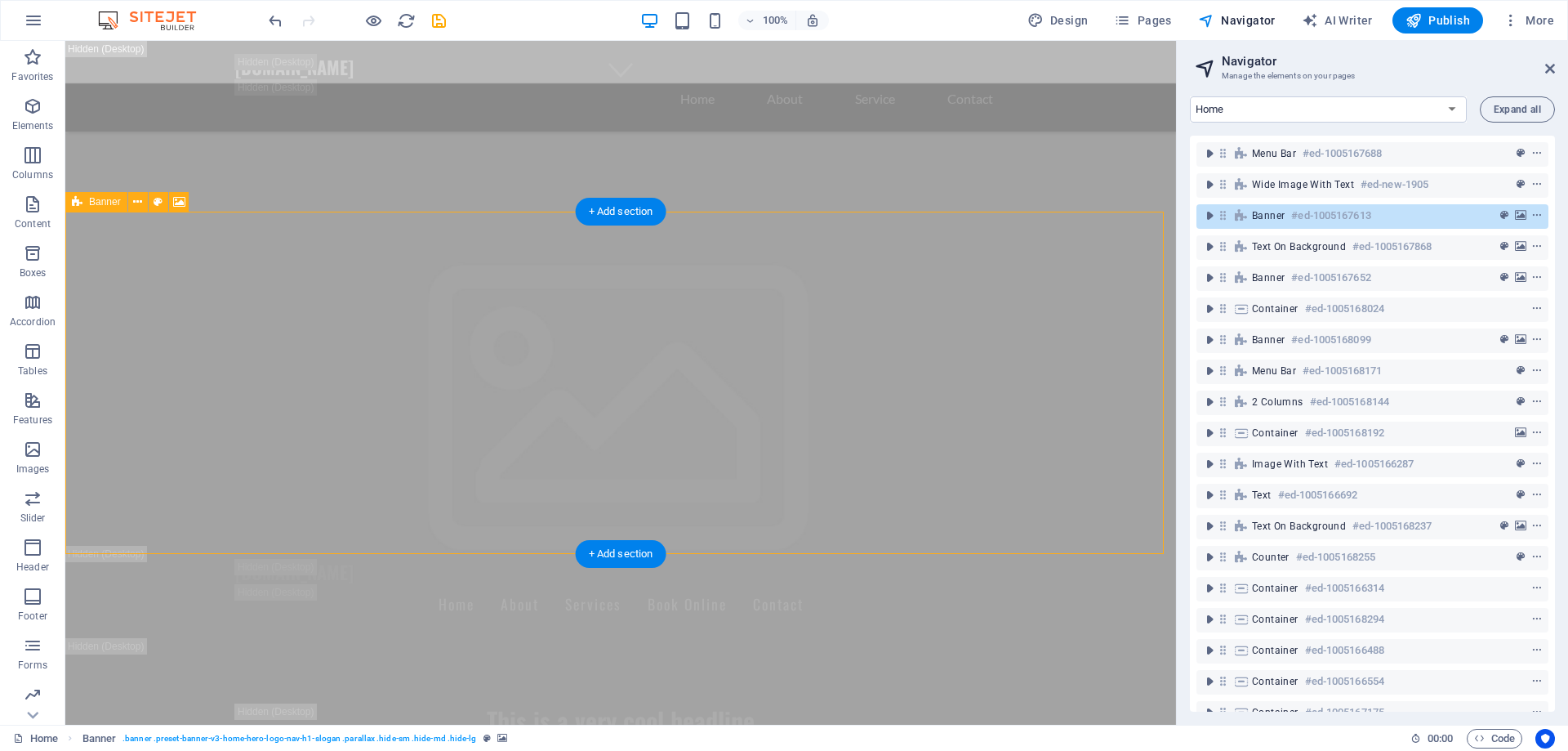
scroll to position [253, 0]
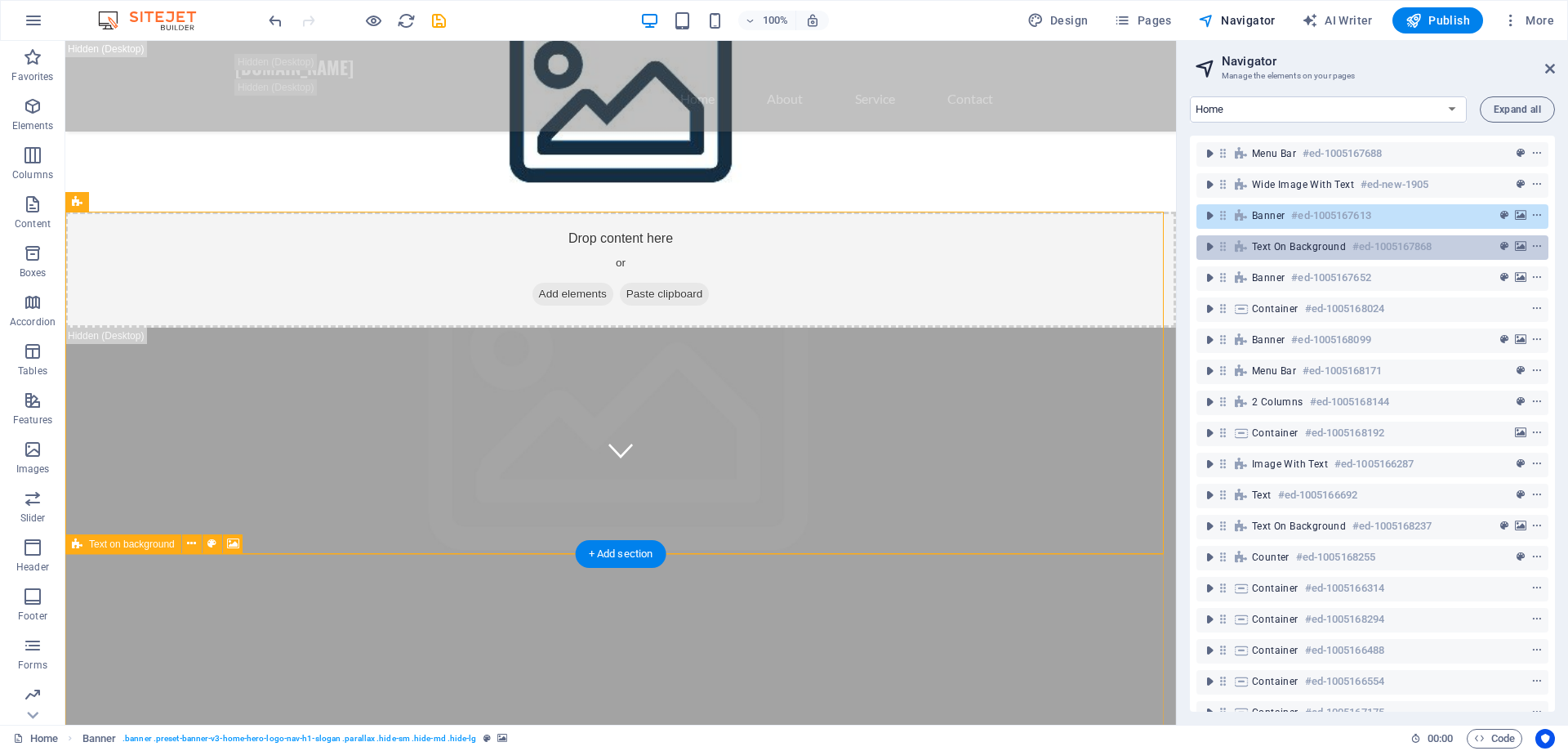
drag, startPoint x: 1304, startPoint y: 251, endPoint x: 904, endPoint y: 398, distance: 426.2
click at [1304, 251] on span "Text on background" at bounding box center [1298, 246] width 94 height 13
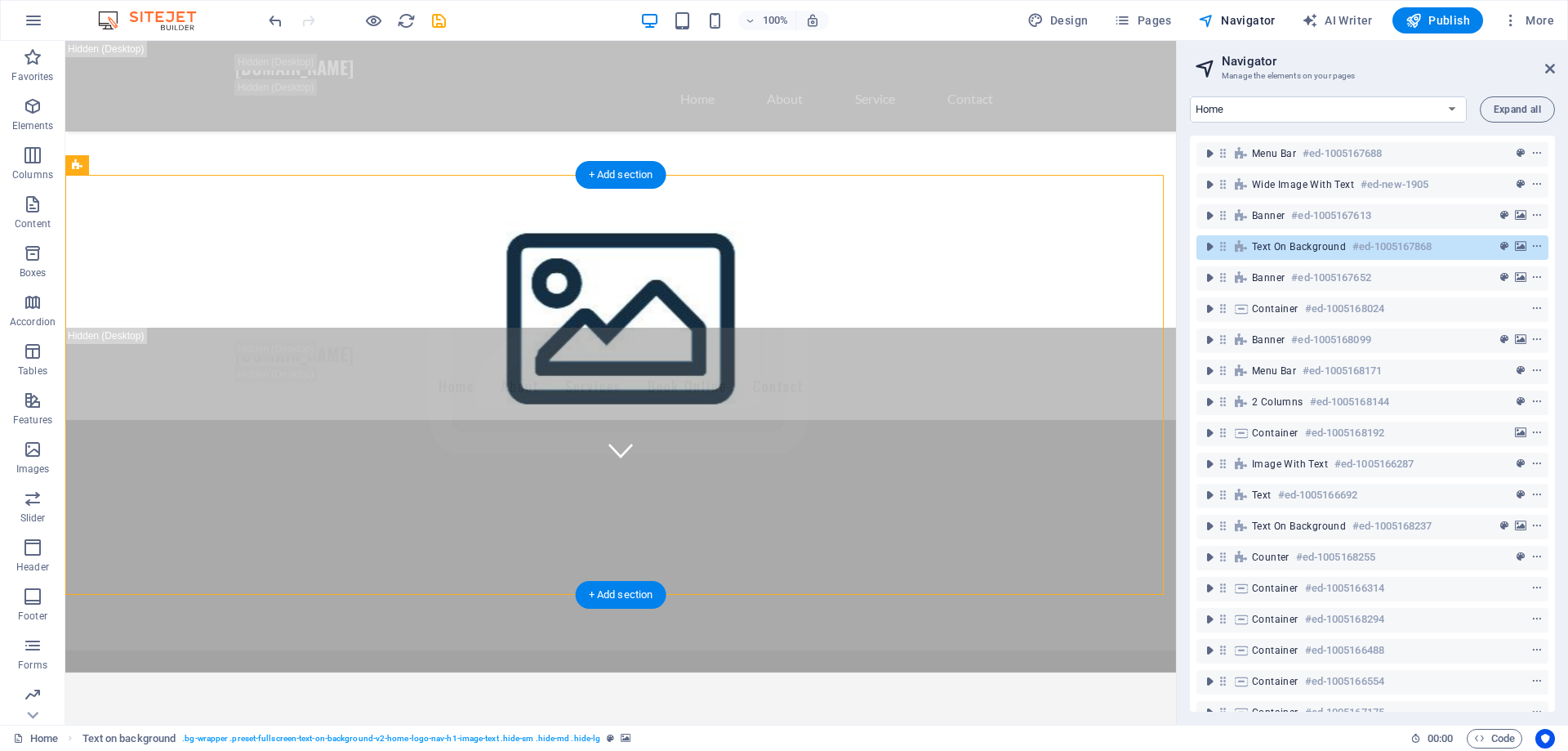
scroll to position [633, 0]
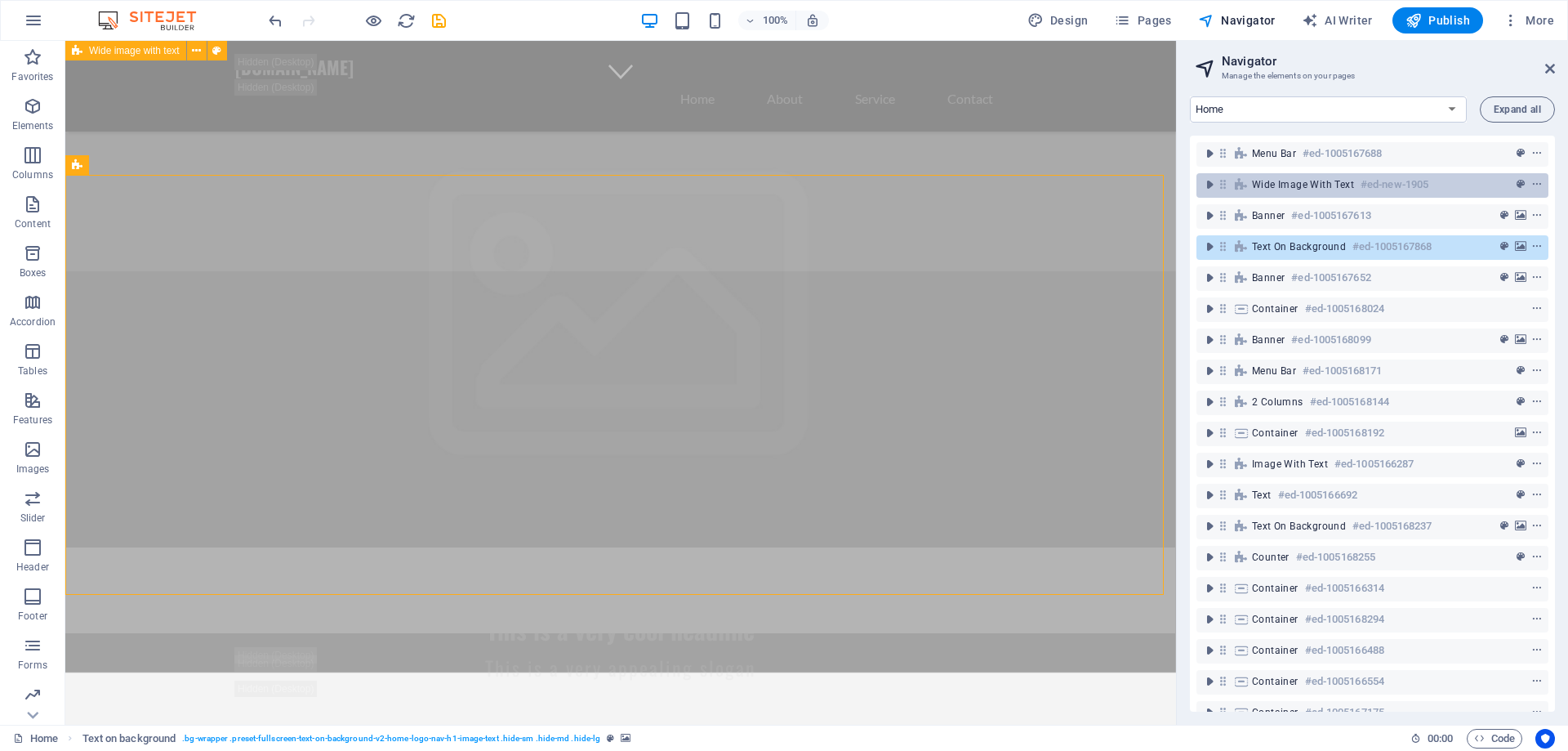
click at [1307, 185] on span "Wide image with text" at bounding box center [1303, 184] width 102 height 13
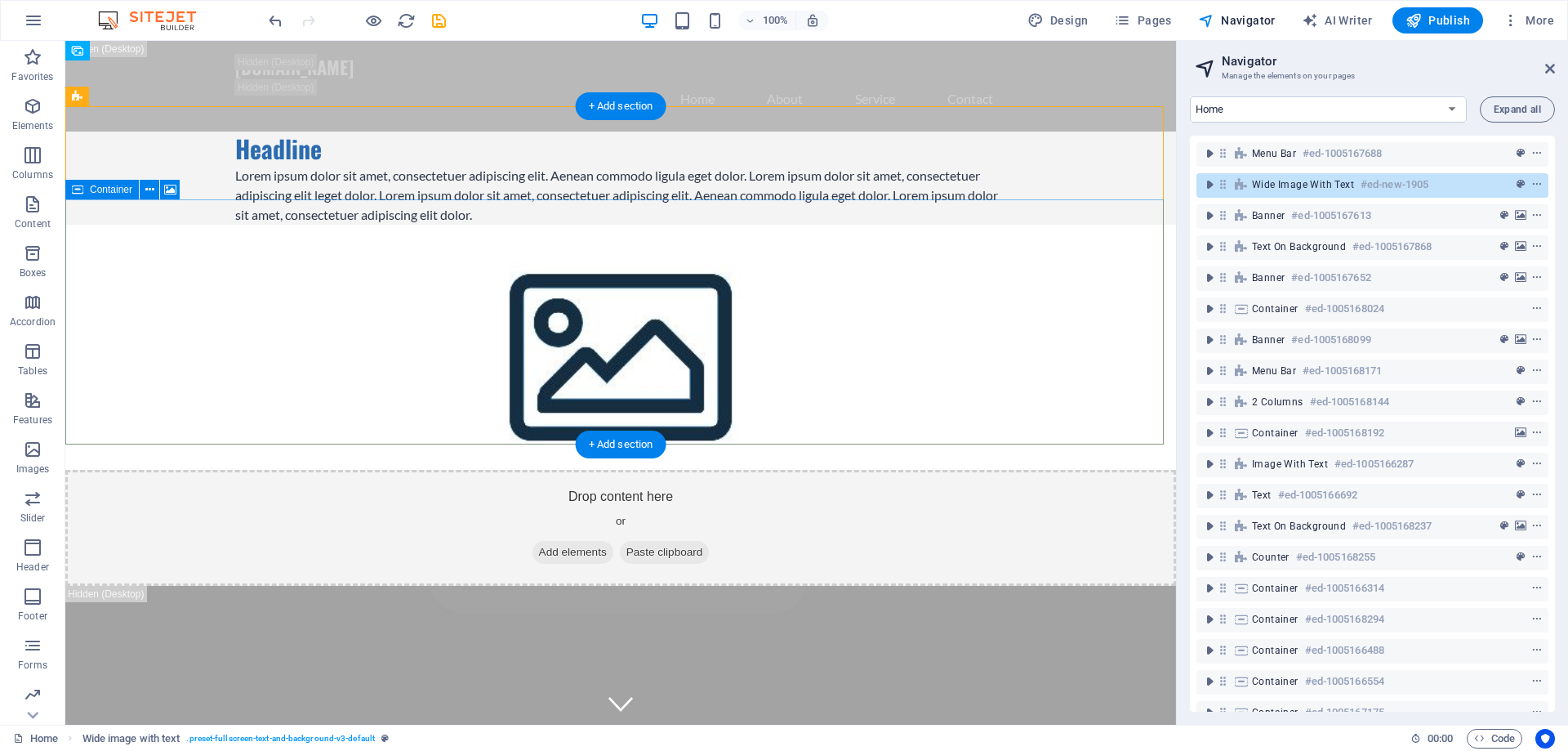
click at [565, 541] on span "Add elements" at bounding box center [573, 552] width 81 height 23
click at [1087, 470] on div "Drop content here or Add elements Paste clipboard" at bounding box center [620, 528] width 1111 height 116
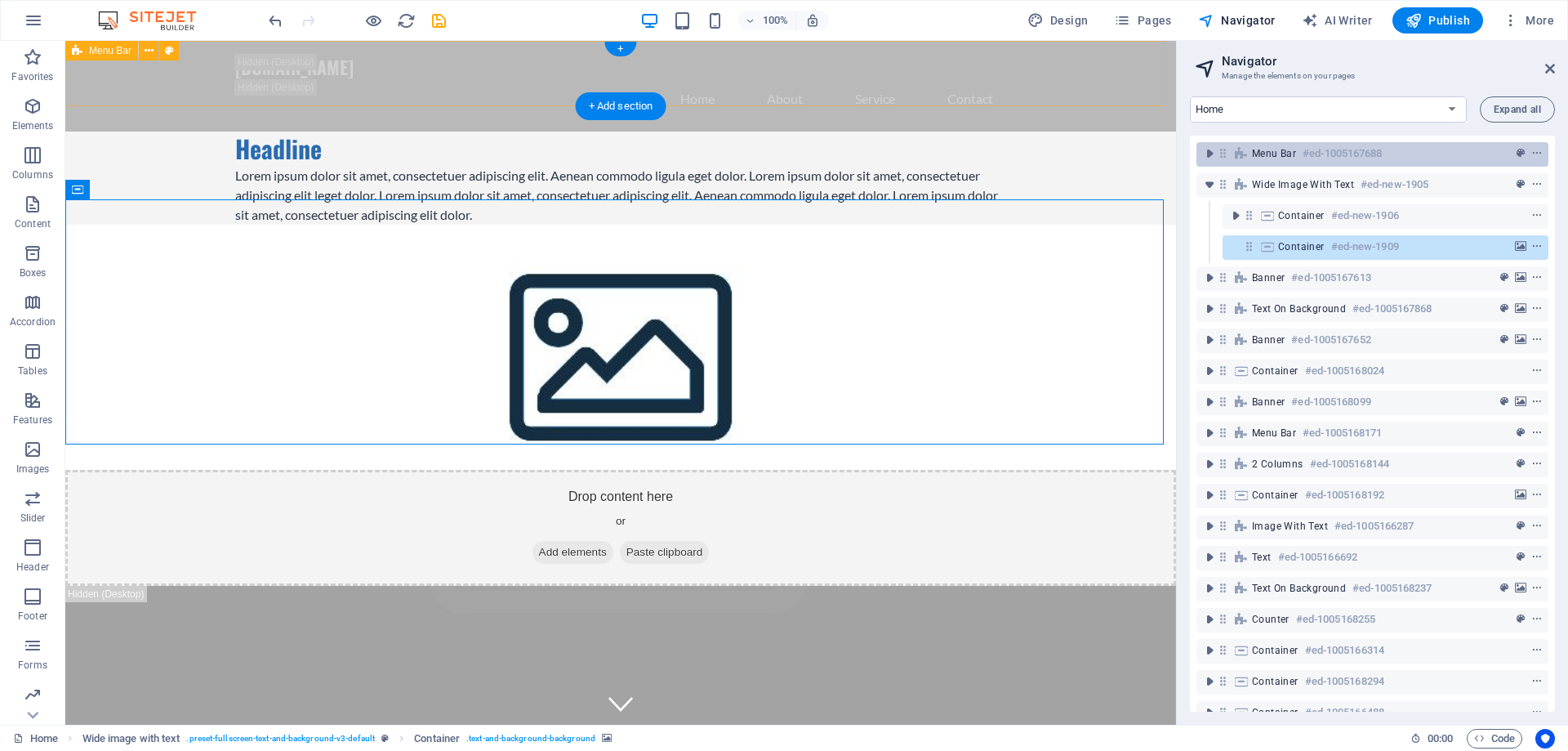
click at [1288, 156] on span "Menu Bar" at bounding box center [1274, 153] width 44 height 13
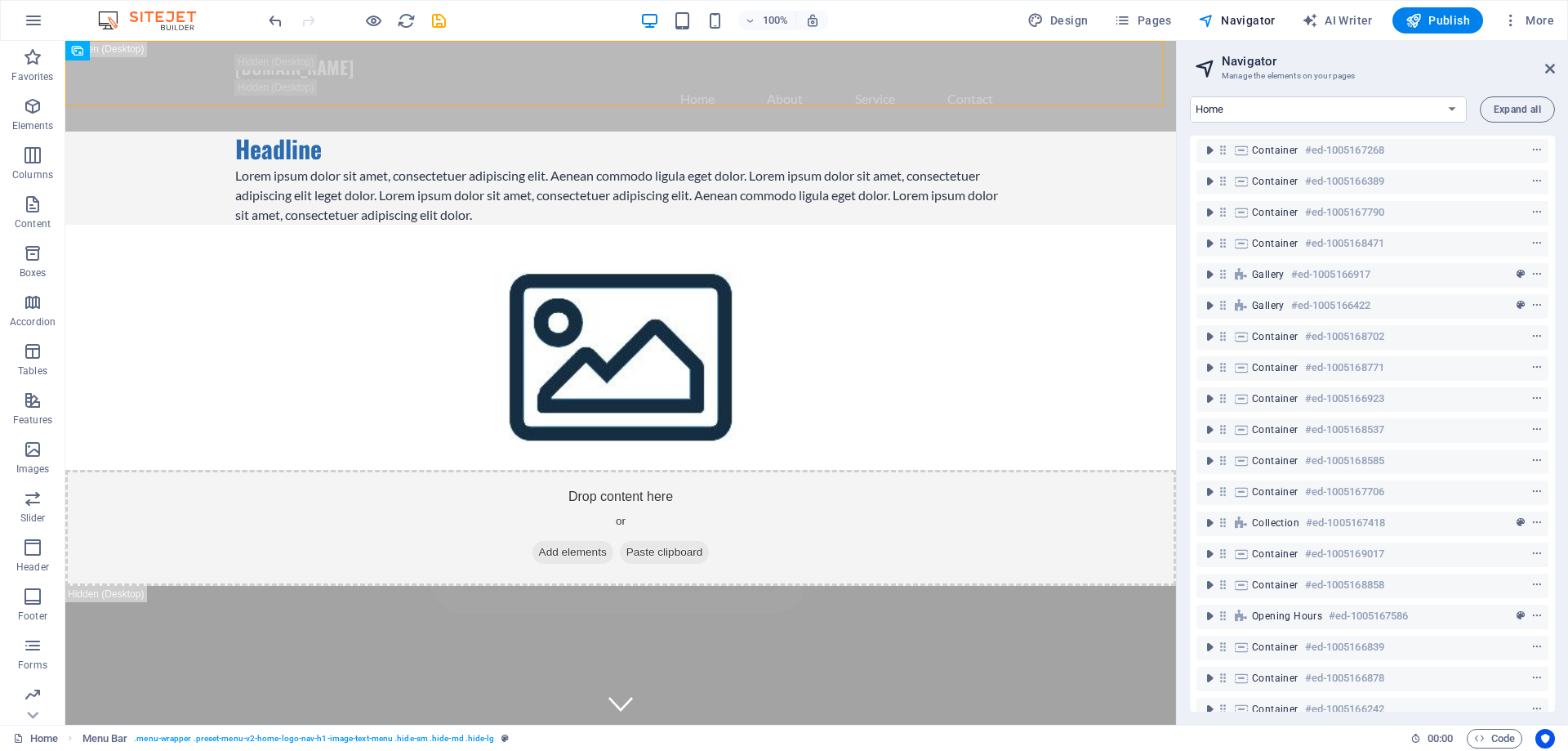
scroll to position [980, 0]
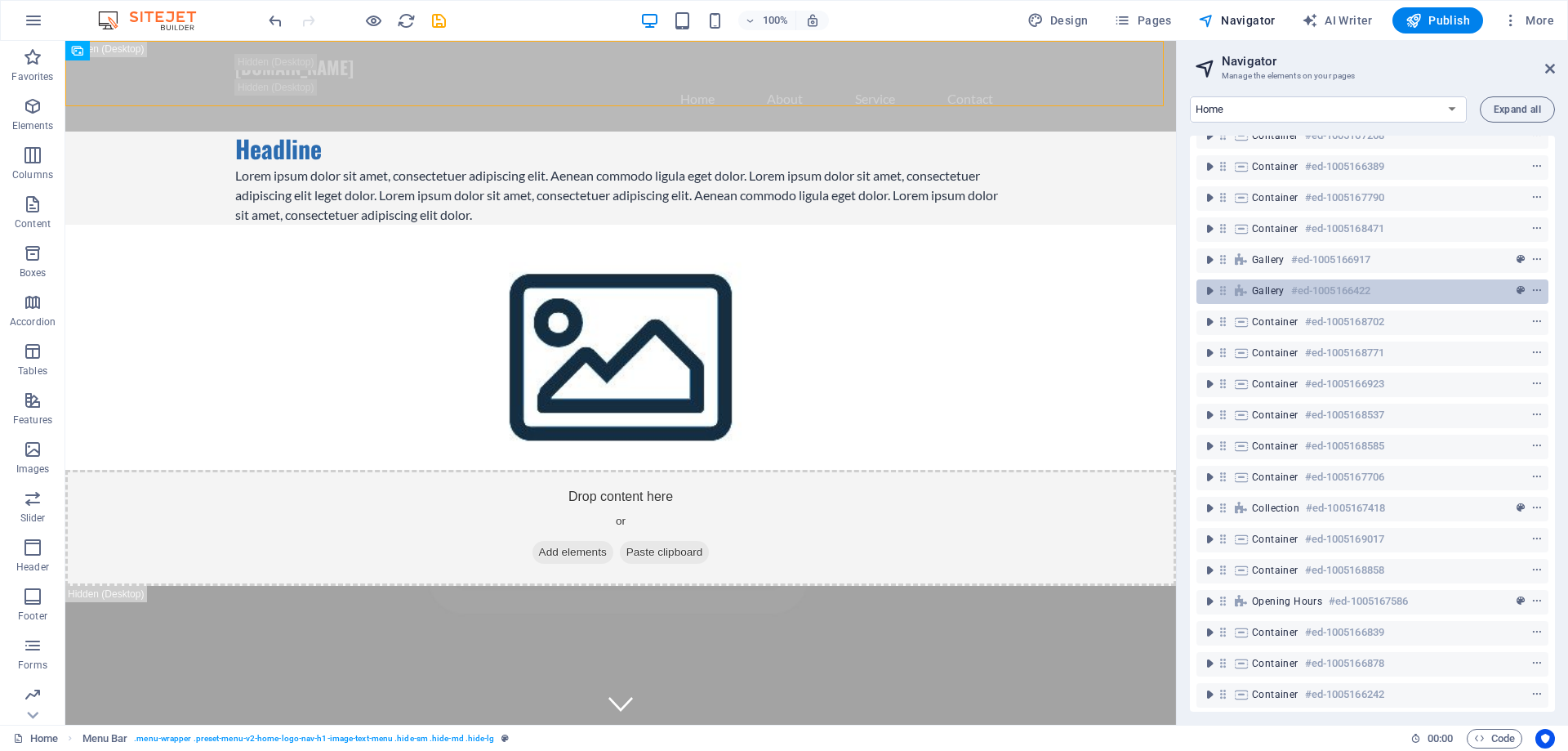
click at [1281, 291] on span "Gallery" at bounding box center [1268, 290] width 33 height 13
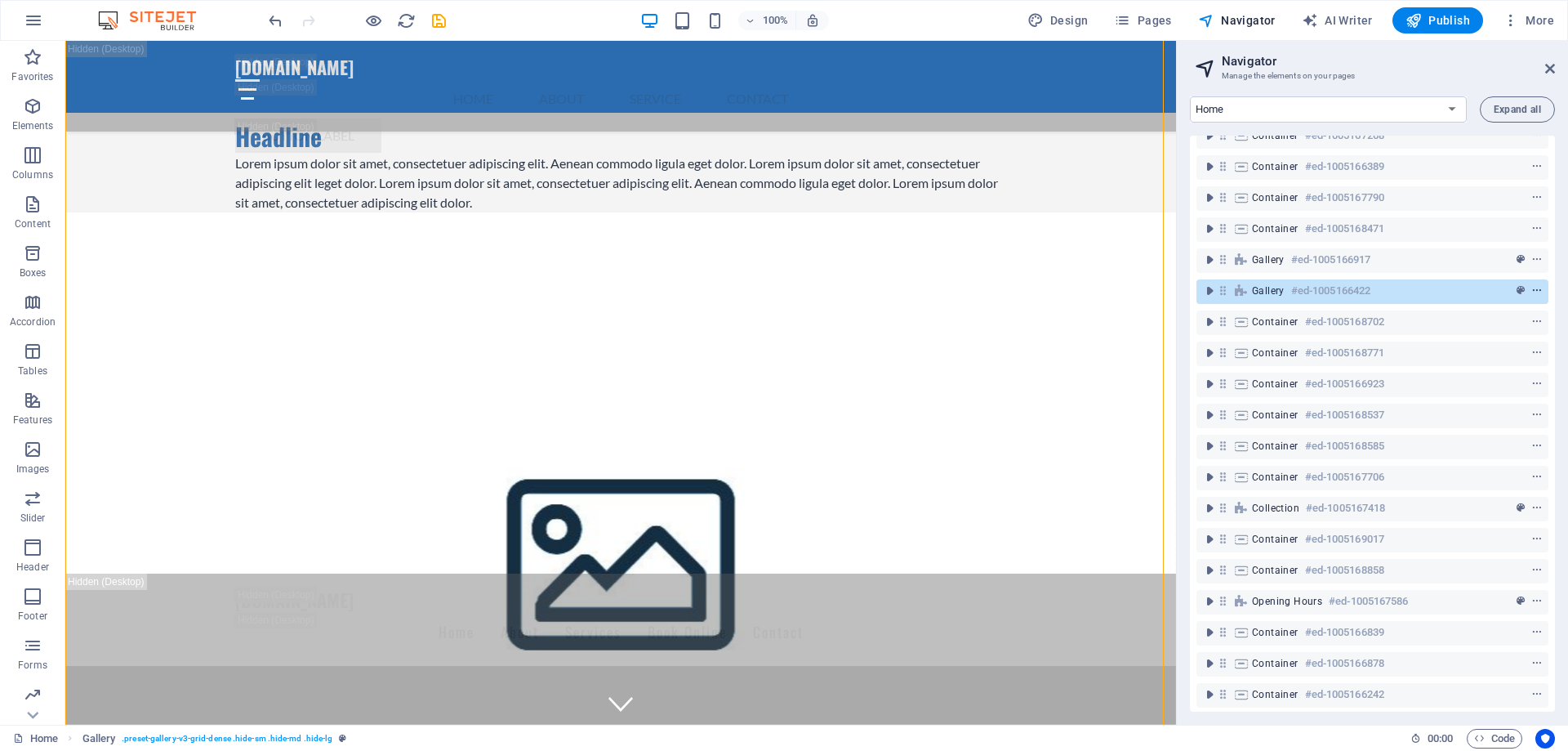
click at [1532, 290] on icon "context-menu" at bounding box center [1537, 291] width 12 height 12
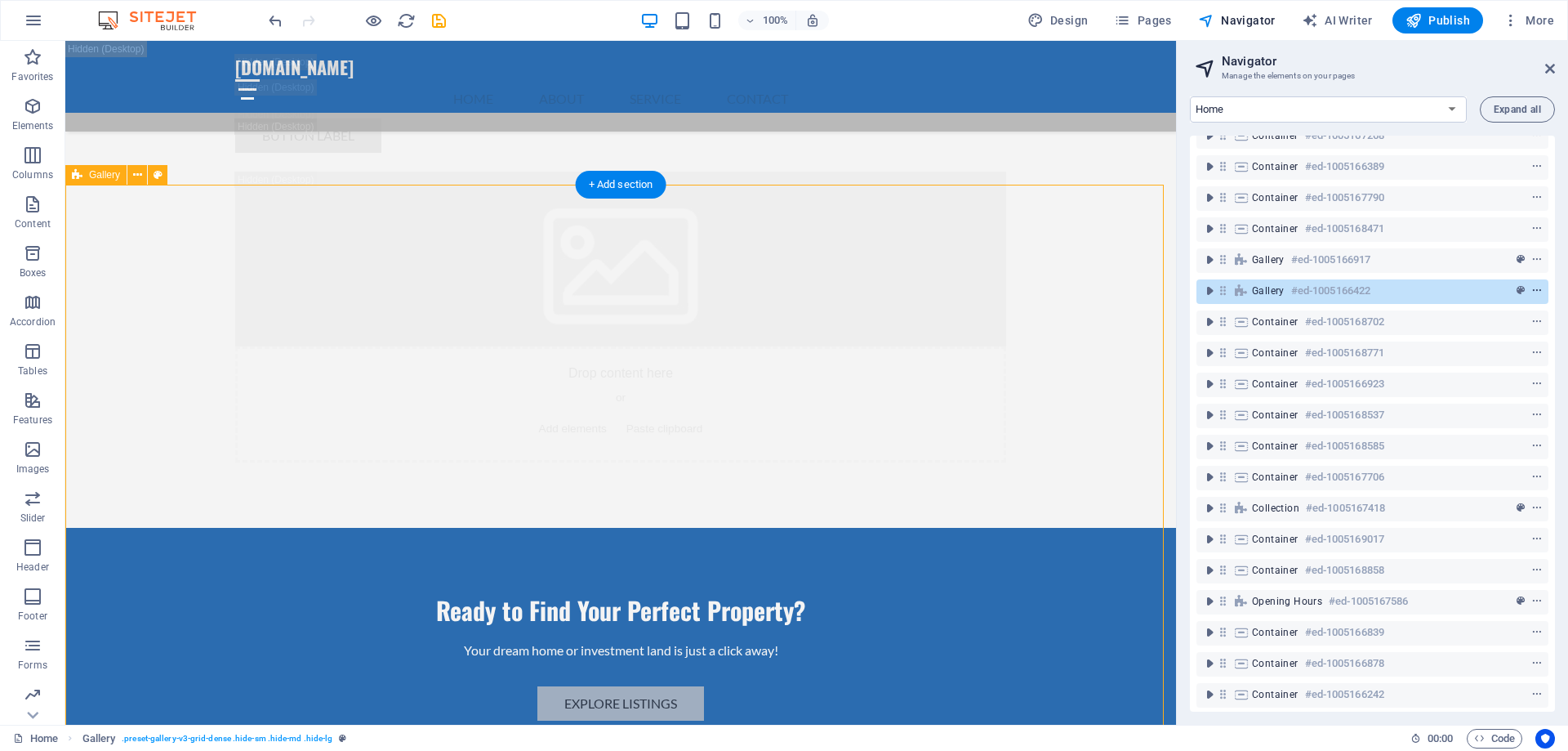
scroll to position [18595, 0]
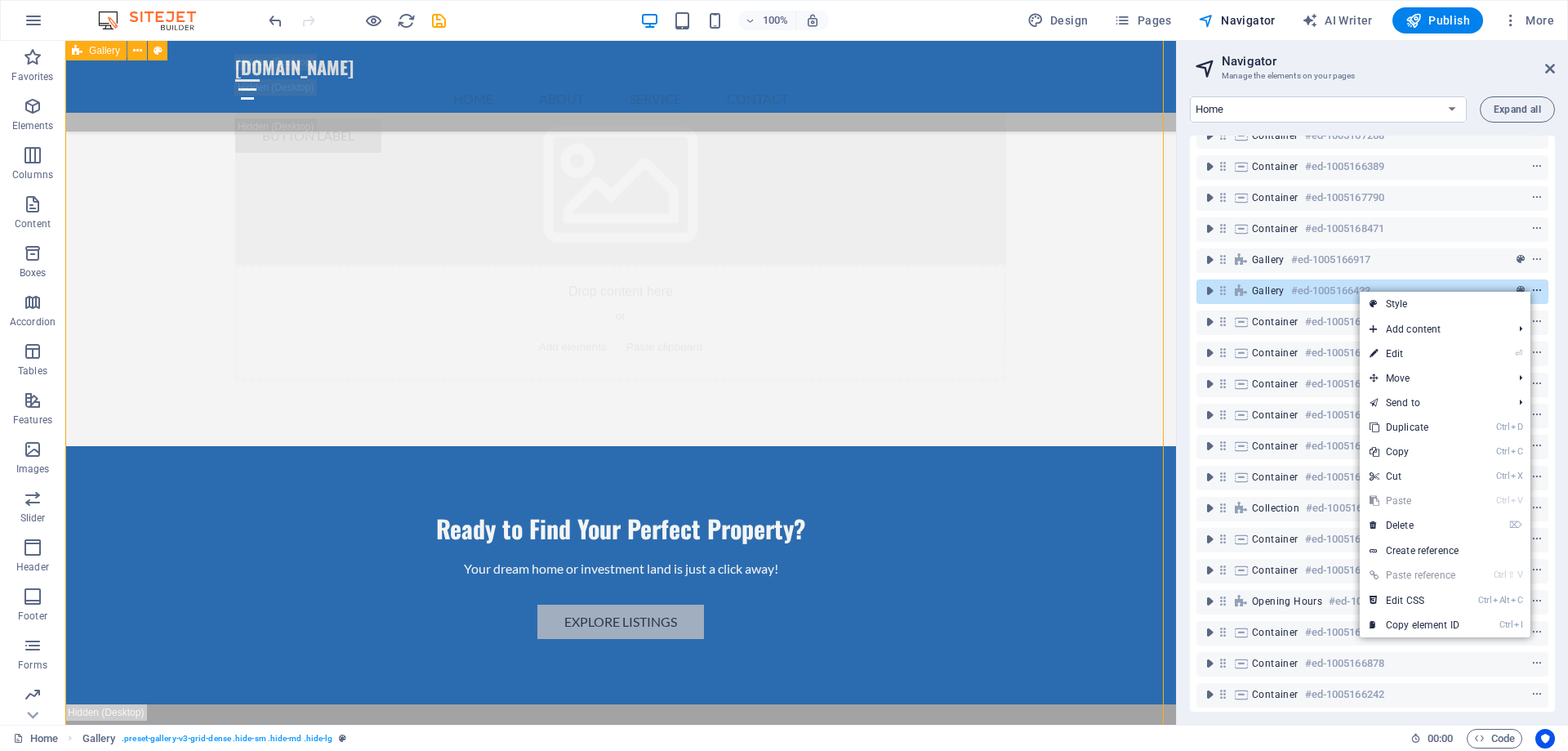
click at [1535, 290] on icon "context-menu" at bounding box center [1537, 291] width 12 height 12
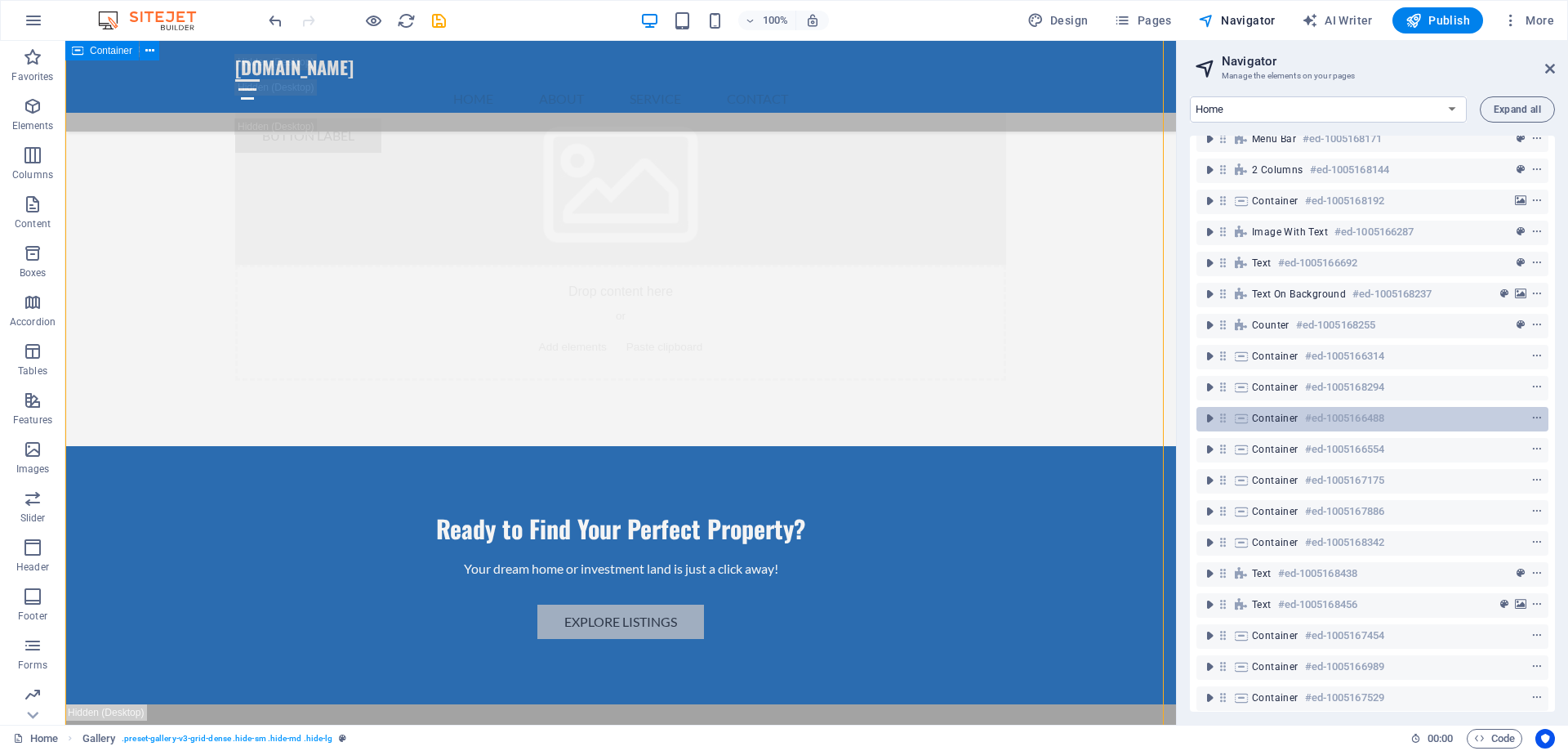
scroll to position [0, 0]
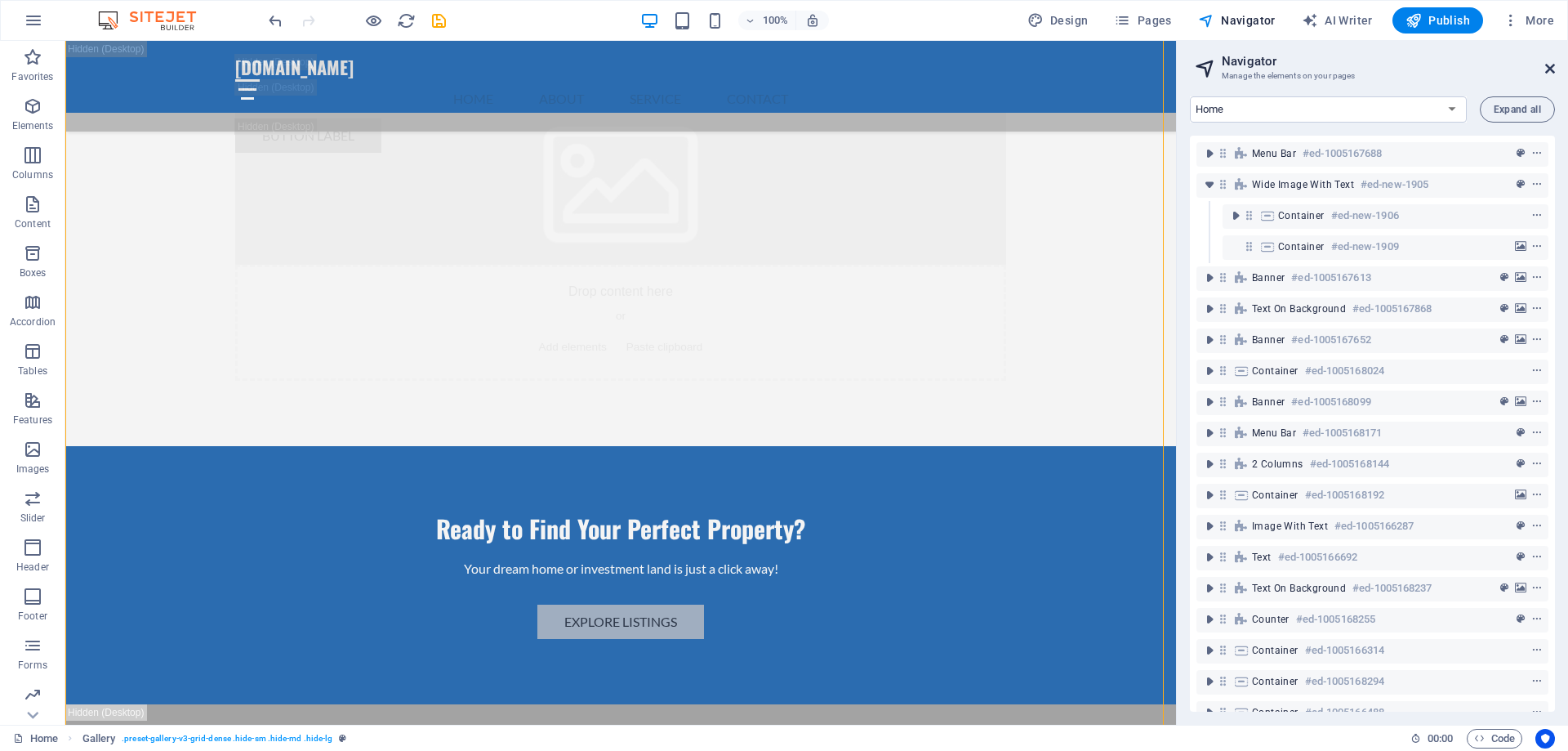
drag, startPoint x: 1552, startPoint y: 69, endPoint x: 762, endPoint y: 36, distance: 790.7
click at [1552, 69] on icon at bounding box center [1550, 68] width 10 height 13
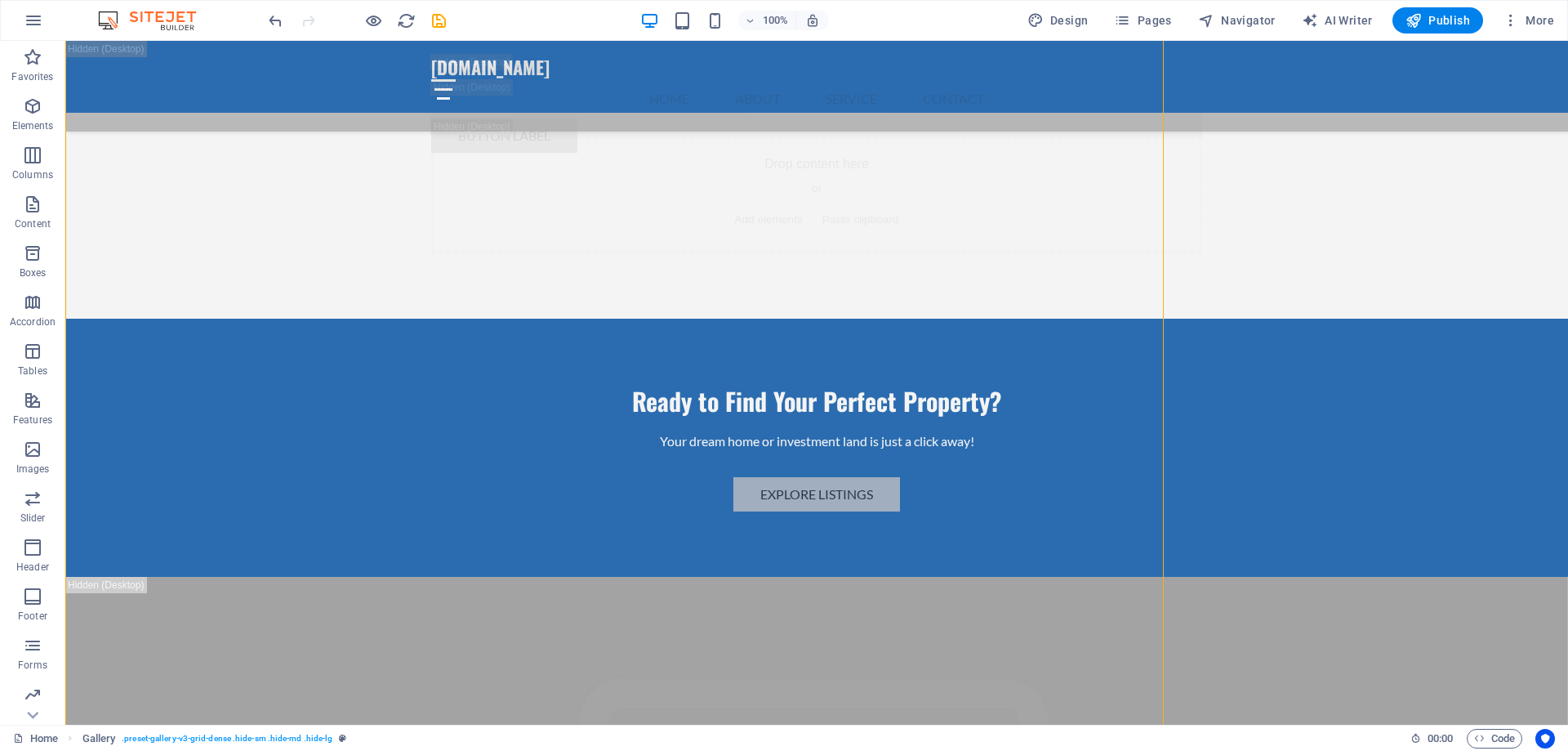
scroll to position [18614, 0]
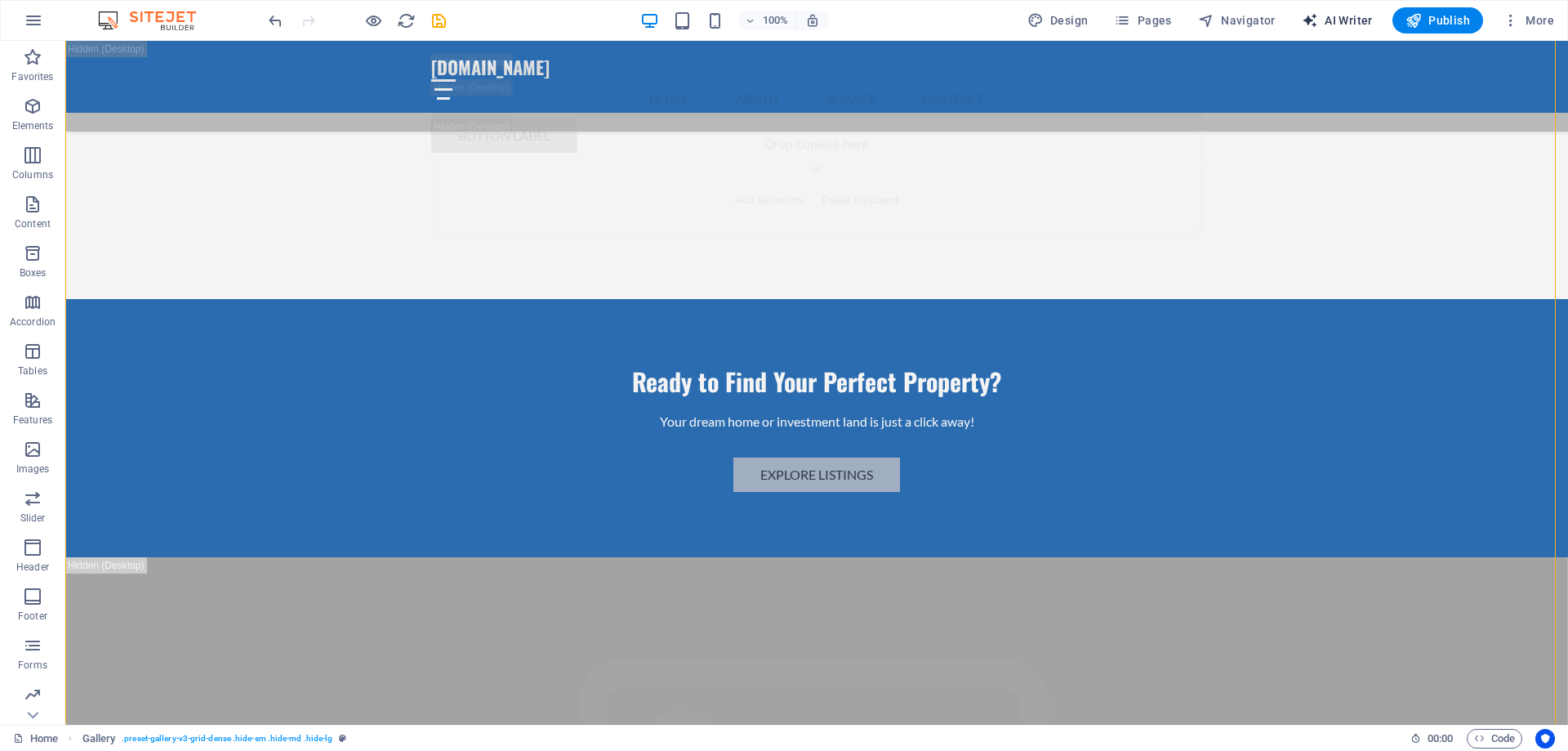
click at [1345, 21] on span "AI Writer" at bounding box center [1337, 19] width 71 height 16
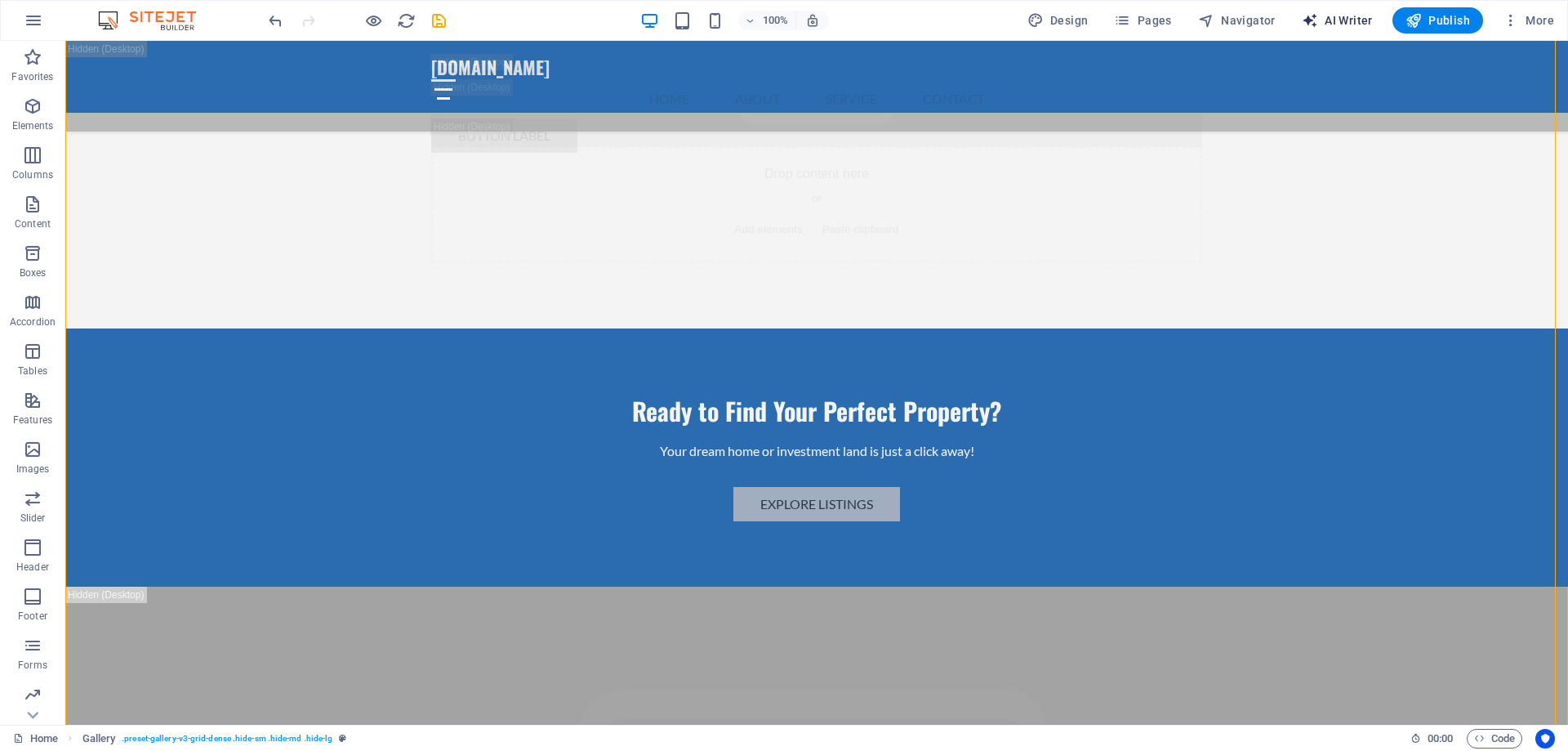
select select "English"
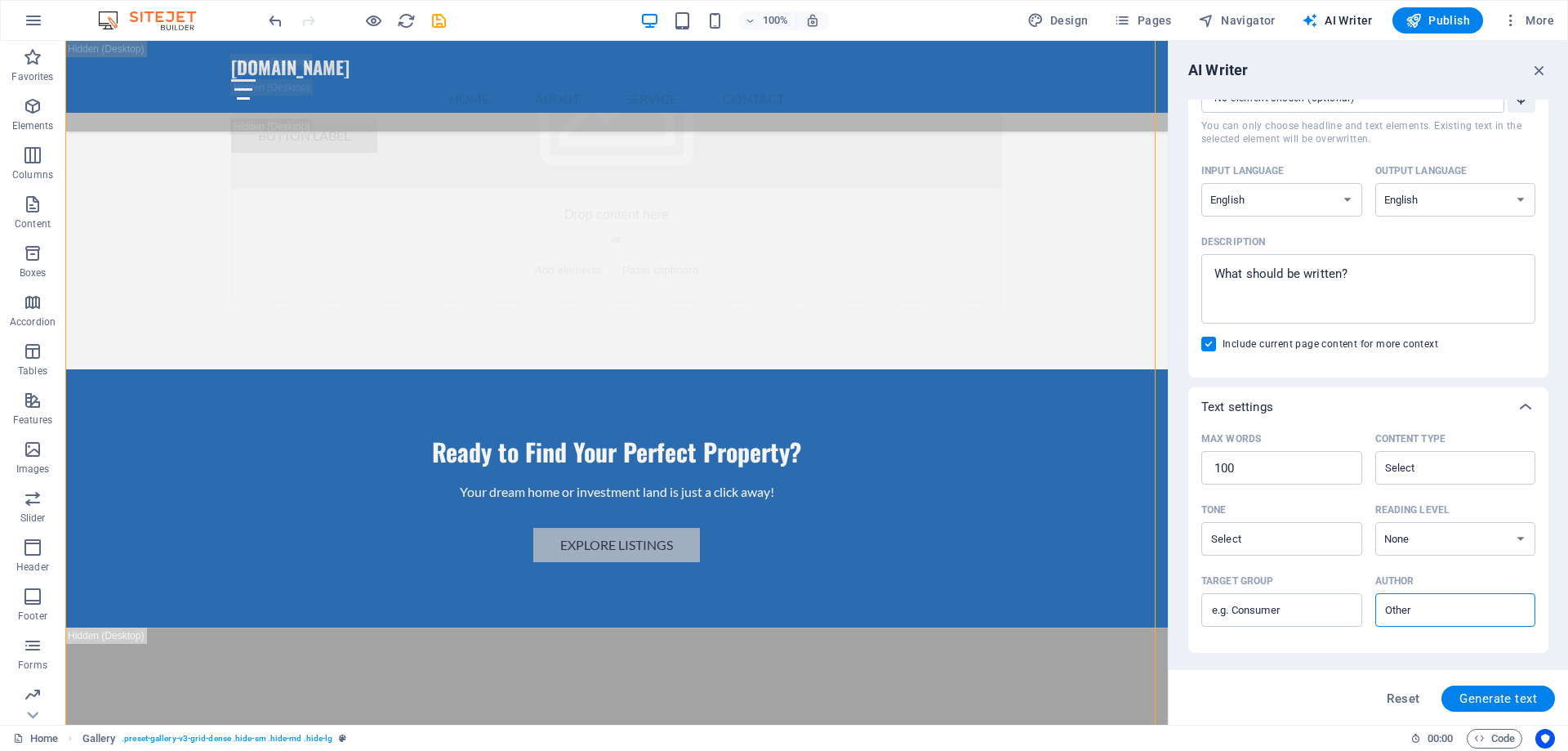
scroll to position [0, 0]
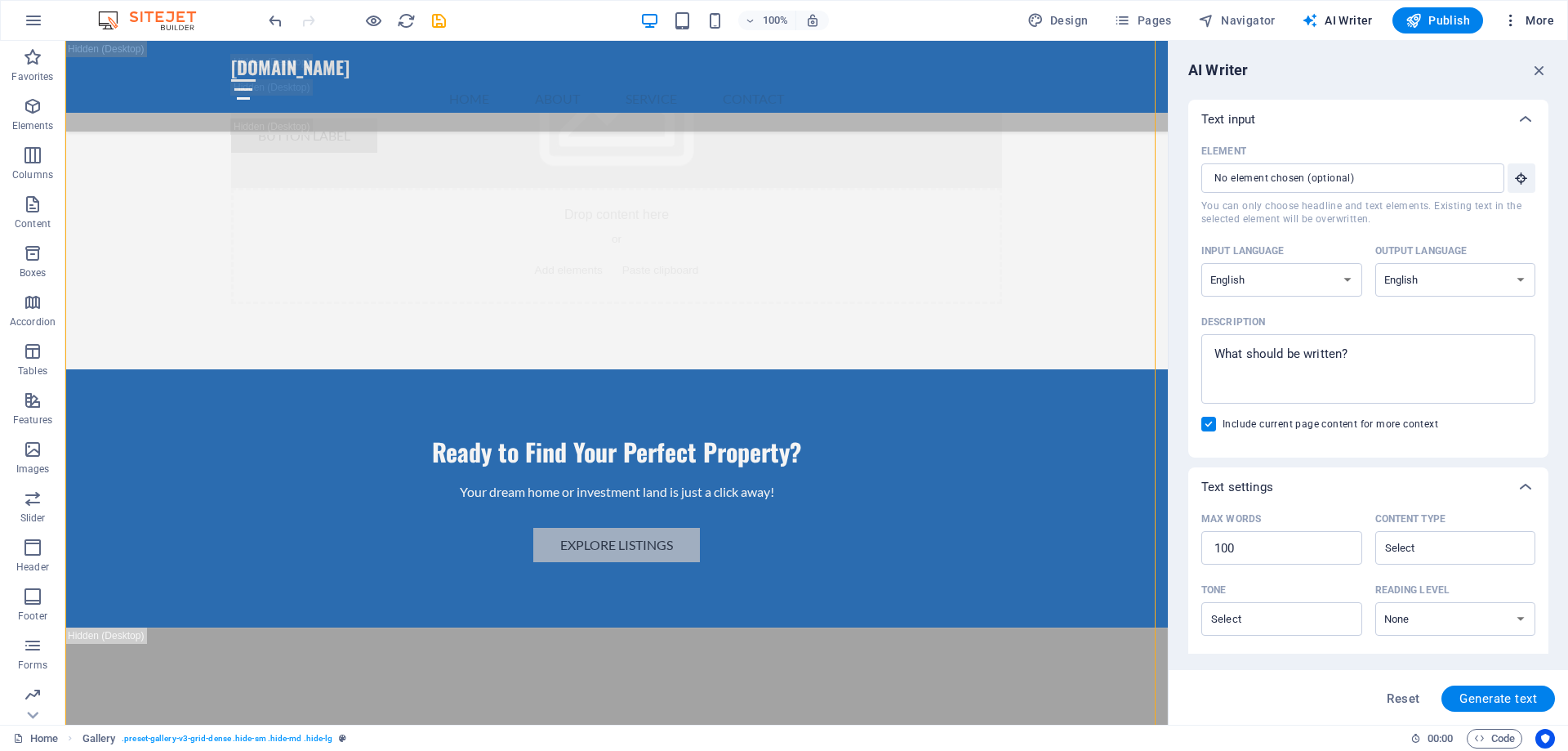
click at [1513, 19] on icon "button" at bounding box center [1511, 19] width 16 height 16
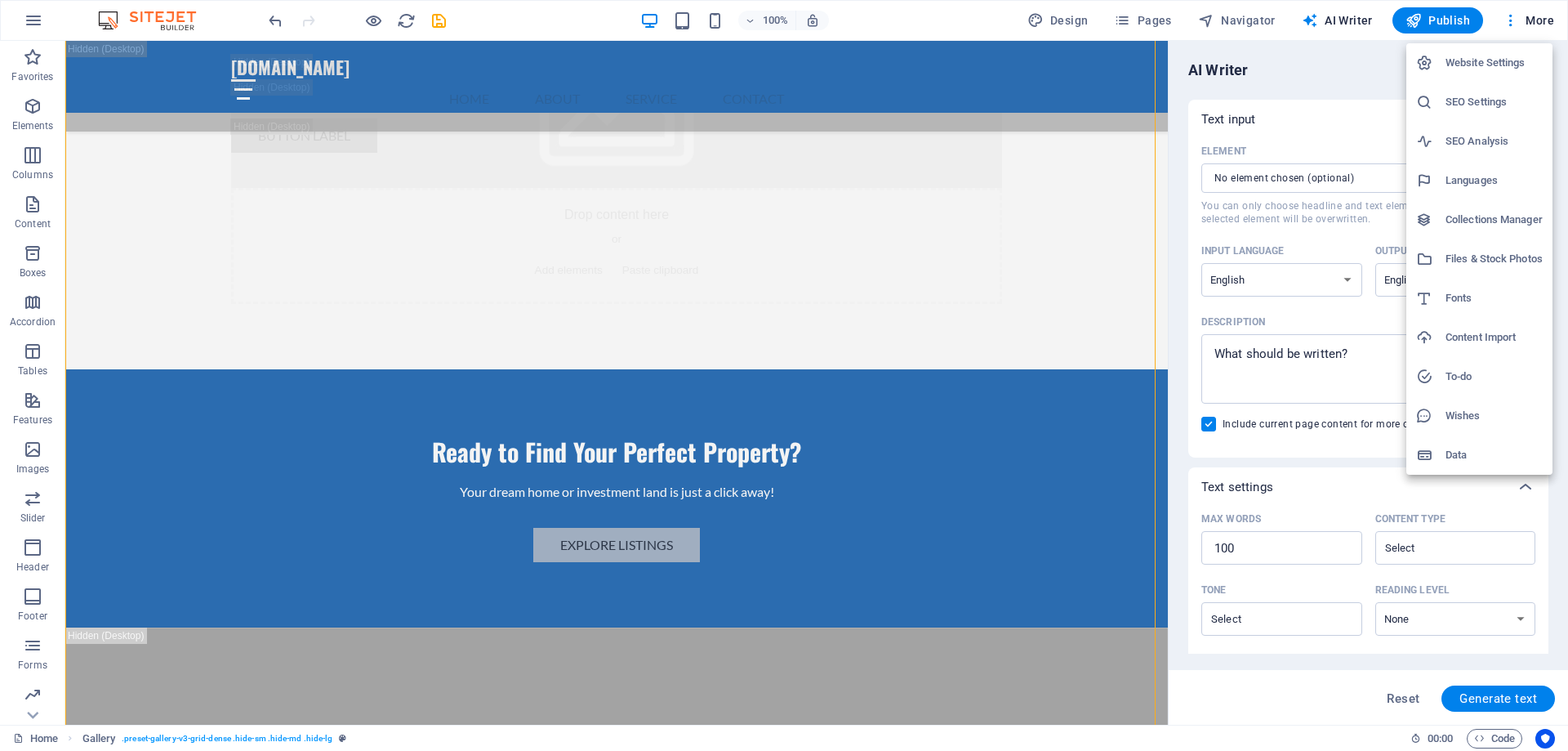
click at [1489, 260] on h6 "Files & Stock Photos" at bounding box center [1494, 259] width 97 height 19
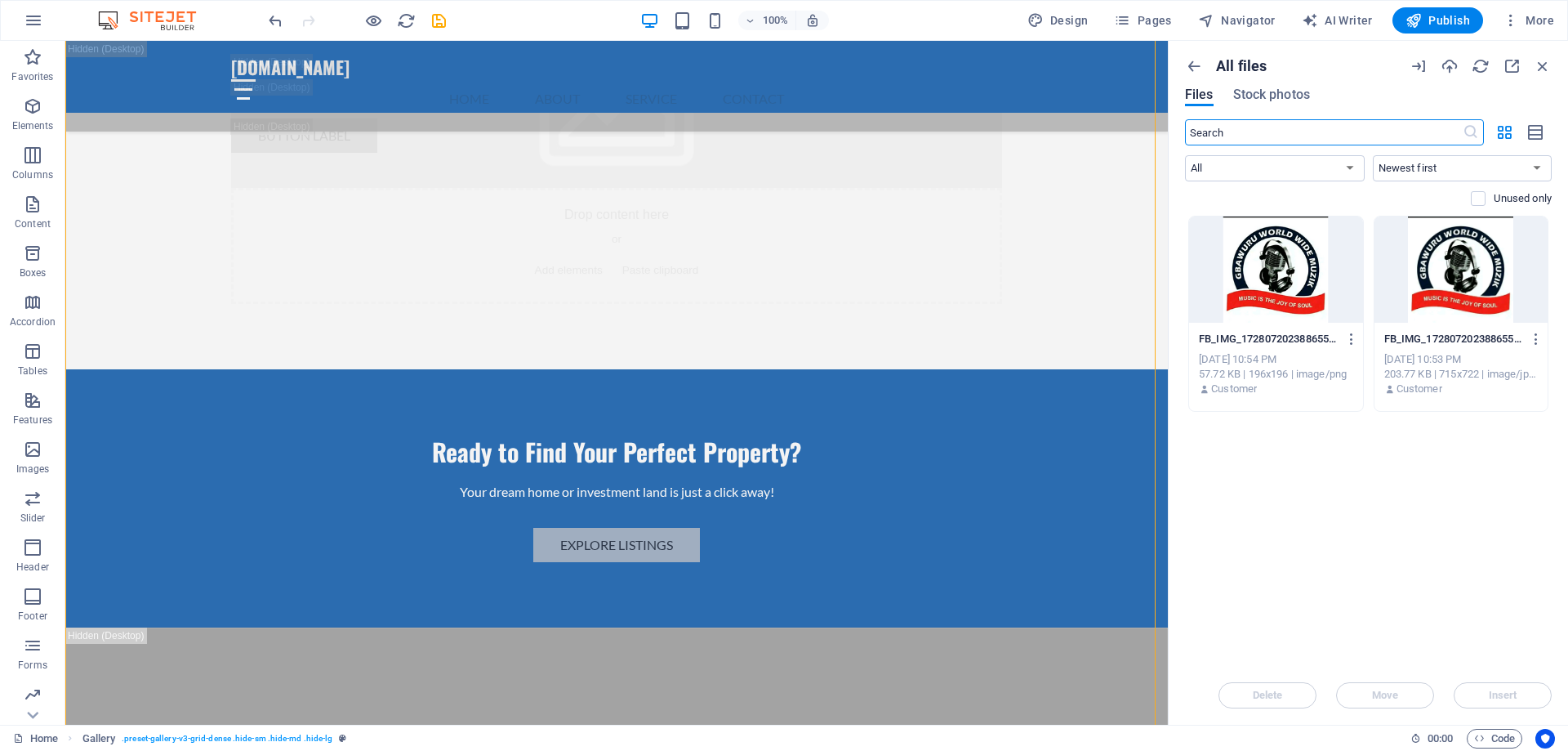
click at [1451, 290] on div at bounding box center [1461, 270] width 174 height 107
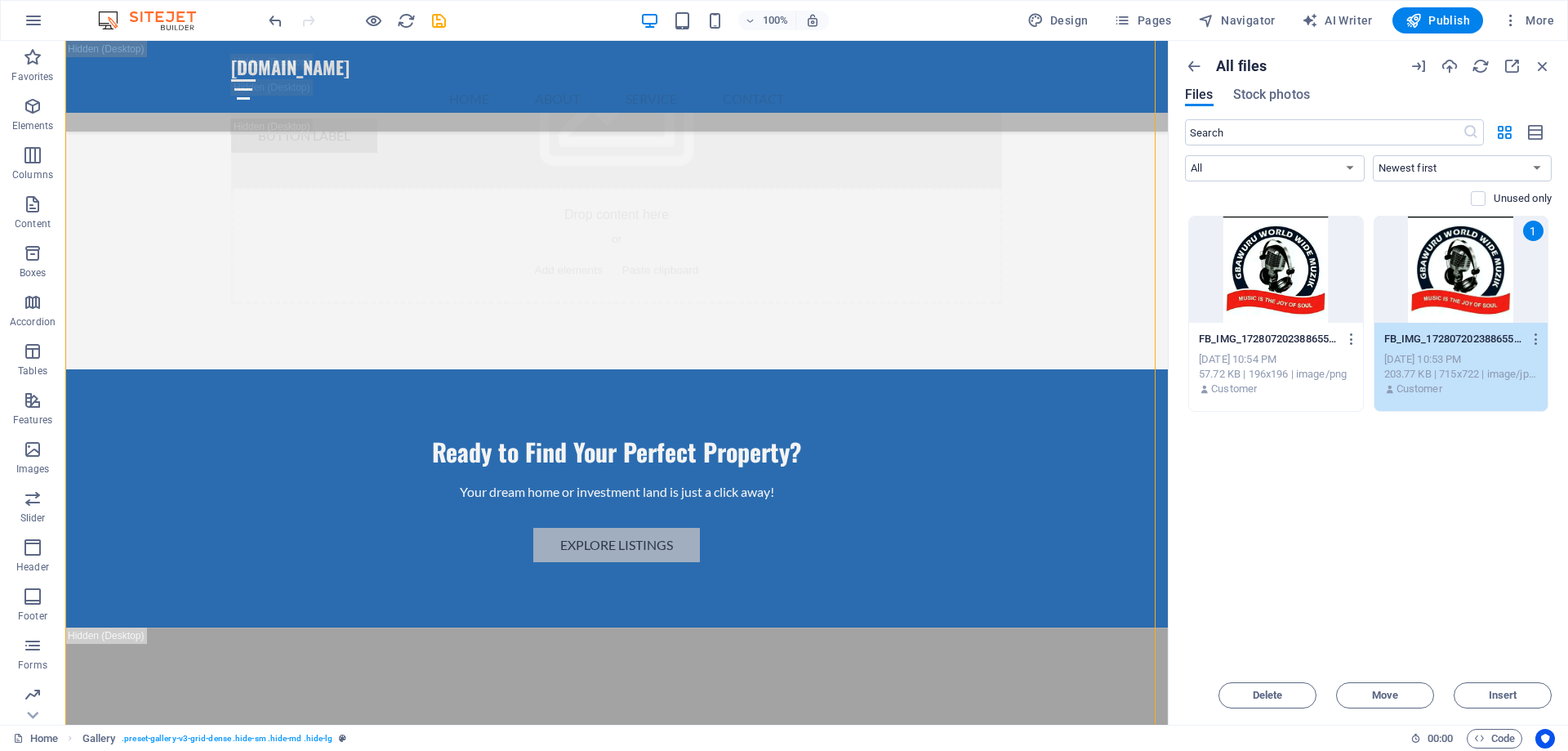
click at [1263, 293] on div at bounding box center [1276, 270] width 174 height 107
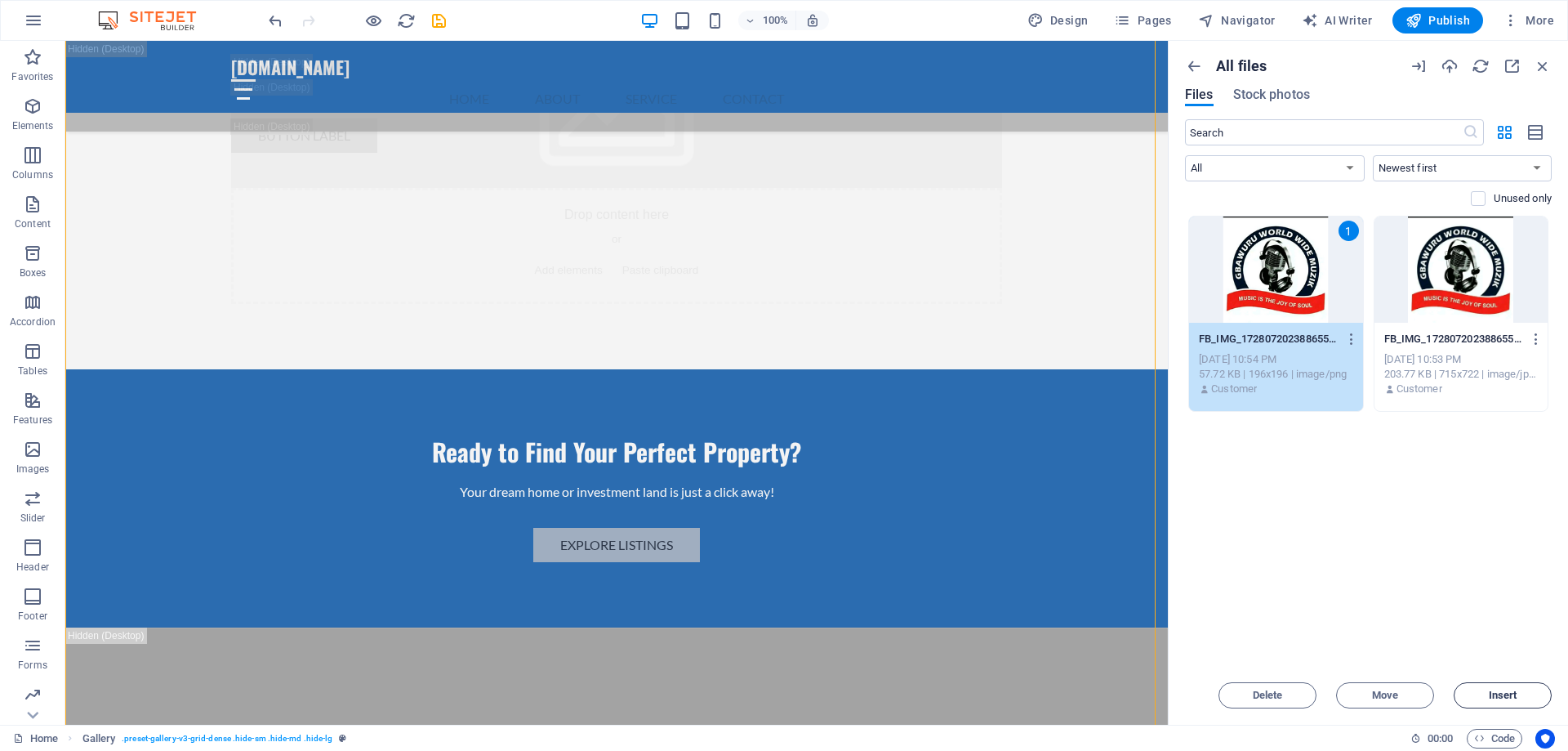
click at [1502, 699] on span "Insert" at bounding box center [1503, 695] width 29 height 10
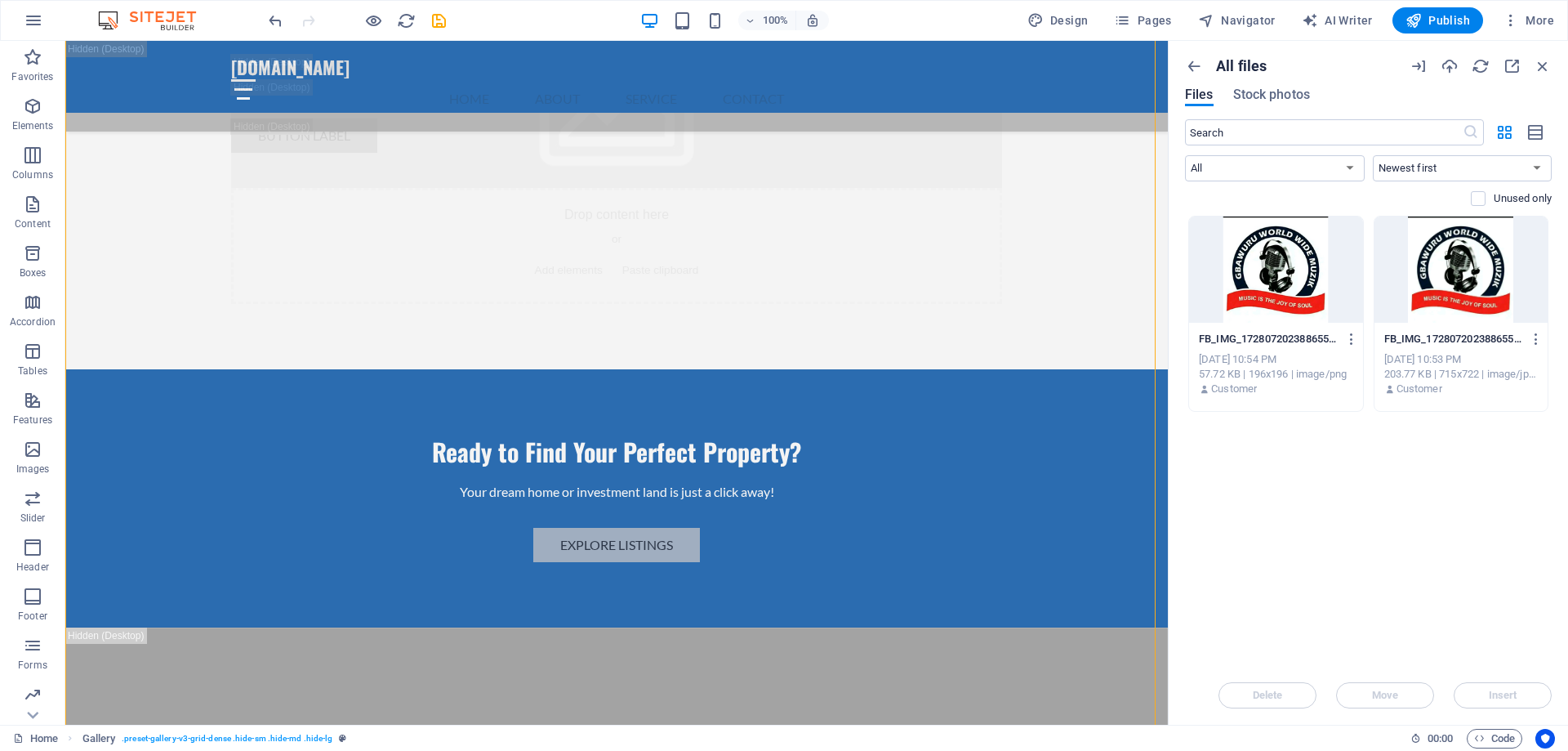
scroll to position [19008, 0]
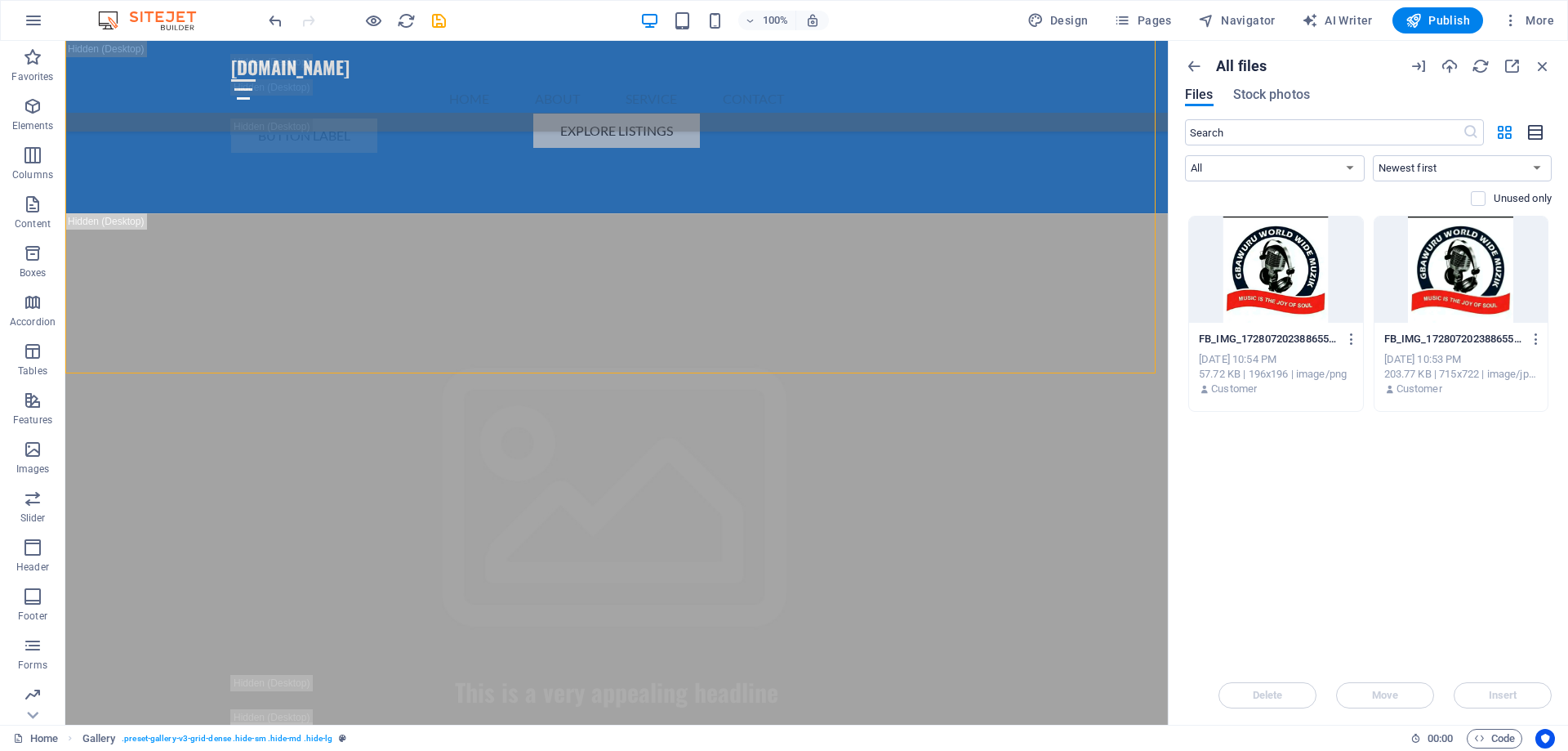
click at [1528, 136] on icon "button" at bounding box center [1536, 133] width 18 height 19
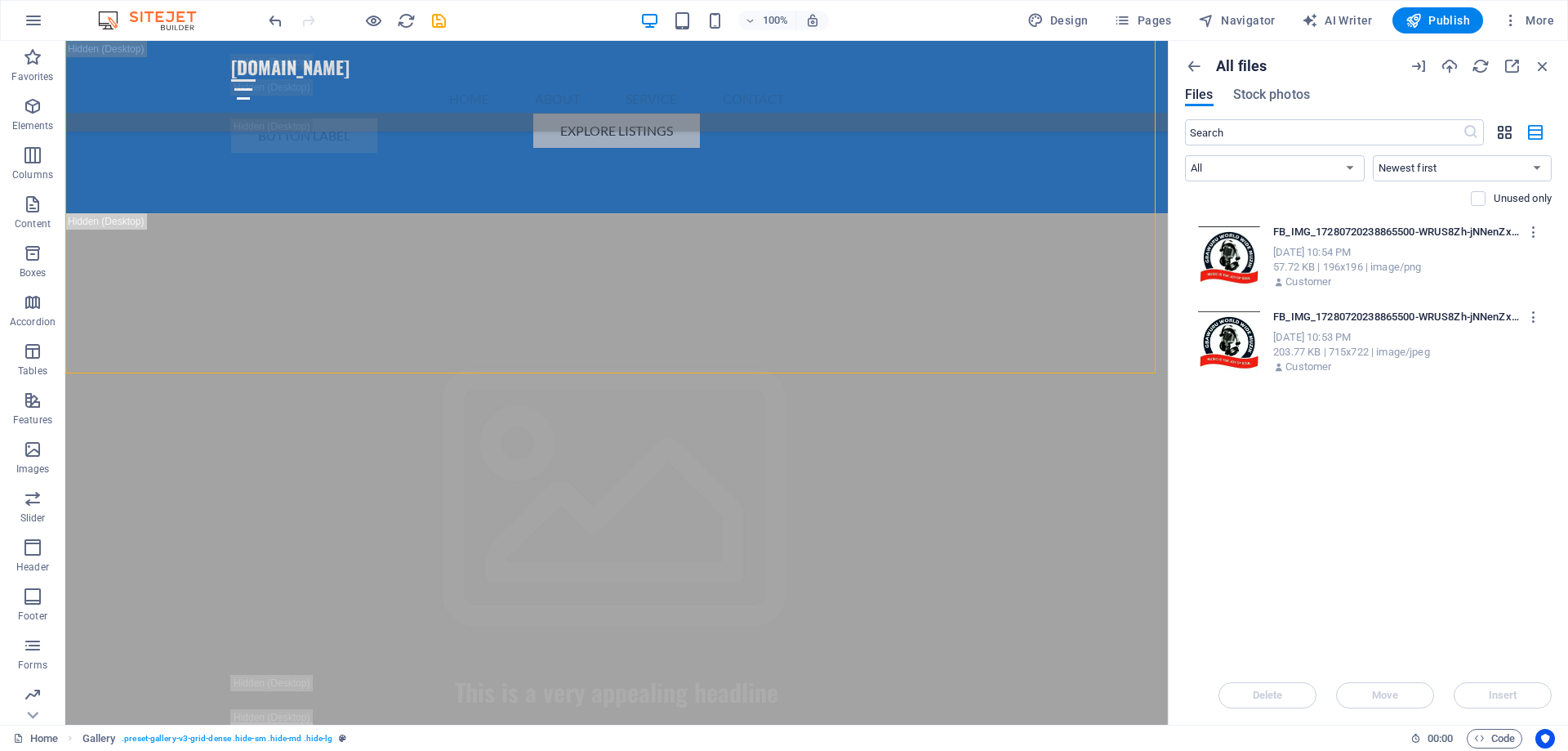
click at [1502, 130] on icon "button" at bounding box center [1505, 132] width 19 height 18
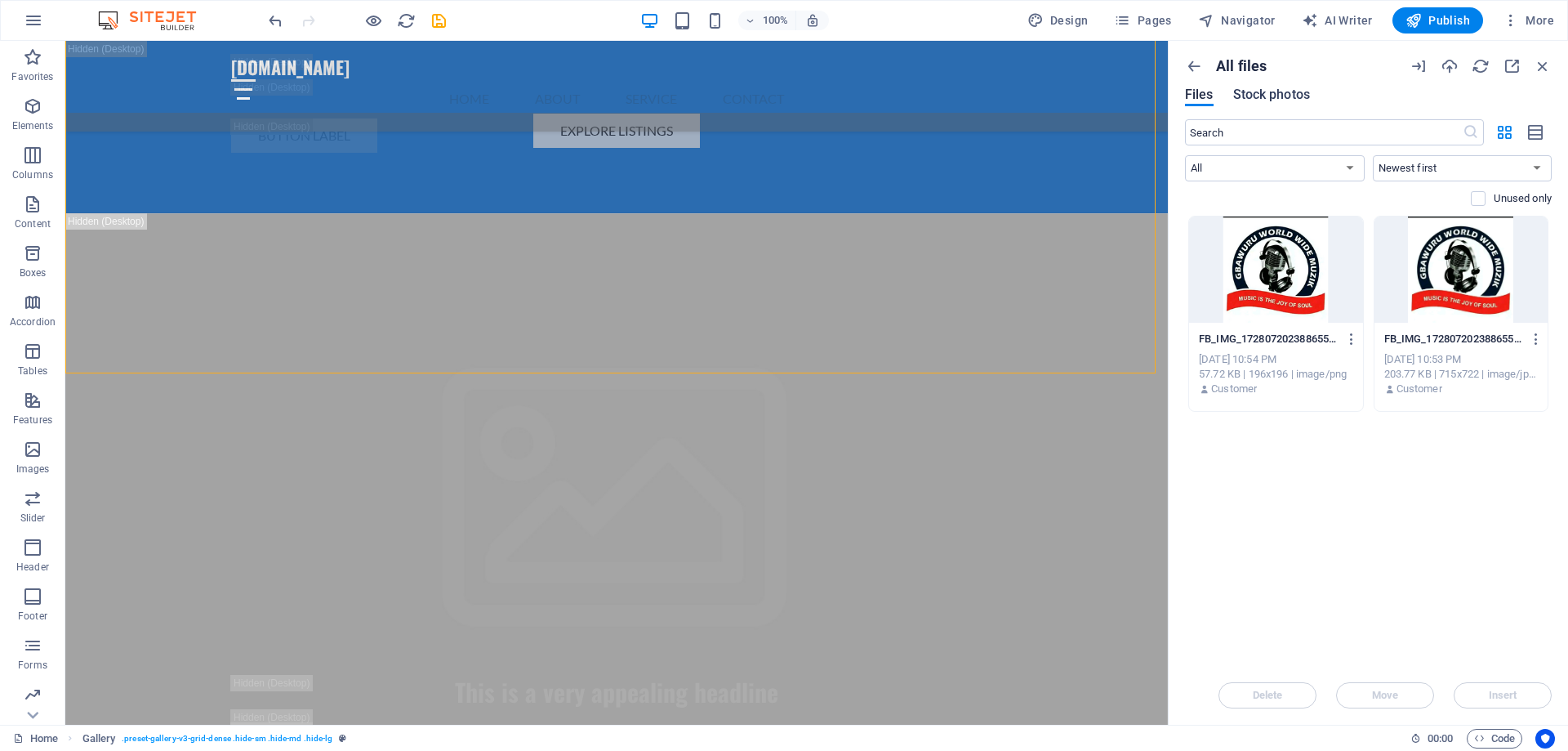
click at [1287, 95] on span "Stock photos" at bounding box center [1271, 94] width 77 height 19
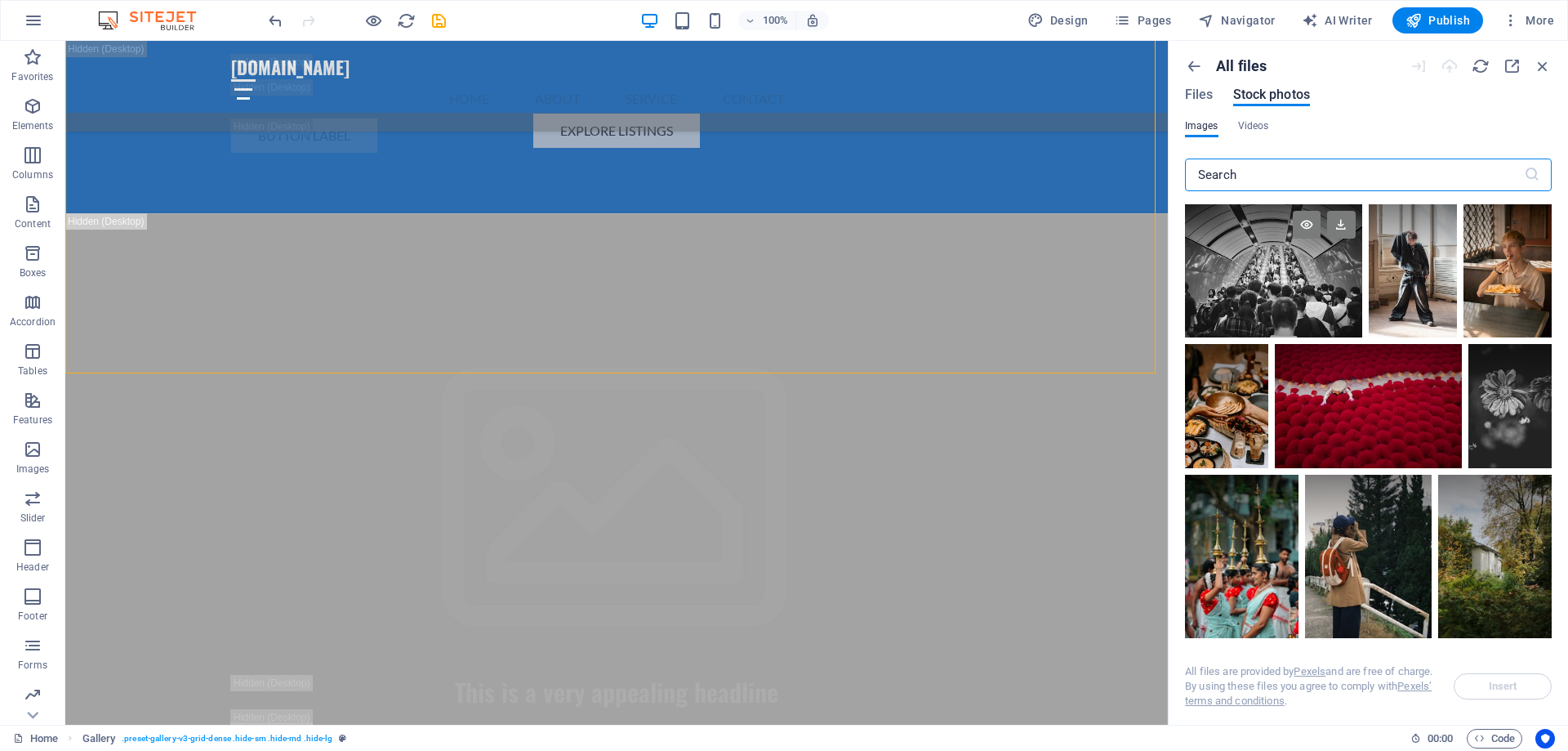
click at [1285, 284] on div at bounding box center [1274, 271] width 178 height 133
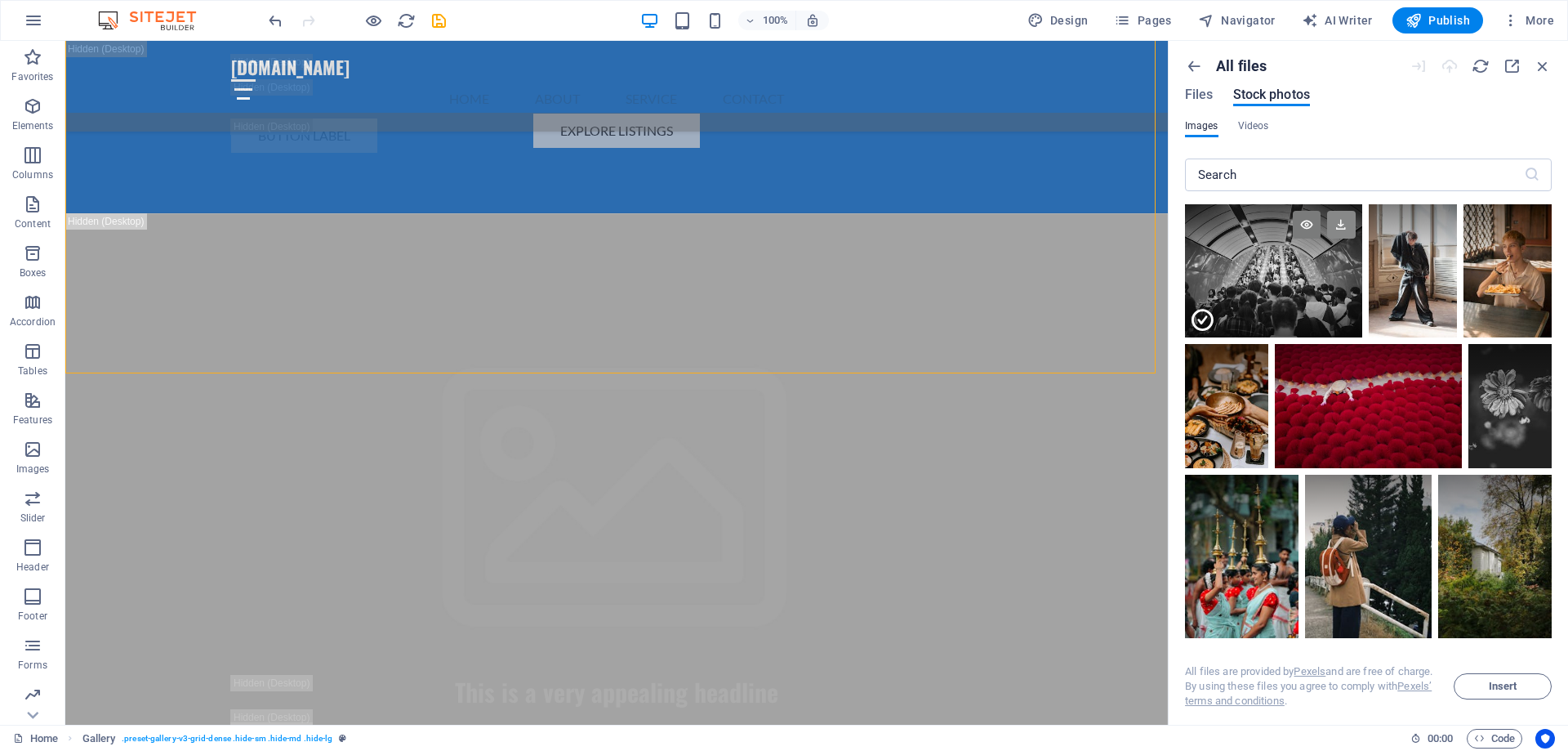
click at [1338, 229] on icon at bounding box center [1341, 224] width 28 height 28
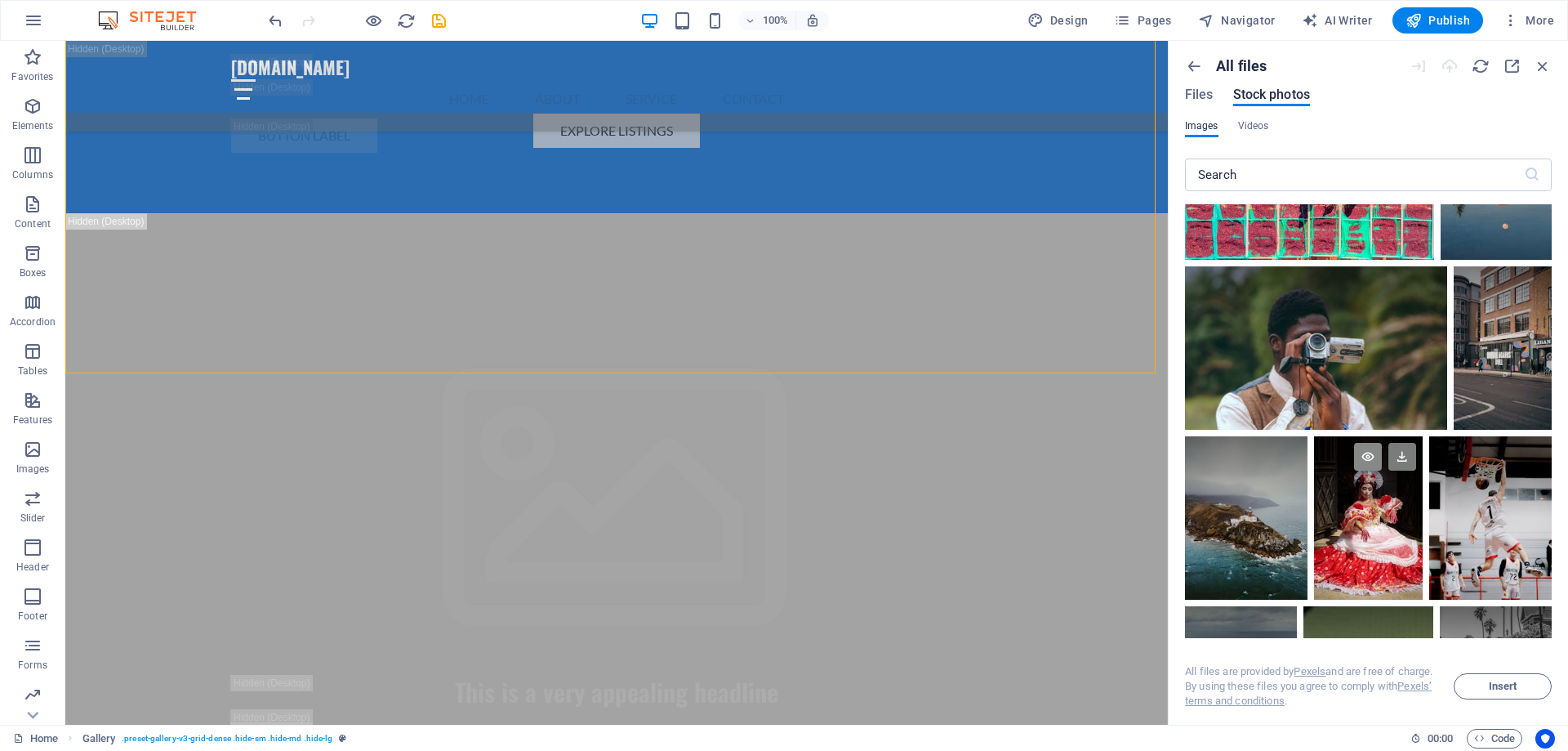
scroll to position [736, 0]
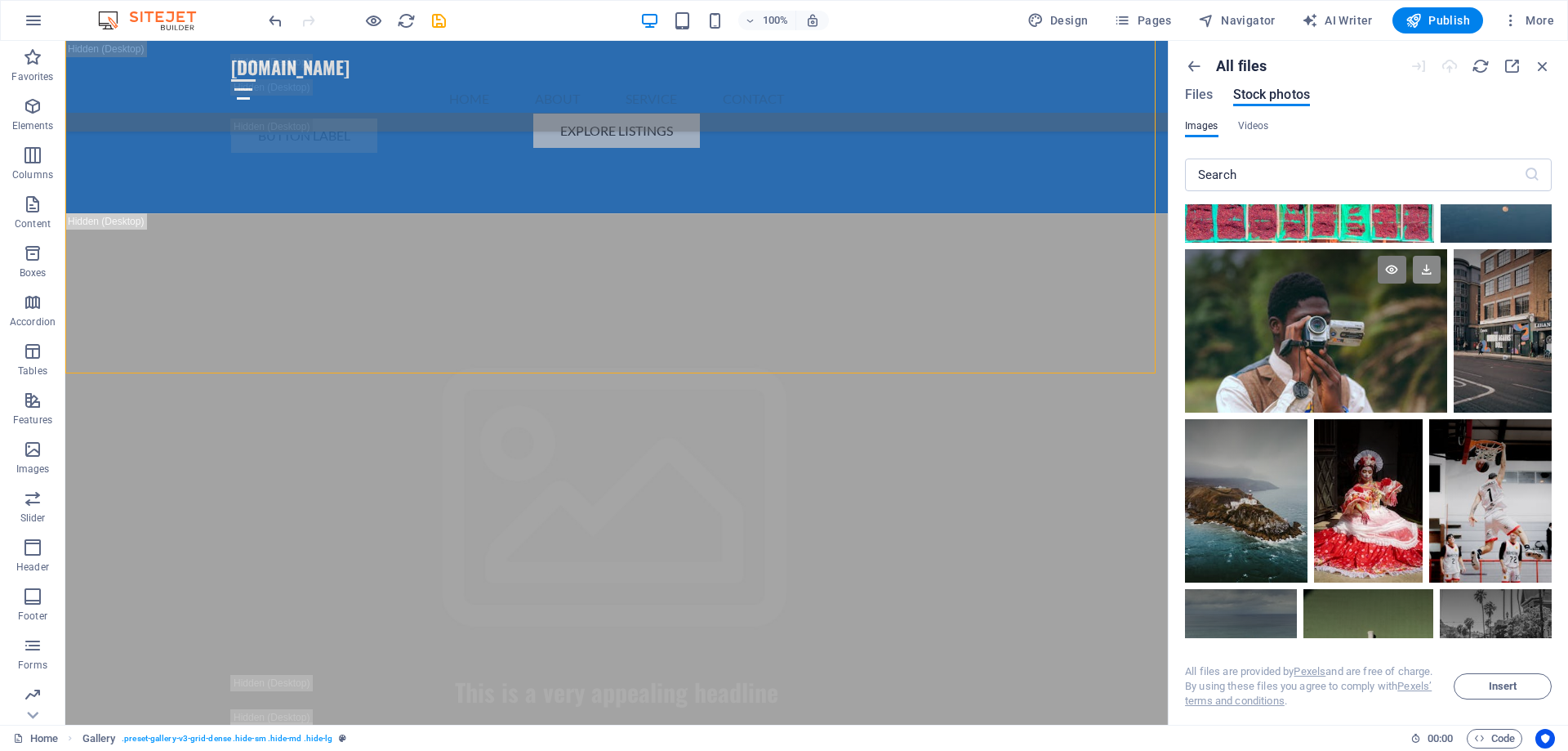
click at [1429, 270] on icon at bounding box center [1426, 269] width 28 height 28
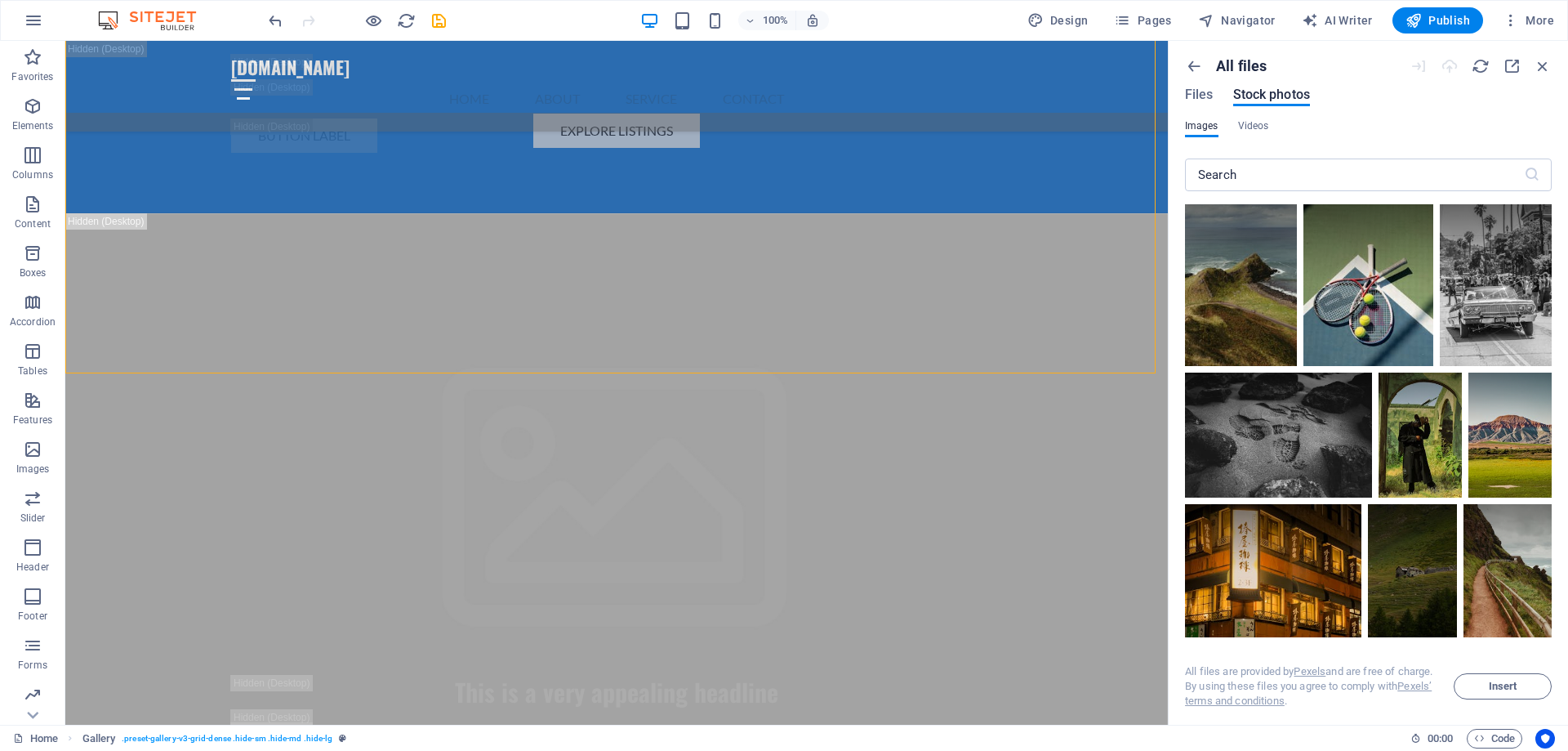
scroll to position [1144, 0]
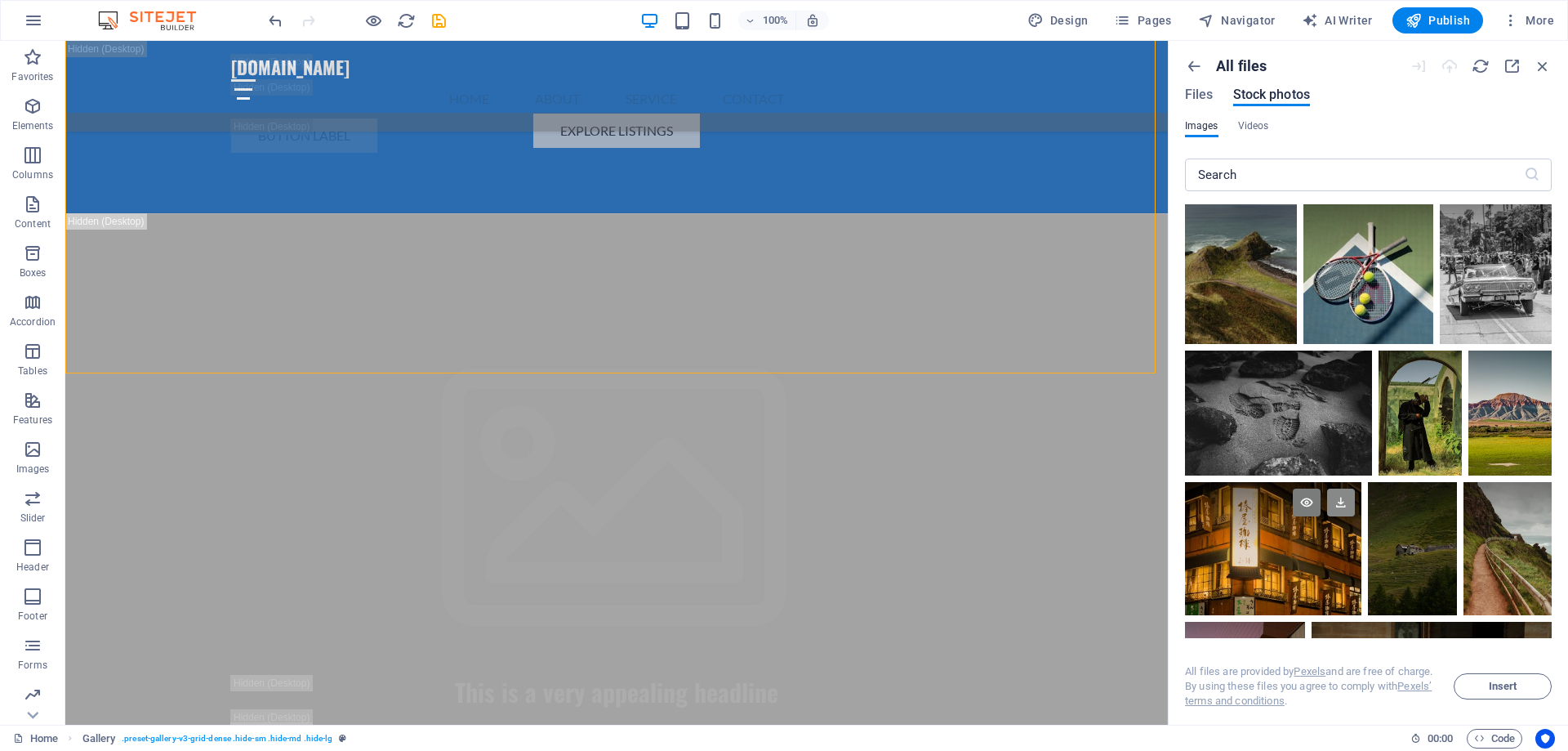
click at [1343, 496] on icon at bounding box center [1341, 502] width 28 height 28
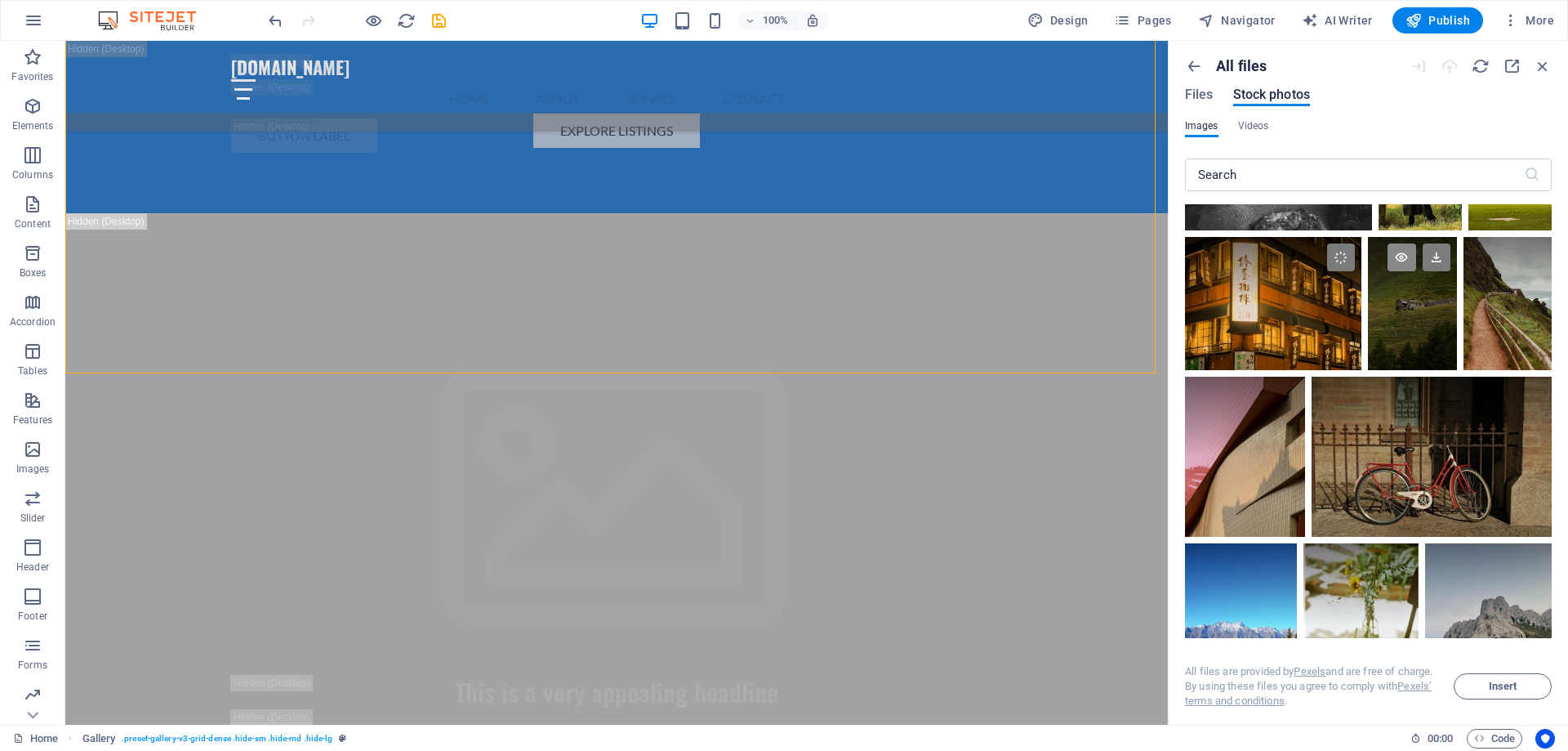
scroll to position [1553, 0]
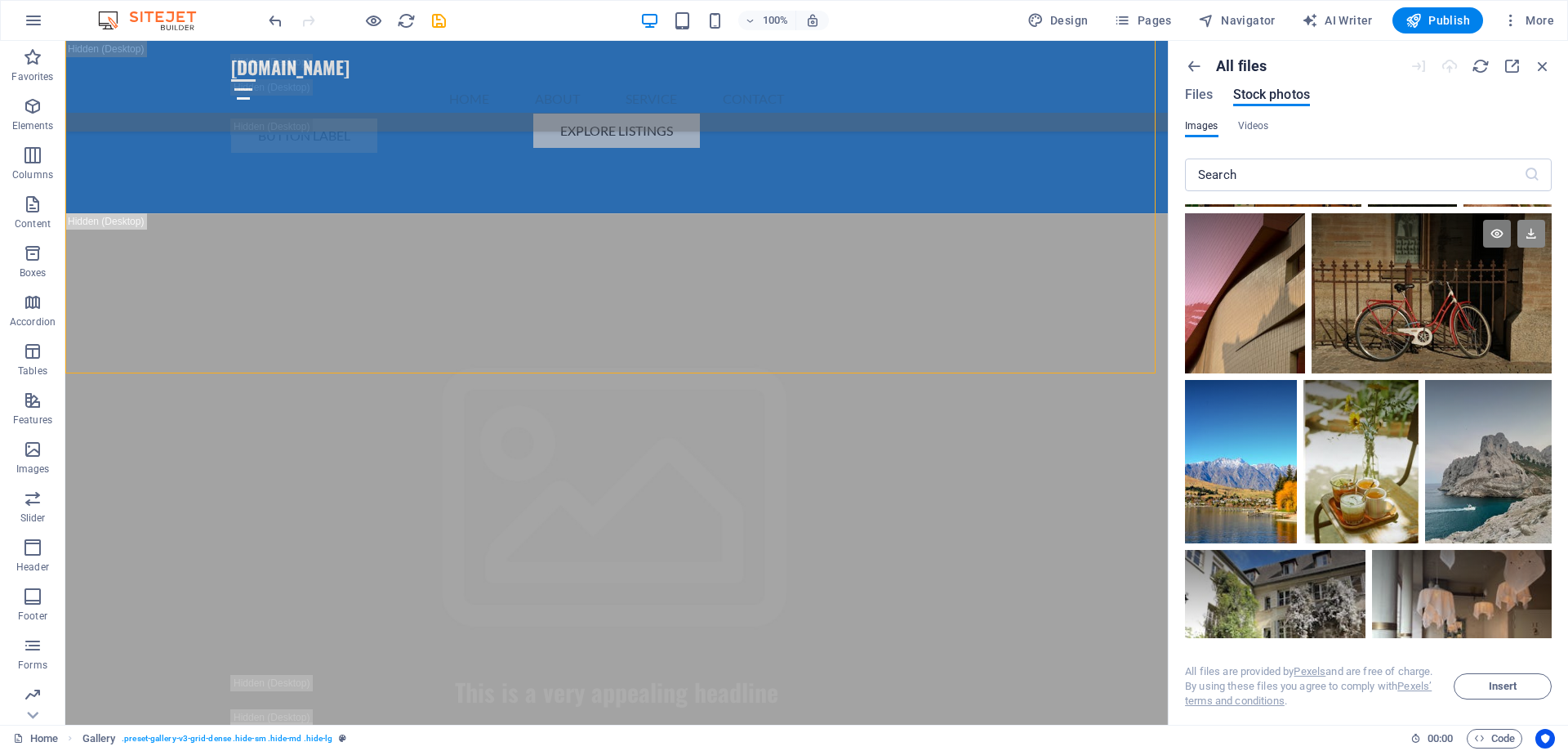
click at [1522, 233] on icon at bounding box center [1531, 233] width 28 height 28
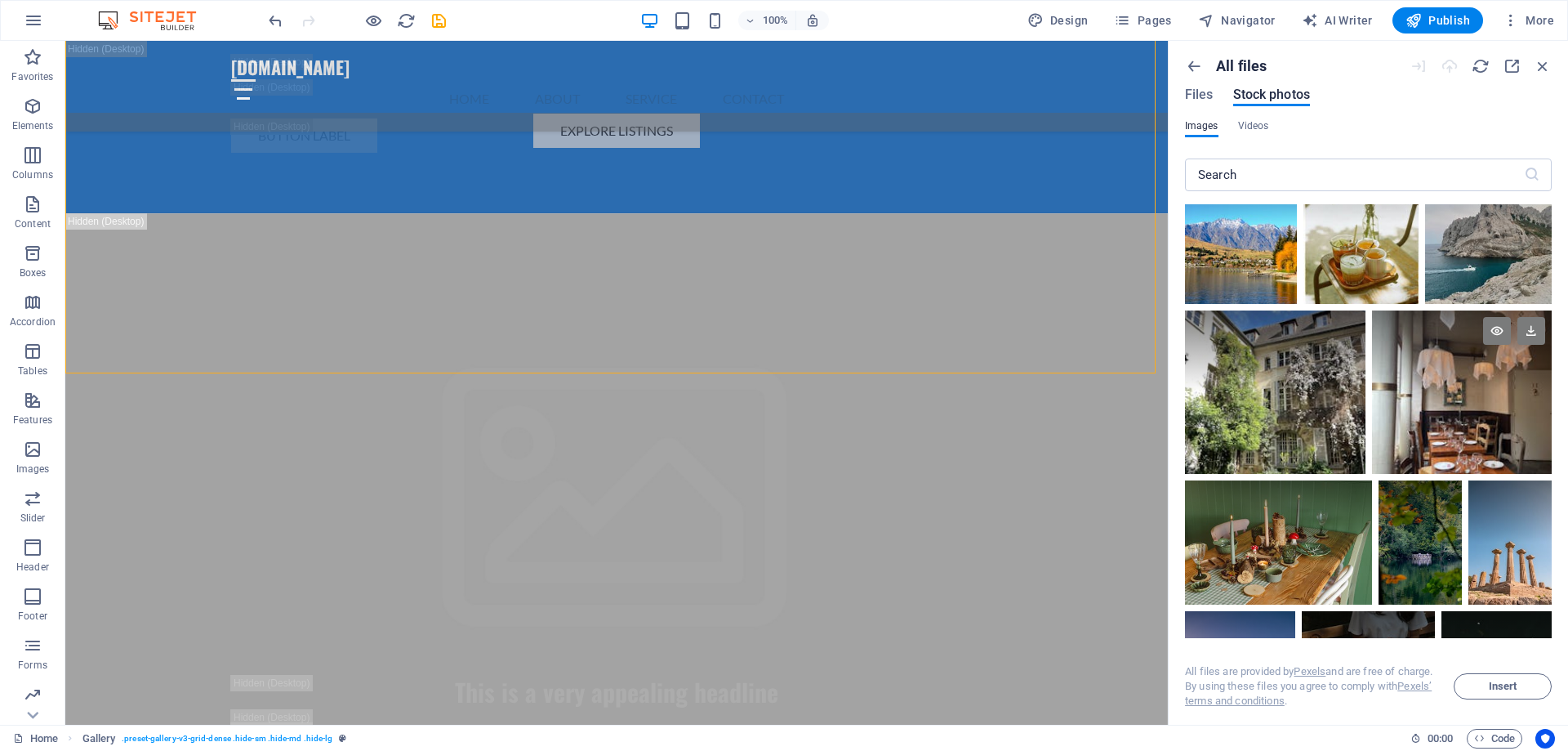
scroll to position [1879, 0]
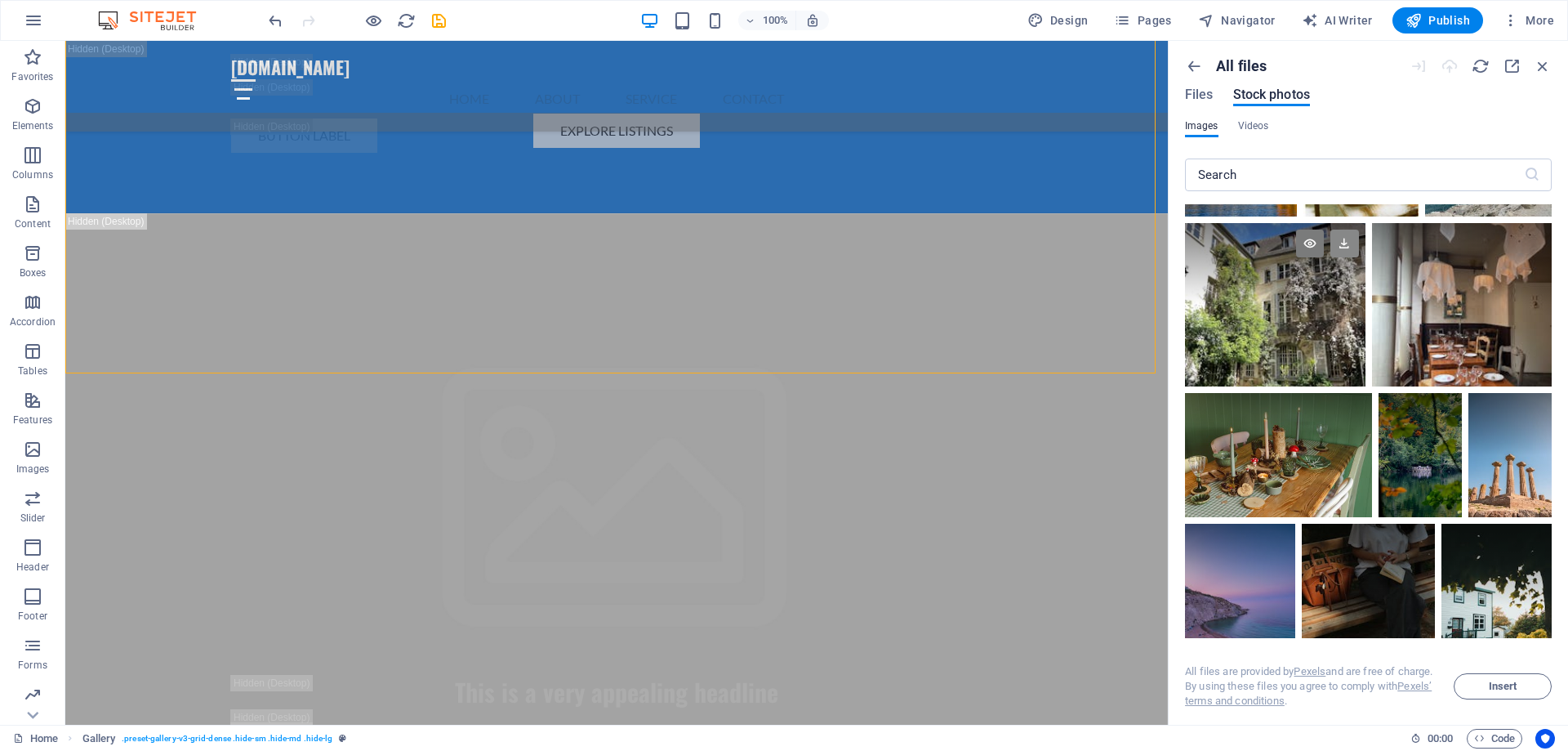
click at [1343, 231] on icon at bounding box center [1344, 243] width 28 height 28
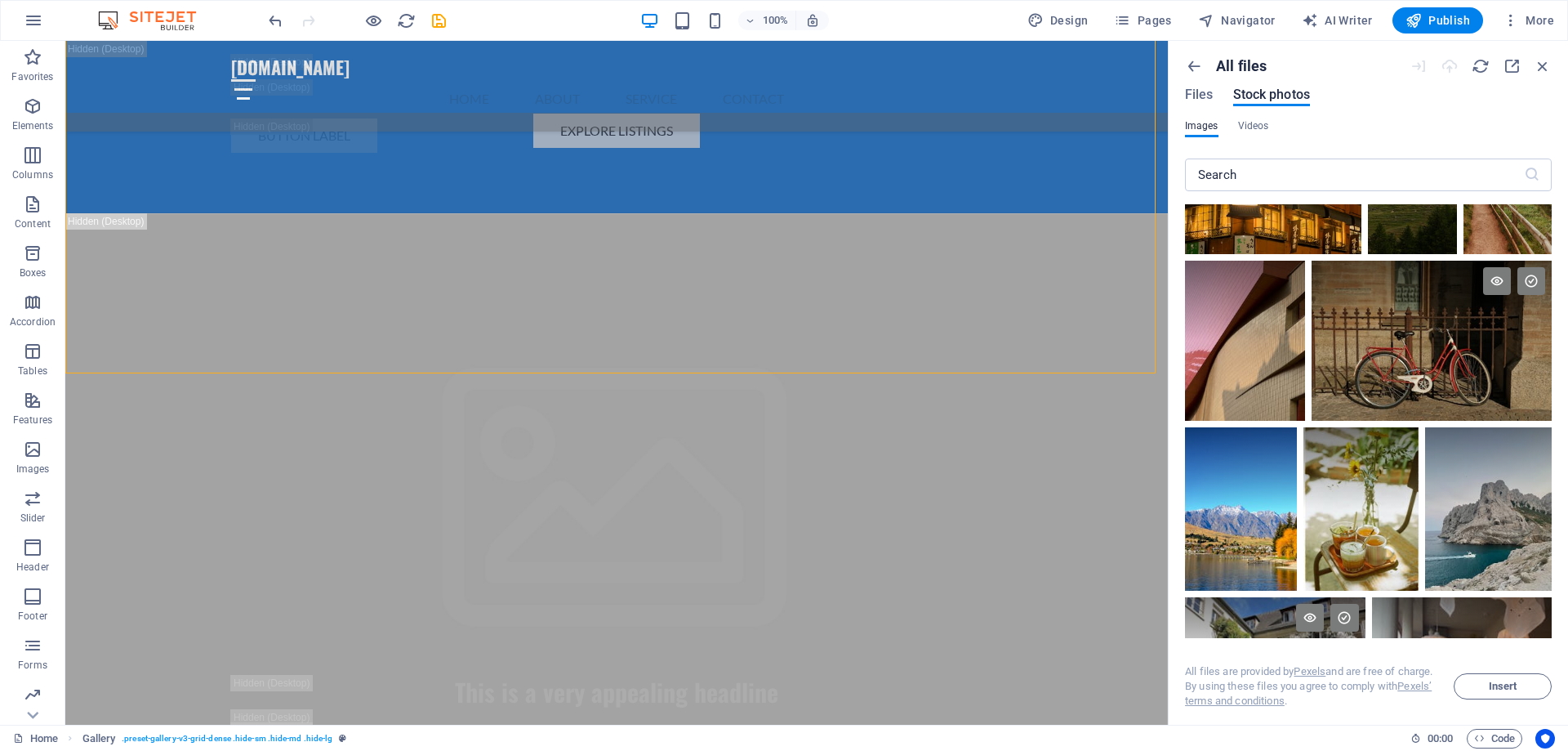
scroll to position [1471, 0]
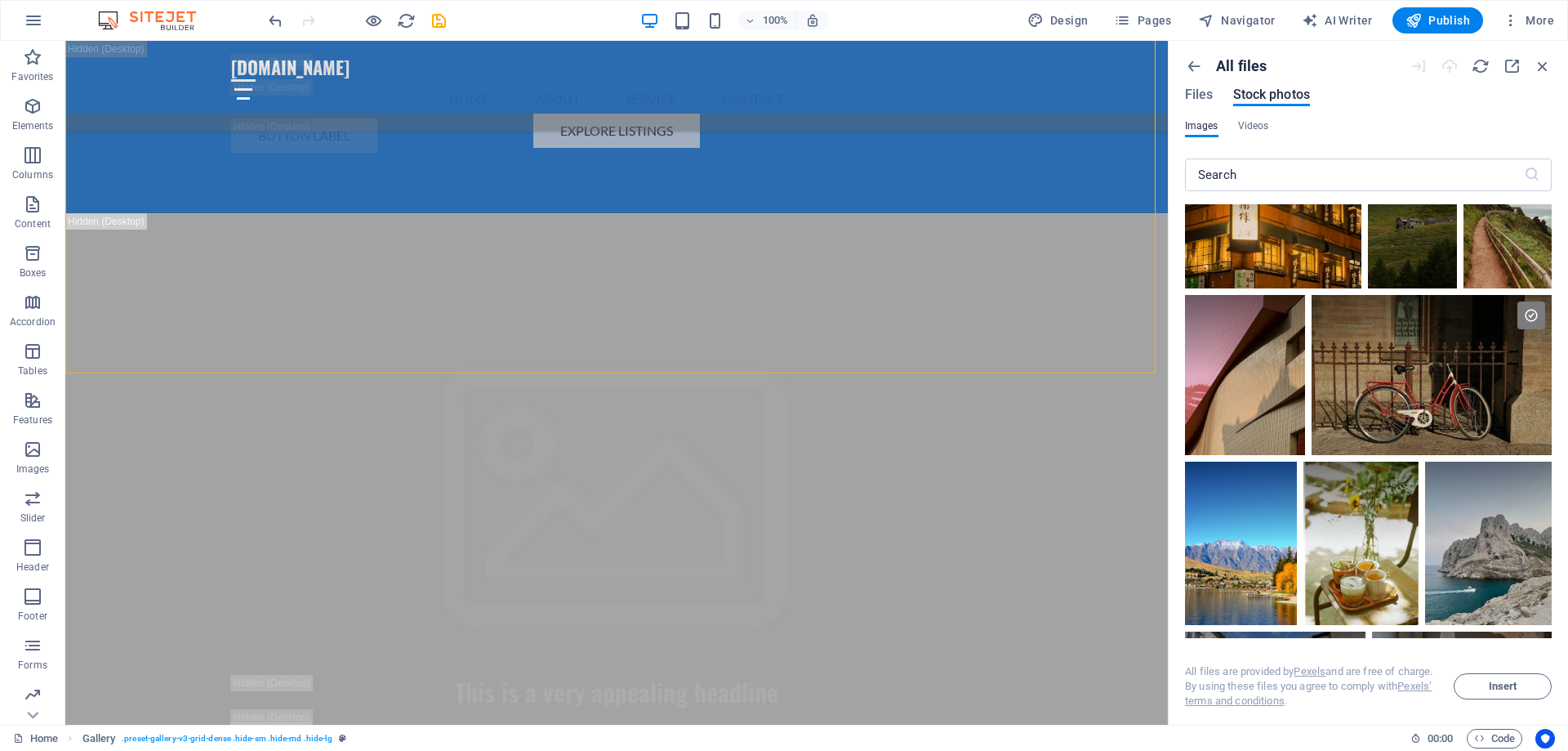
click at [1419, 338] on div at bounding box center [1432, 335] width 240 height 80
click at [1243, 126] on span "Videos" at bounding box center [1254, 125] width 31 height 19
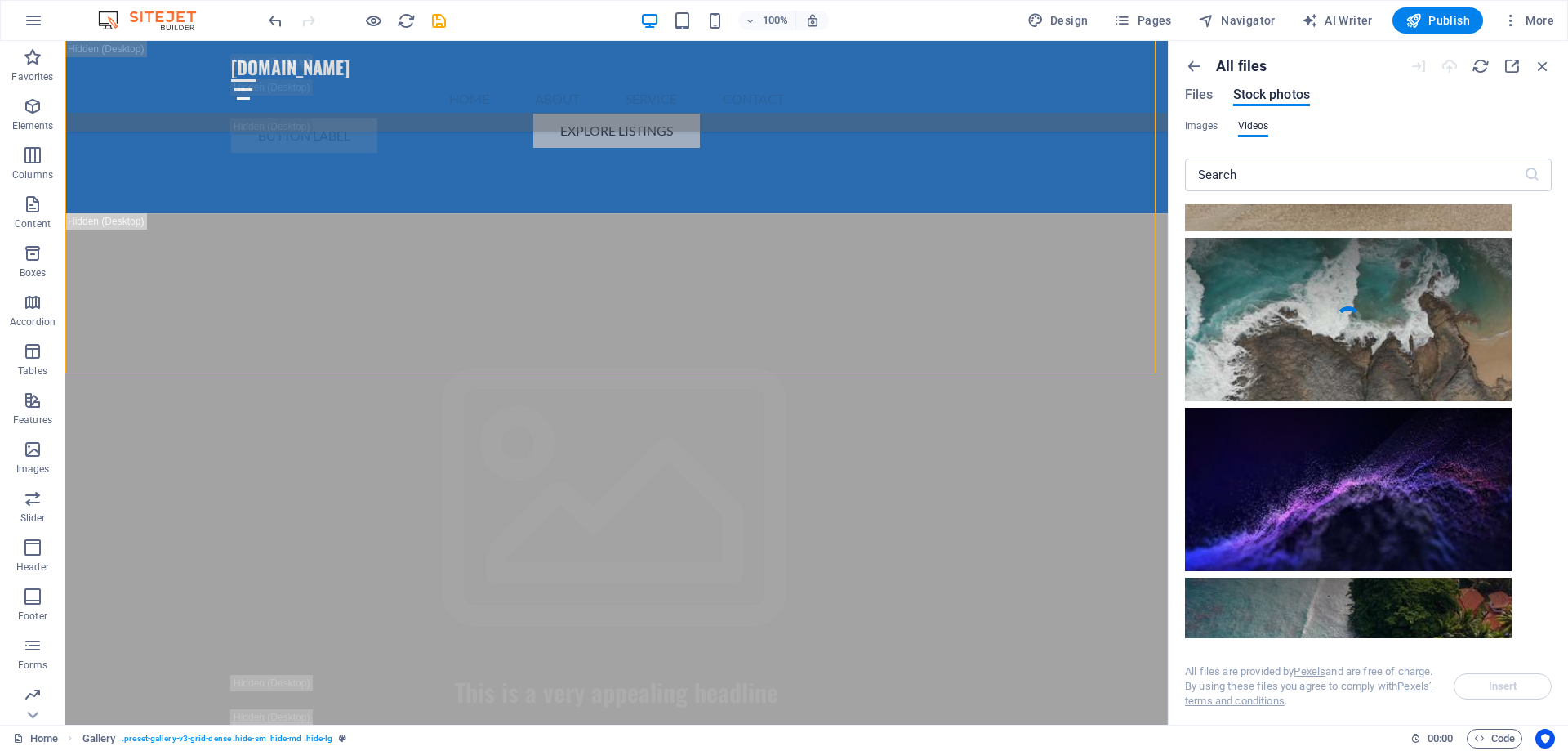
scroll to position [326, 0]
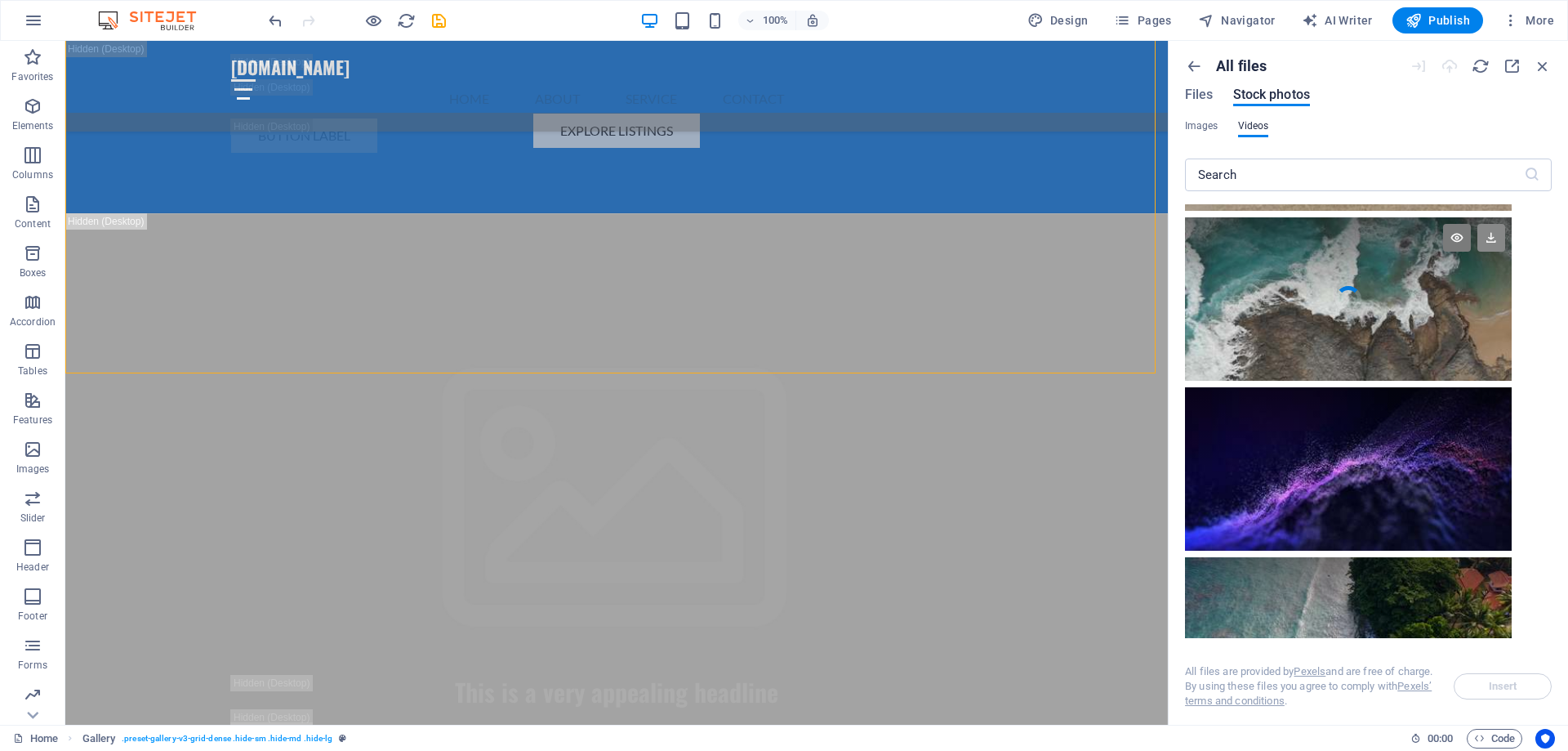
click at [1497, 234] on icon at bounding box center [1491, 238] width 28 height 28
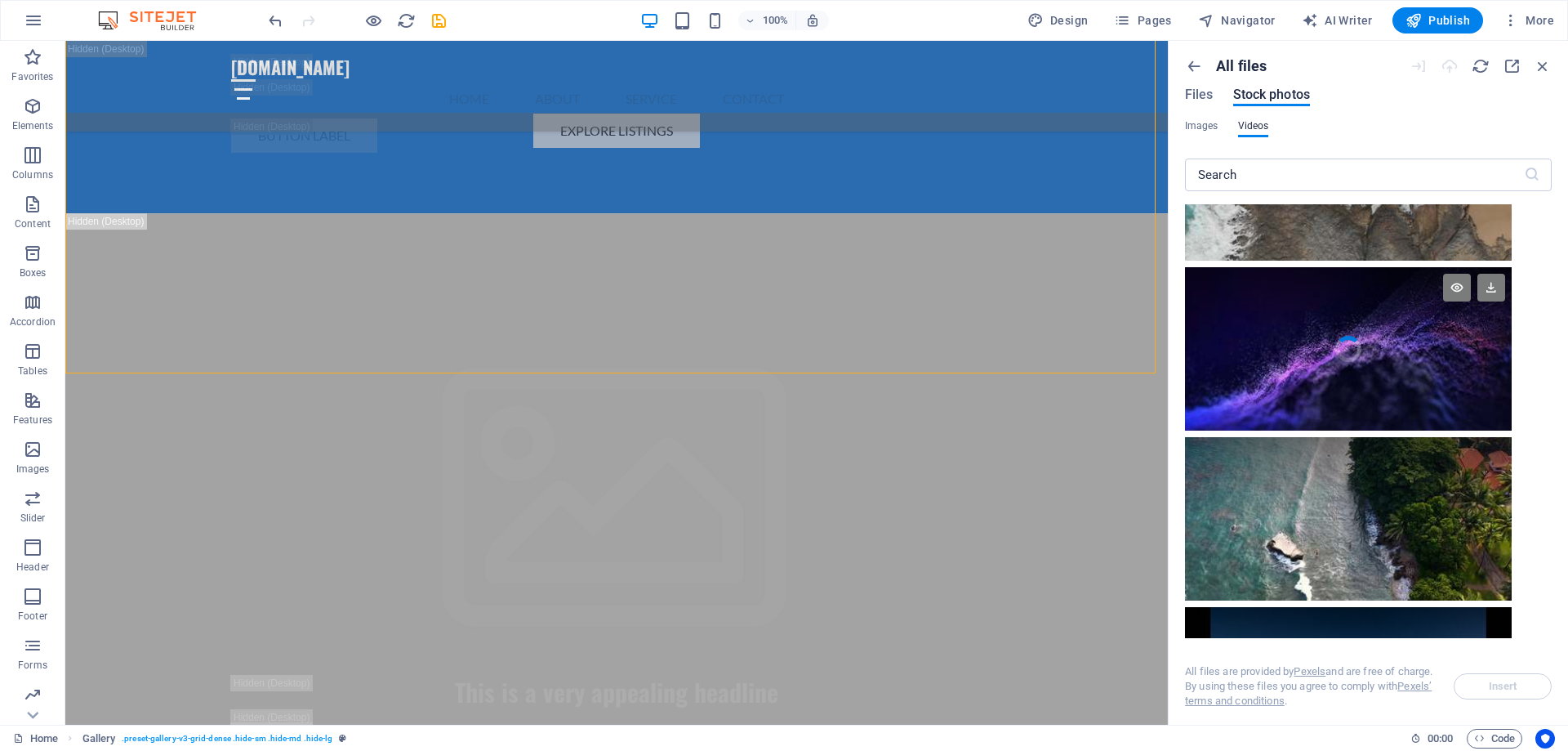
scroll to position [572, 0]
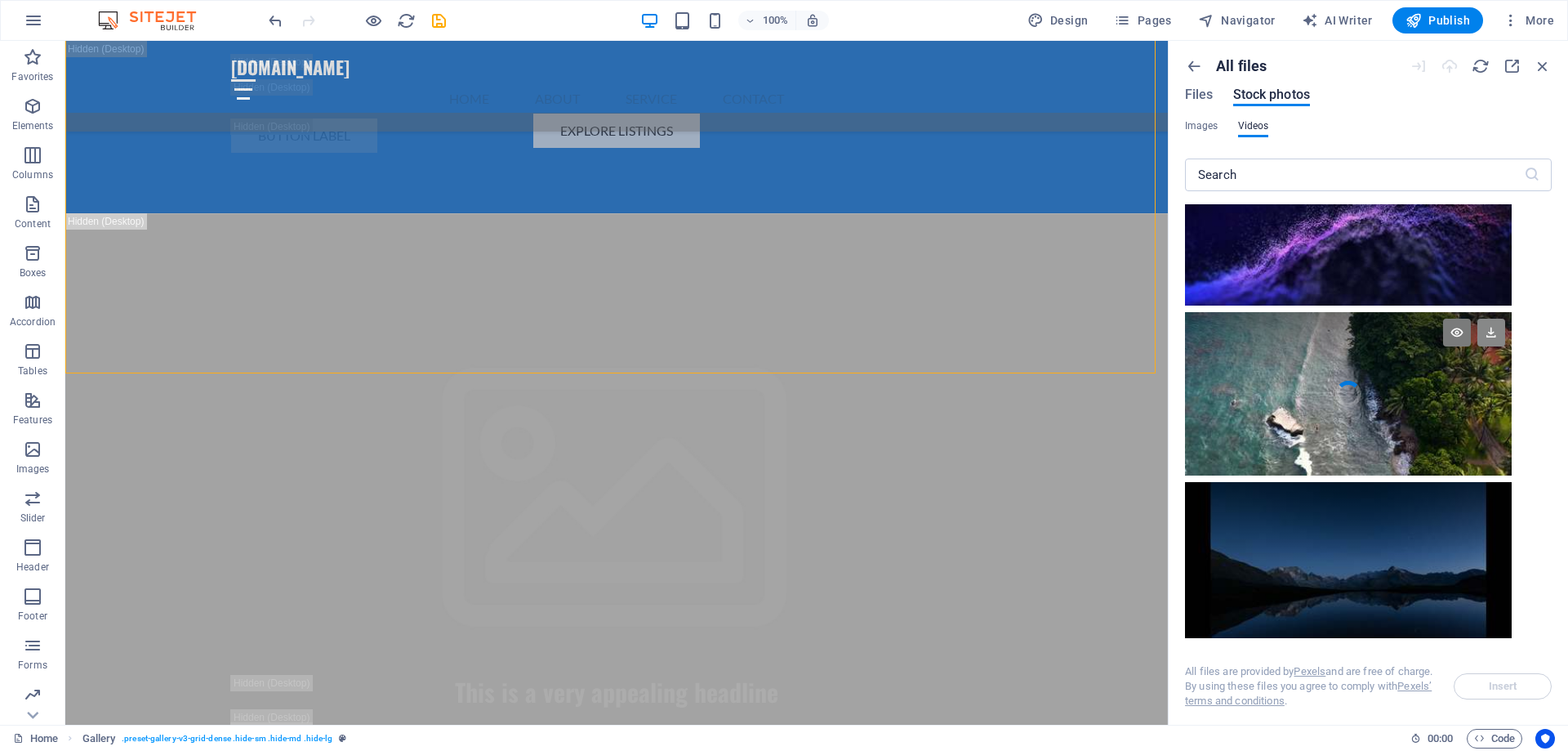
click at [1499, 323] on icon at bounding box center [1491, 332] width 28 height 28
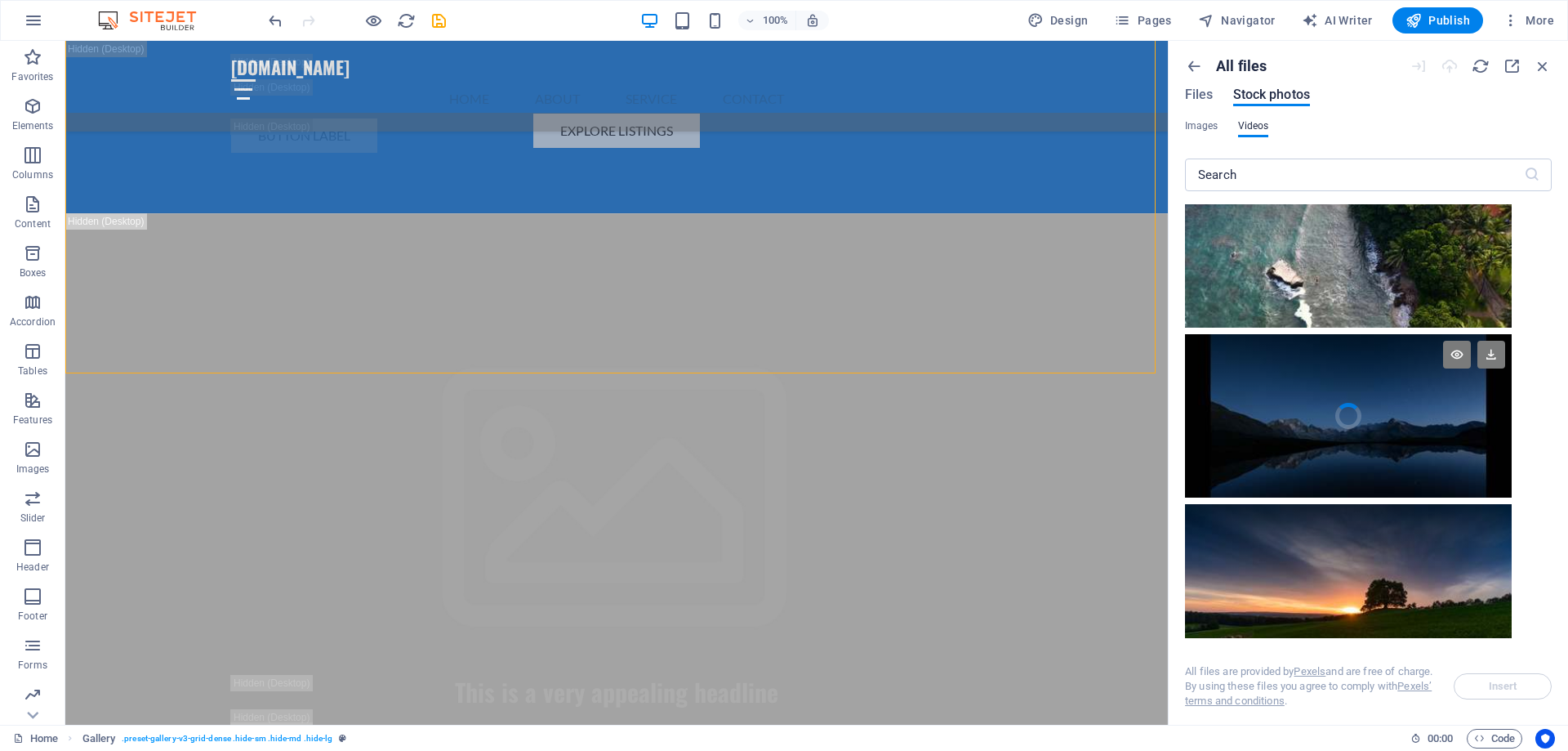
scroll to position [736, 0]
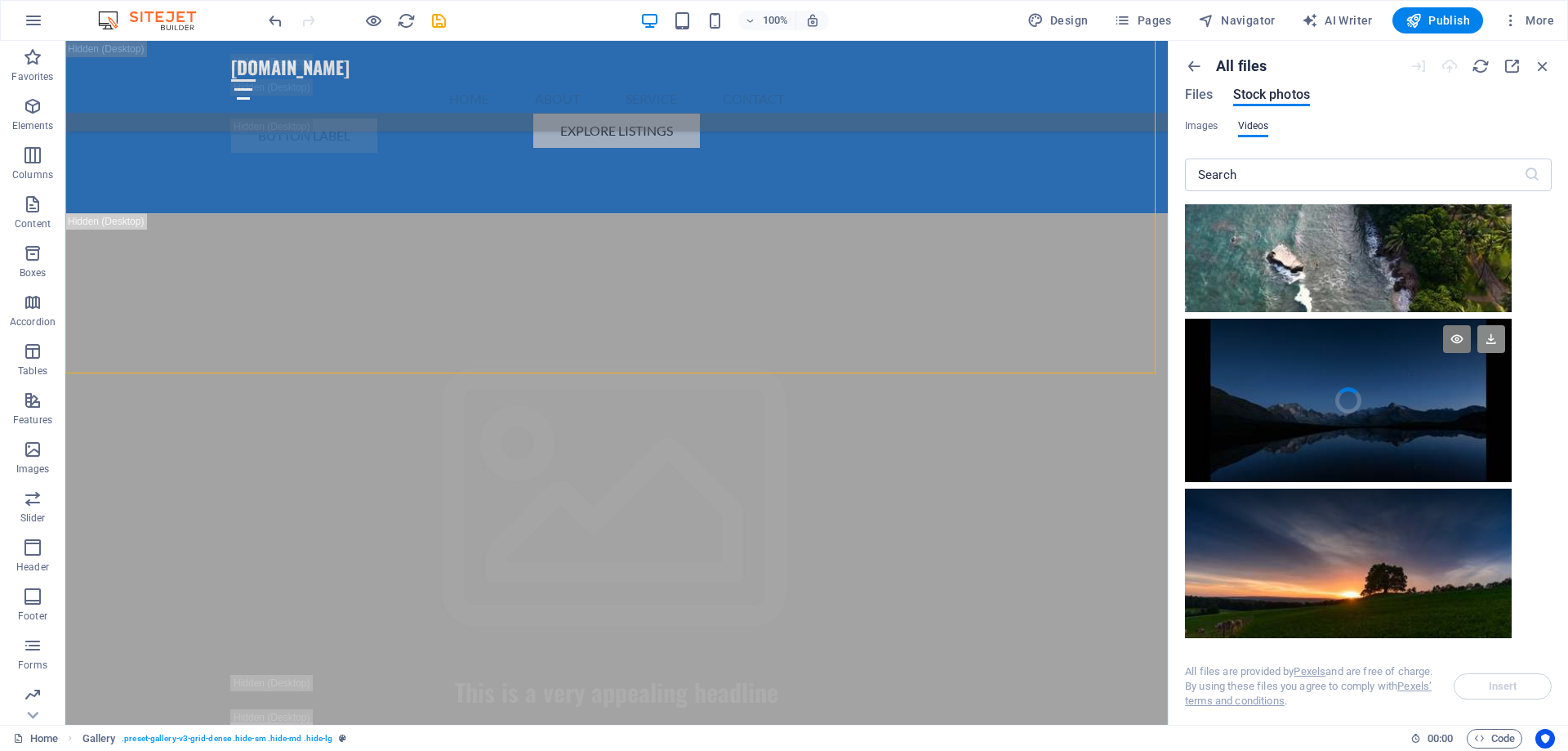
click at [1483, 329] on icon at bounding box center [1491, 339] width 28 height 28
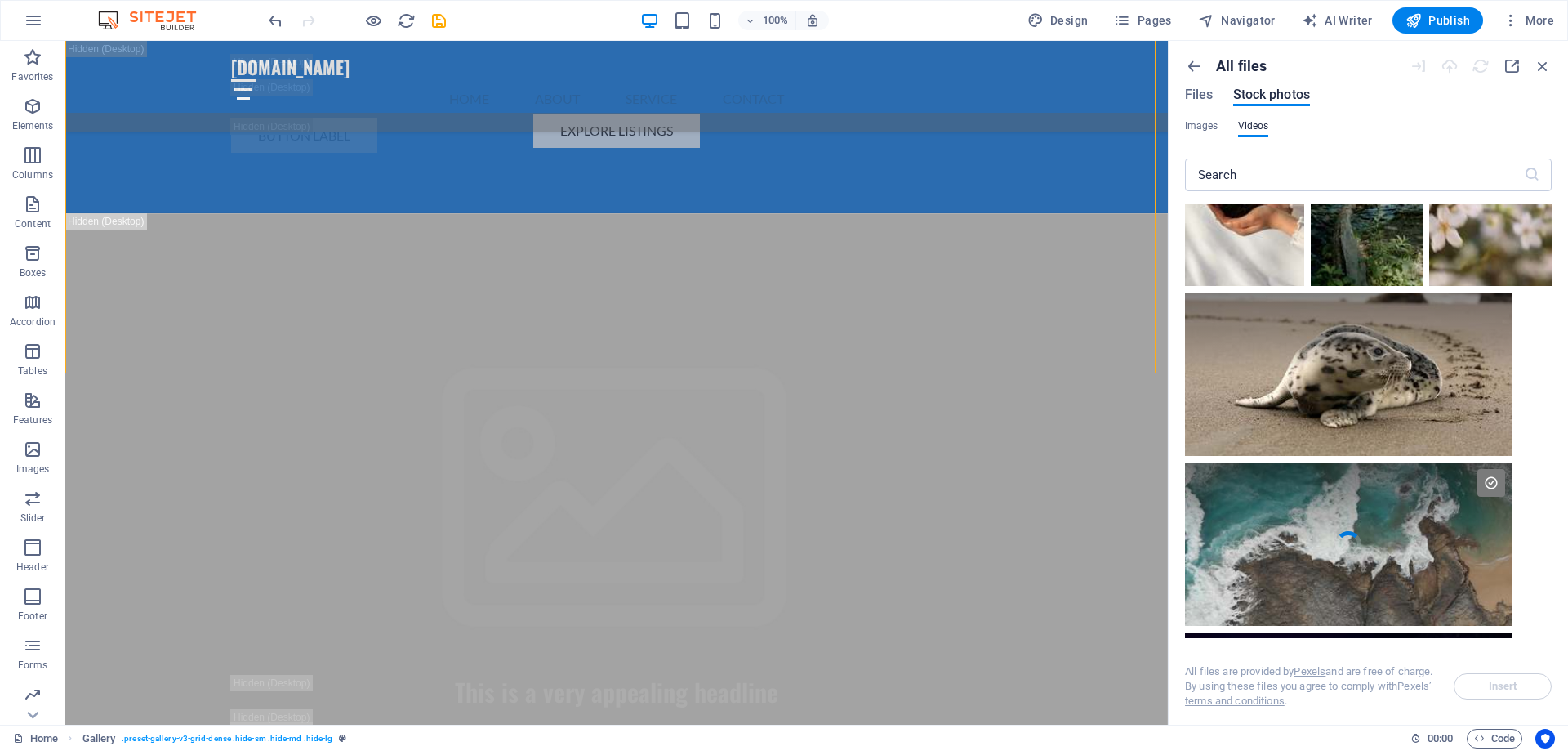
scroll to position [0, 0]
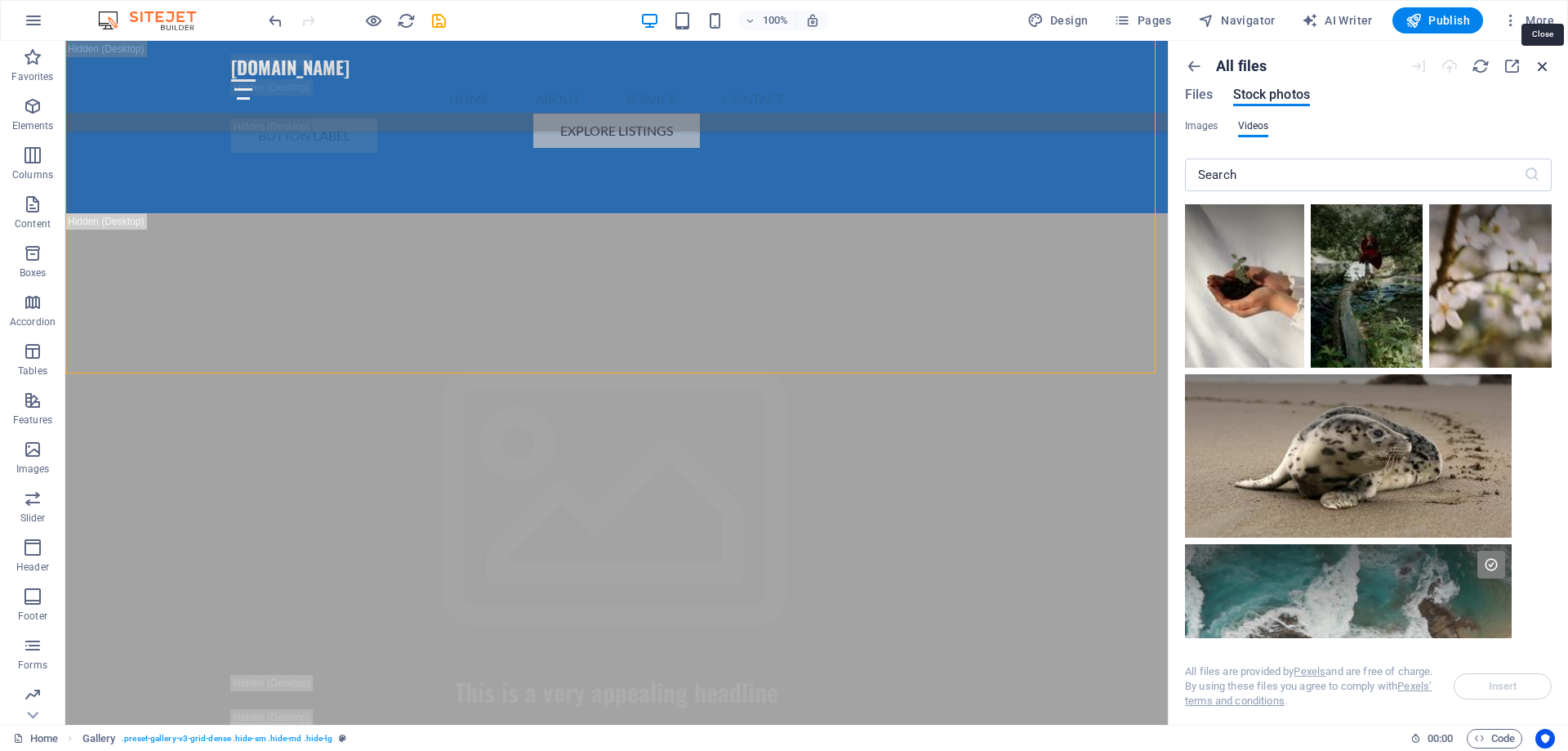
click at [1544, 62] on icon "button" at bounding box center [1542, 66] width 18 height 18
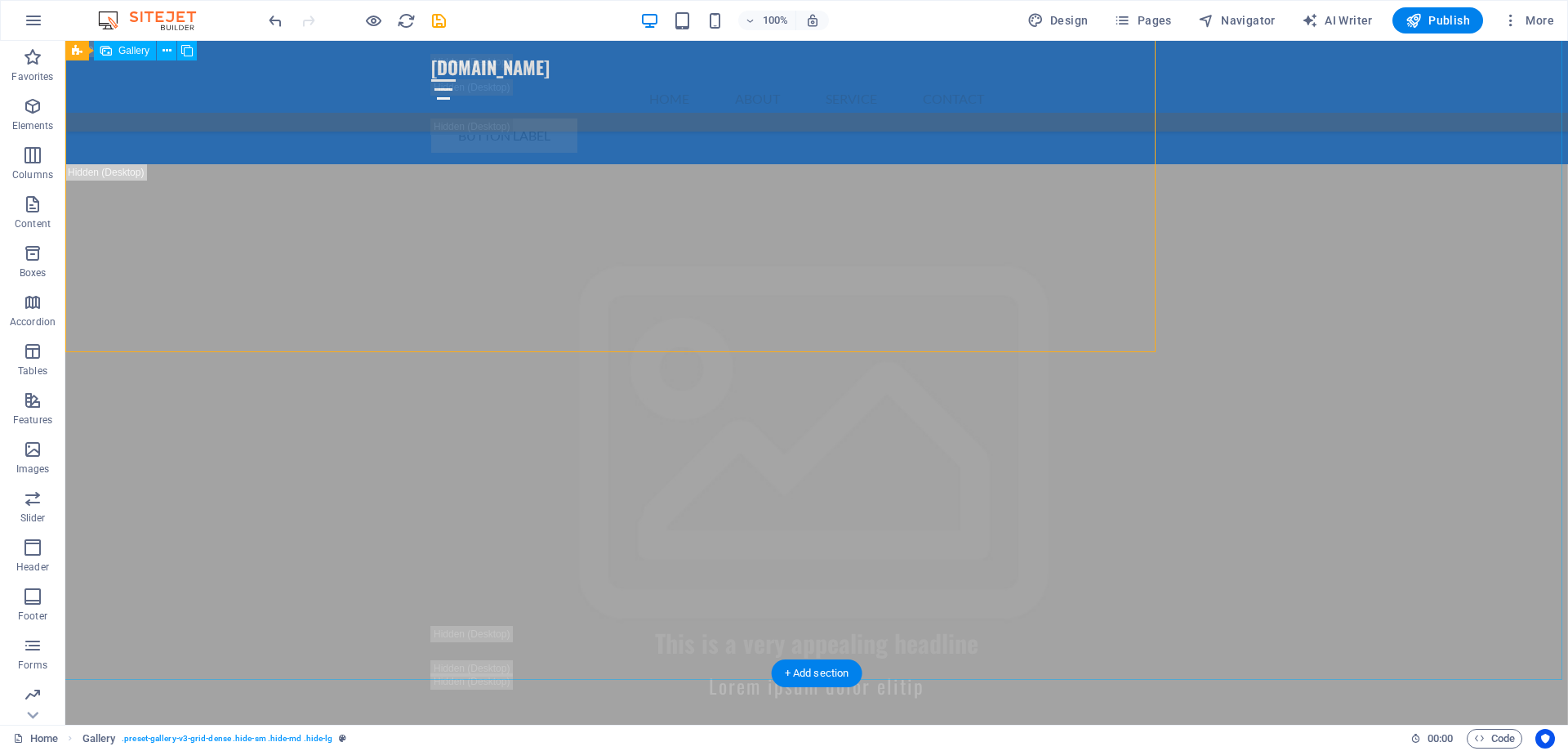
scroll to position [19029, 0]
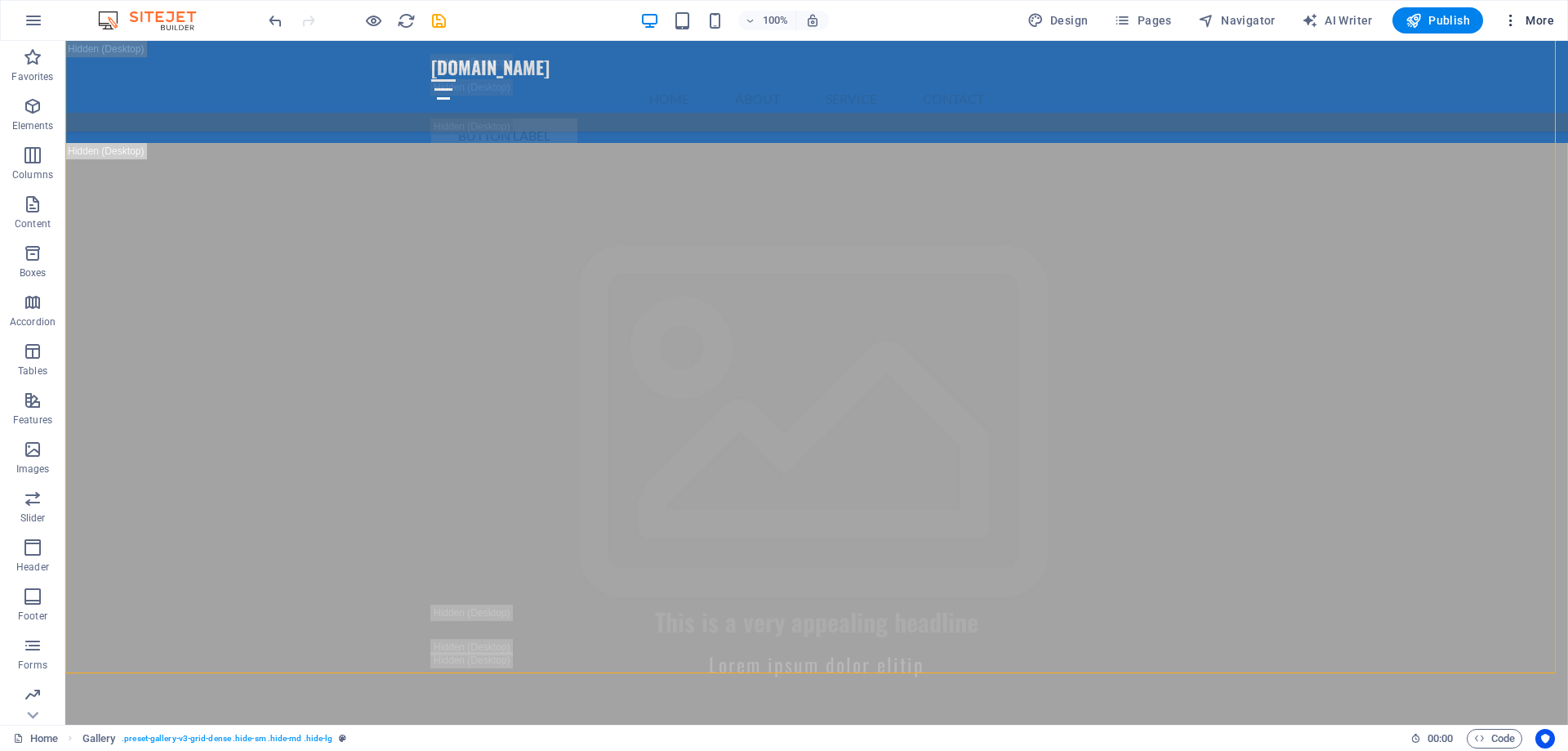
click at [1534, 9] on button "More" at bounding box center [1528, 20] width 64 height 26
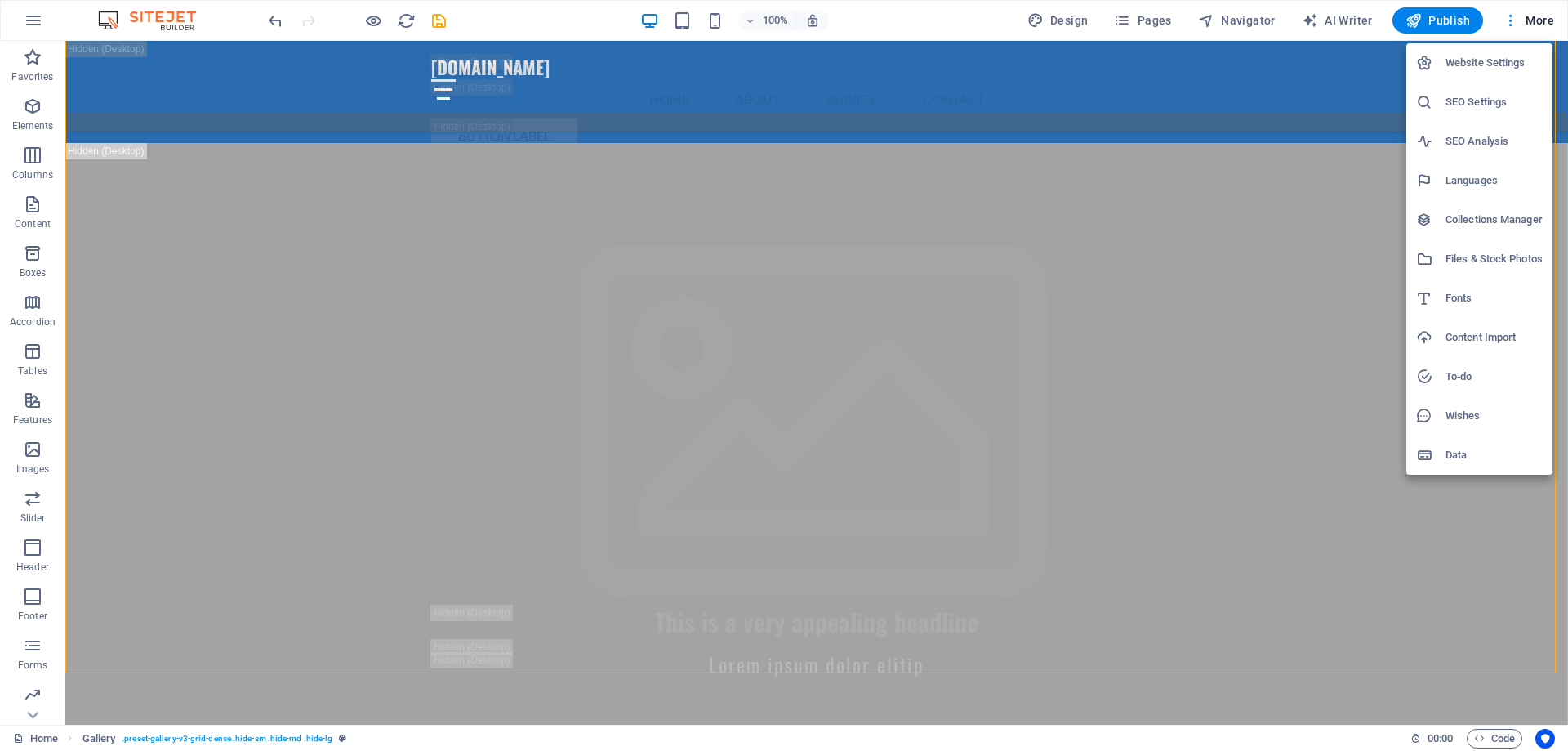
click at [1457, 376] on h6 "To-do" at bounding box center [1494, 376] width 97 height 19
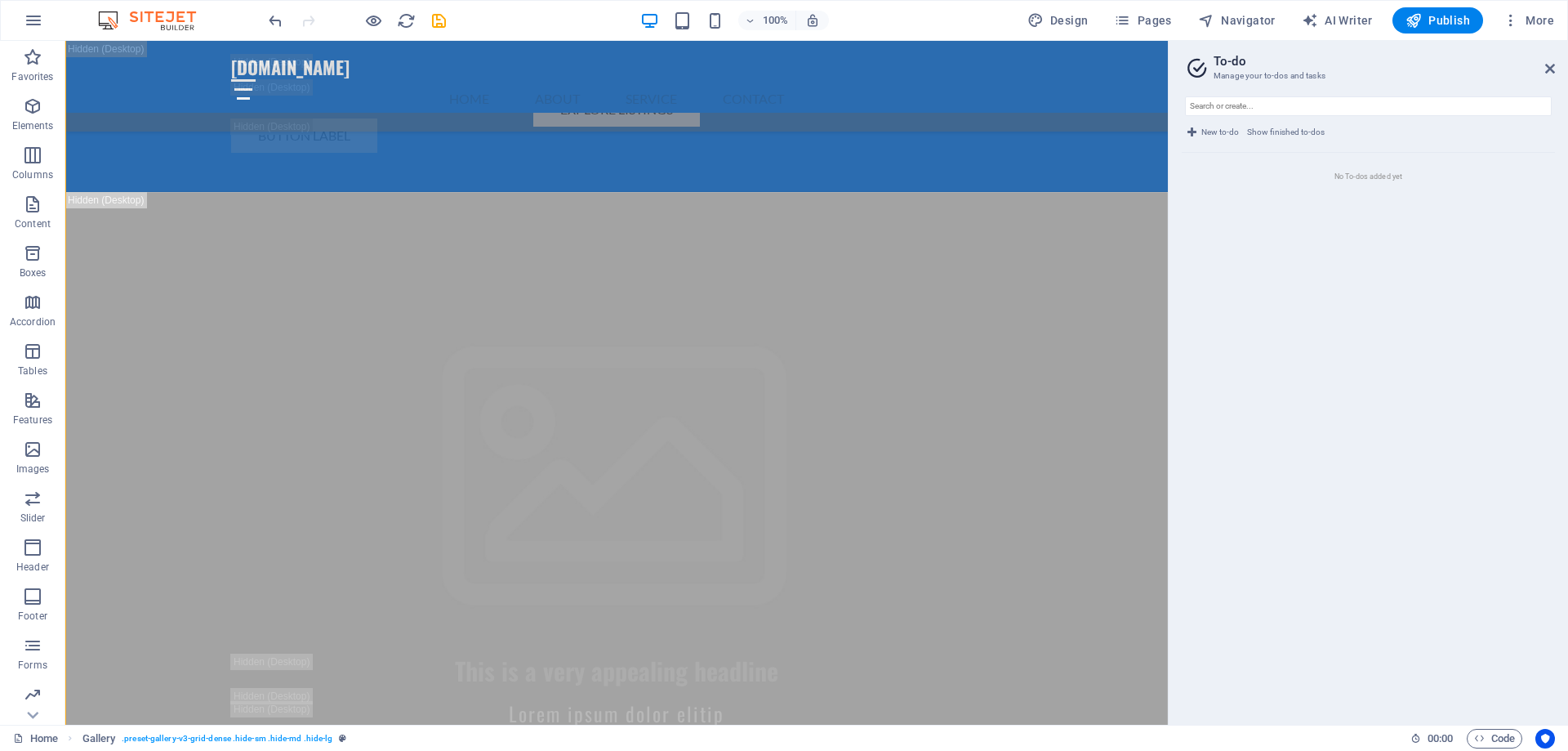
scroll to position [19008, 0]
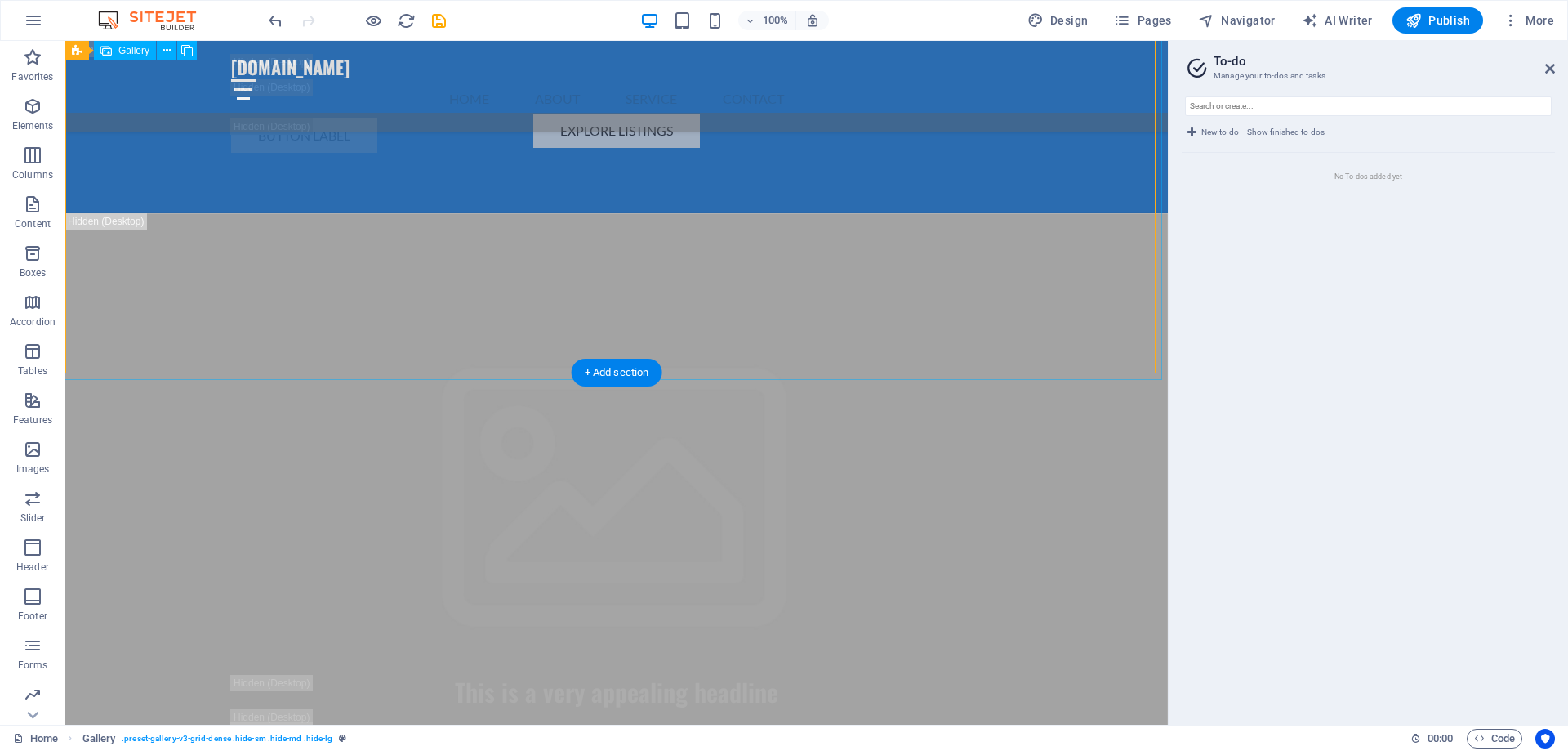
click at [615, 379] on div "+ Add section" at bounding box center [616, 373] width 90 height 28
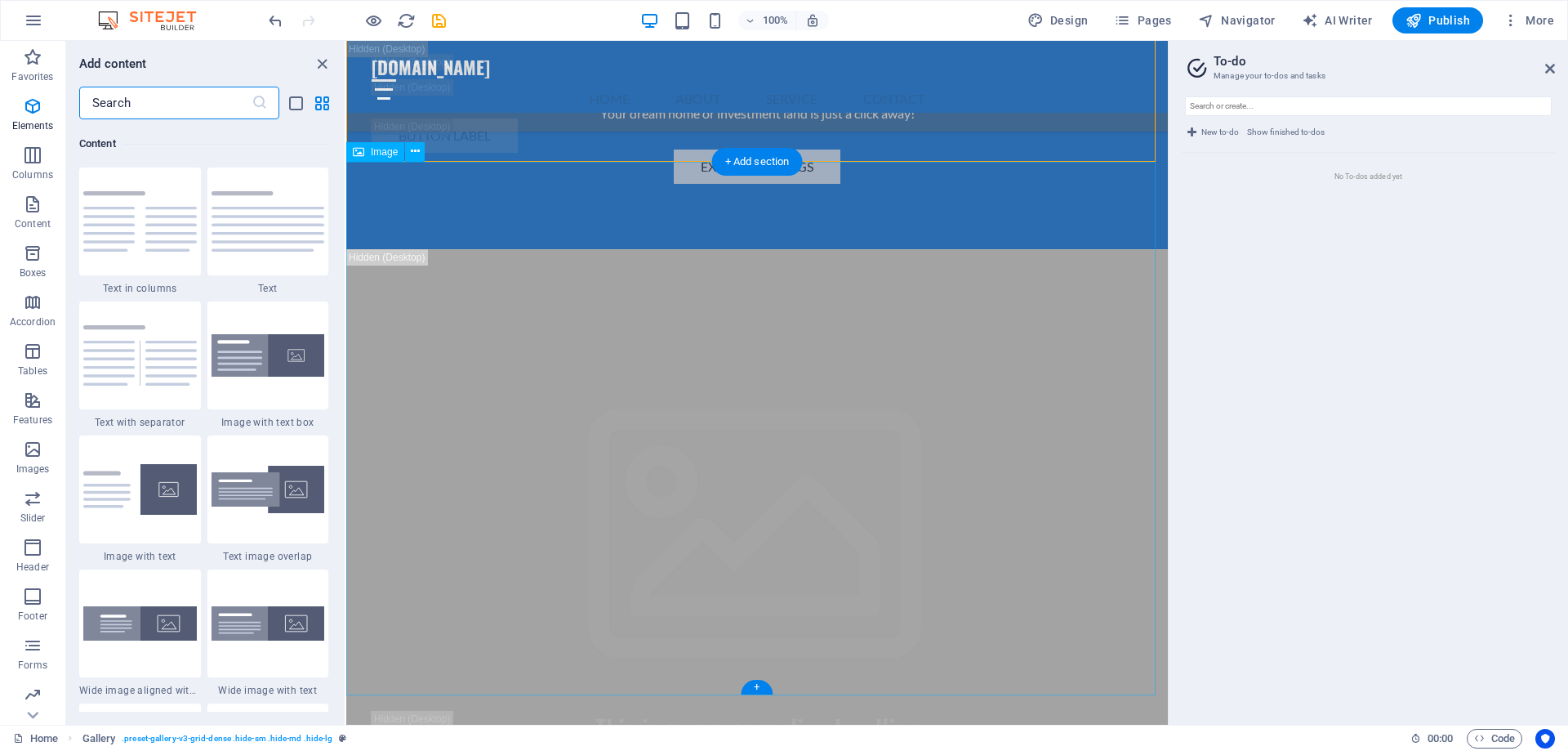
scroll to position [2859, 0]
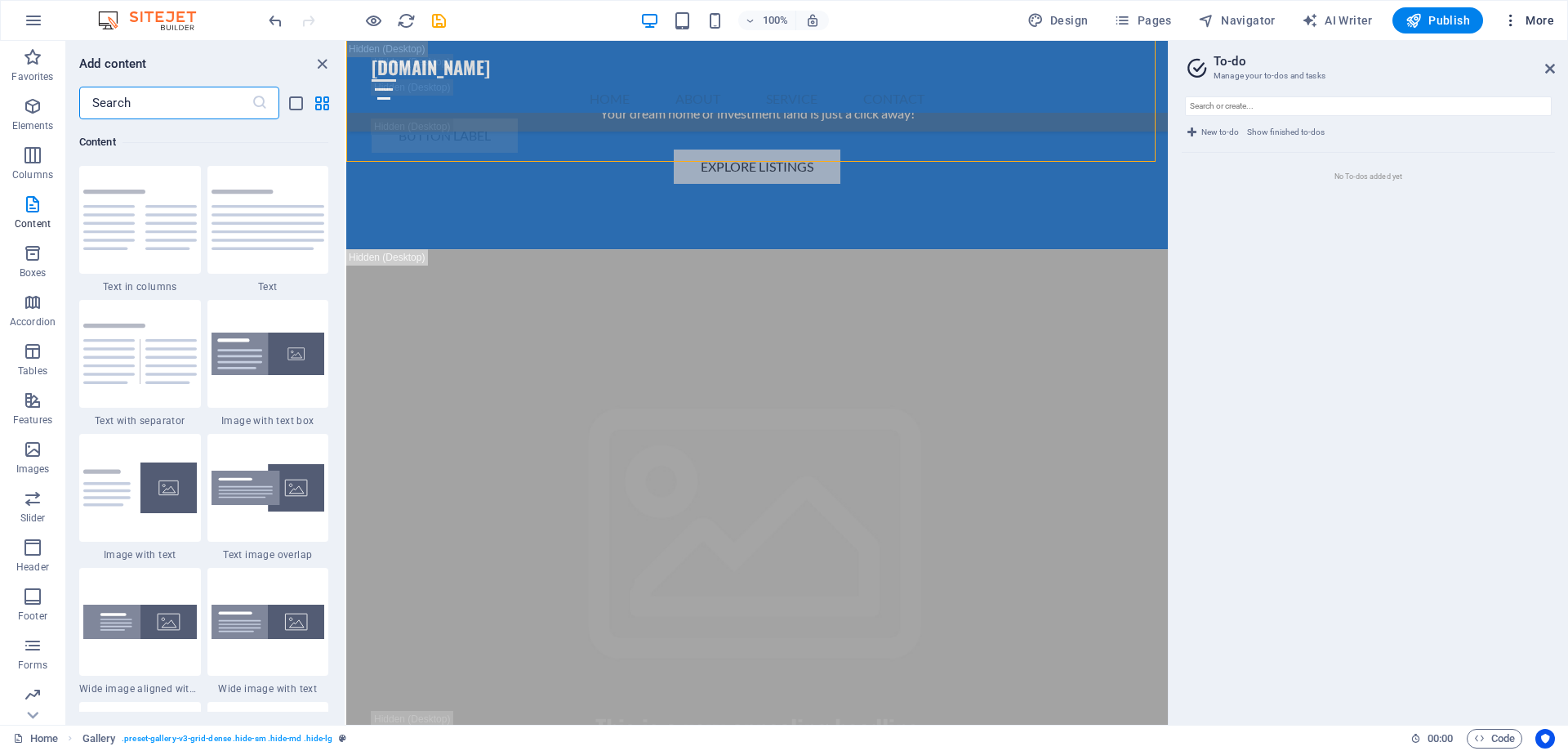
click at [1507, 24] on icon "button" at bounding box center [1511, 19] width 16 height 16
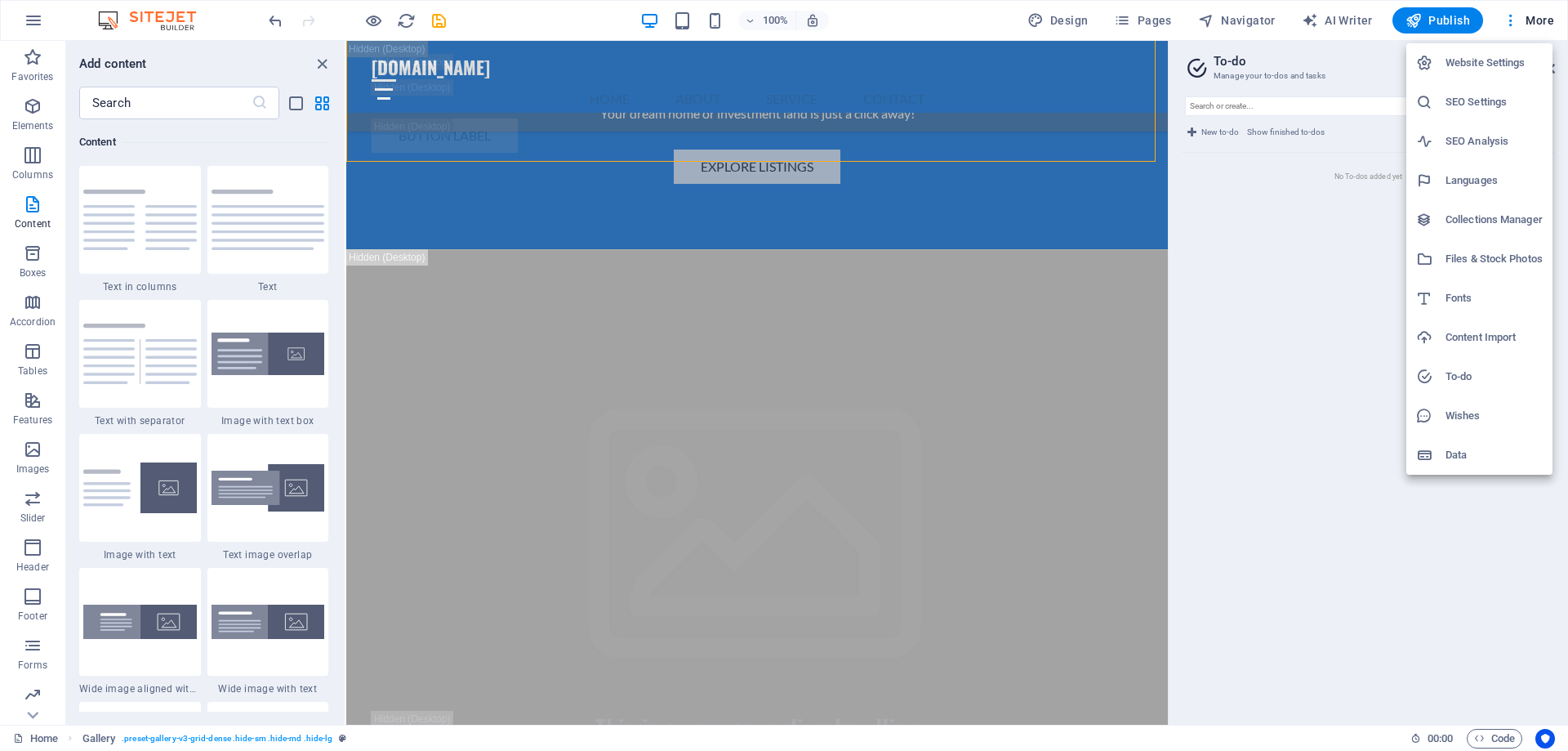
click at [1449, 456] on h6 "Data" at bounding box center [1494, 455] width 97 height 19
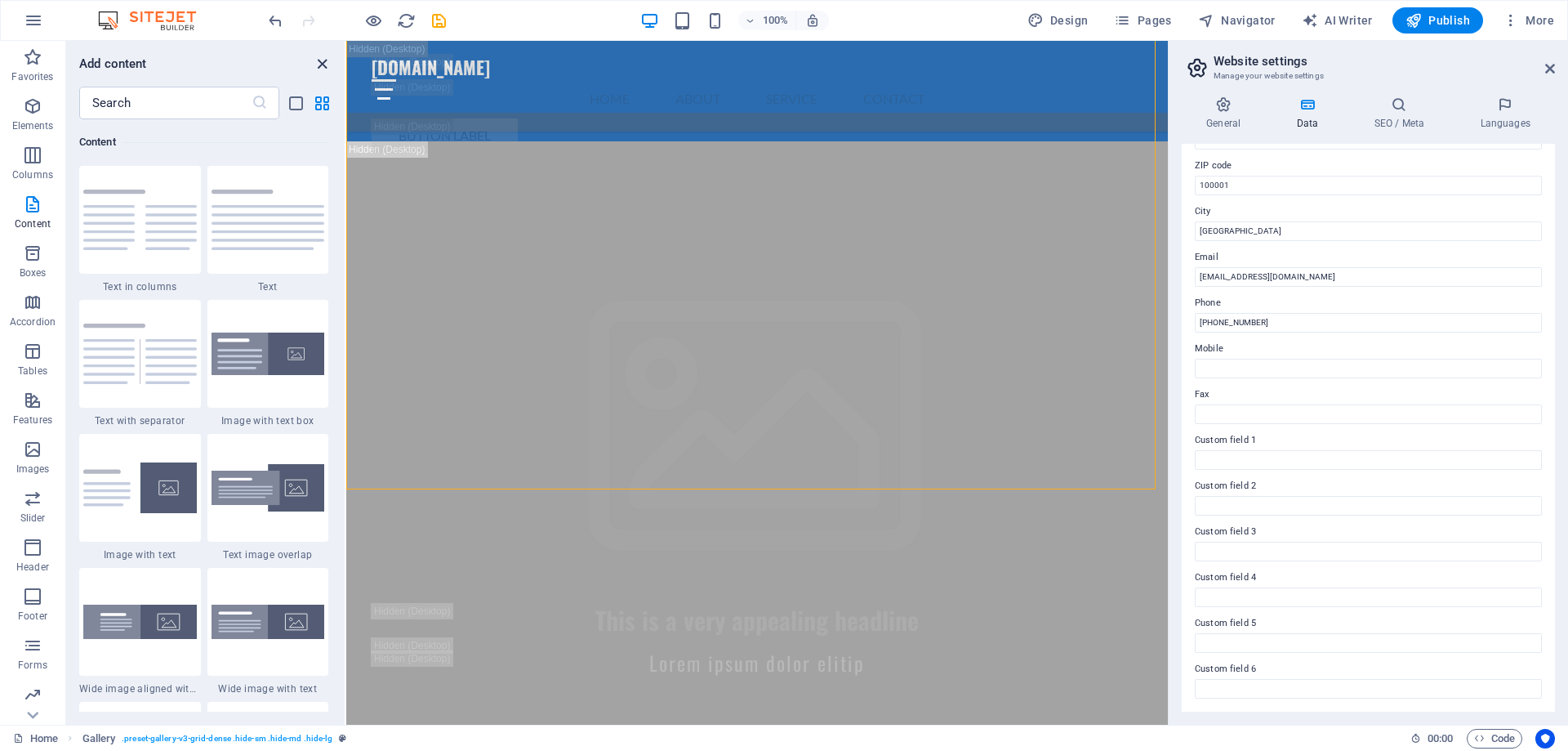
scroll to position [18703, 0]
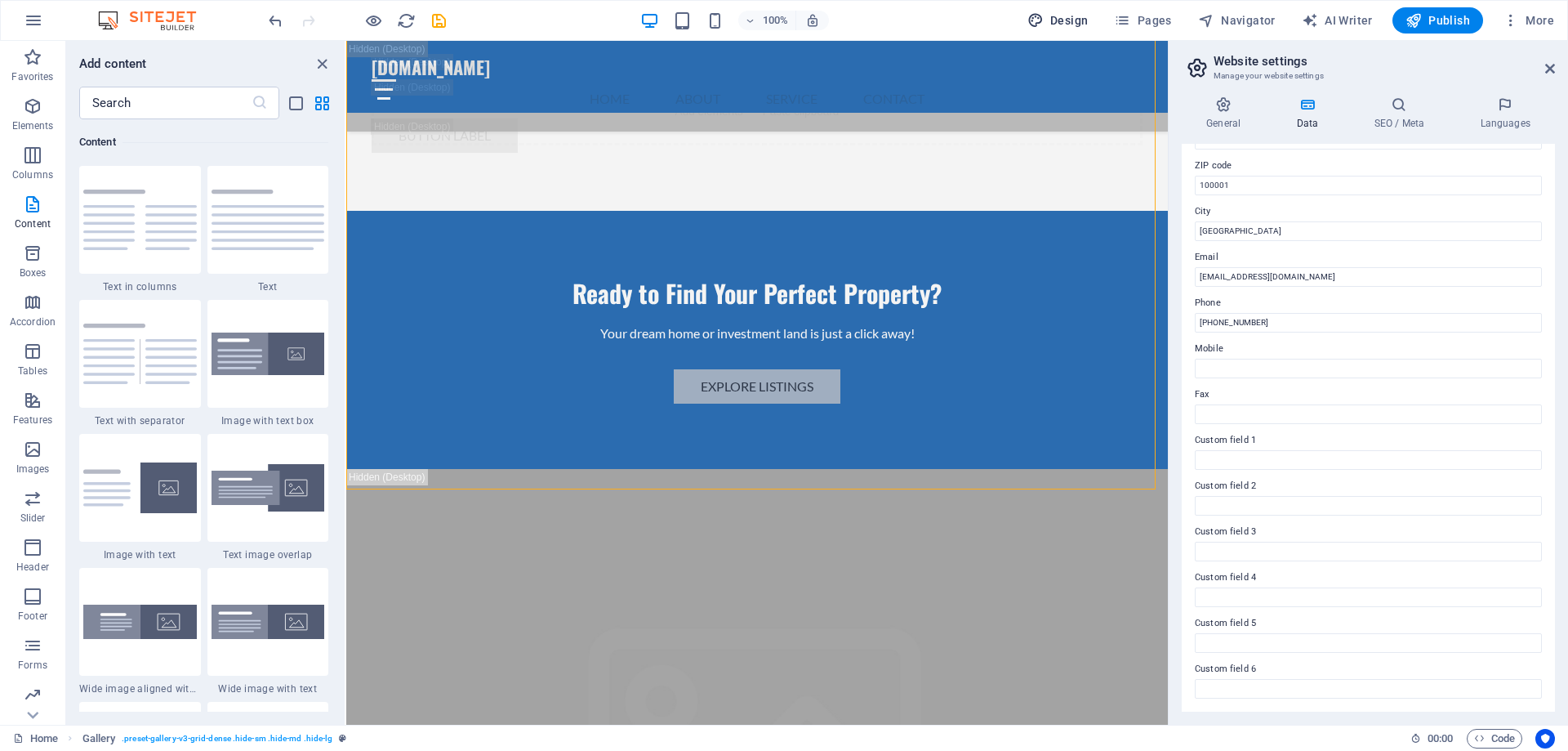
click at [324, 65] on icon "close panel" at bounding box center [322, 64] width 19 height 19
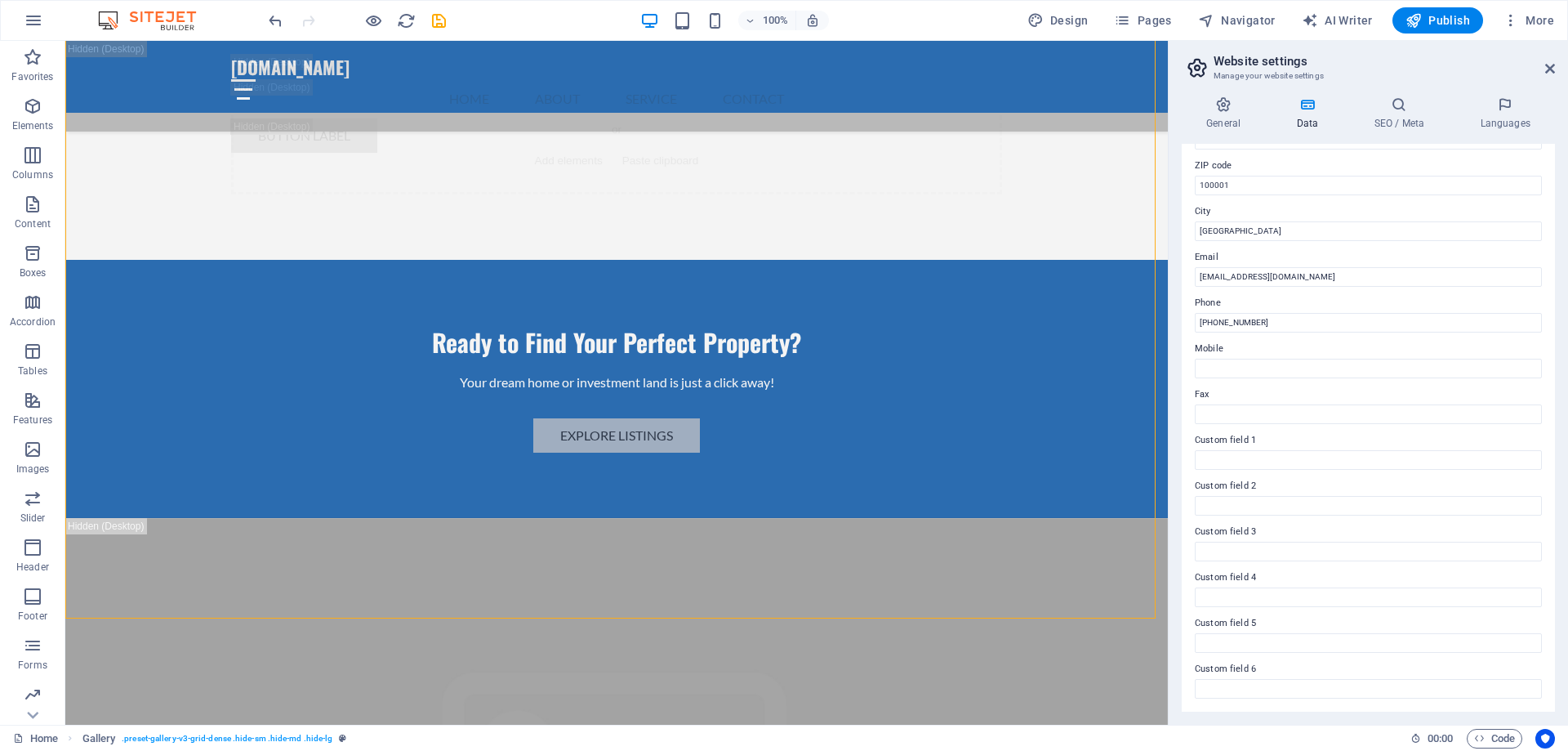
scroll to position [18762, 0]
